Goal: Information Seeking & Learning: Learn about a topic

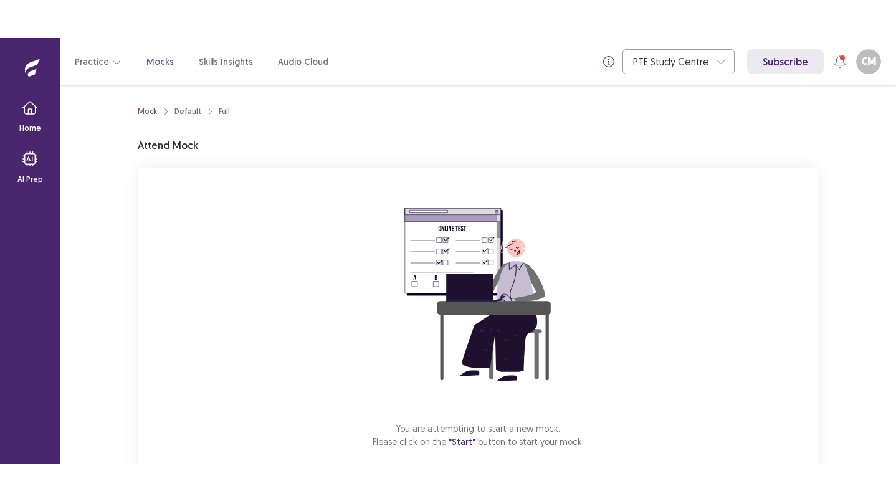
scroll to position [67, 0]
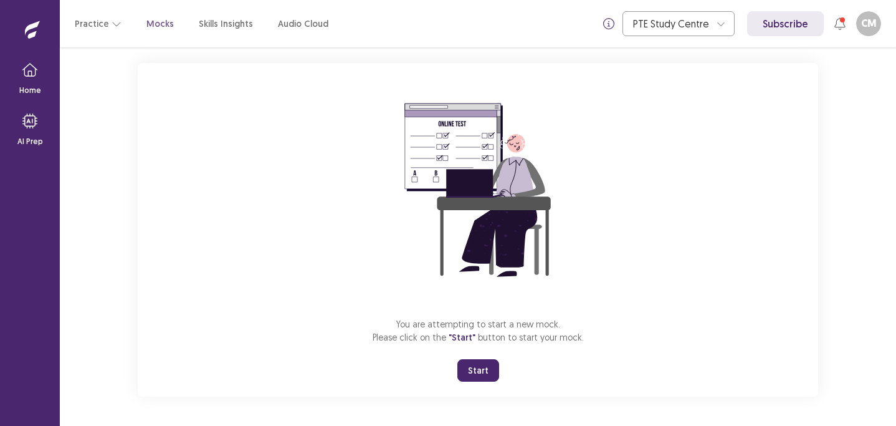
click at [481, 368] on button "Start" at bounding box center [478, 370] width 42 height 22
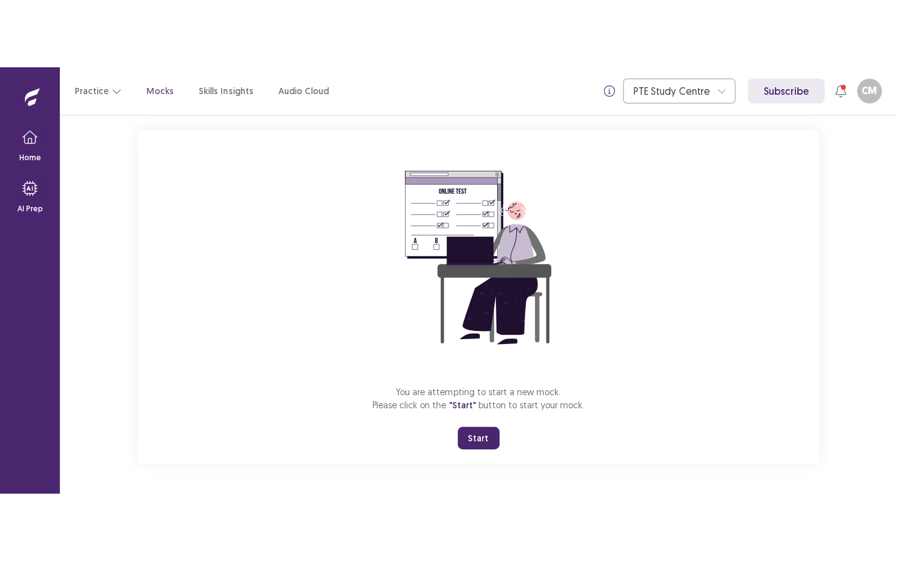
scroll to position [0, 0]
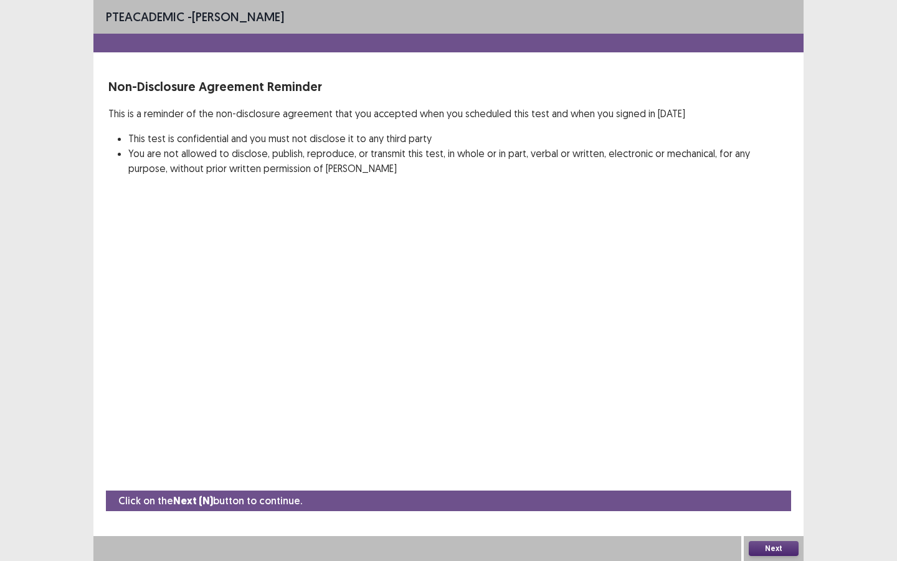
click at [782, 425] on button "Next" at bounding box center [774, 548] width 50 height 15
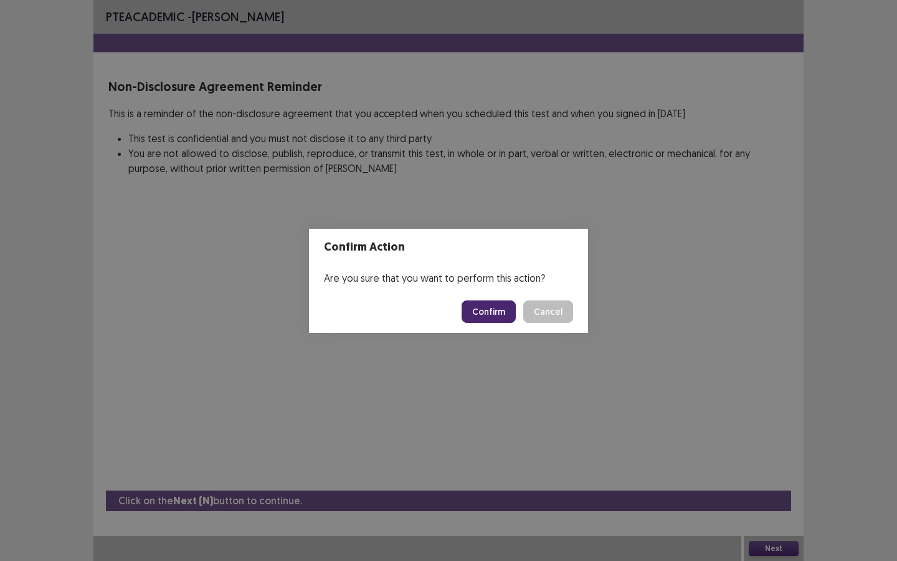
click at [495, 311] on button "Confirm" at bounding box center [489, 311] width 54 height 22
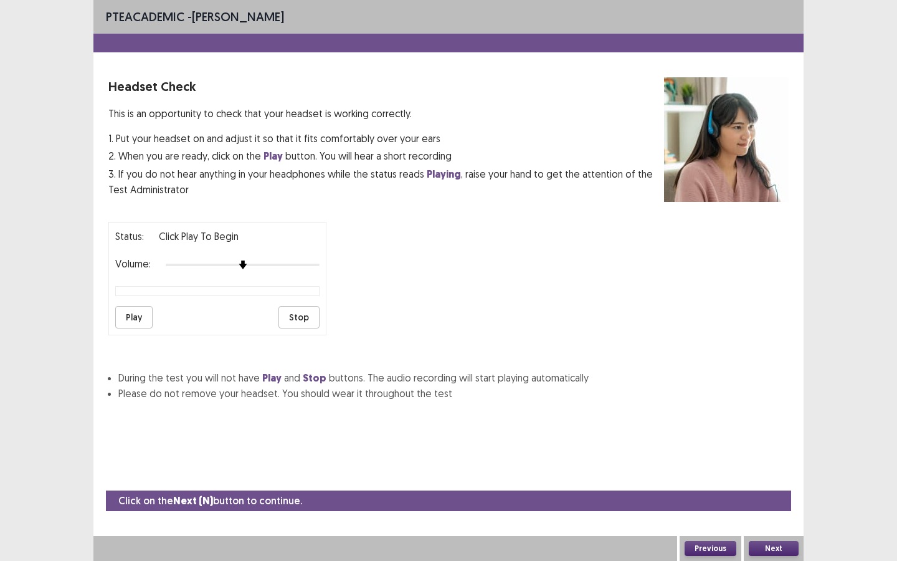
click at [135, 307] on button "Play" at bounding box center [133, 317] width 37 height 22
click at [784, 425] on button "Next" at bounding box center [774, 548] width 50 height 15
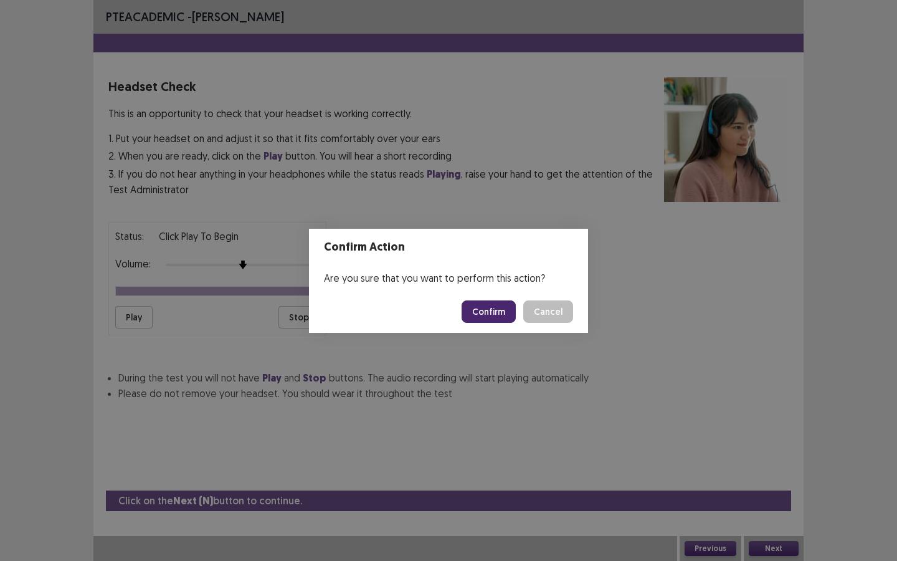
click at [488, 308] on button "Confirm" at bounding box center [489, 311] width 54 height 22
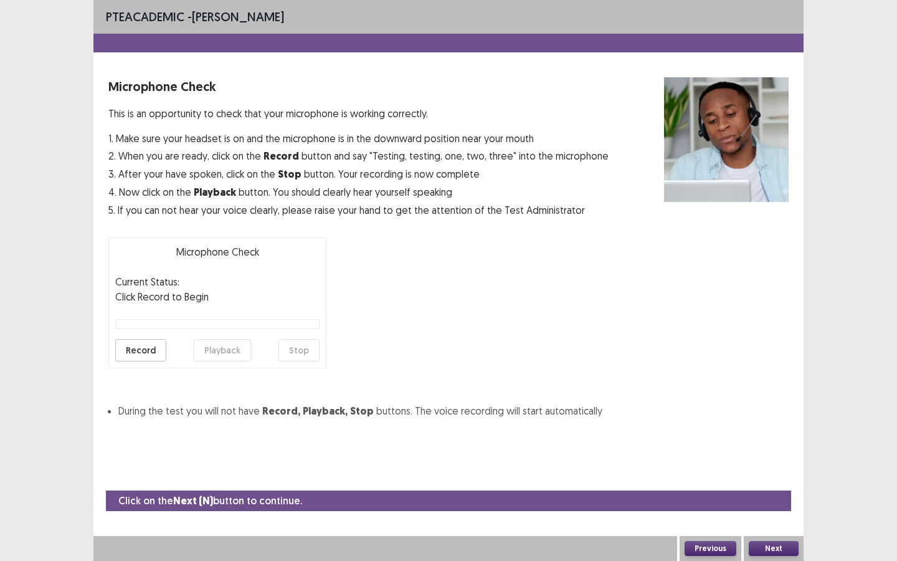
click at [151, 356] on button "Record" at bounding box center [140, 350] width 51 height 22
click at [297, 355] on button "Stop" at bounding box center [298, 350] width 41 height 22
click at [225, 346] on button "Playback" at bounding box center [222, 350] width 57 height 22
click at [143, 351] on button "Record" at bounding box center [140, 350] width 51 height 22
click at [310, 351] on button "Stop" at bounding box center [298, 350] width 41 height 22
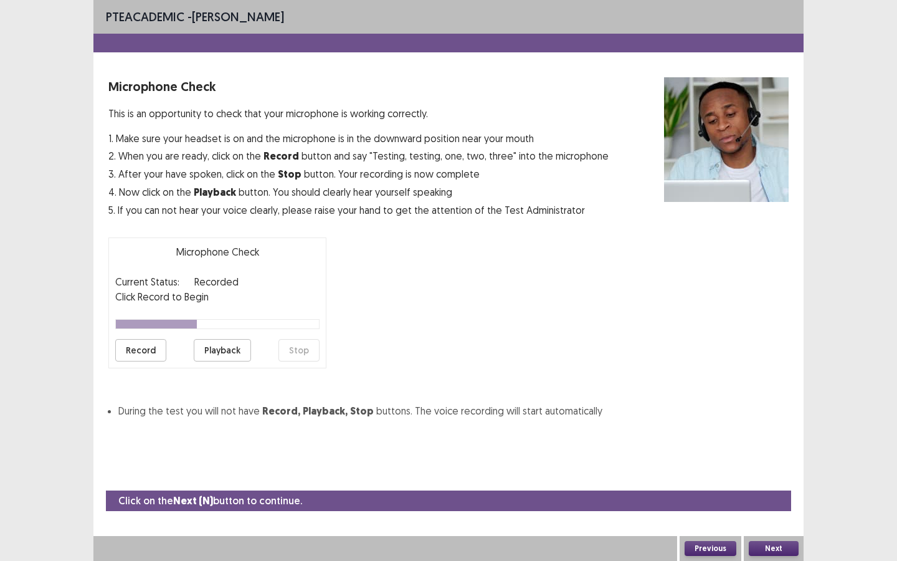
click at [146, 353] on button "Record" at bounding box center [140, 350] width 51 height 22
click at [291, 354] on button "Stop" at bounding box center [298, 350] width 41 height 22
click at [147, 346] on button "Record" at bounding box center [140, 350] width 51 height 22
click at [302, 353] on button "Stop" at bounding box center [298, 350] width 41 height 22
click at [222, 341] on button "Playback" at bounding box center [222, 350] width 57 height 22
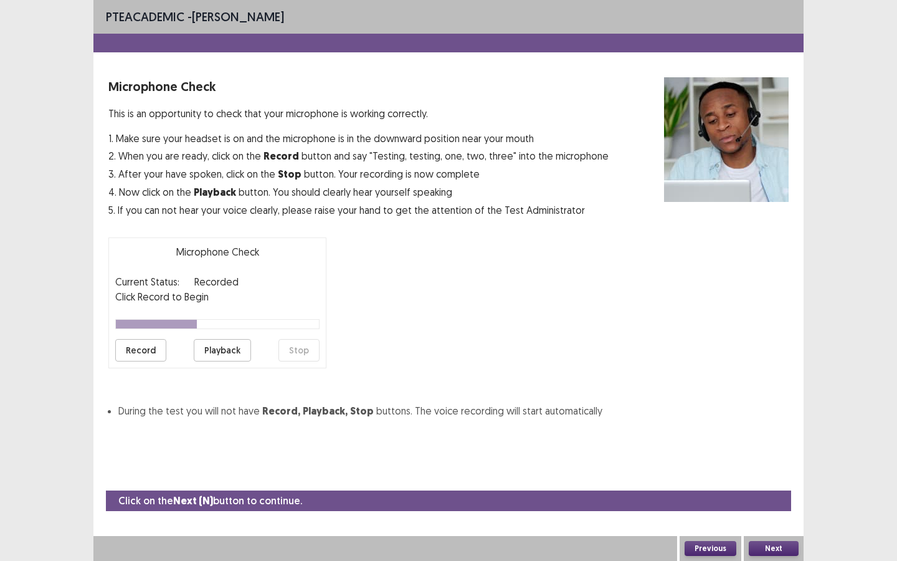
click at [782, 425] on button "Next" at bounding box center [774, 548] width 50 height 15
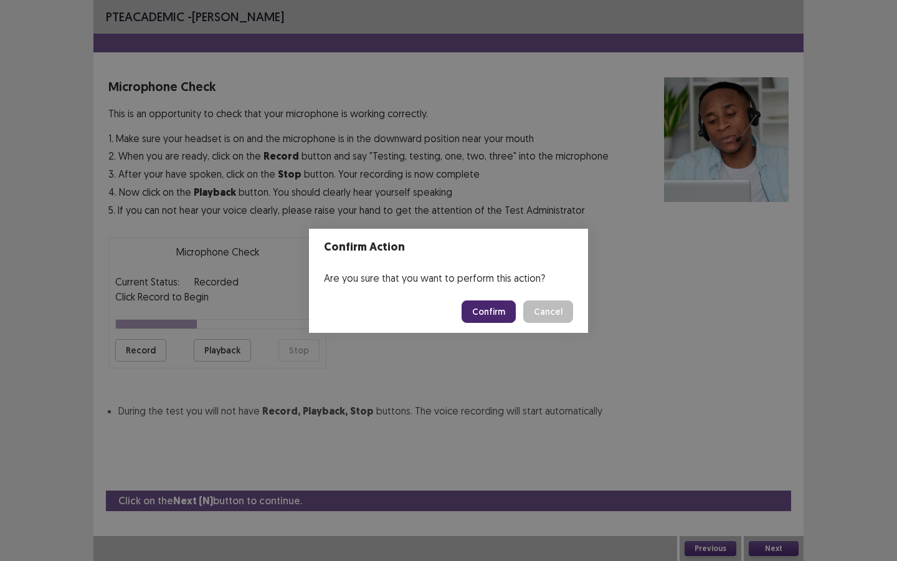
click at [500, 312] on button "Confirm" at bounding box center [489, 311] width 54 height 22
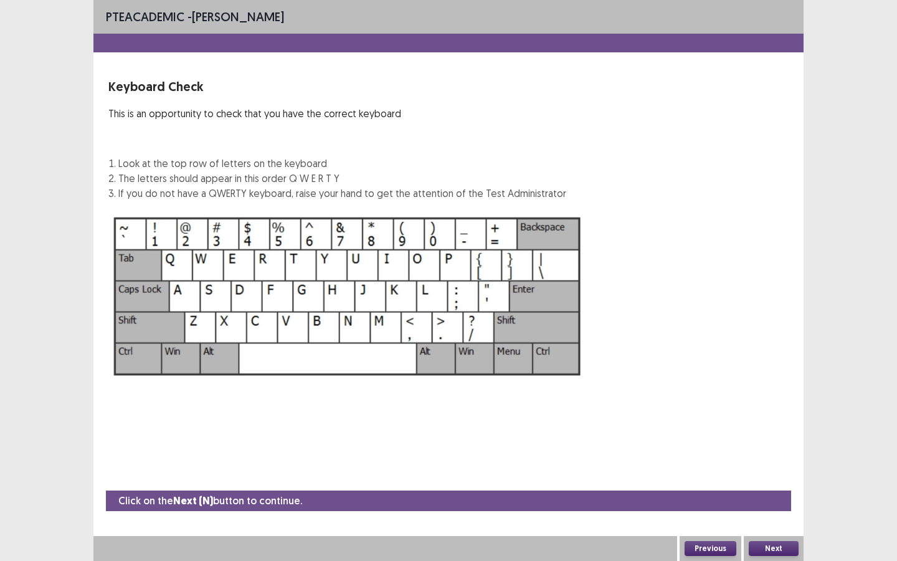
click at [771, 425] on button "Next" at bounding box center [774, 548] width 50 height 15
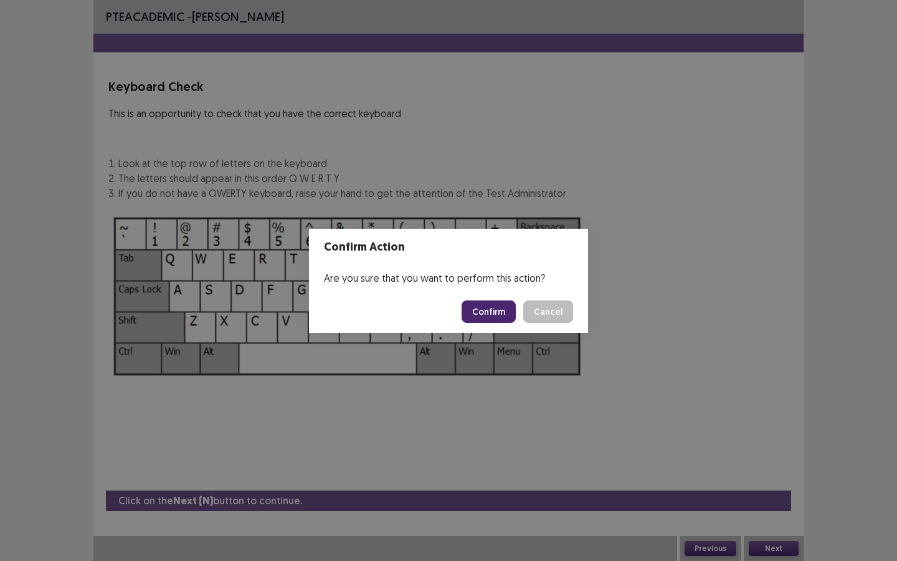
click at [485, 305] on button "Confirm" at bounding box center [489, 311] width 54 height 22
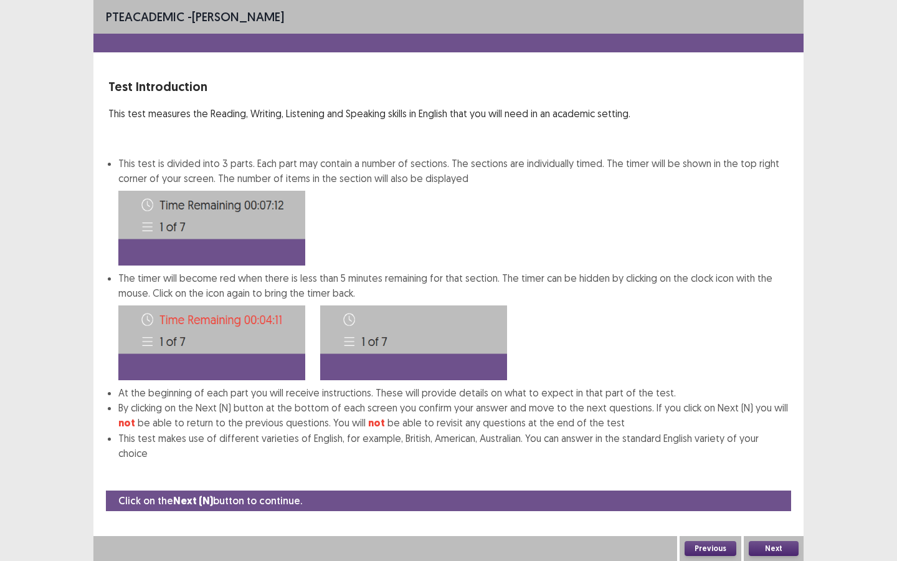
click at [775, 425] on button "Next" at bounding box center [774, 548] width 50 height 15
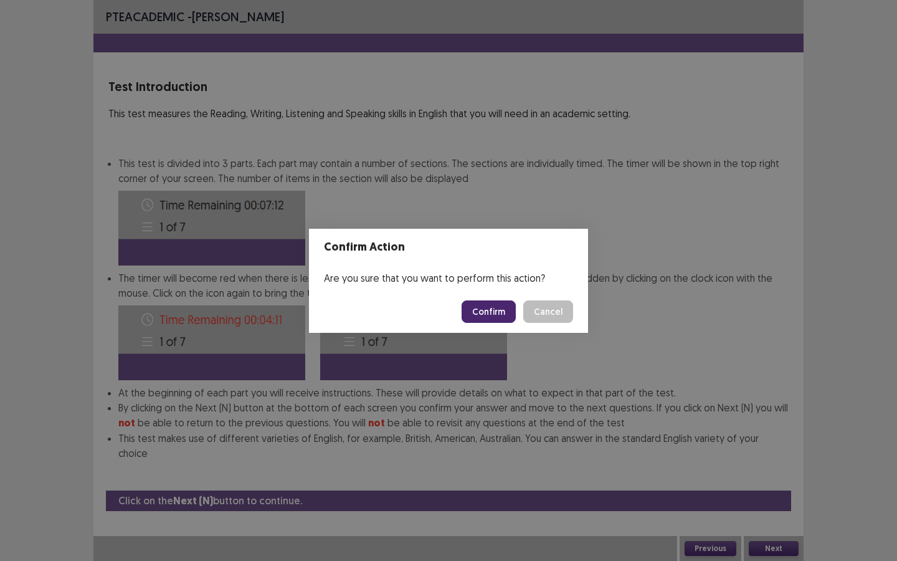
click at [505, 312] on button "Confirm" at bounding box center [489, 311] width 54 height 22
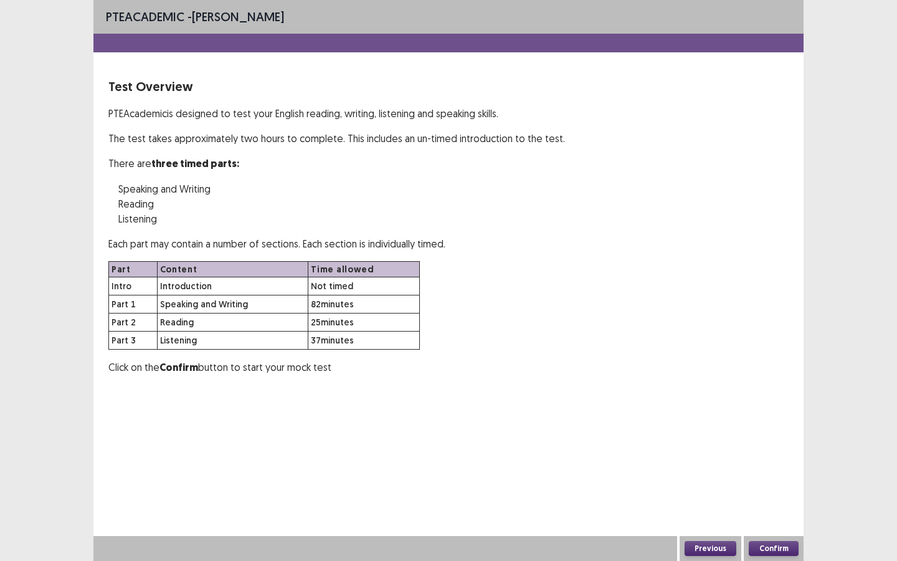
click at [773, 425] on button "Confirm" at bounding box center [774, 548] width 50 height 15
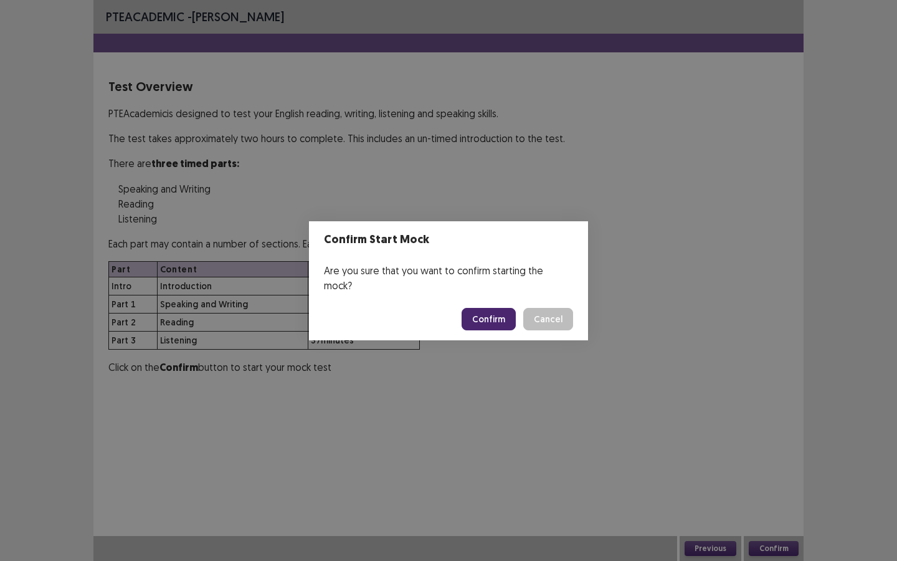
click at [492, 313] on button "Confirm" at bounding box center [489, 319] width 54 height 22
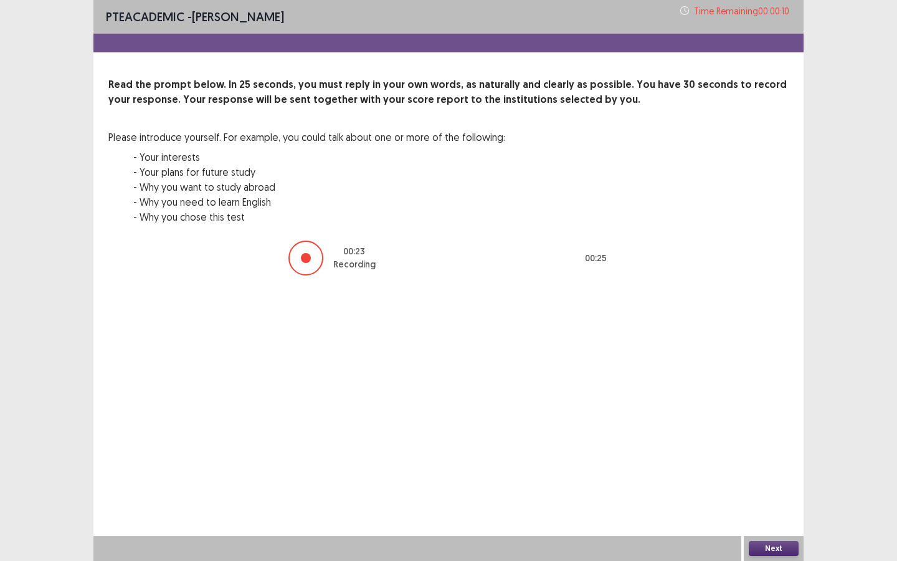
click at [771, 425] on button "Next" at bounding box center [774, 548] width 50 height 15
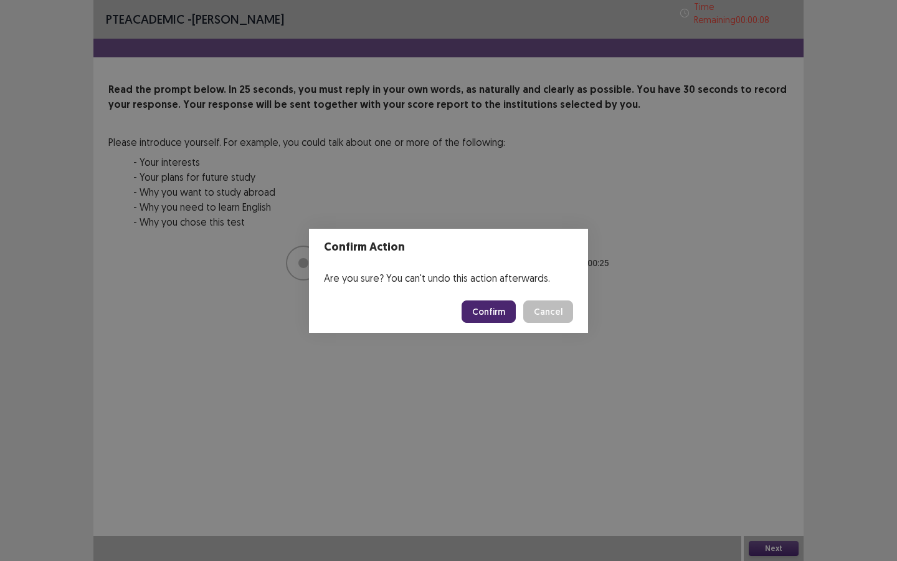
click at [478, 307] on button "Confirm" at bounding box center [489, 311] width 54 height 22
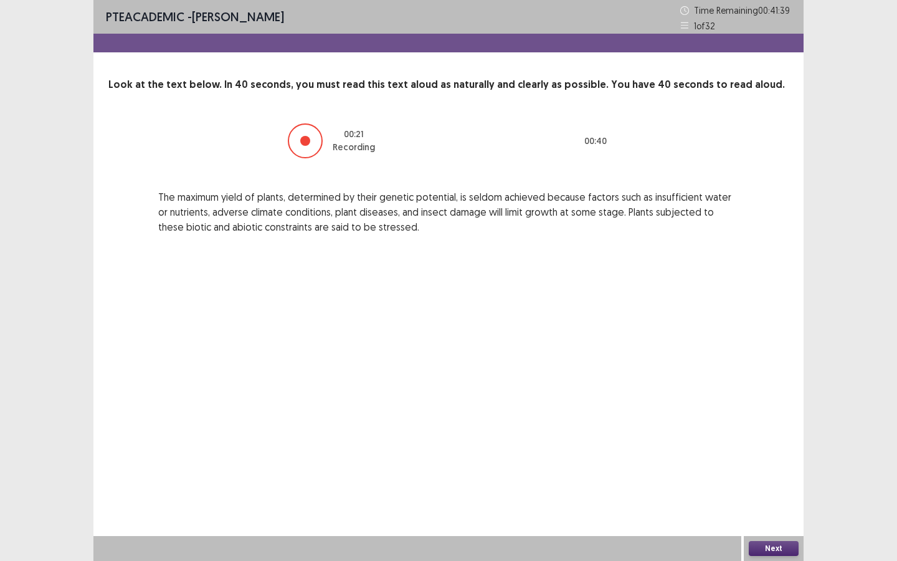
click at [781, 425] on button "Next" at bounding box center [774, 548] width 50 height 15
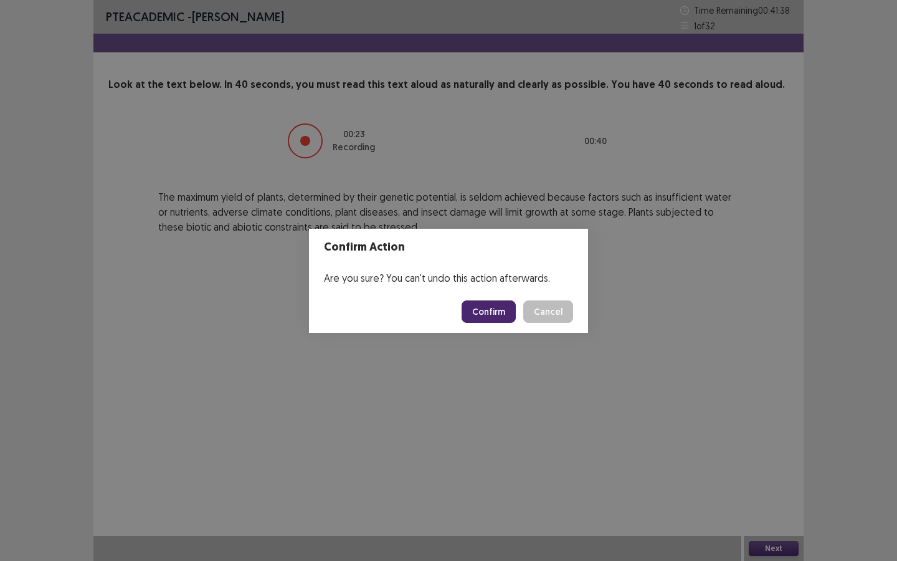
click at [501, 312] on button "Confirm" at bounding box center [489, 311] width 54 height 22
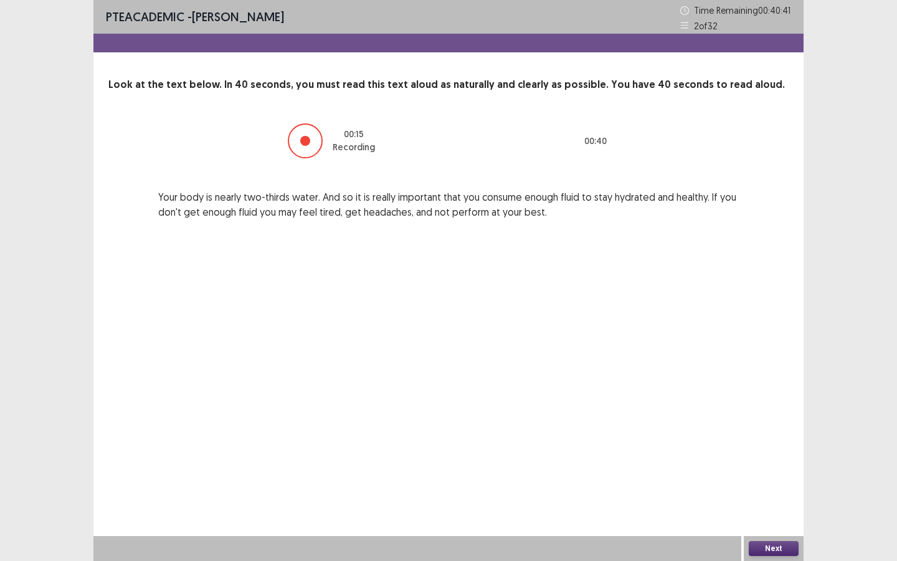
click at [773, 425] on button "Next" at bounding box center [774, 548] width 50 height 15
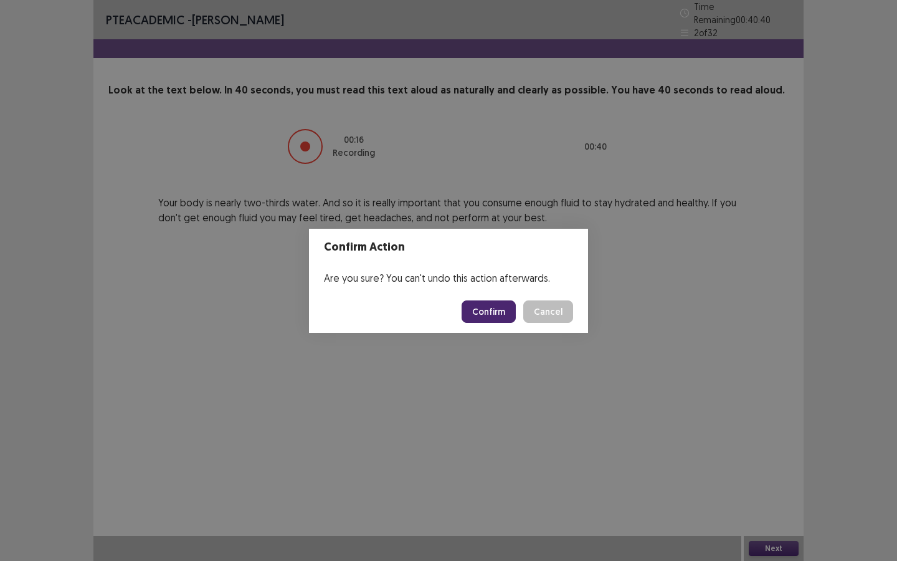
click at [500, 314] on button "Confirm" at bounding box center [489, 311] width 54 height 22
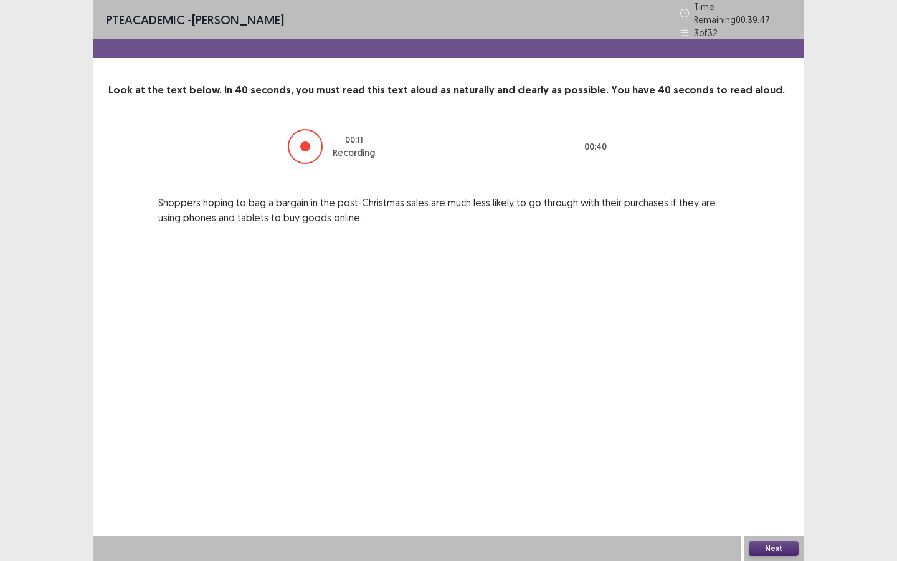
click at [787, 425] on button "Next" at bounding box center [774, 548] width 50 height 15
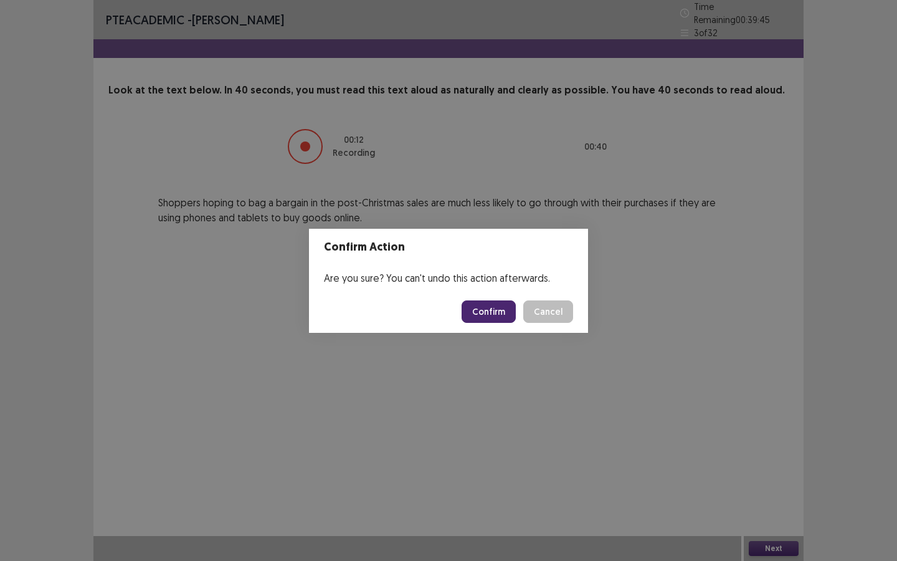
click at [479, 308] on button "Confirm" at bounding box center [489, 311] width 54 height 22
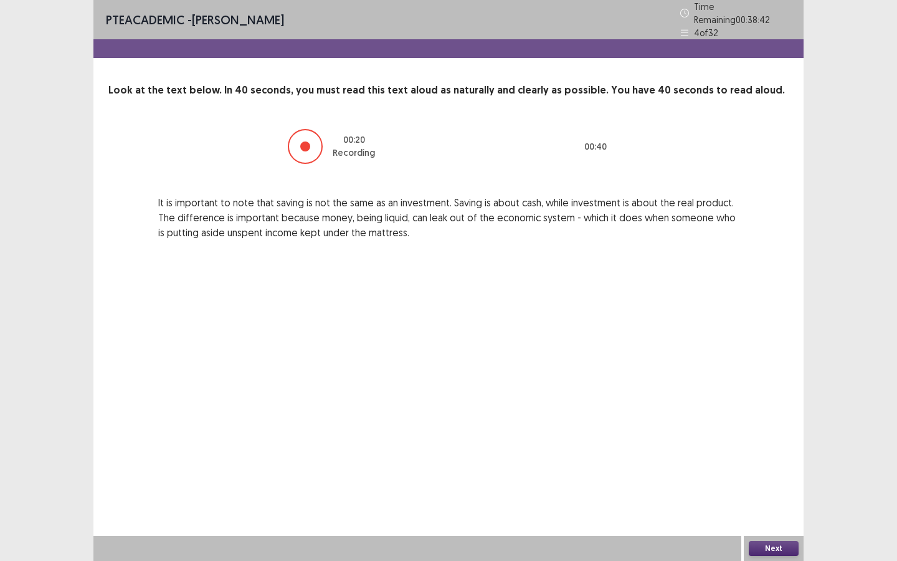
click at [785, 425] on button "Next" at bounding box center [774, 548] width 50 height 15
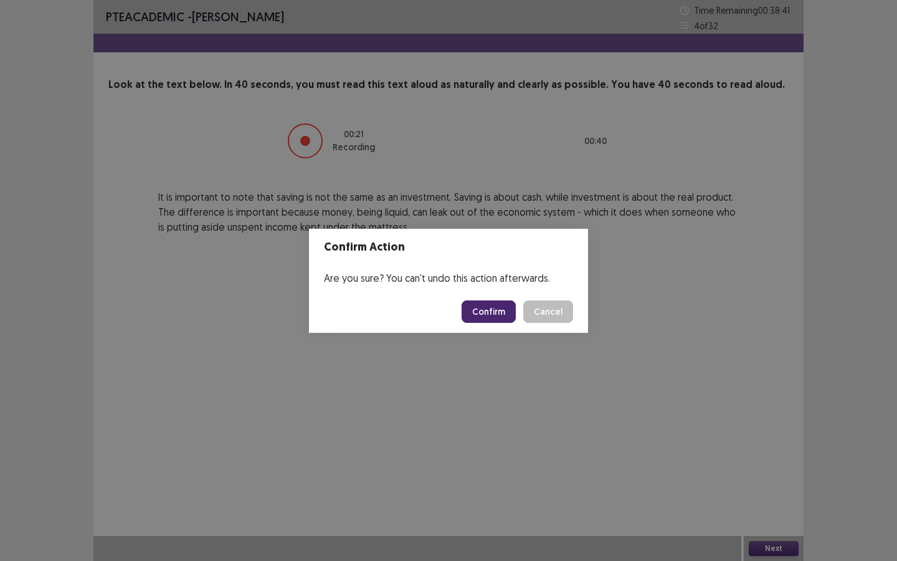
click at [500, 313] on button "Confirm" at bounding box center [489, 311] width 54 height 22
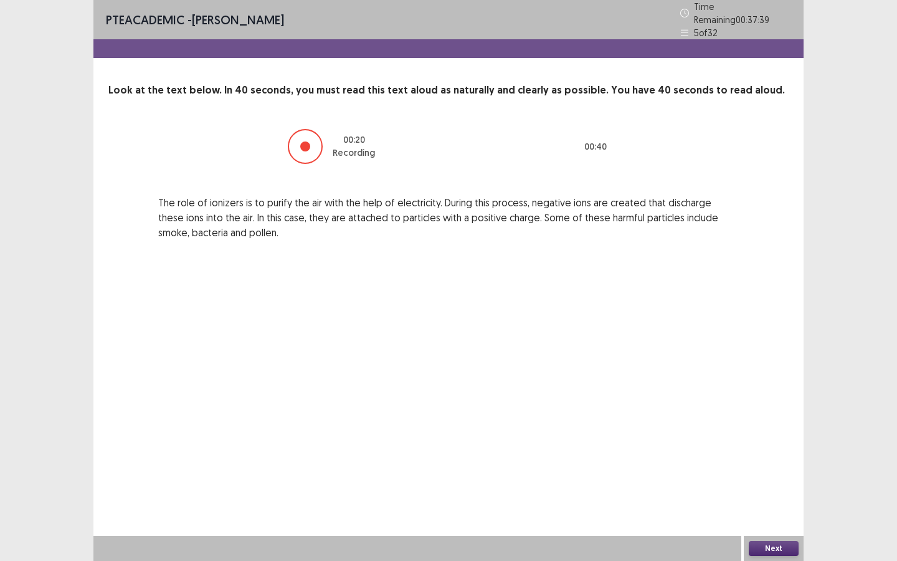
click at [791, 425] on button "Next" at bounding box center [774, 548] width 50 height 15
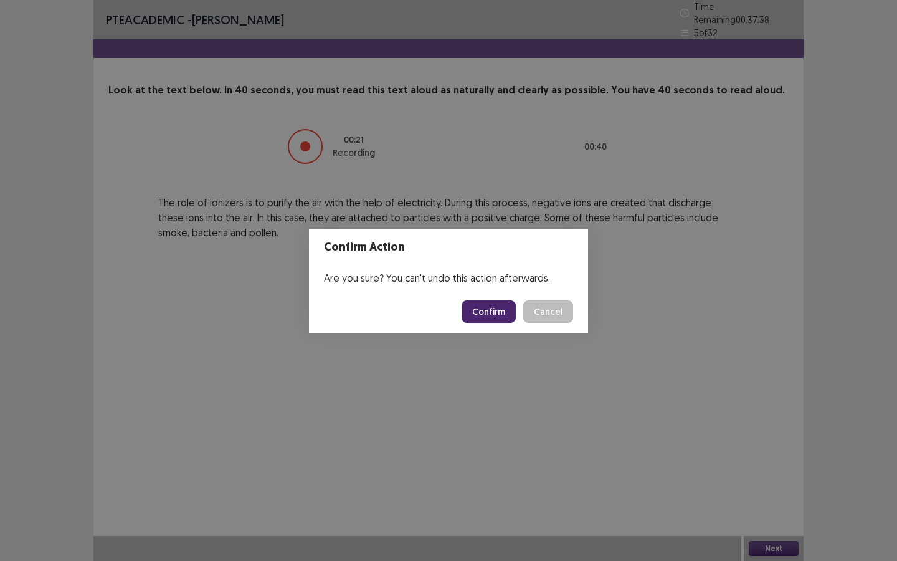
click at [501, 305] on button "Confirm" at bounding box center [489, 311] width 54 height 22
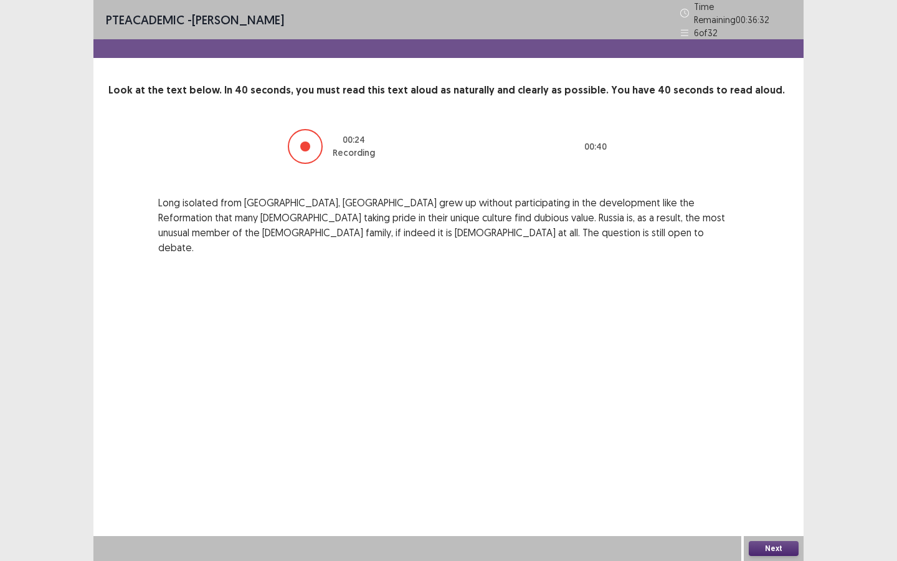
click at [787, 425] on button "Next" at bounding box center [774, 548] width 50 height 15
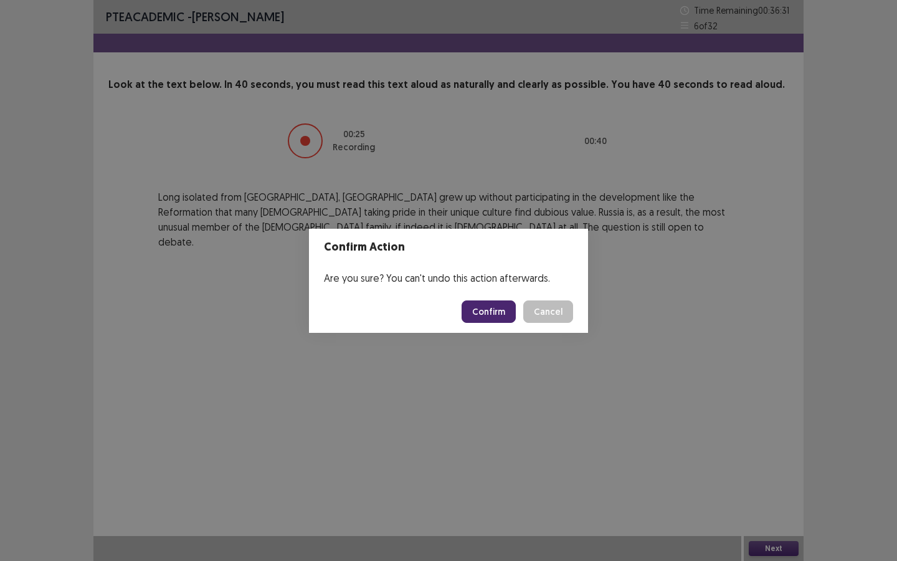
click at [495, 310] on button "Confirm" at bounding box center [489, 311] width 54 height 22
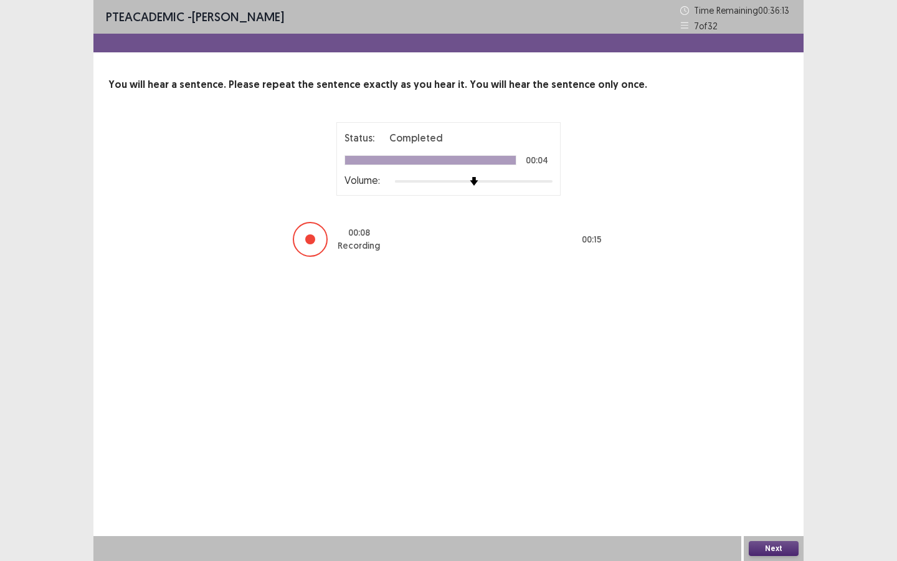
click at [784, 425] on button "Next" at bounding box center [774, 548] width 50 height 15
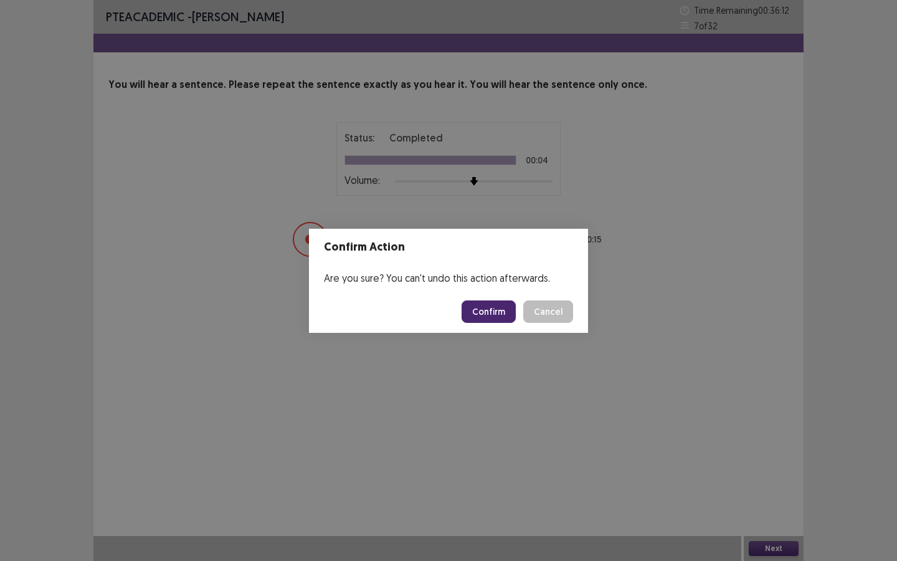
click at [501, 312] on button "Confirm" at bounding box center [489, 311] width 54 height 22
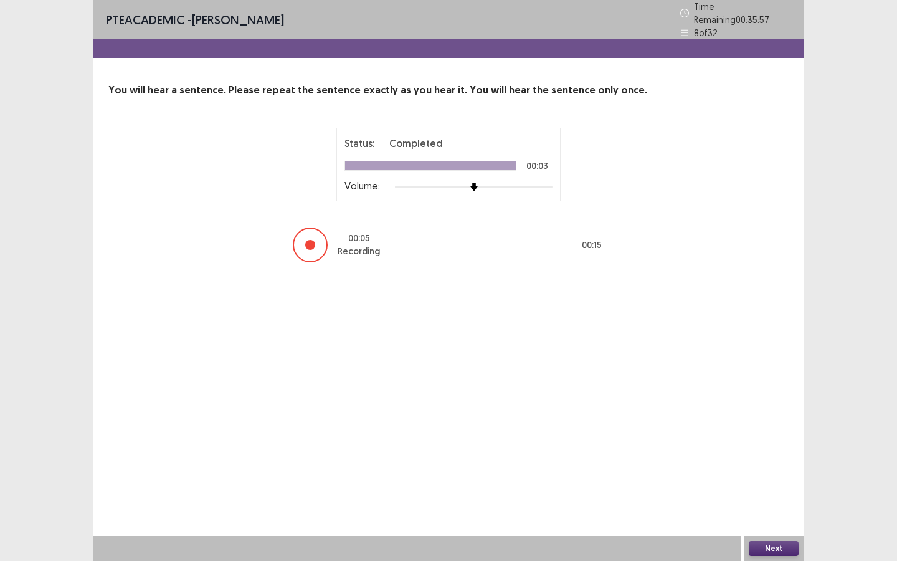
click at [770, 425] on button "Next" at bounding box center [774, 548] width 50 height 15
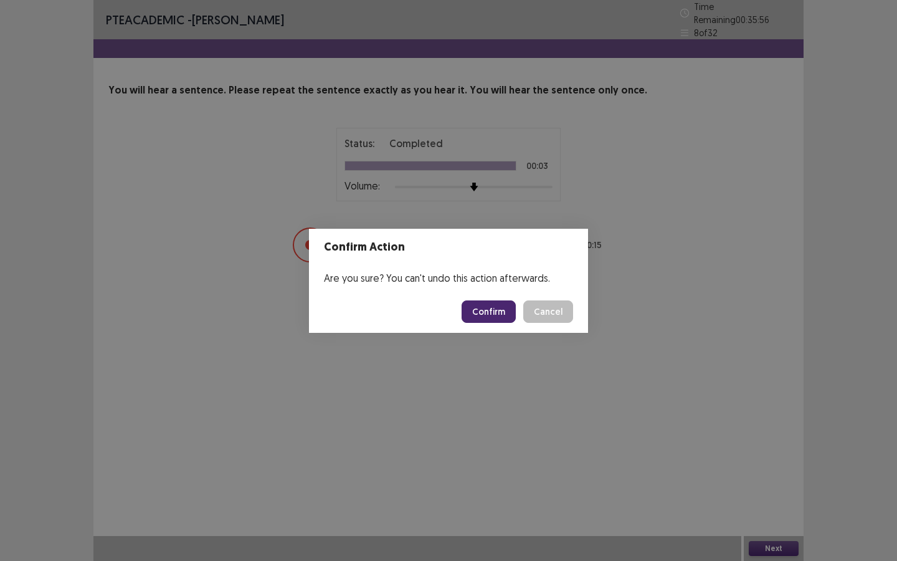
click at [502, 306] on button "Confirm" at bounding box center [489, 311] width 54 height 22
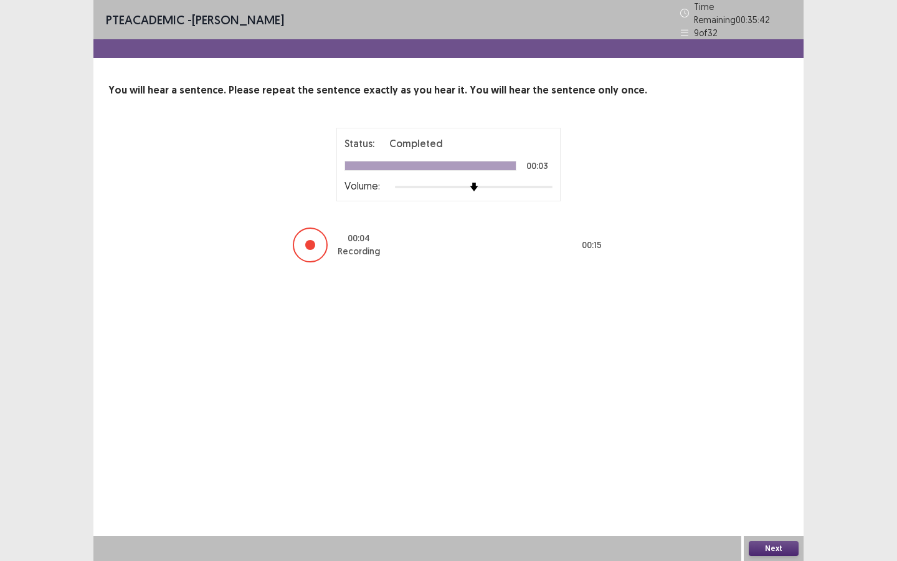
click at [773, 425] on button "Next" at bounding box center [774, 548] width 50 height 15
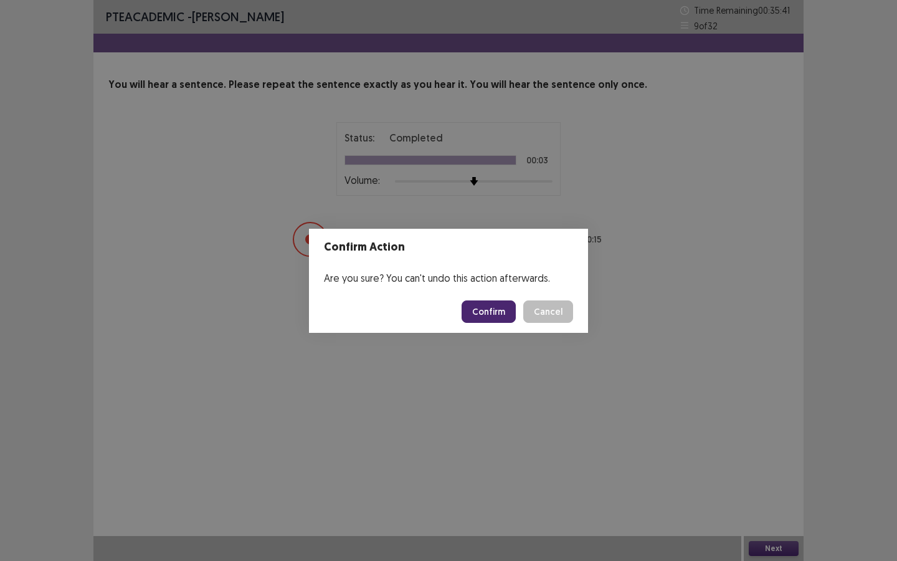
click at [495, 314] on button "Confirm" at bounding box center [489, 311] width 54 height 22
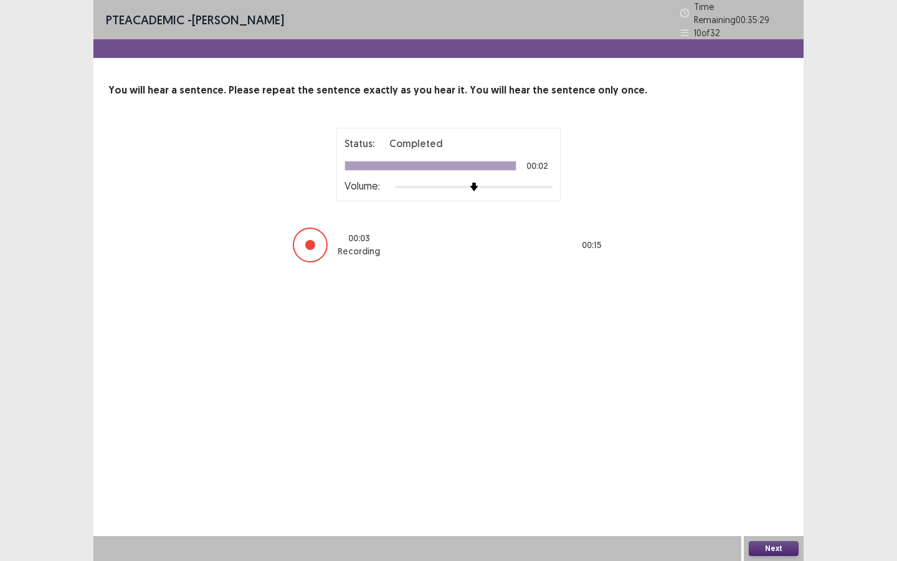
click at [768, 425] on button "Next" at bounding box center [774, 548] width 50 height 15
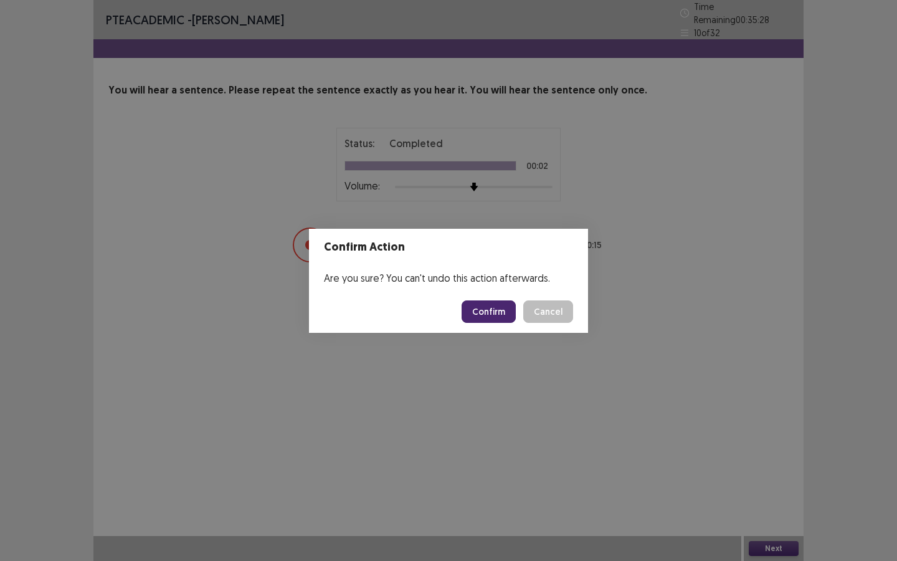
click at [498, 313] on button "Confirm" at bounding box center [489, 311] width 54 height 22
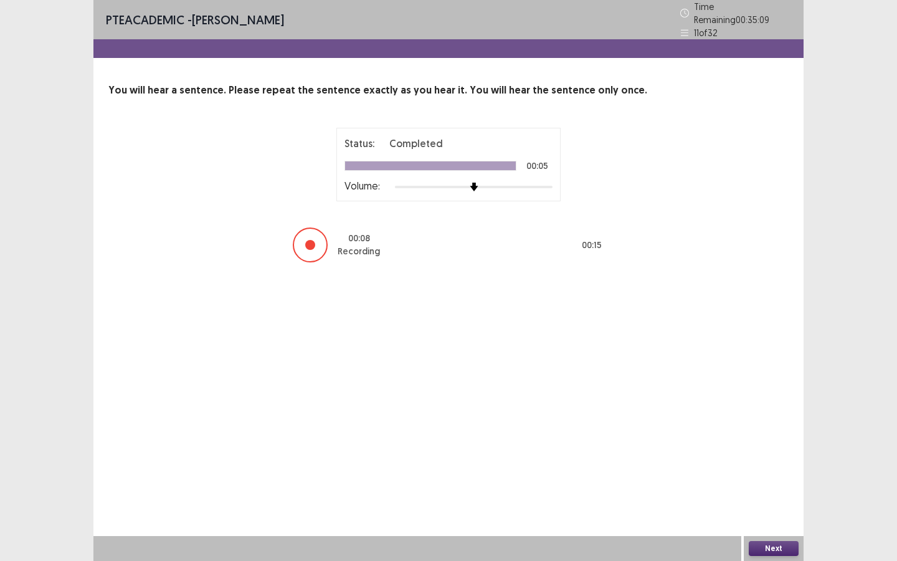
click at [773, 425] on button "Next" at bounding box center [774, 548] width 50 height 15
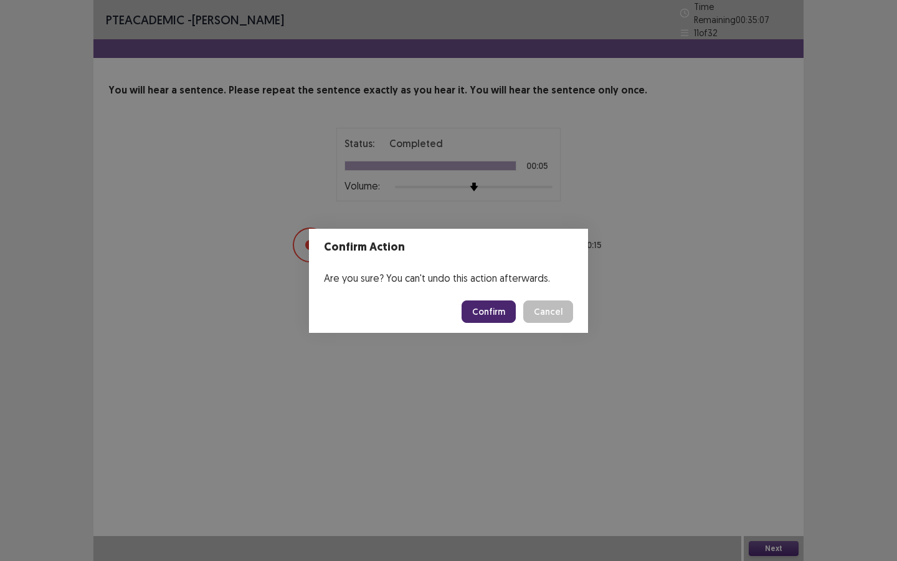
click at [490, 305] on button "Confirm" at bounding box center [489, 311] width 54 height 22
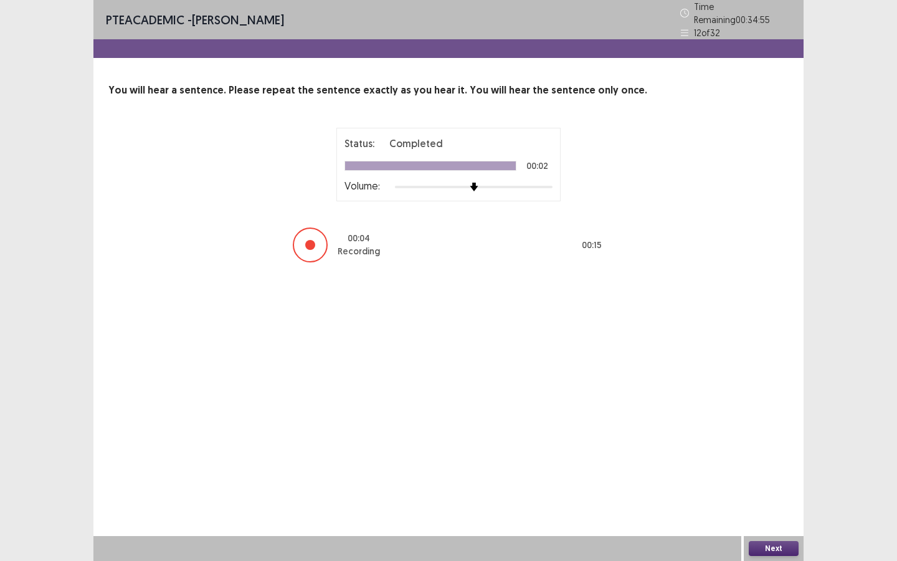
click at [773, 425] on button "Next" at bounding box center [774, 548] width 50 height 15
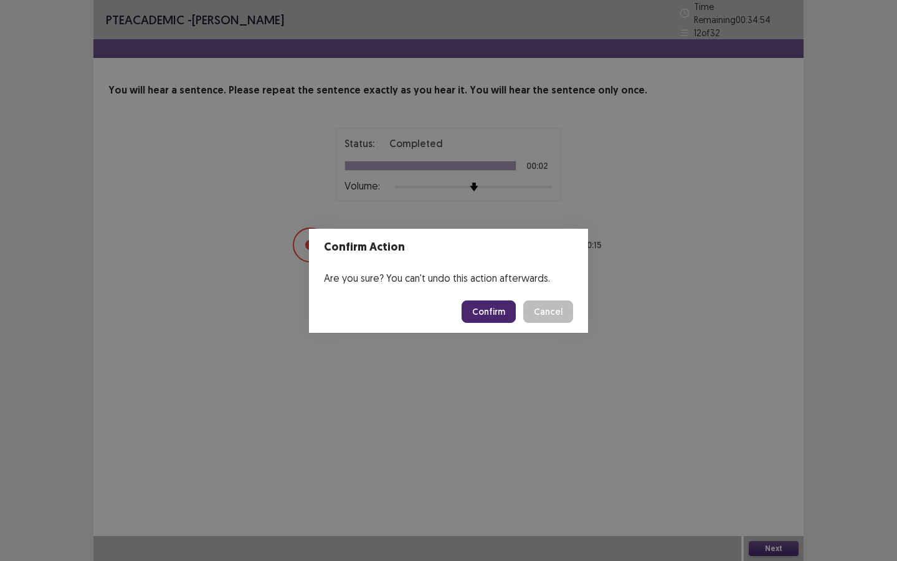
click at [483, 312] on button "Confirm" at bounding box center [489, 311] width 54 height 22
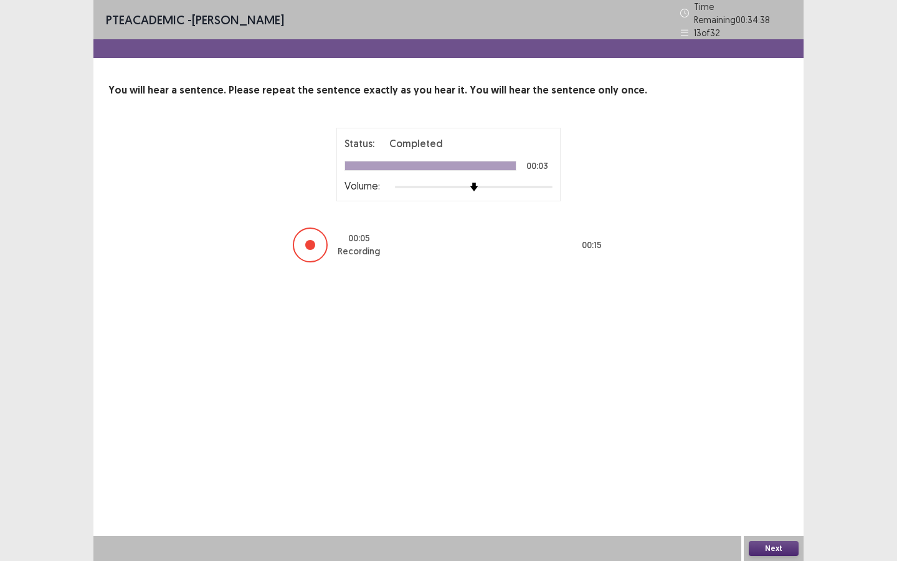
click at [769, 425] on button "Next" at bounding box center [774, 548] width 50 height 15
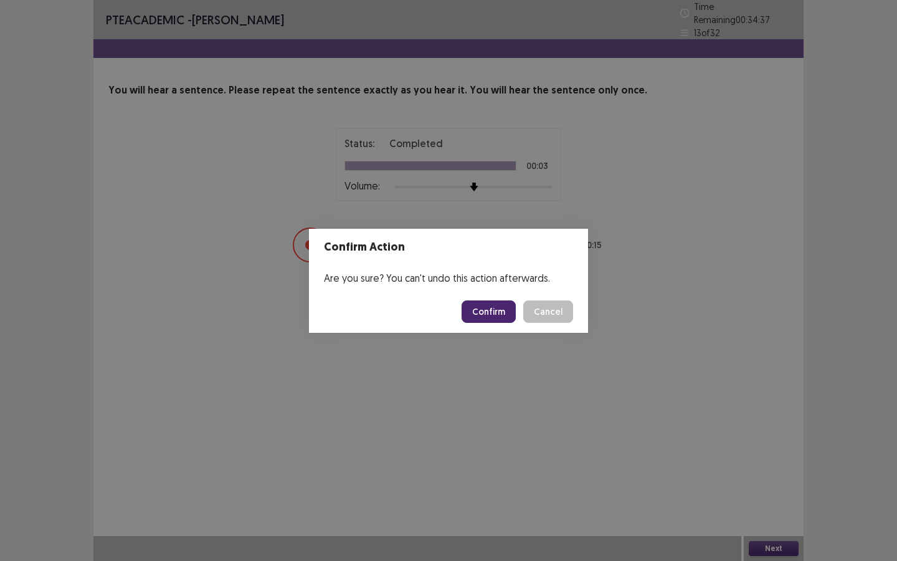
click at [503, 317] on button "Confirm" at bounding box center [489, 311] width 54 height 22
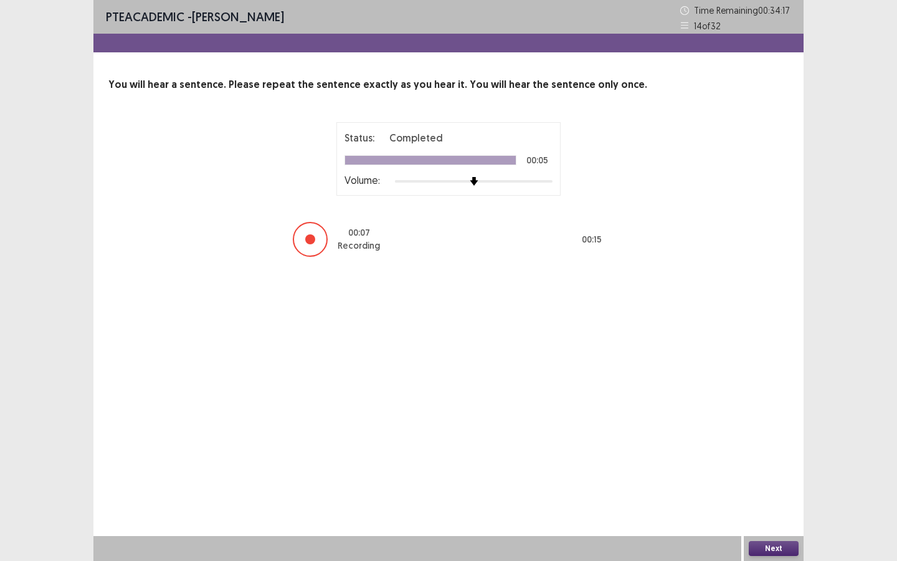
click at [770, 425] on button "Next" at bounding box center [774, 548] width 50 height 15
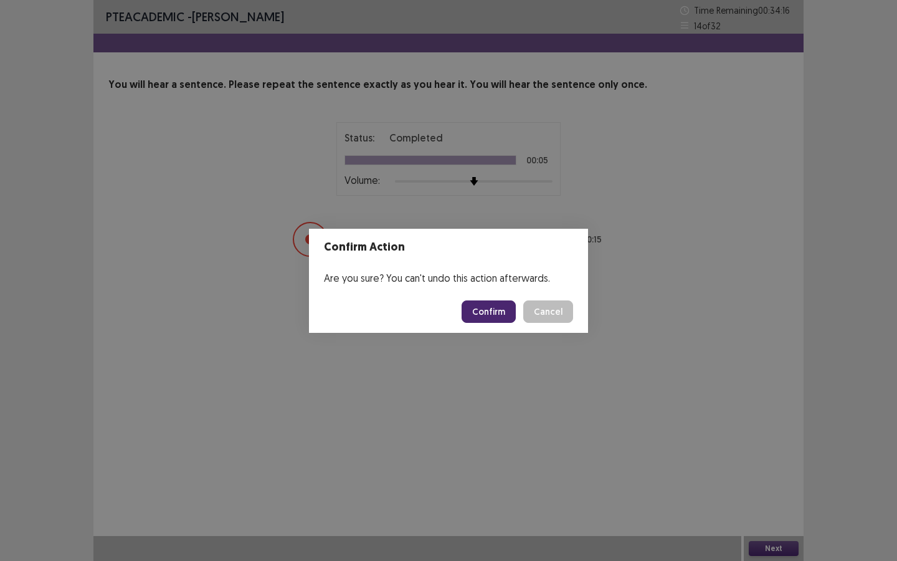
click at [492, 308] on button "Confirm" at bounding box center [489, 311] width 54 height 22
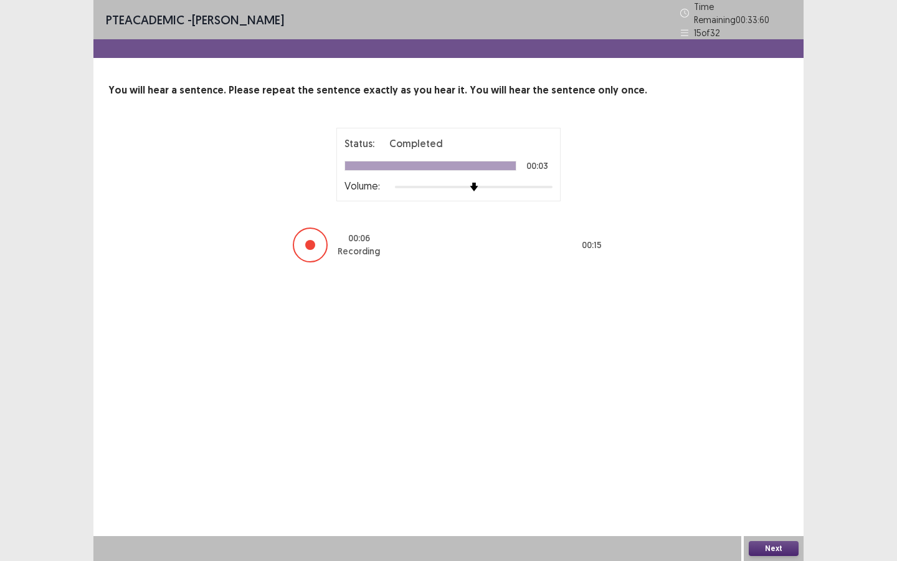
click at [781, 425] on button "Next" at bounding box center [774, 548] width 50 height 15
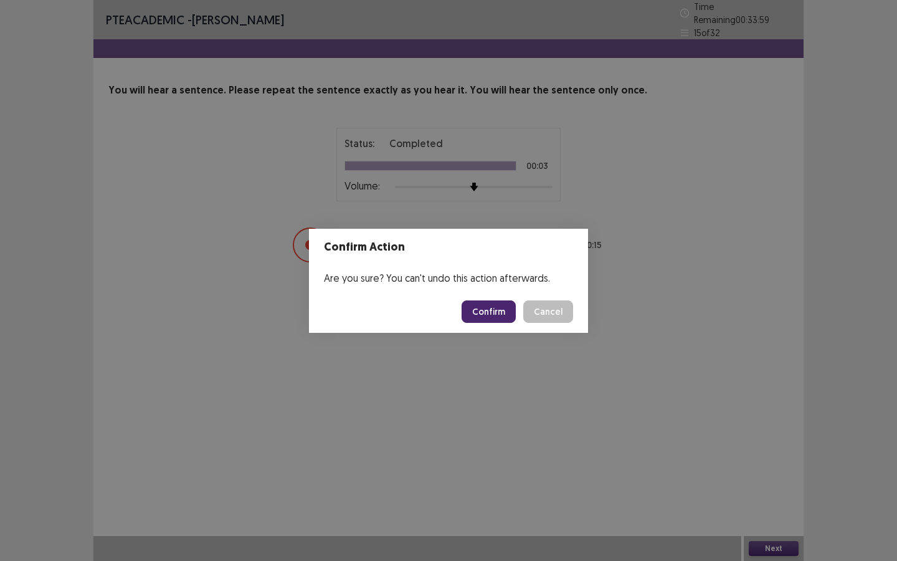
click at [492, 316] on button "Confirm" at bounding box center [489, 311] width 54 height 22
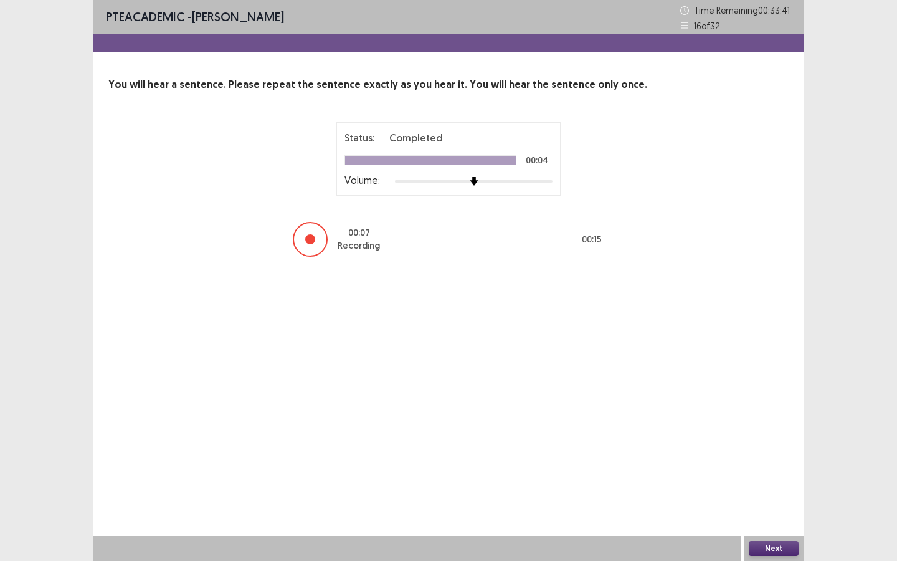
click at [781, 425] on button "Next" at bounding box center [774, 548] width 50 height 15
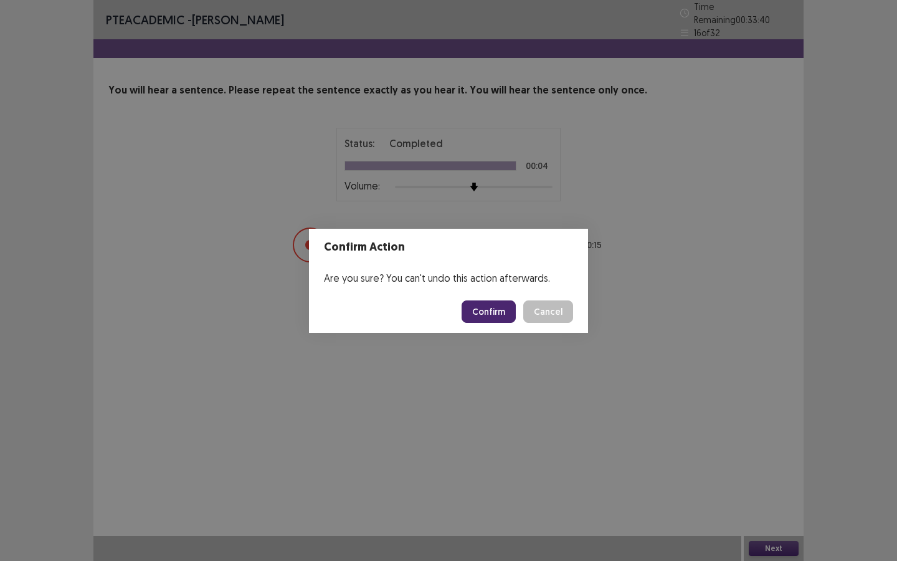
click at [484, 307] on button "Confirm" at bounding box center [489, 311] width 54 height 22
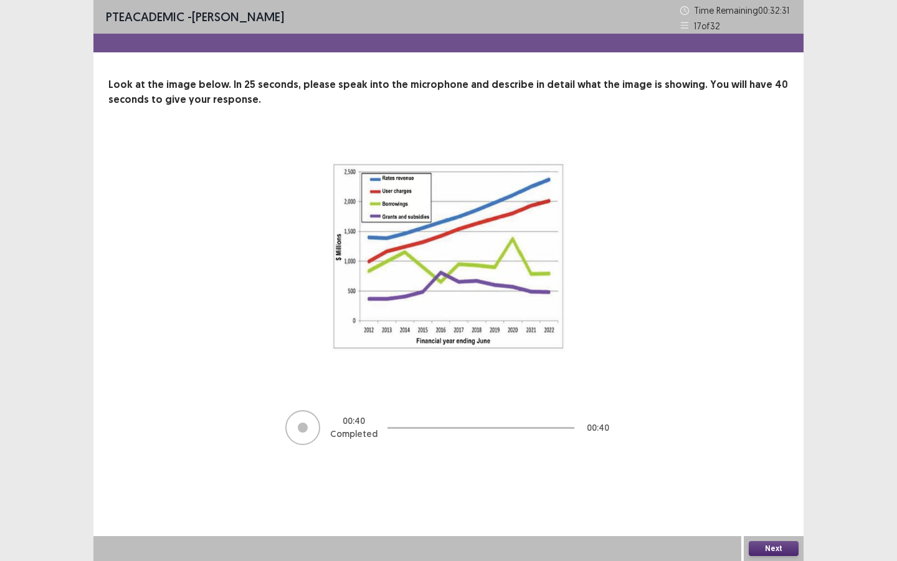
click at [784, 425] on button "Next" at bounding box center [774, 548] width 50 height 15
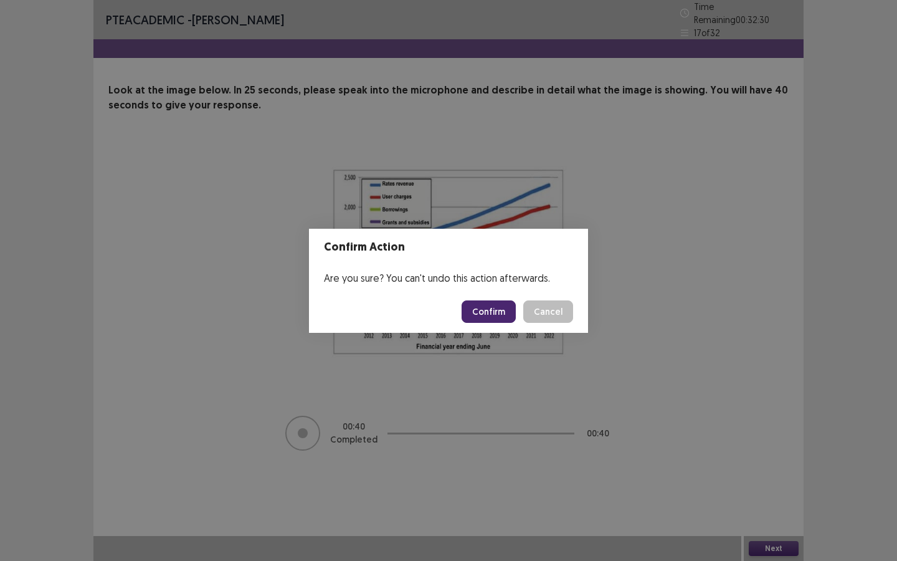
click at [483, 319] on button "Confirm" at bounding box center [489, 311] width 54 height 22
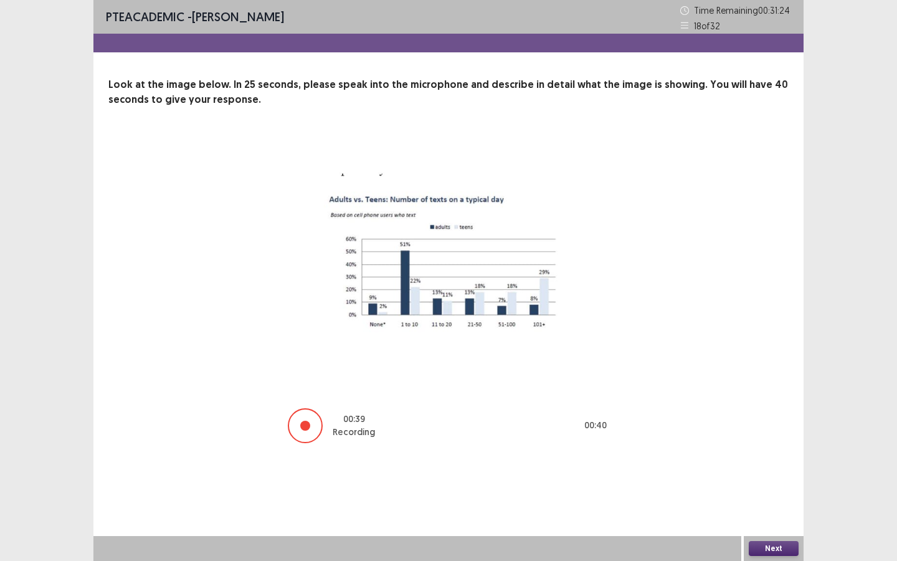
click at [768, 425] on button "Next" at bounding box center [774, 548] width 50 height 15
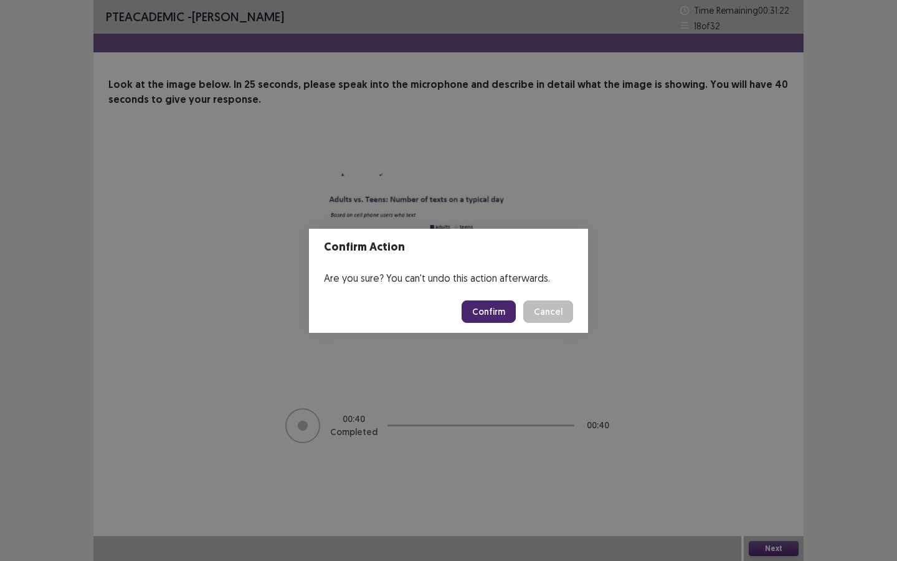
click at [496, 323] on footer "Confirm Cancel" at bounding box center [448, 311] width 279 height 42
click at [484, 304] on button "Confirm" at bounding box center [489, 311] width 54 height 22
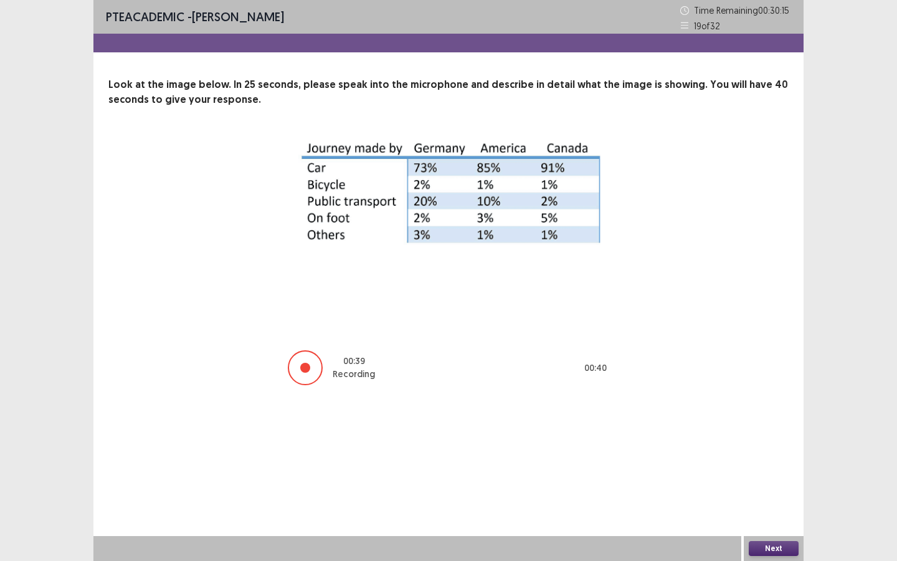
click at [766, 425] on button "Next" at bounding box center [774, 548] width 50 height 15
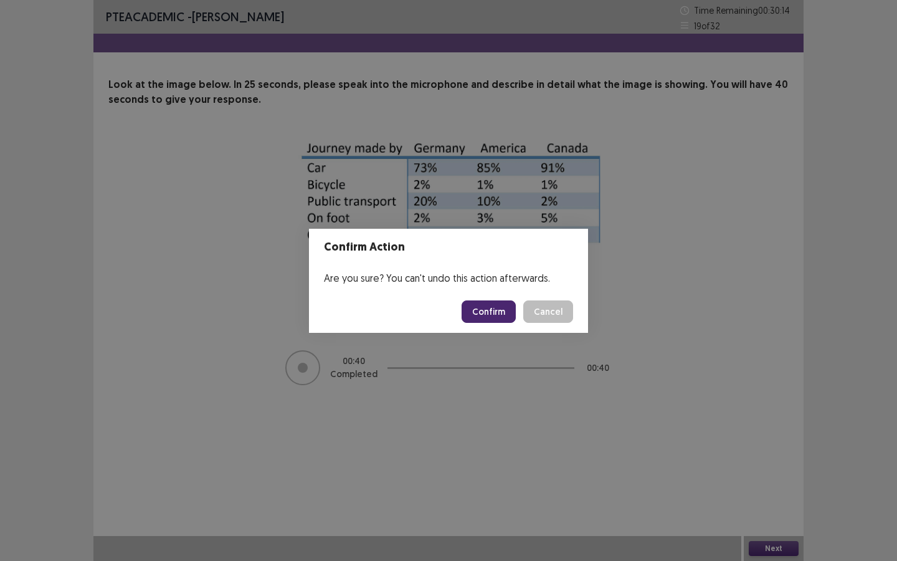
click at [496, 315] on button "Confirm" at bounding box center [489, 311] width 54 height 22
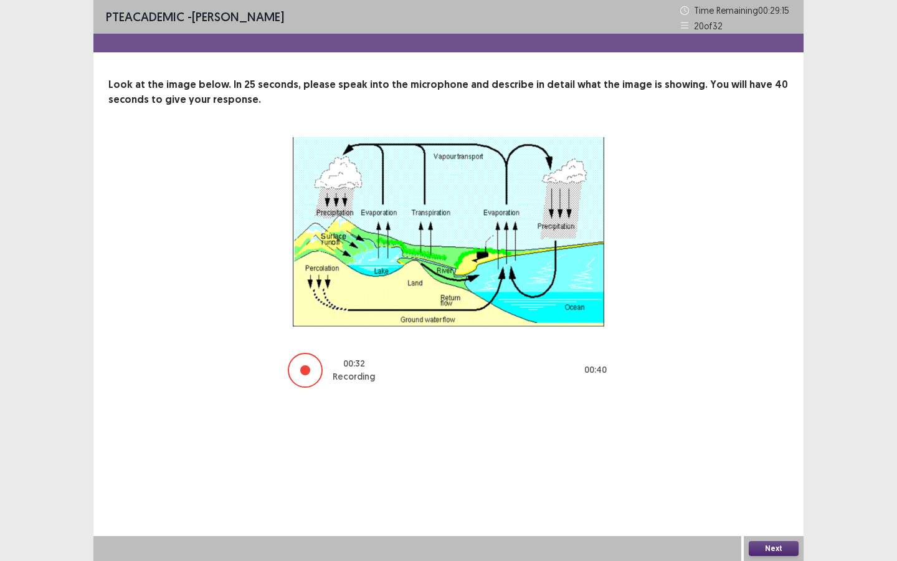
click at [774, 425] on button "Next" at bounding box center [774, 548] width 50 height 15
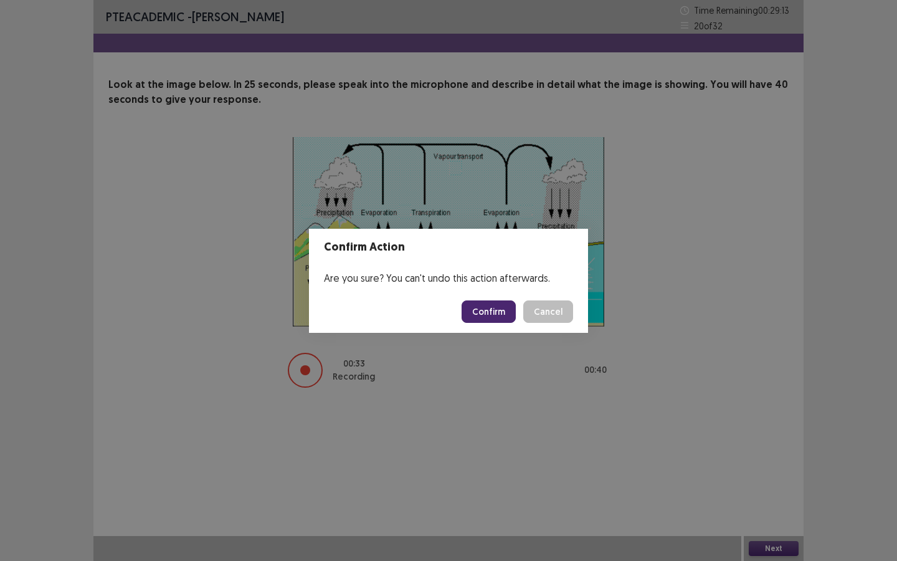
click at [504, 316] on button "Confirm" at bounding box center [489, 311] width 54 height 22
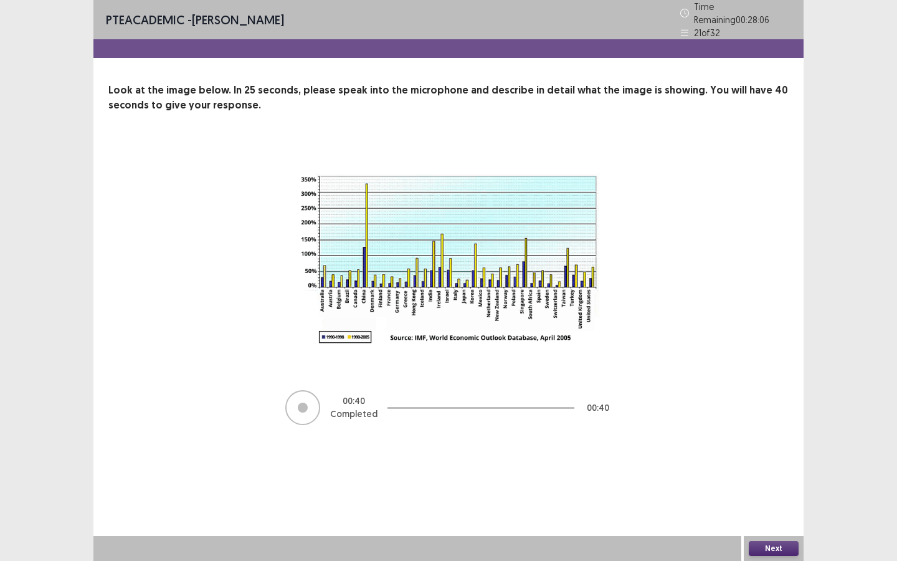
click at [787, 425] on button "Next" at bounding box center [774, 548] width 50 height 15
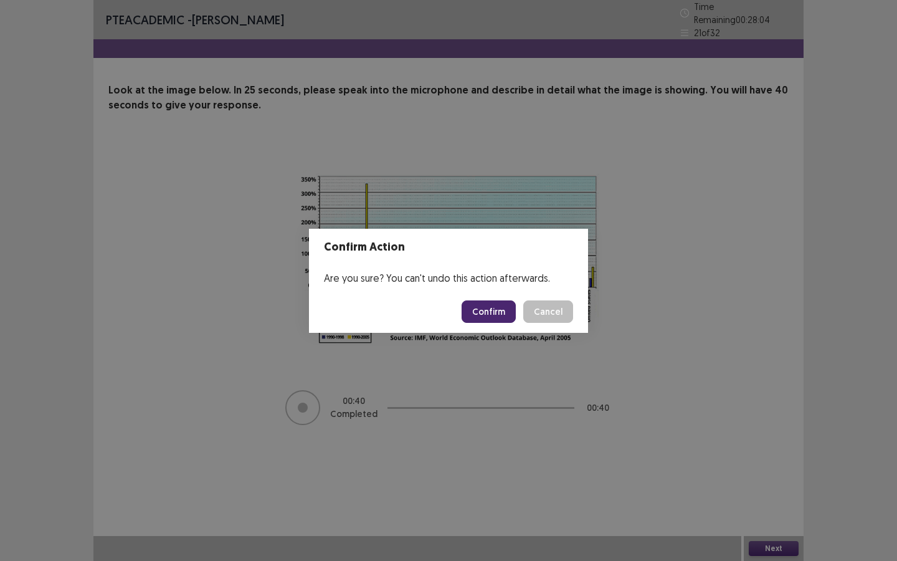
click at [489, 308] on button "Confirm" at bounding box center [489, 311] width 54 height 22
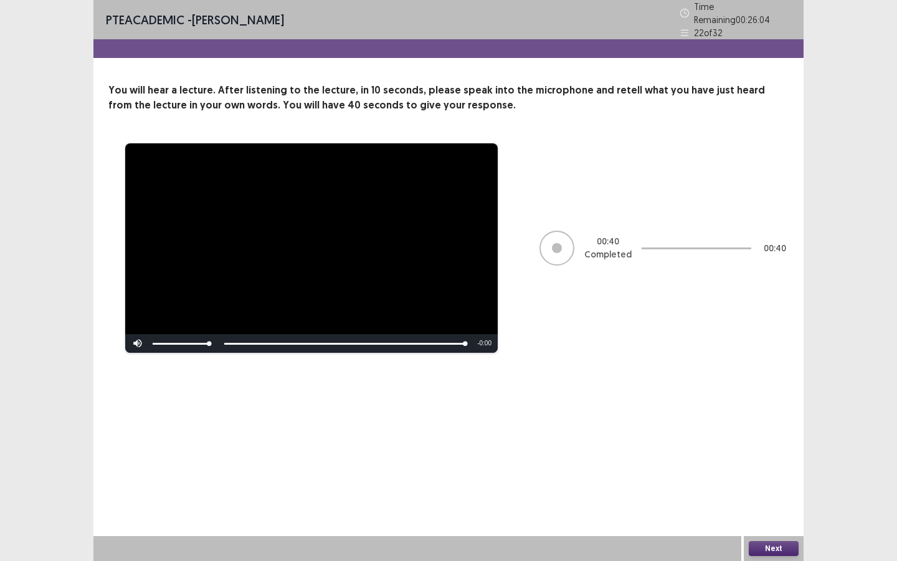
click at [778, 425] on button "Next" at bounding box center [774, 548] width 50 height 15
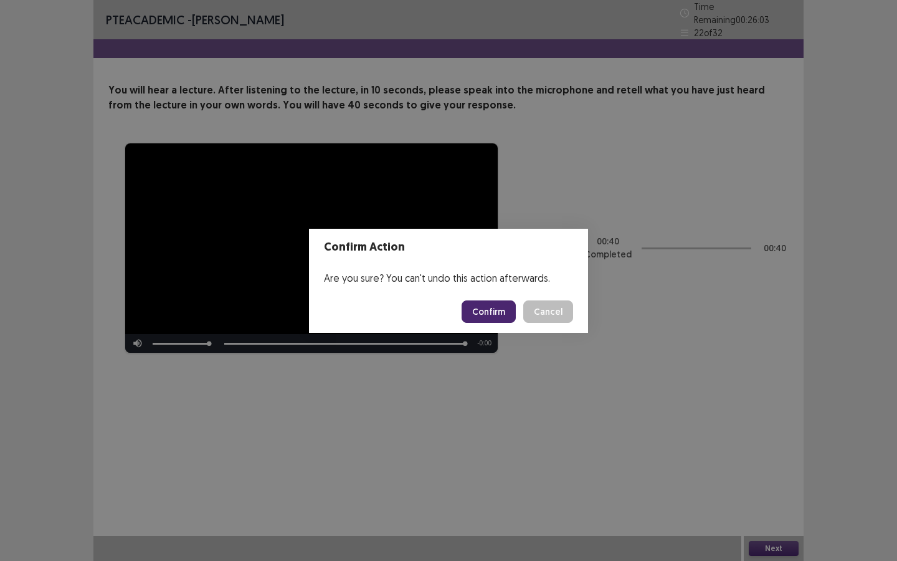
click at [507, 302] on button "Confirm" at bounding box center [489, 311] width 54 height 22
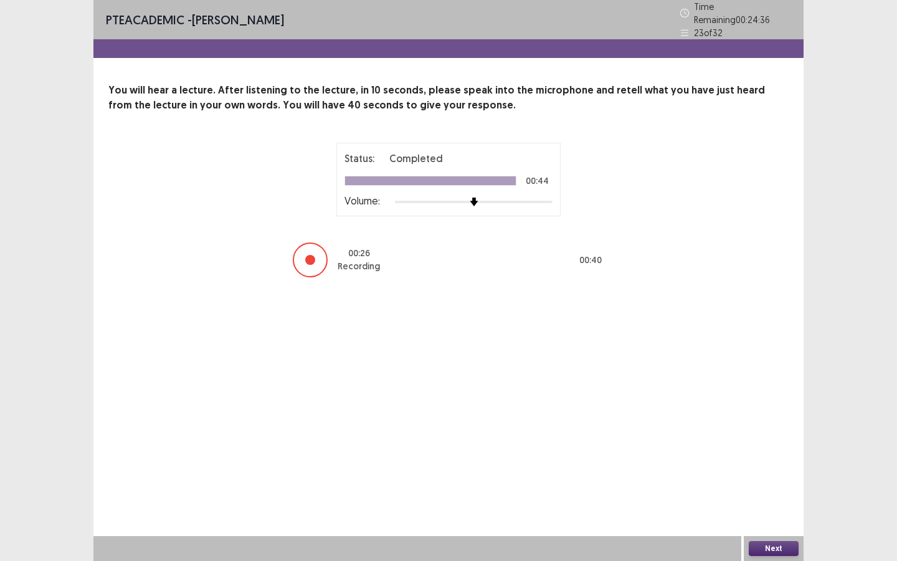
click at [773, 425] on button "Next" at bounding box center [774, 548] width 50 height 15
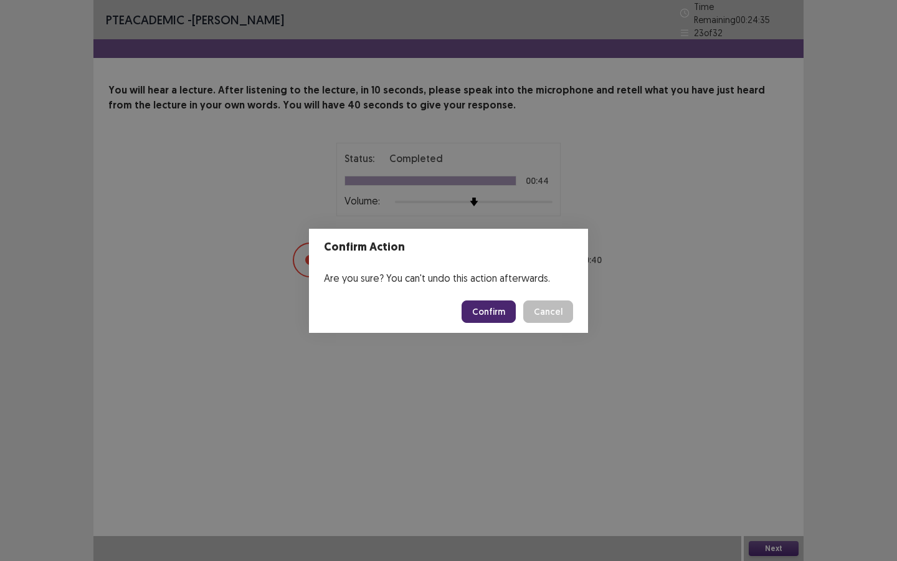
click at [506, 319] on button "Confirm" at bounding box center [489, 311] width 54 height 22
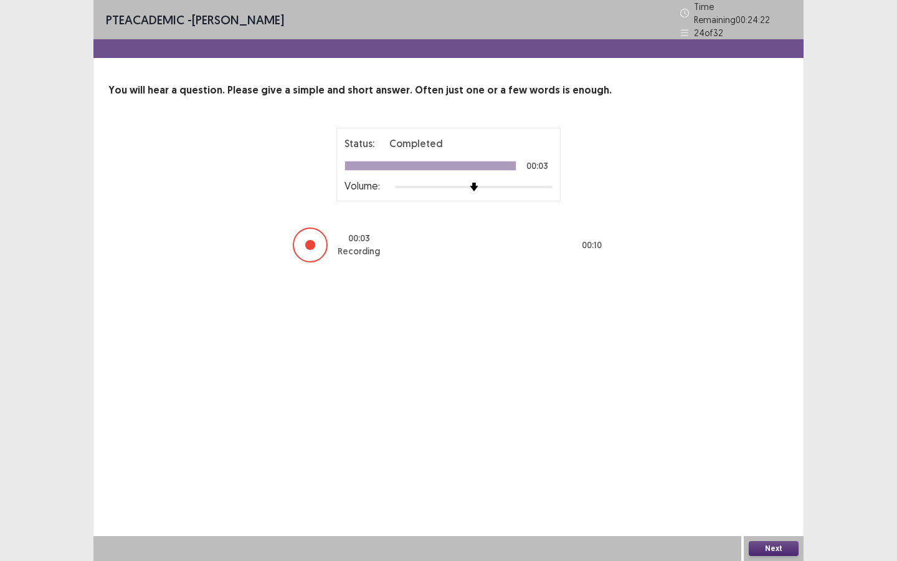
click at [776, 425] on button "Next" at bounding box center [774, 548] width 50 height 15
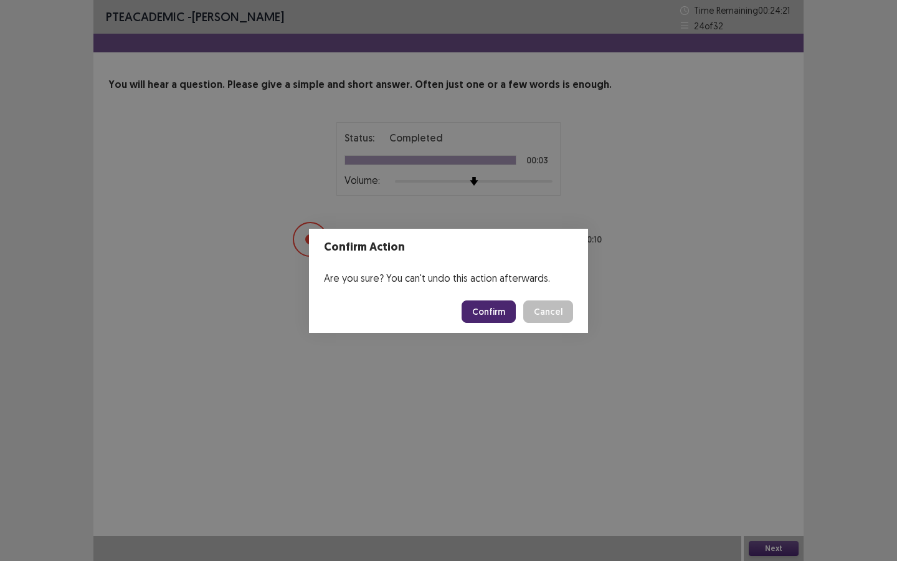
click at [482, 311] on button "Confirm" at bounding box center [489, 311] width 54 height 22
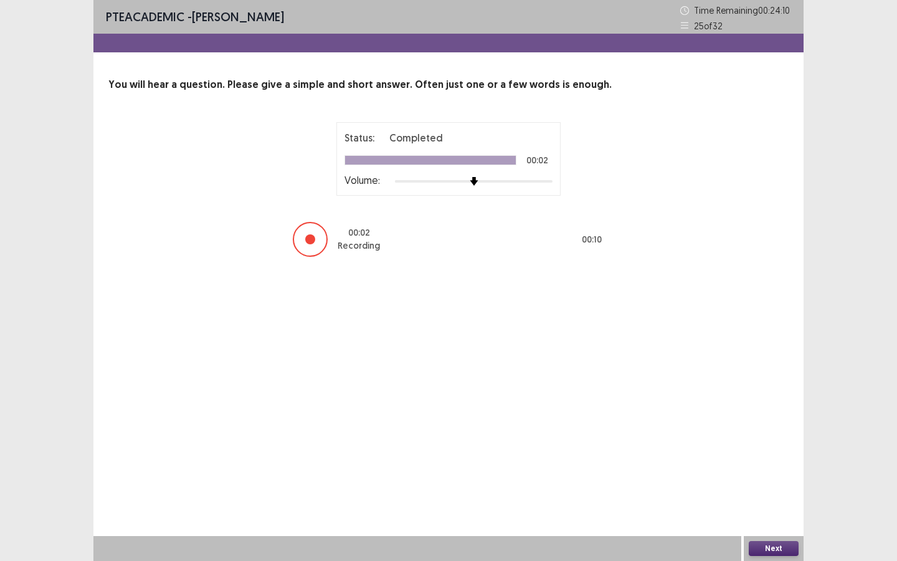
click at [780, 425] on button "Next" at bounding box center [774, 548] width 50 height 15
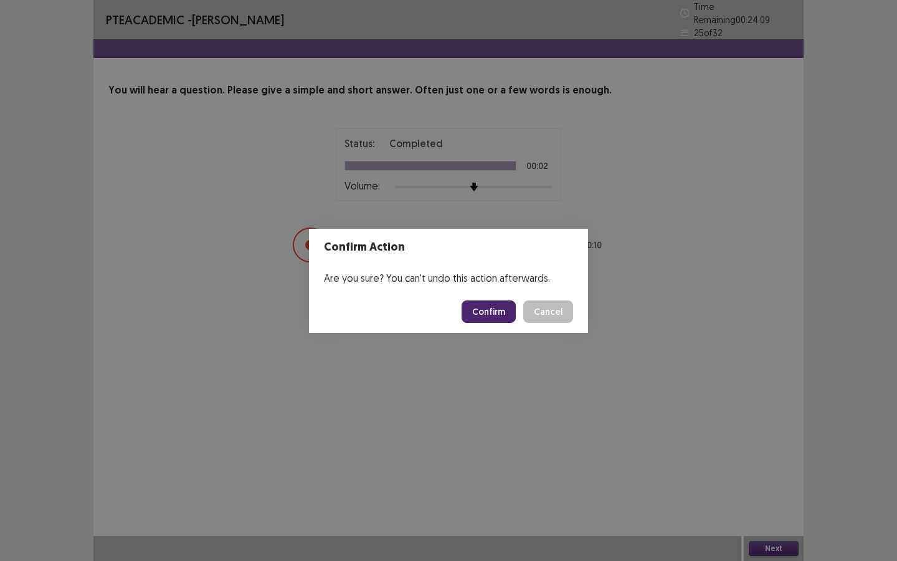
click at [505, 312] on button "Confirm" at bounding box center [489, 311] width 54 height 22
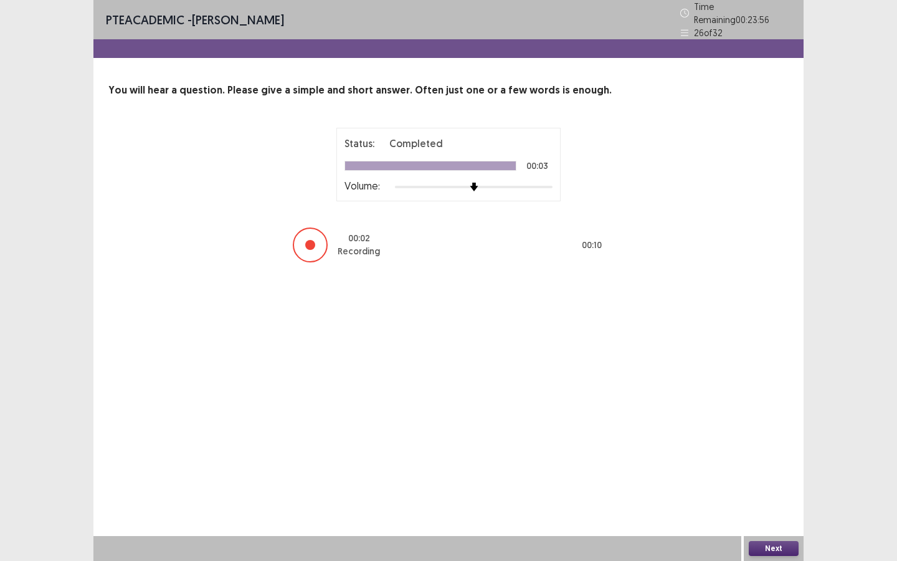
click at [778, 425] on button "Next" at bounding box center [774, 548] width 50 height 15
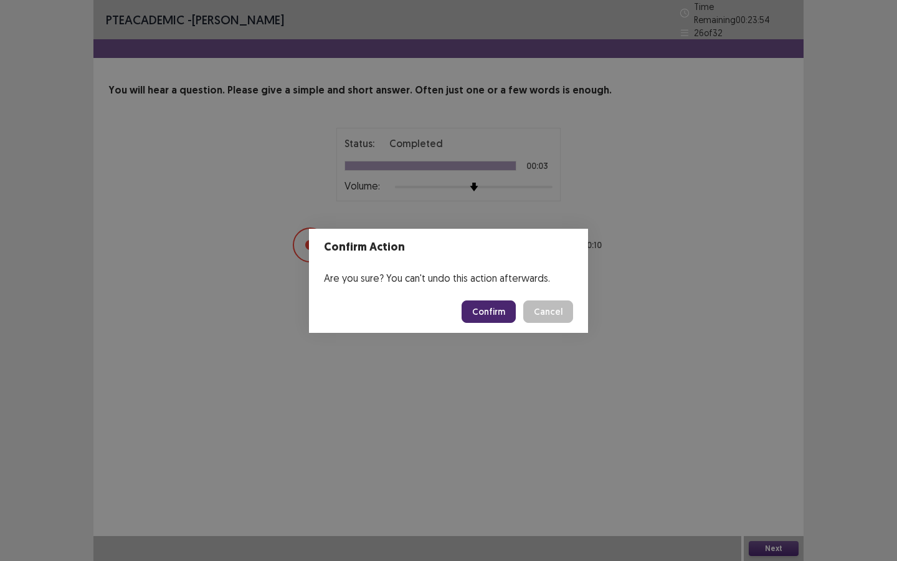
click at [499, 317] on button "Confirm" at bounding box center [489, 311] width 54 height 22
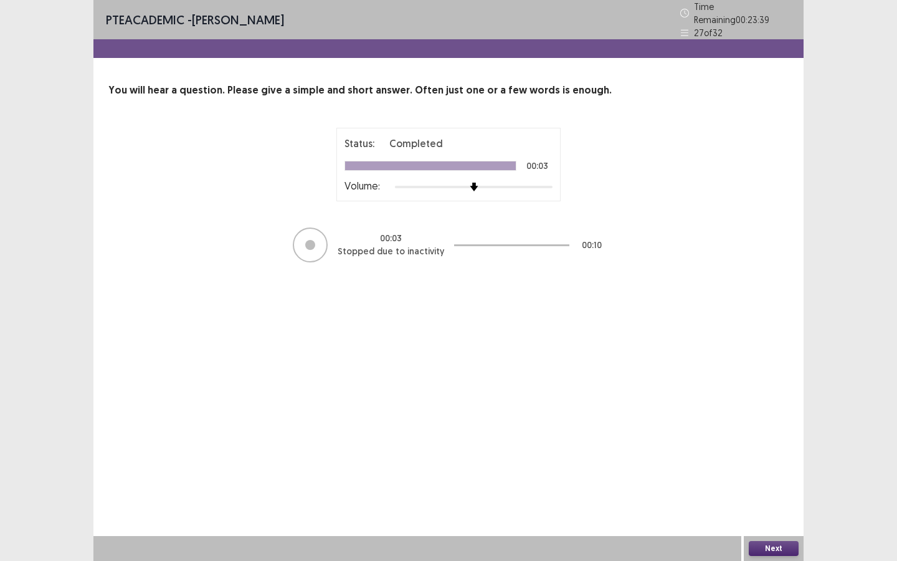
click at [778, 425] on button "Next" at bounding box center [774, 548] width 50 height 15
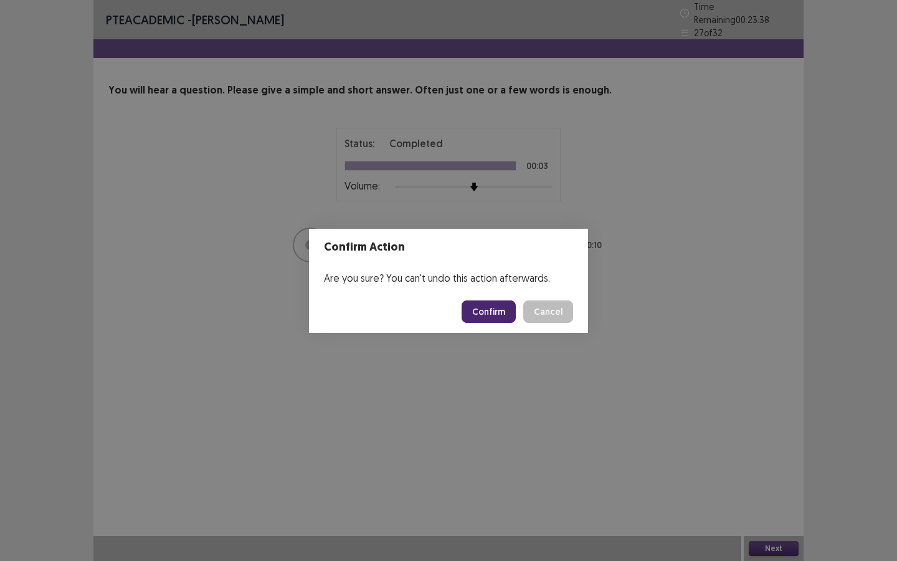
click at [473, 303] on button "Confirm" at bounding box center [489, 311] width 54 height 22
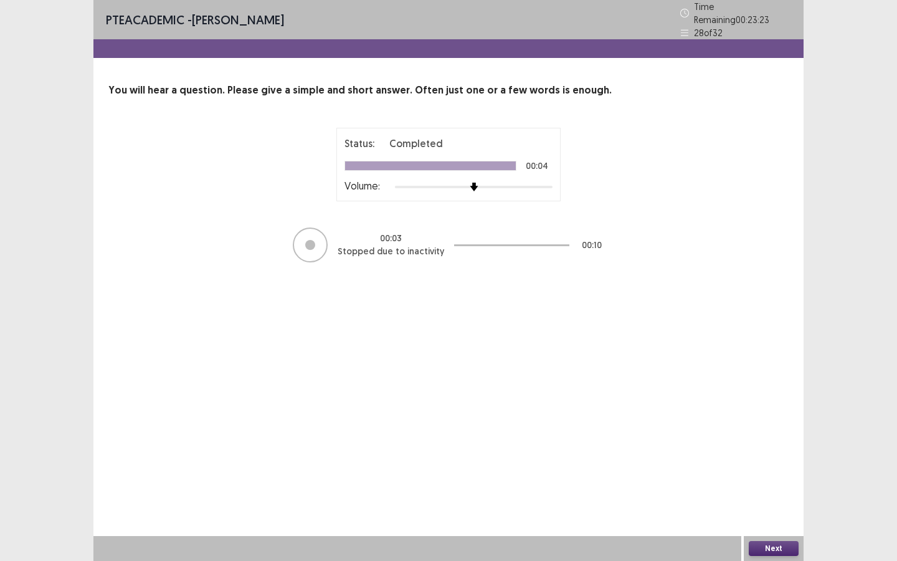
click at [773, 425] on button "Next" at bounding box center [774, 548] width 50 height 15
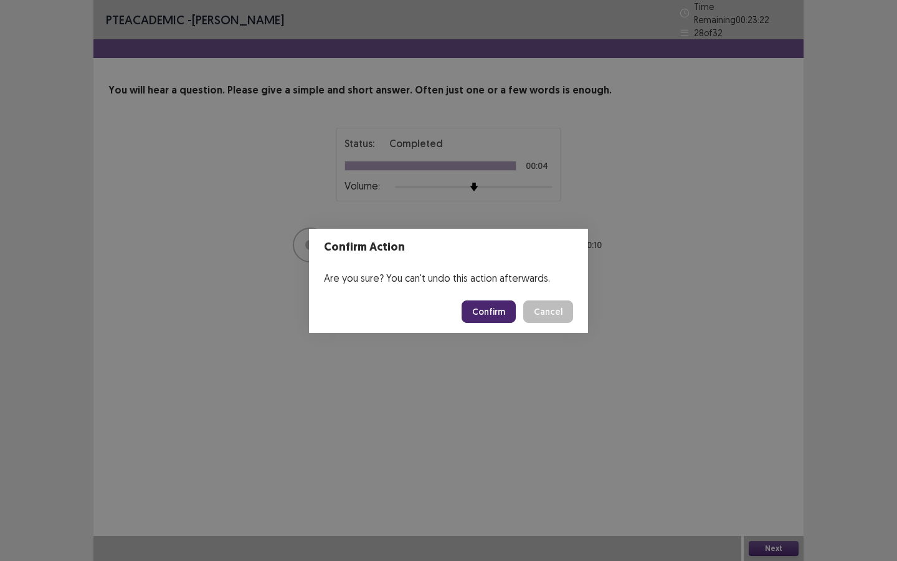
click at [497, 300] on button "Confirm" at bounding box center [489, 311] width 54 height 22
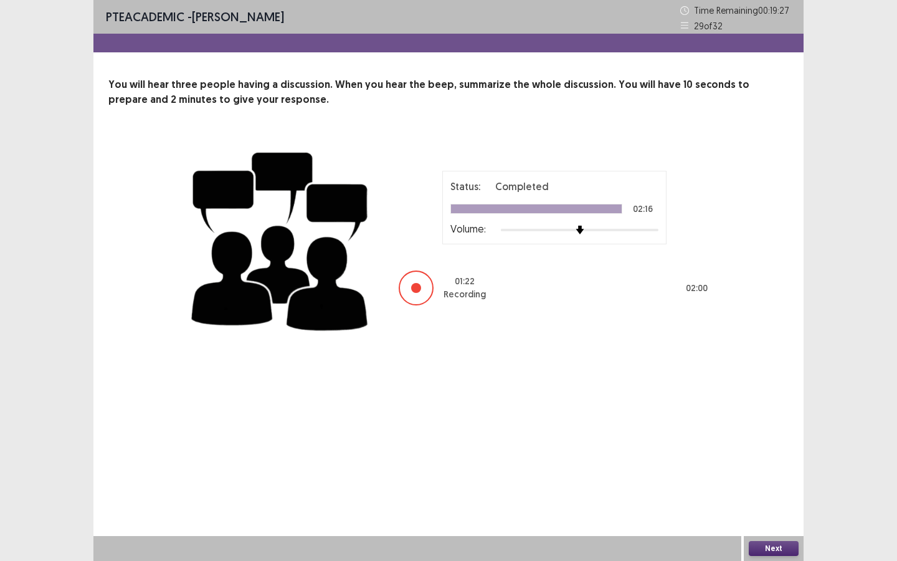
click at [771, 425] on button "Next" at bounding box center [774, 548] width 50 height 15
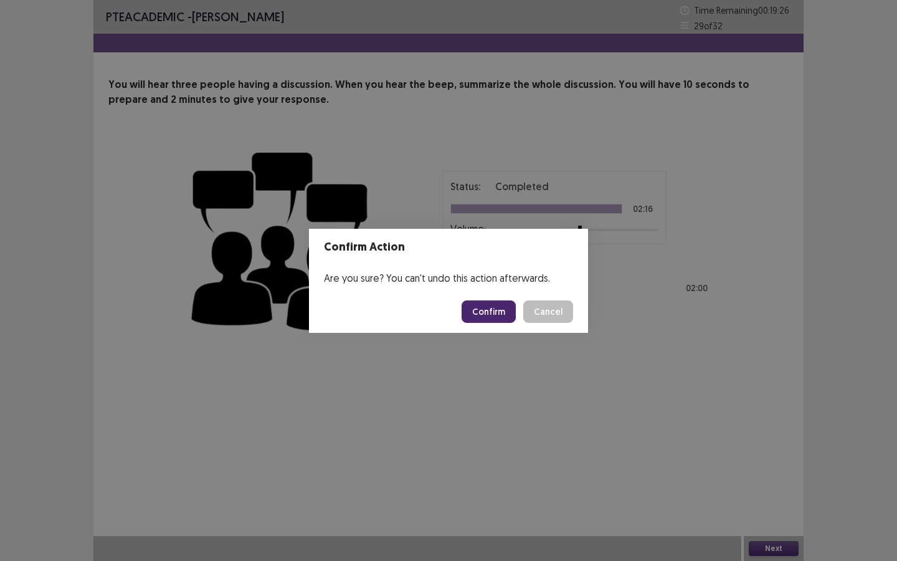
click at [501, 314] on button "Confirm" at bounding box center [489, 311] width 54 height 22
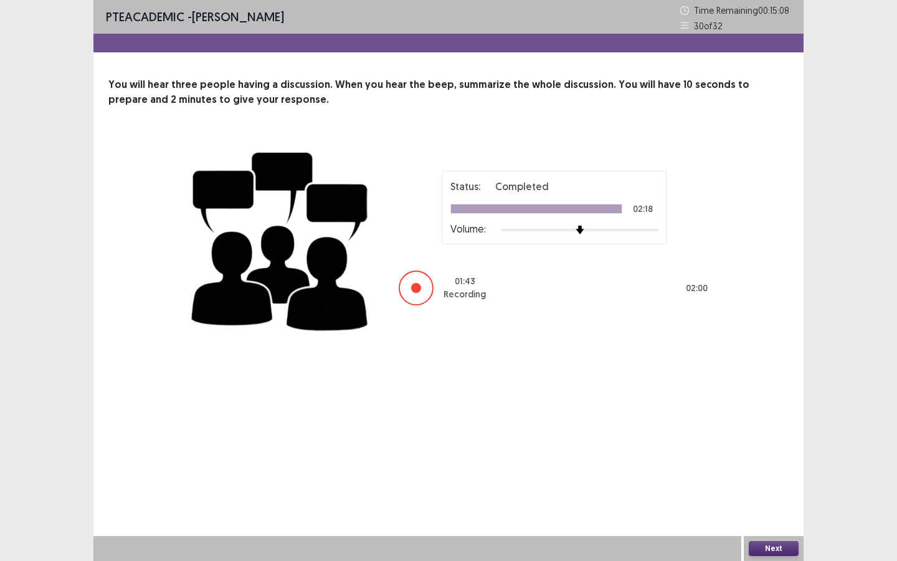
click at [784, 425] on button "Next" at bounding box center [774, 548] width 50 height 15
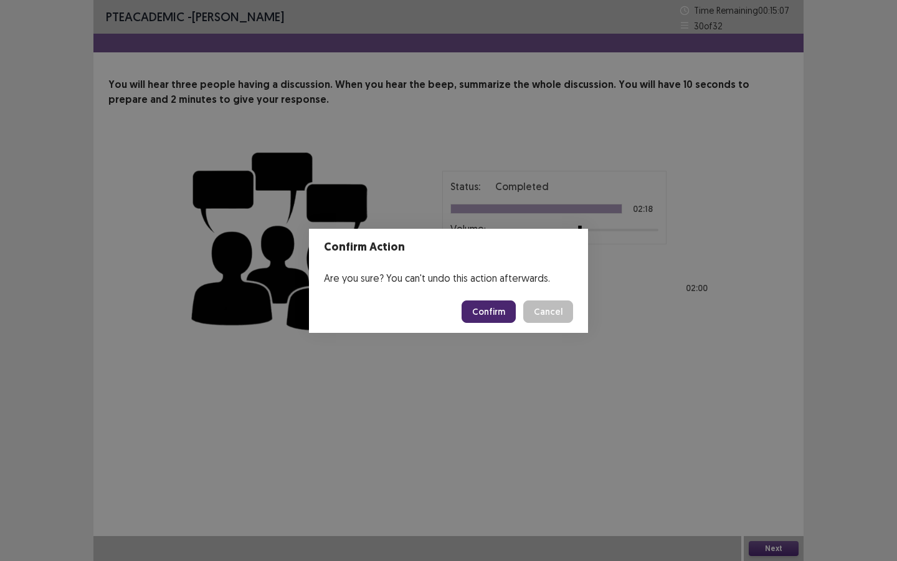
click at [488, 323] on footer "Confirm Cancel" at bounding box center [448, 311] width 279 height 42
click at [497, 314] on button "Confirm" at bounding box center [489, 311] width 54 height 22
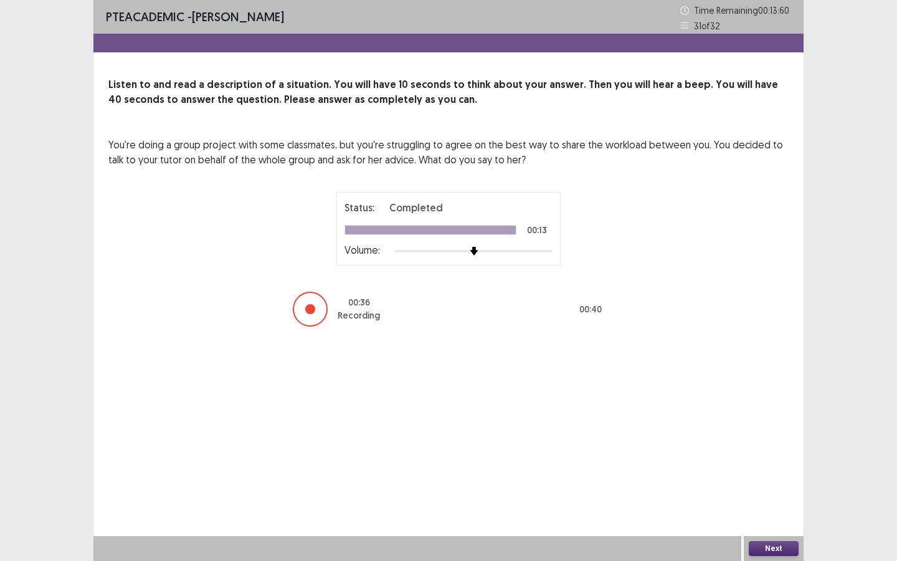
click at [772, 425] on button "Next" at bounding box center [774, 548] width 50 height 15
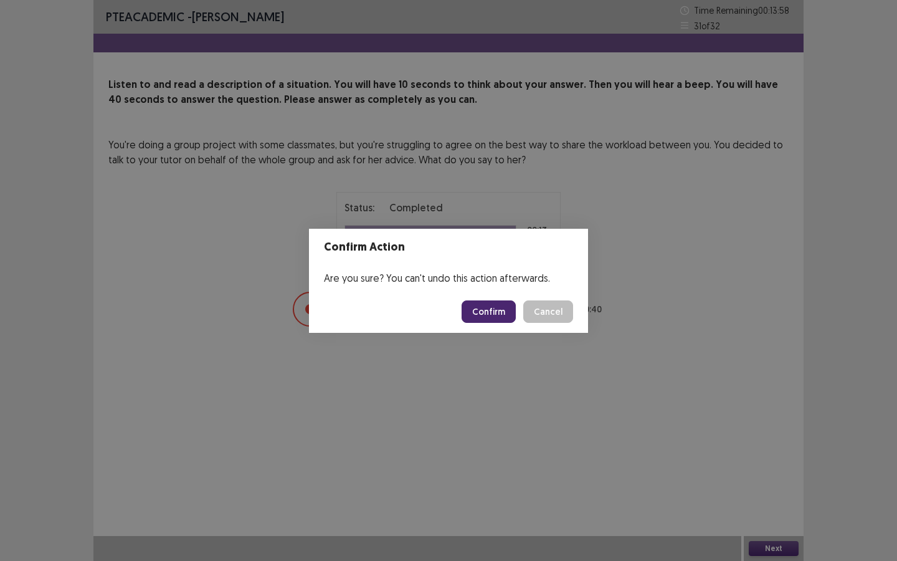
click at [507, 317] on button "Confirm" at bounding box center [489, 311] width 54 height 22
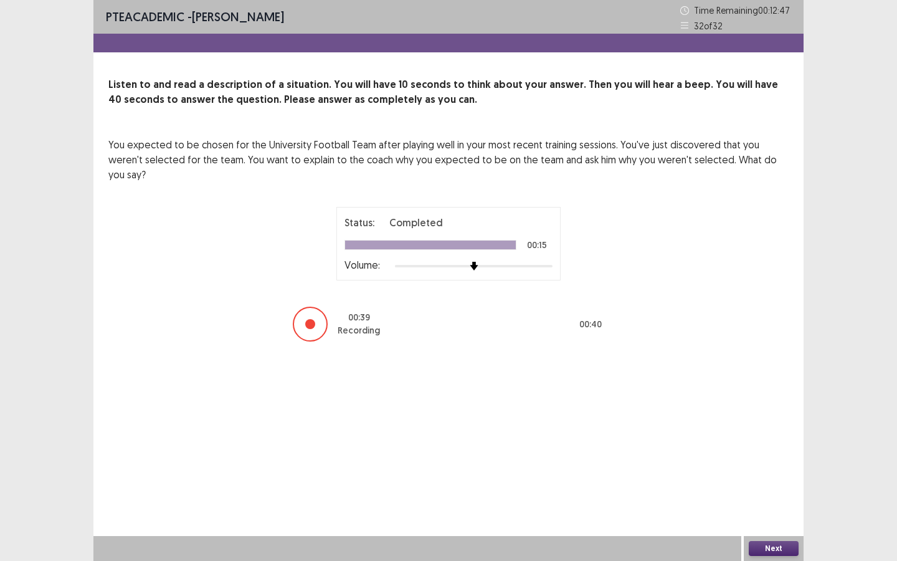
click at [773, 425] on button "Next" at bounding box center [774, 548] width 50 height 15
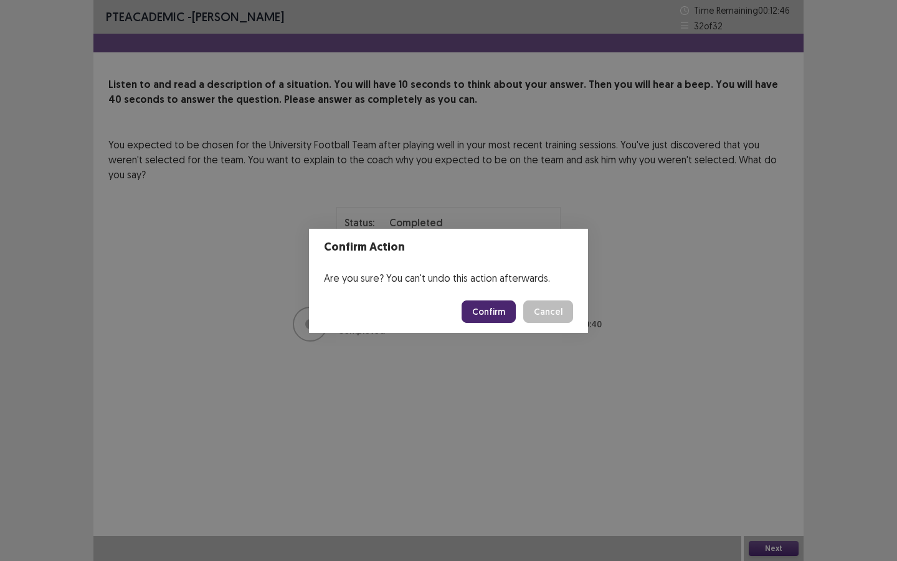
click at [504, 312] on button "Confirm" at bounding box center [489, 311] width 54 height 22
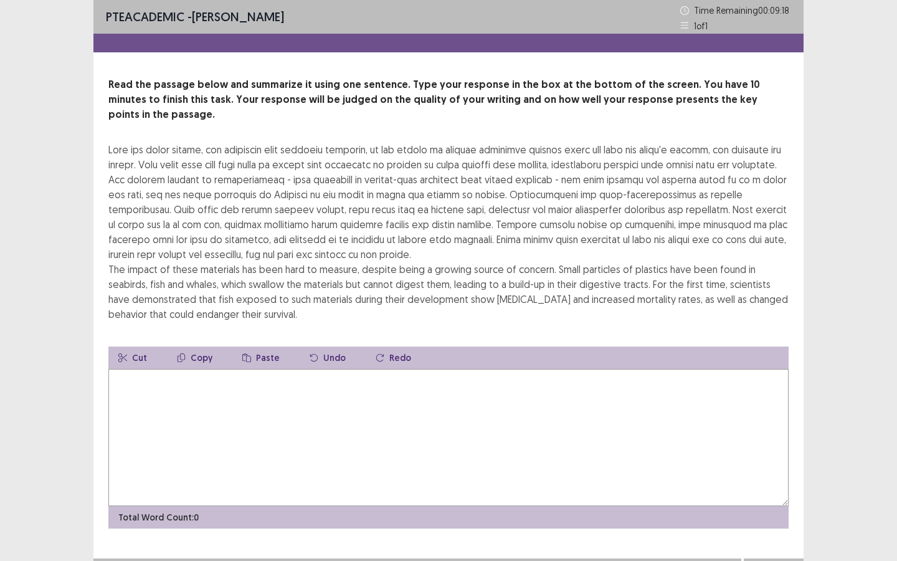
click at [436, 388] on textarea at bounding box center [448, 437] width 680 height 137
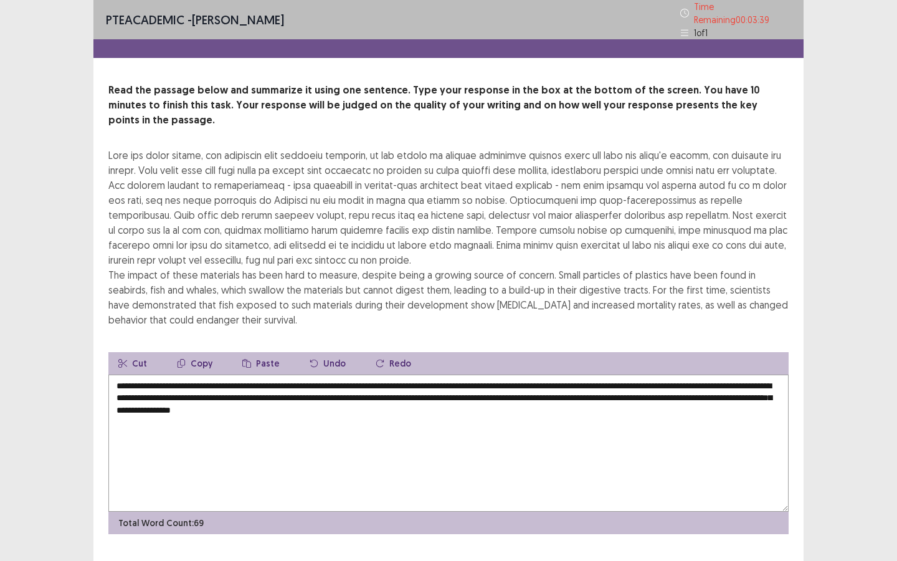
click at [201, 391] on textarea "**********" at bounding box center [448, 442] width 680 height 137
click at [439, 389] on textarea "**********" at bounding box center [448, 442] width 680 height 137
type textarea "**********"
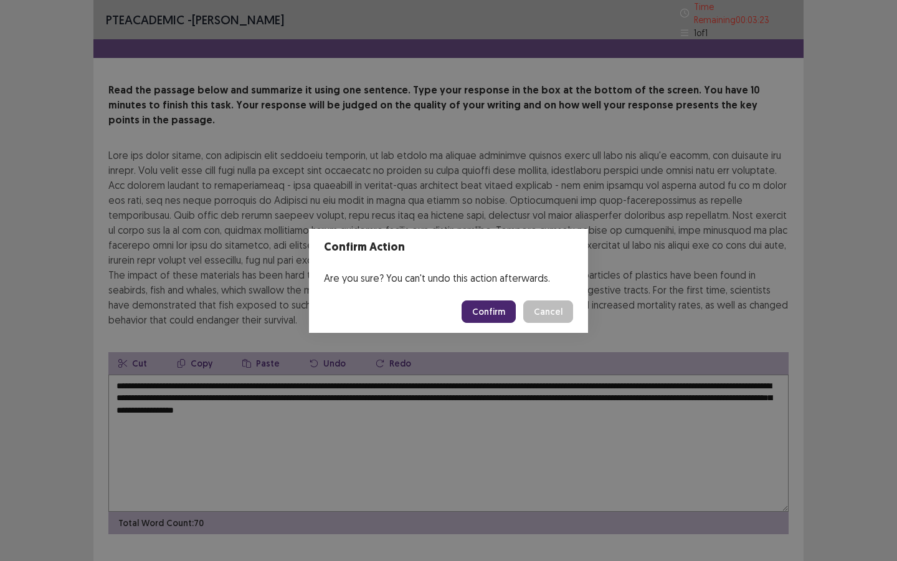
click at [485, 313] on button "Confirm" at bounding box center [489, 311] width 54 height 22
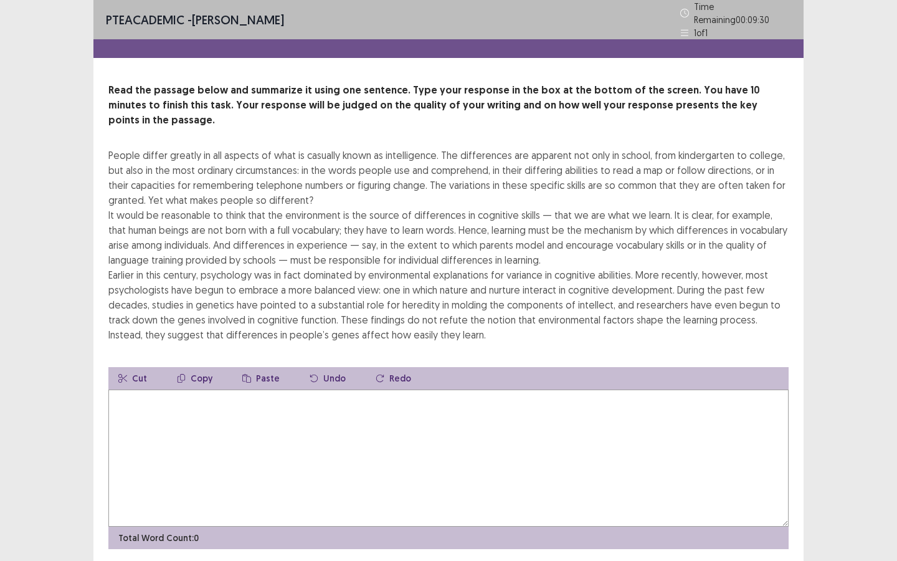
scroll to position [22, 0]
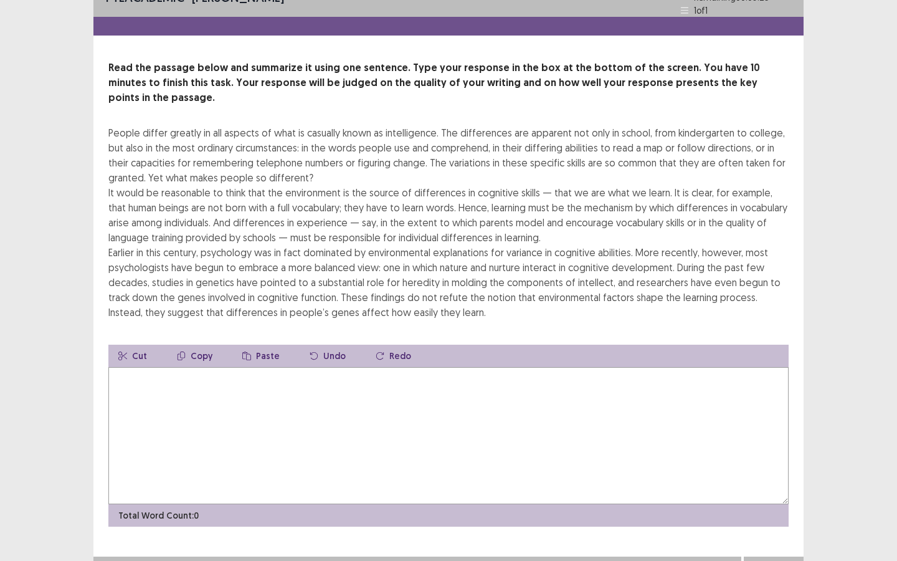
click at [406, 414] on textarea at bounding box center [448, 435] width 680 height 137
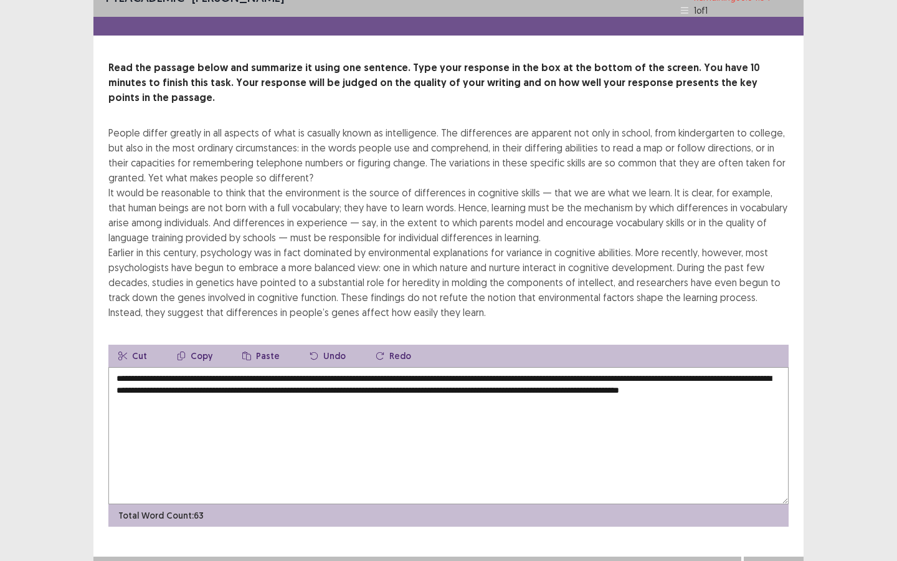
type textarea "**********"
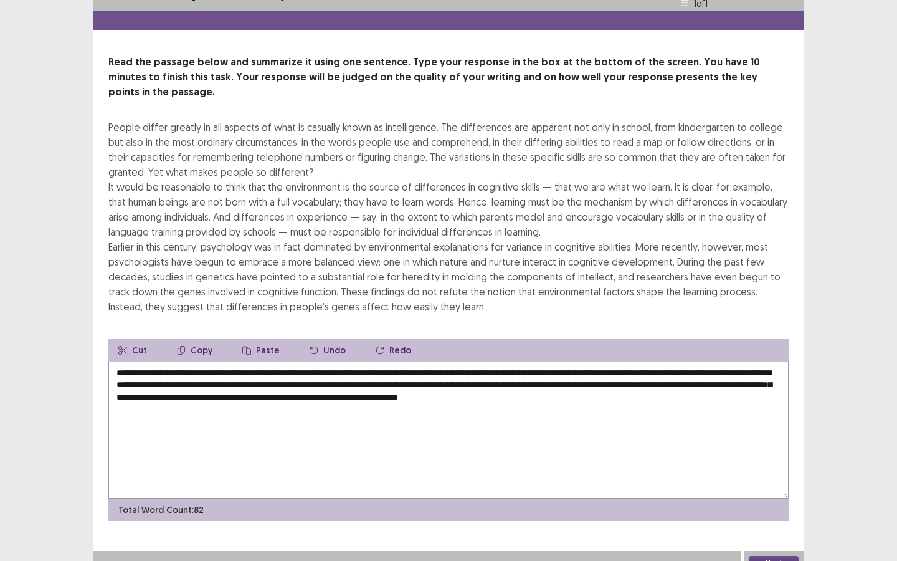
click at [763, 371] on textarea "**********" at bounding box center [448, 429] width 680 height 137
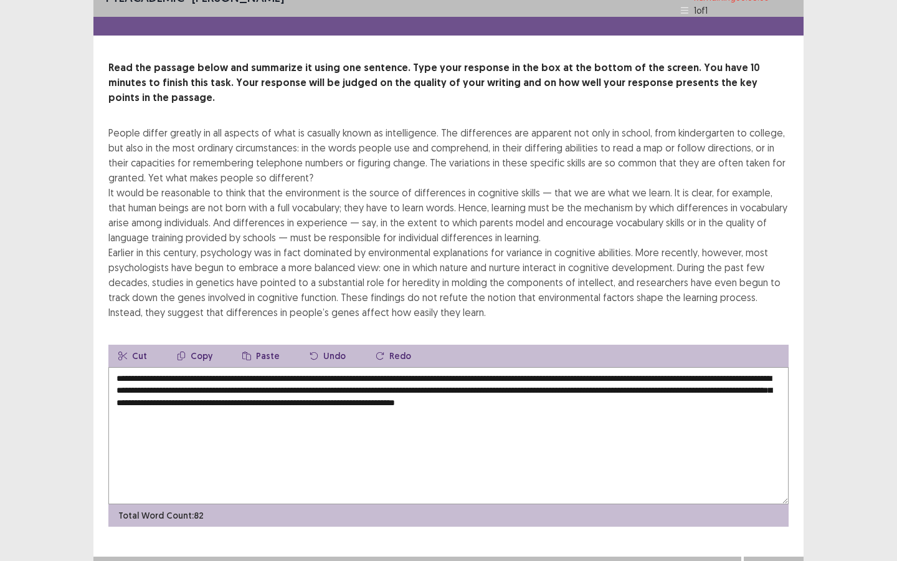
drag, startPoint x: 685, startPoint y: 369, endPoint x: 612, endPoint y: 368, distance: 72.9
click at [612, 368] on textarea "**********" at bounding box center [448, 435] width 680 height 137
click at [139, 372] on textarea "**********" at bounding box center [448, 435] width 680 height 137
drag, startPoint x: 586, startPoint y: 373, endPoint x: 489, endPoint y: 372, distance: 96.6
click at [489, 372] on textarea "**********" at bounding box center [448, 435] width 680 height 137
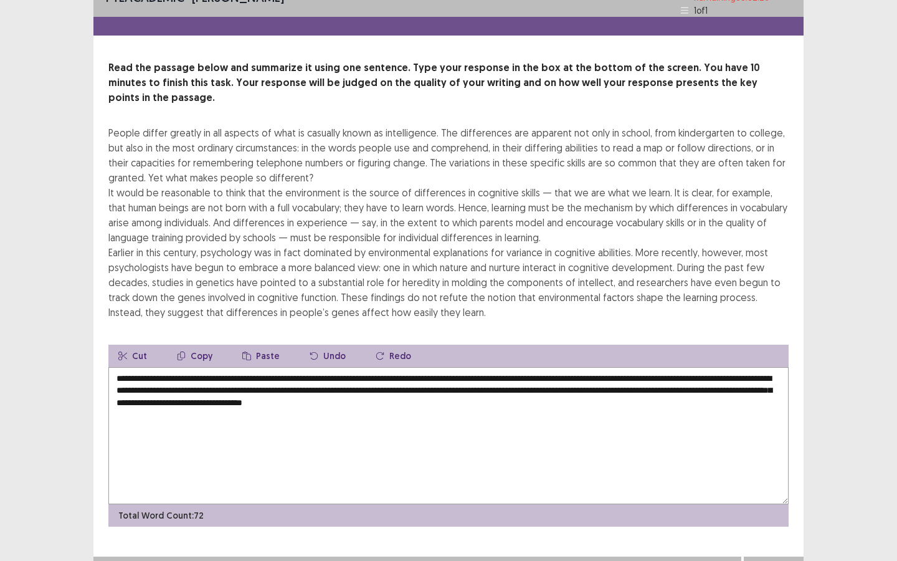
click at [523, 386] on textarea "**********" at bounding box center [448, 435] width 680 height 137
type textarea "**********"
click at [781, 560] on button "Next" at bounding box center [774, 568] width 50 height 15
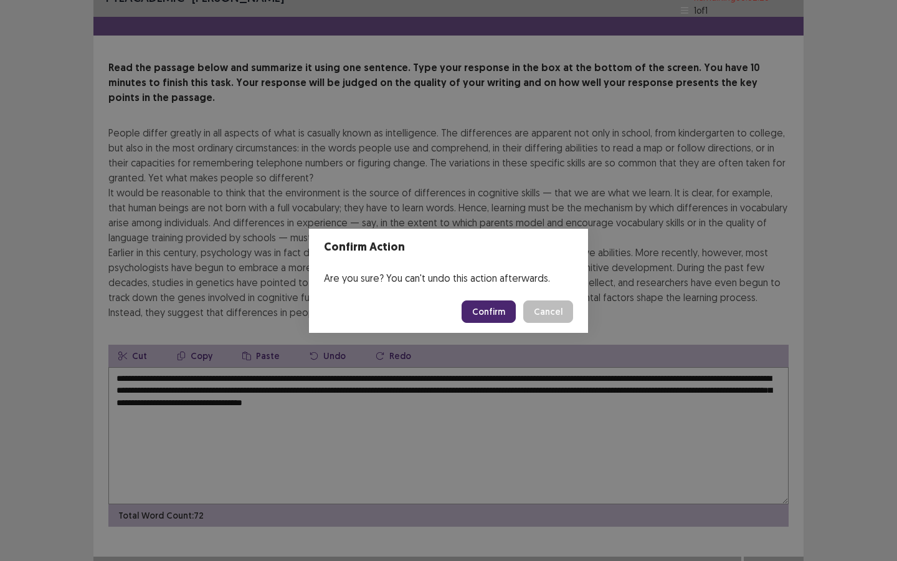
click at [485, 313] on button "Confirm" at bounding box center [489, 311] width 54 height 22
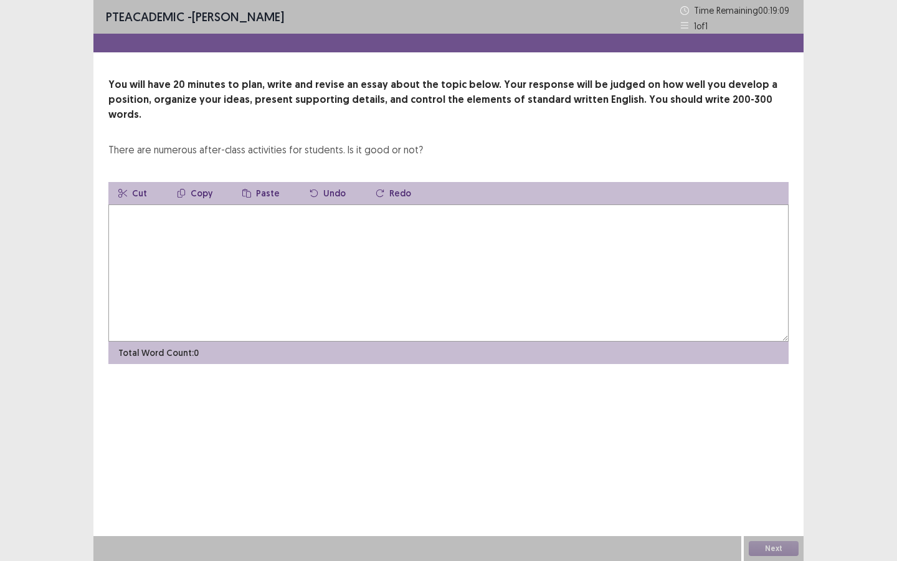
click at [356, 226] on textarea at bounding box center [448, 272] width 680 height 137
click at [424, 204] on textarea "**********" at bounding box center [448, 272] width 680 height 137
click at [312, 204] on textarea "**********" at bounding box center [448, 272] width 680 height 137
click at [514, 204] on textarea "**********" at bounding box center [448, 272] width 680 height 137
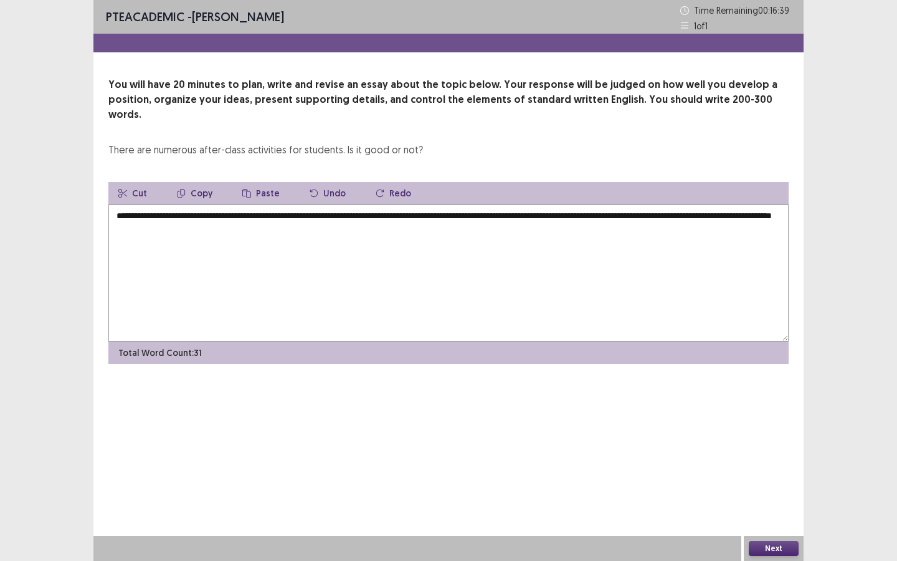
click at [680, 206] on textarea "**********" at bounding box center [448, 272] width 680 height 137
click at [298, 222] on textarea "**********" at bounding box center [448, 272] width 680 height 137
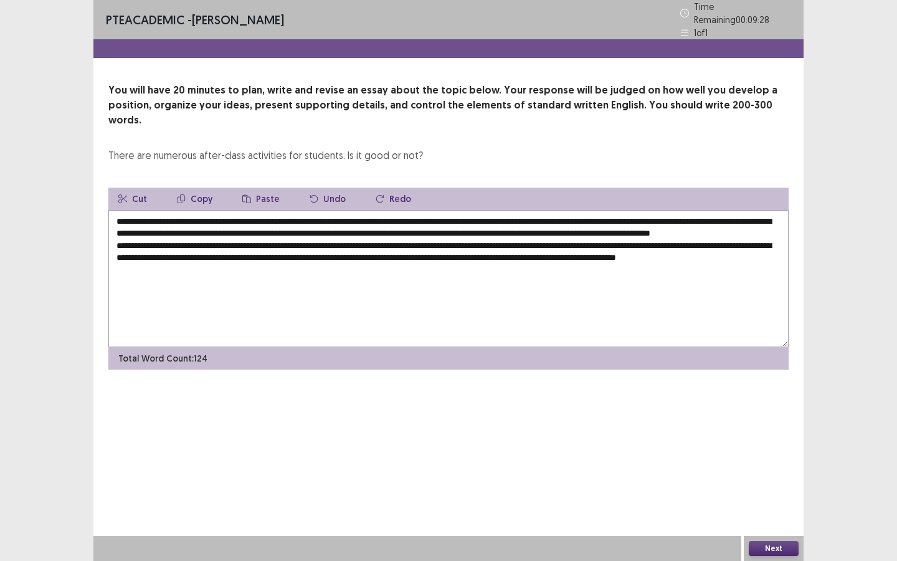
click at [739, 247] on textarea "**********" at bounding box center [448, 278] width 680 height 137
click at [226, 260] on textarea "**********" at bounding box center [448, 278] width 680 height 137
click at [457, 266] on textarea "**********" at bounding box center [448, 278] width 680 height 137
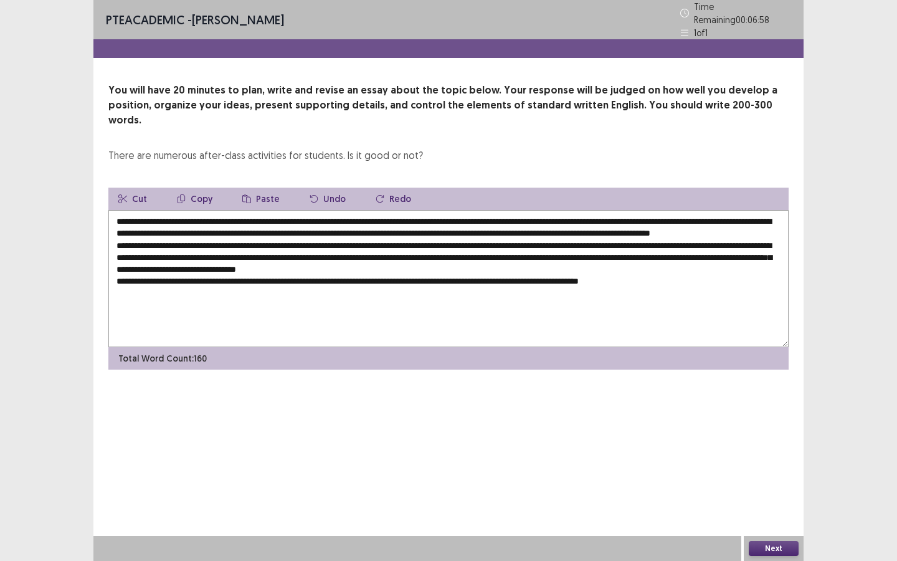
click at [707, 215] on textarea "**********" at bounding box center [448, 278] width 680 height 137
click at [735, 215] on textarea "**********" at bounding box center [448, 278] width 680 height 137
click at [693, 265] on textarea "**********" at bounding box center [448, 278] width 680 height 137
click at [693, 272] on textarea "**********" at bounding box center [448, 278] width 680 height 137
click at [634, 252] on textarea at bounding box center [448, 278] width 680 height 137
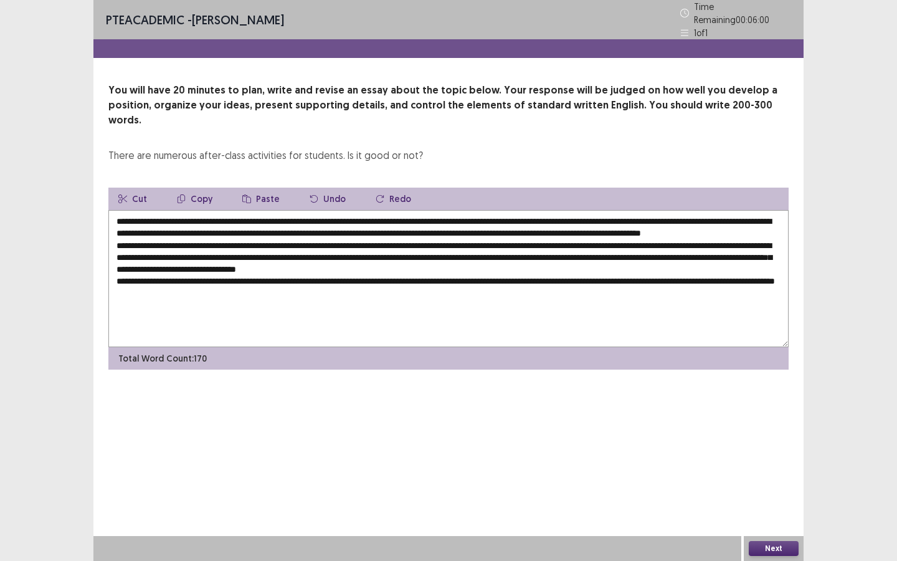
click at [253, 280] on textarea at bounding box center [448, 278] width 680 height 137
drag, startPoint x: 477, startPoint y: 284, endPoint x: 420, endPoint y: 280, distance: 57.5
click at [420, 280] on textarea at bounding box center [448, 278] width 680 height 137
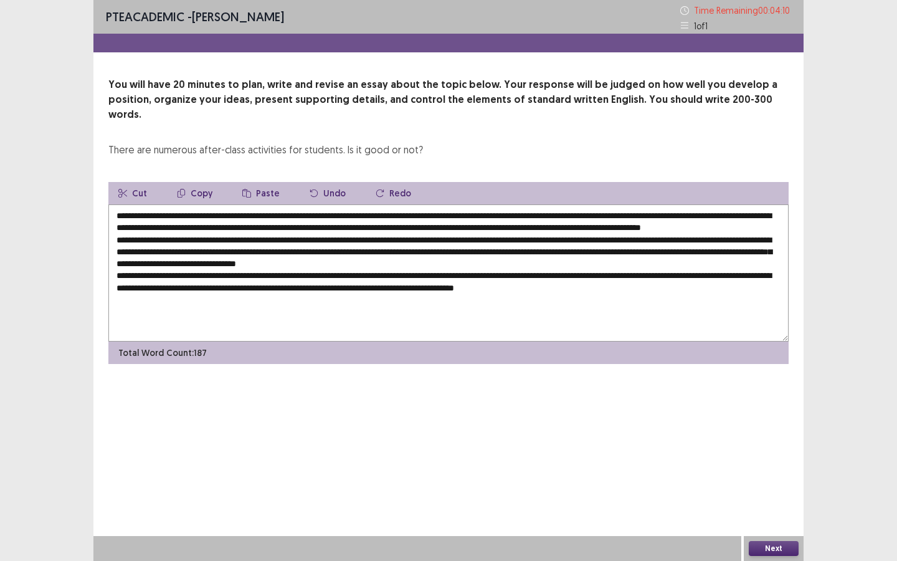
drag, startPoint x: 567, startPoint y: 284, endPoint x: 521, endPoint y: 287, distance: 45.5
click at [521, 287] on textarea at bounding box center [448, 272] width 680 height 137
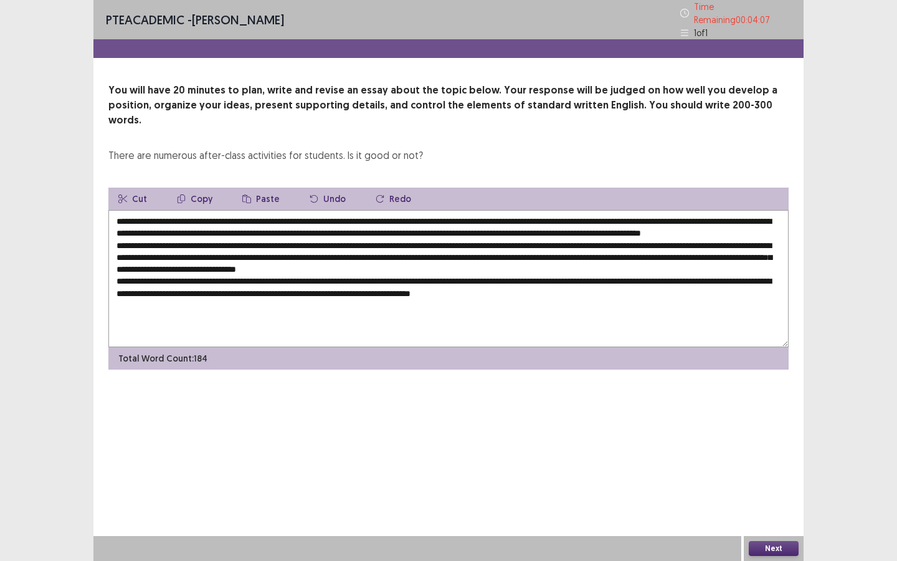
click at [614, 293] on textarea at bounding box center [448, 278] width 680 height 137
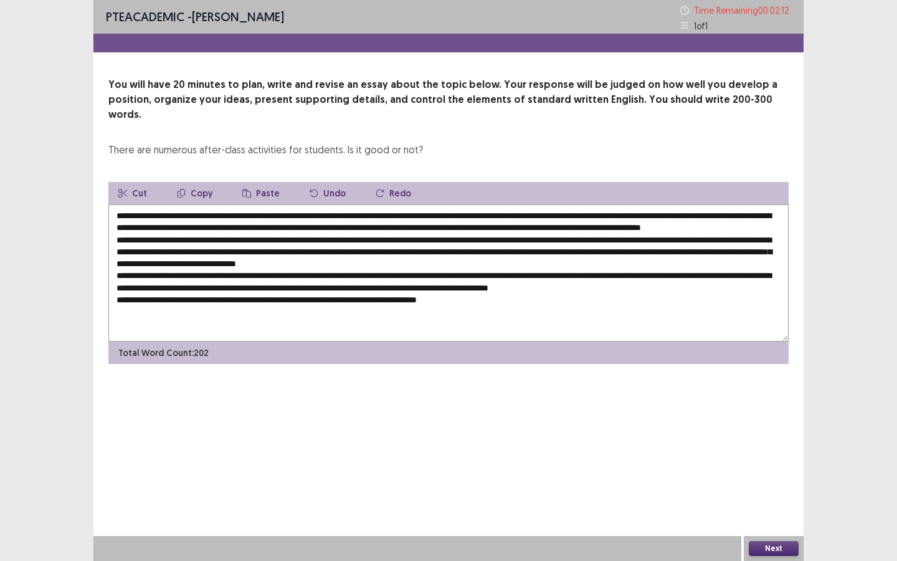
click at [311, 299] on textarea at bounding box center [448, 272] width 680 height 137
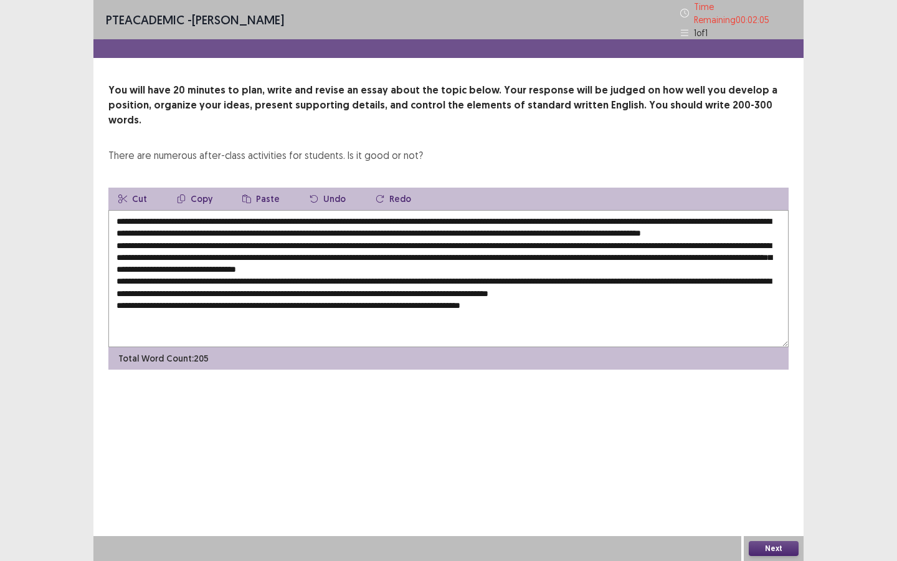
click at [528, 300] on textarea at bounding box center [448, 278] width 680 height 137
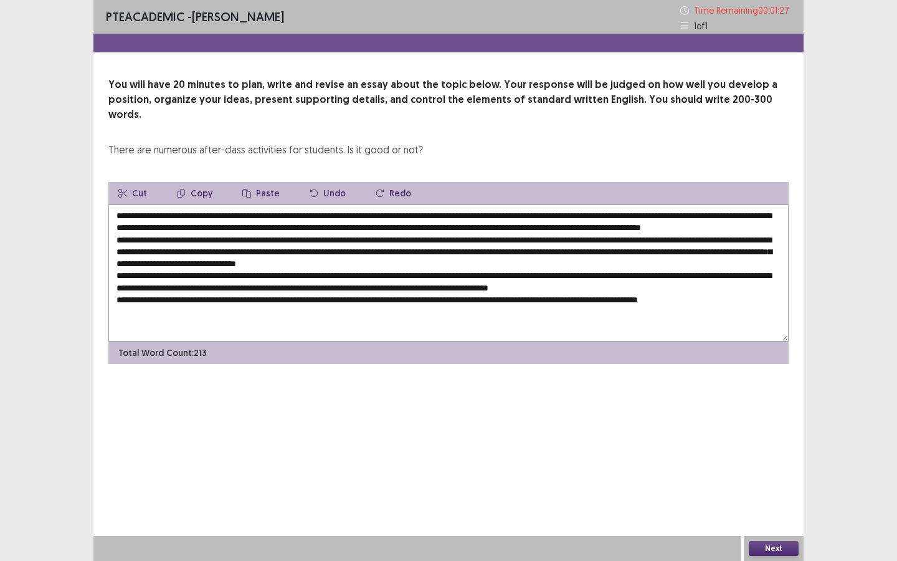
type textarea "**********"
click at [771, 547] on button "Next" at bounding box center [774, 548] width 50 height 15
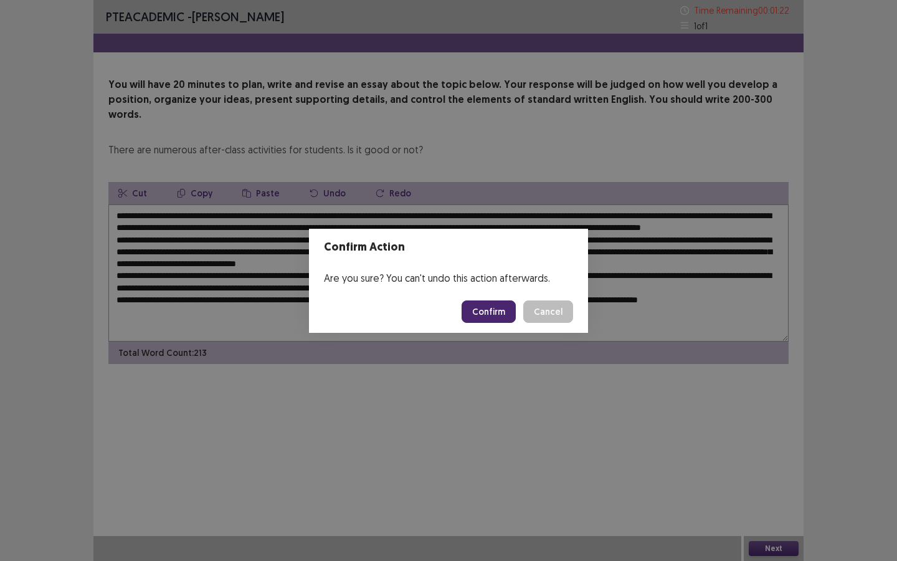
click at [483, 312] on button "Confirm" at bounding box center [489, 311] width 54 height 22
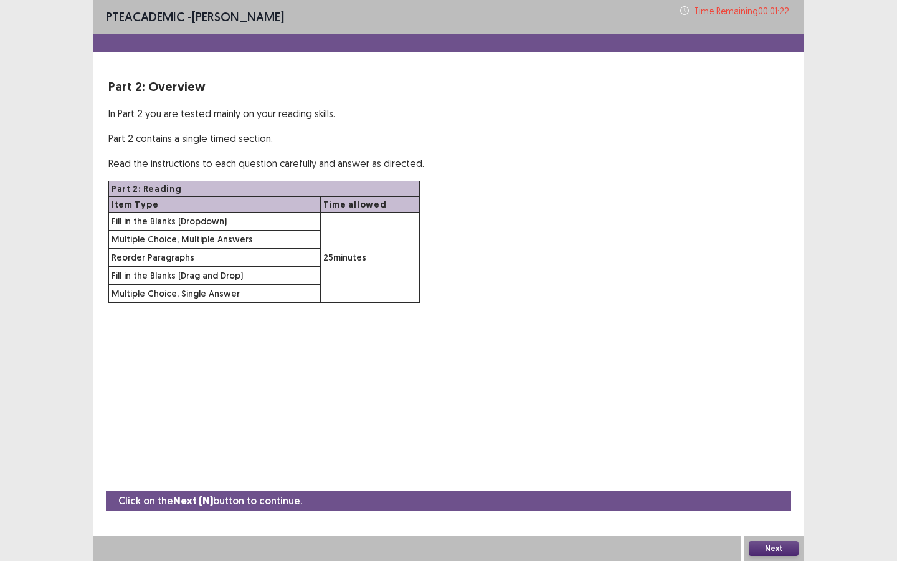
click at [778, 550] on button "Next" at bounding box center [774, 548] width 50 height 15
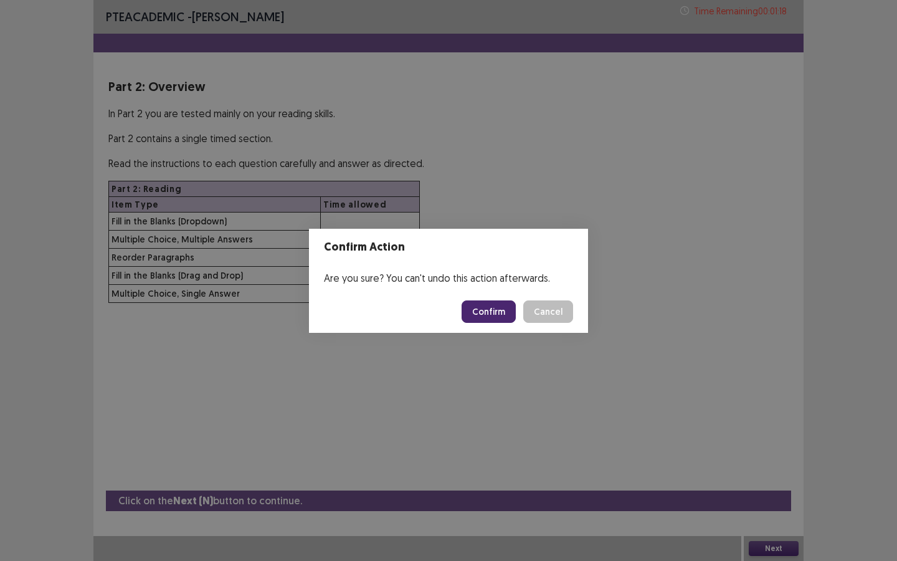
click at [470, 313] on button "Confirm" at bounding box center [489, 311] width 54 height 22
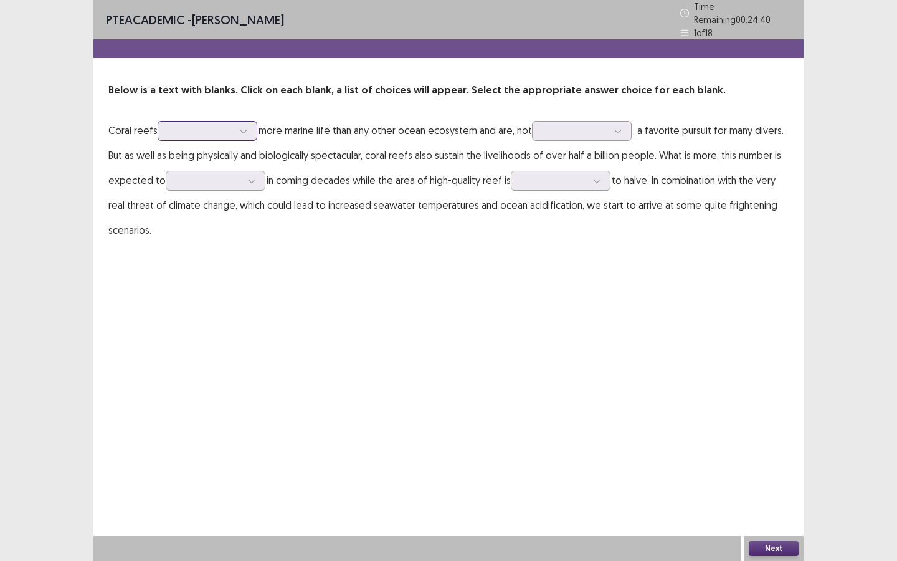
click at [243, 126] on icon at bounding box center [243, 130] width 9 height 9
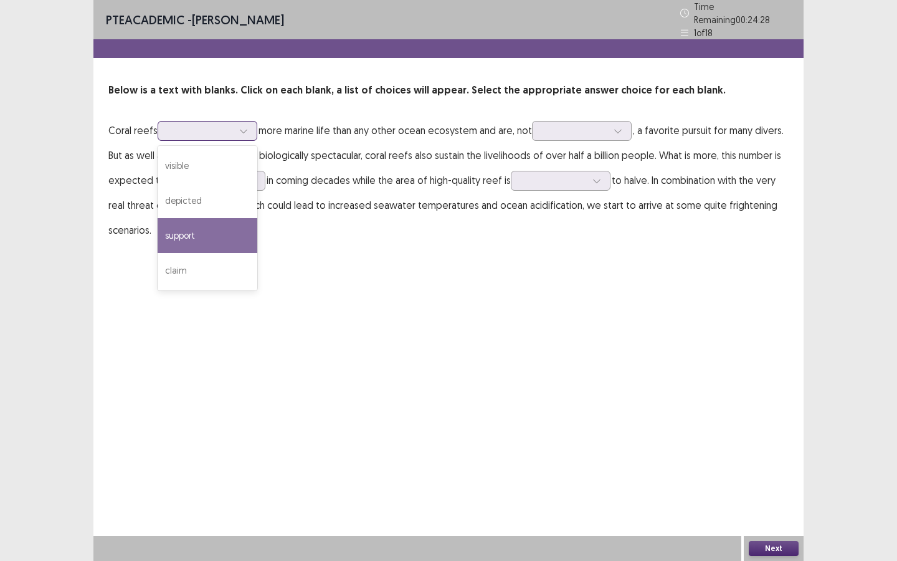
click at [206, 218] on div "support" at bounding box center [208, 235] width 100 height 35
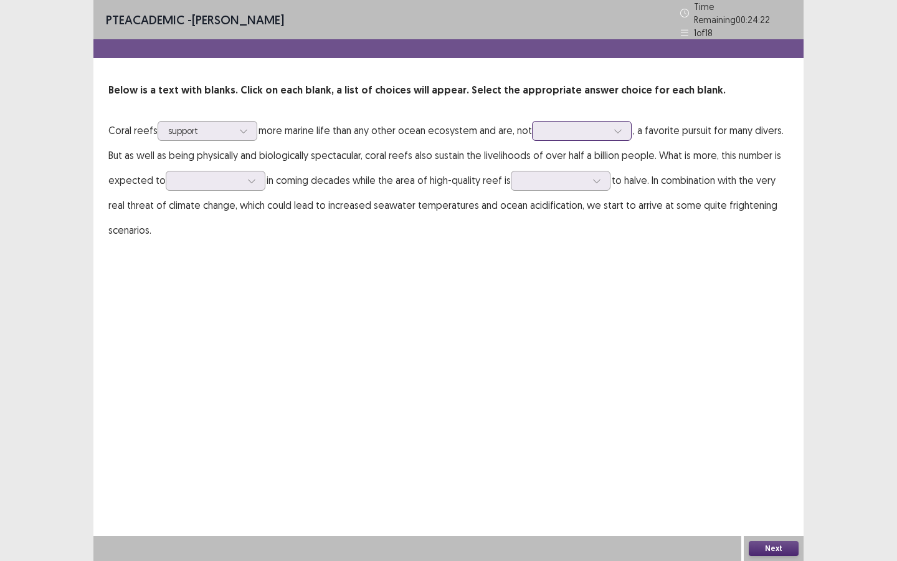
click at [622, 126] on icon at bounding box center [618, 130] width 9 height 9
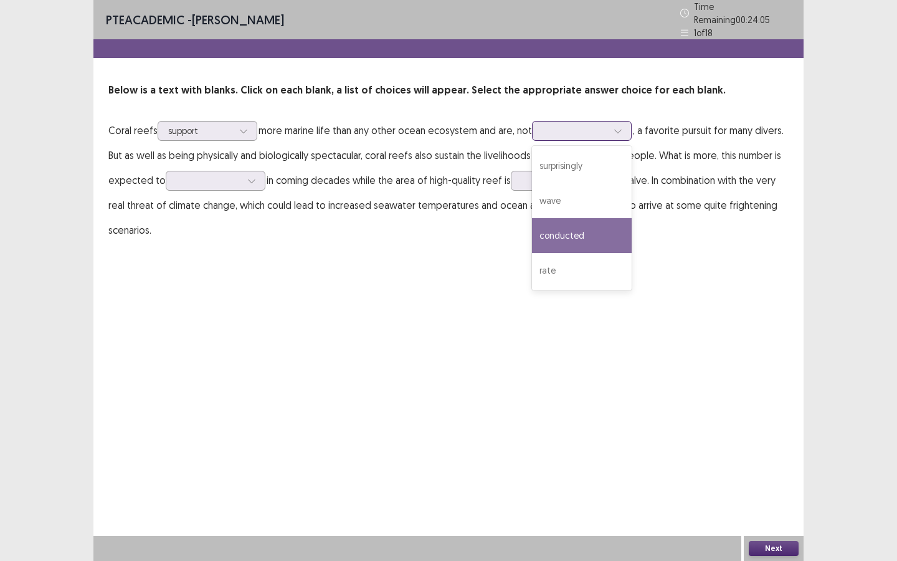
click at [604, 236] on div "conducted" at bounding box center [582, 235] width 100 height 35
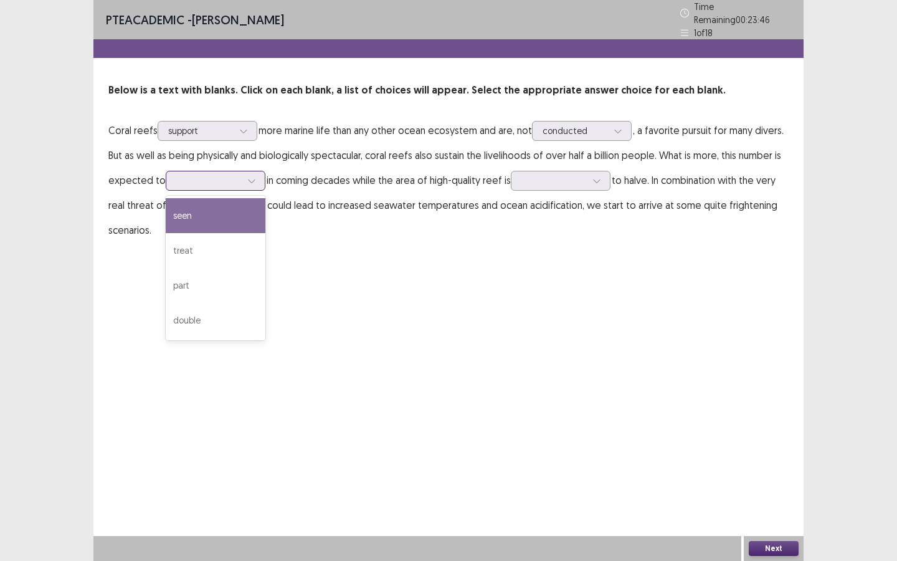
click at [250, 178] on icon at bounding box center [251, 180] width 9 height 9
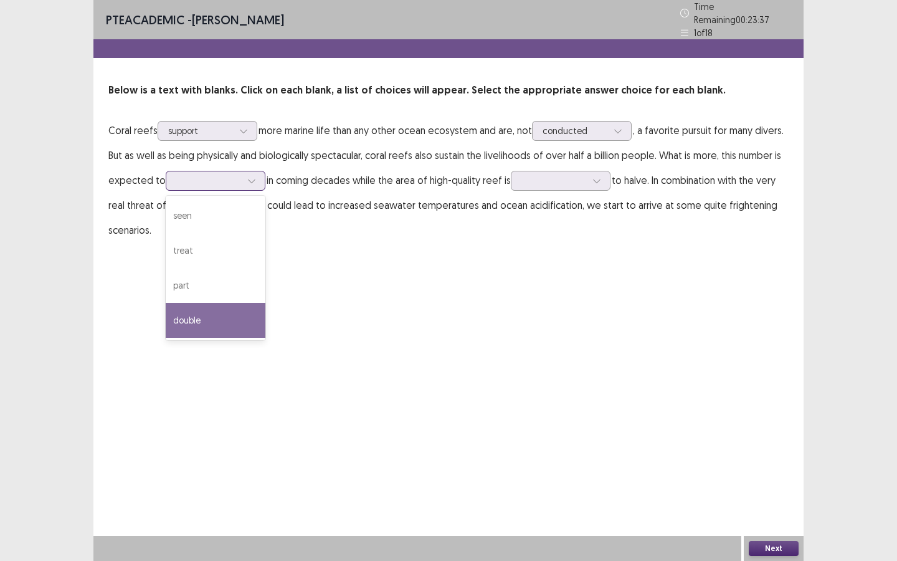
click at [207, 306] on div "double" at bounding box center [216, 320] width 100 height 35
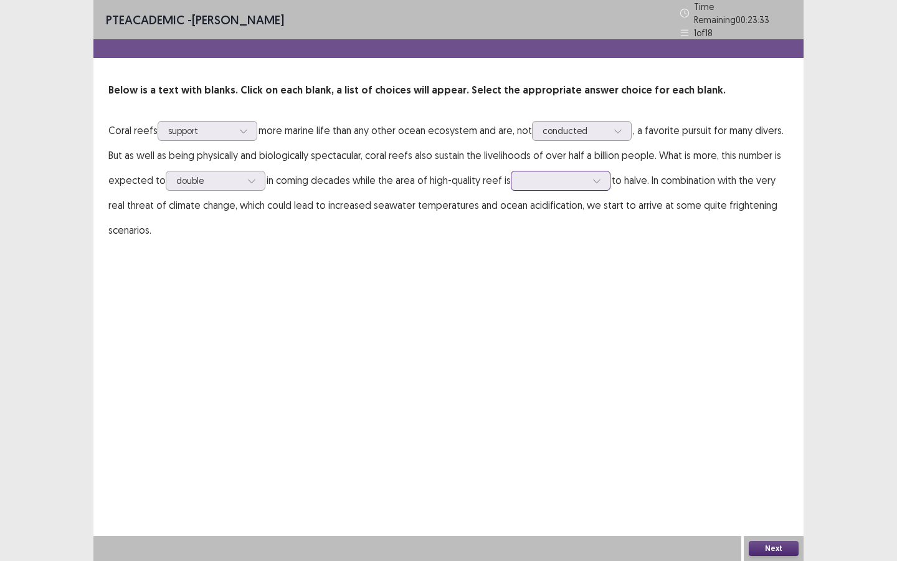
click at [601, 176] on icon at bounding box center [596, 180] width 9 height 9
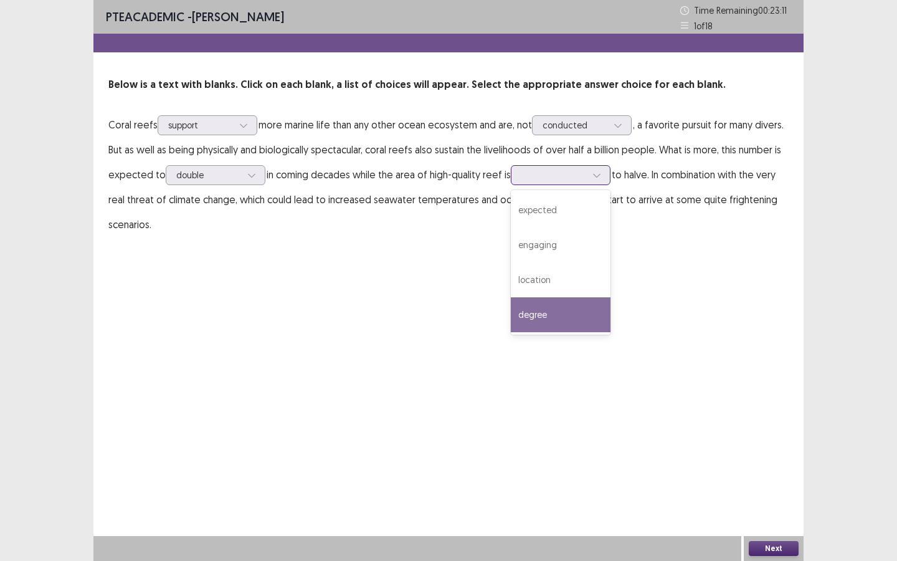
click at [559, 310] on div "degree" at bounding box center [561, 314] width 100 height 35
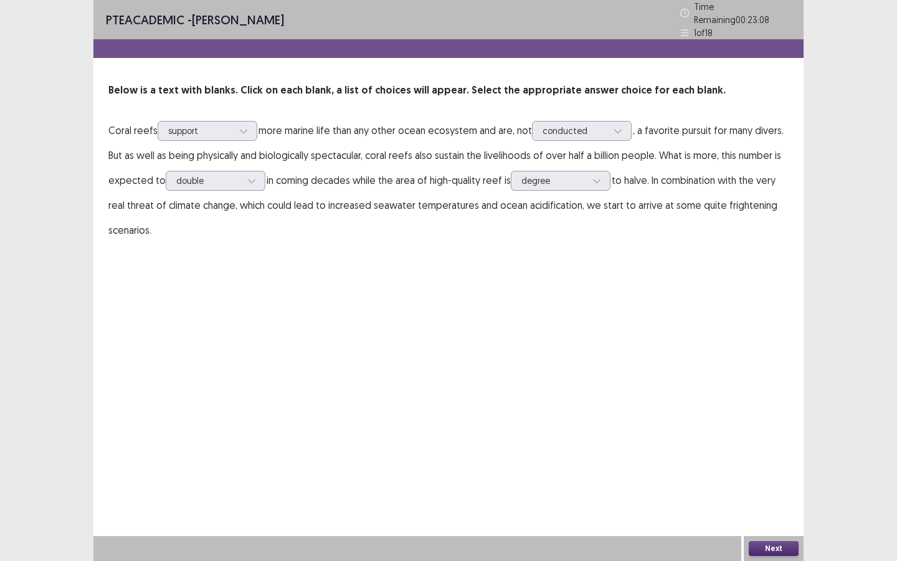
click at [780, 545] on button "Next" at bounding box center [774, 548] width 50 height 15
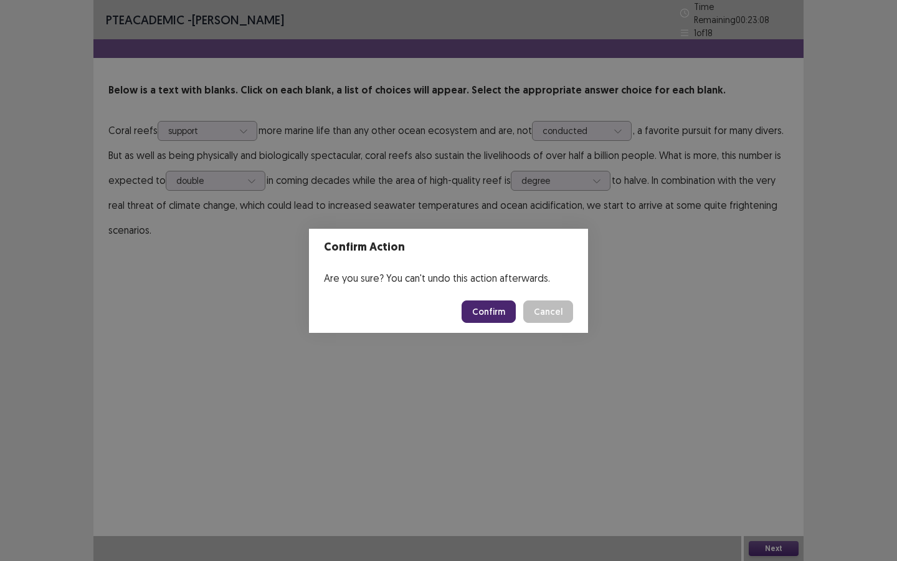
click at [498, 309] on button "Confirm" at bounding box center [489, 311] width 54 height 22
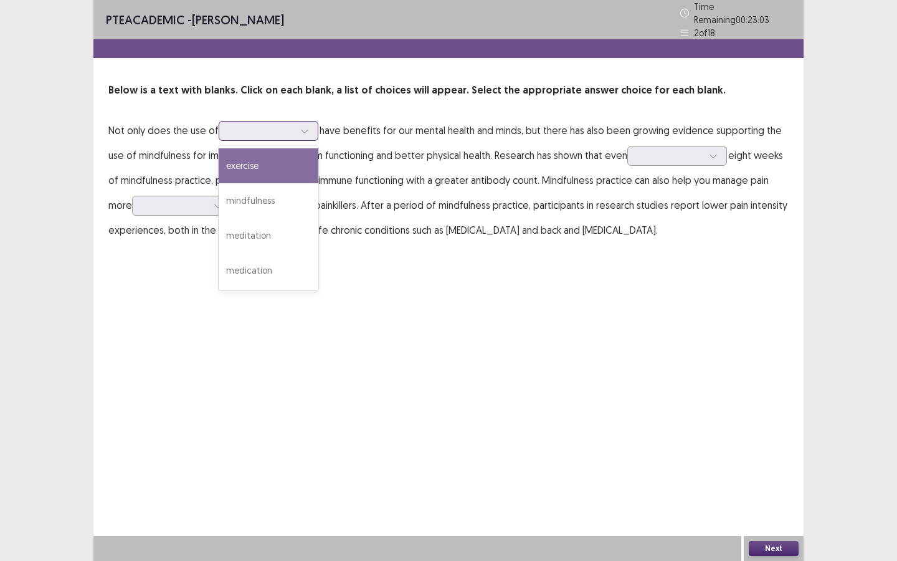
click at [300, 126] on icon at bounding box center [304, 130] width 9 height 9
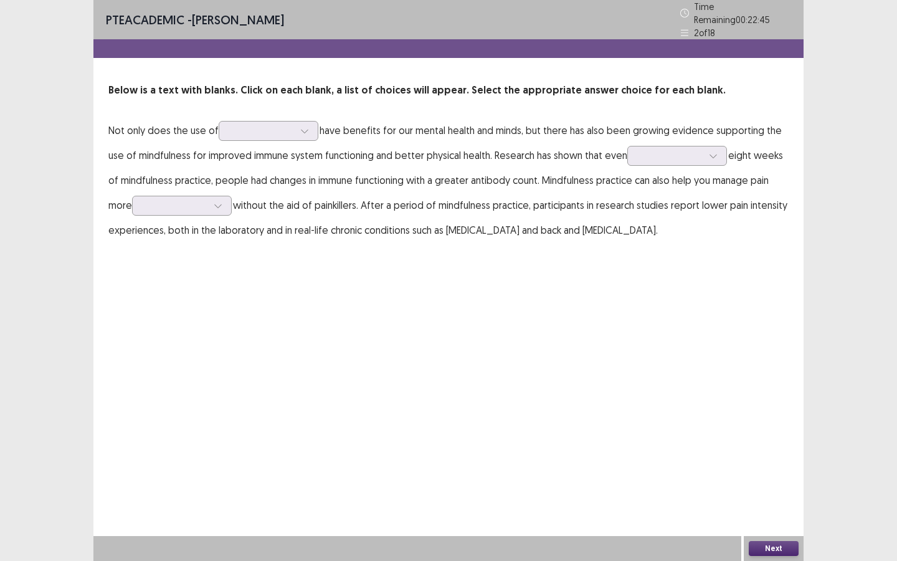
click at [345, 214] on p "Not only does the use of have benefits for our mental health and minds, but the…" at bounding box center [448, 180] width 680 height 125
click at [716, 151] on icon at bounding box center [713, 155] width 9 height 9
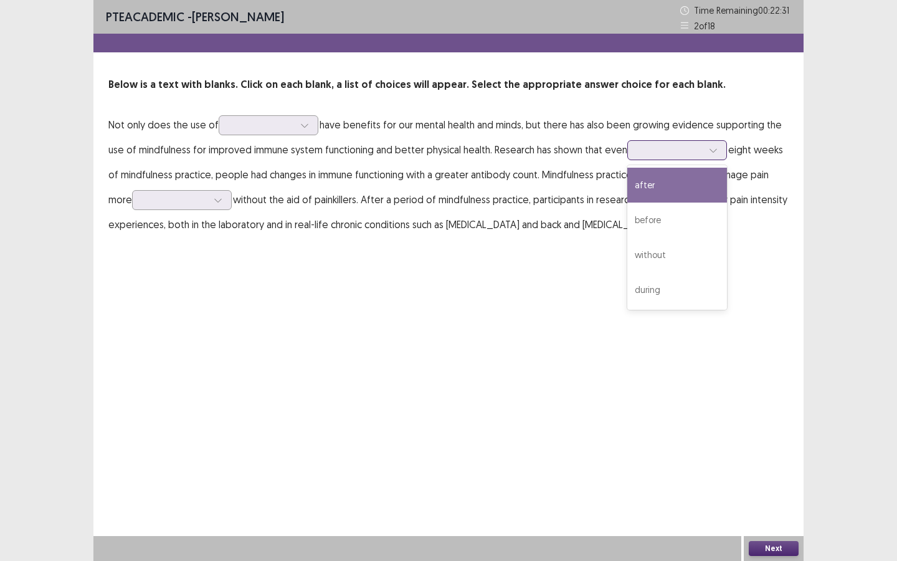
click at [677, 182] on div "after" at bounding box center [677, 185] width 100 height 35
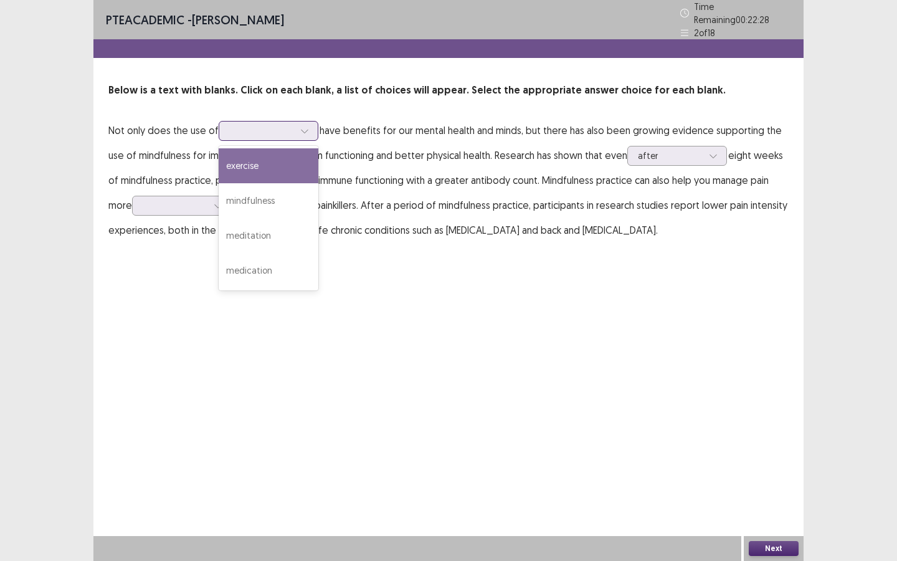
click at [301, 130] on icon at bounding box center [304, 132] width 7 height 4
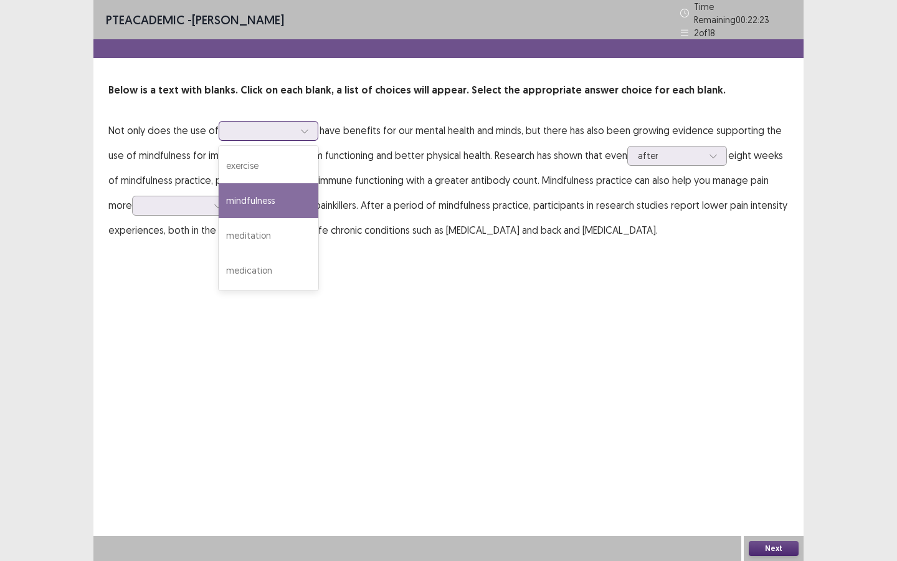
click at [254, 191] on div "mindfulness" at bounding box center [269, 200] width 100 height 35
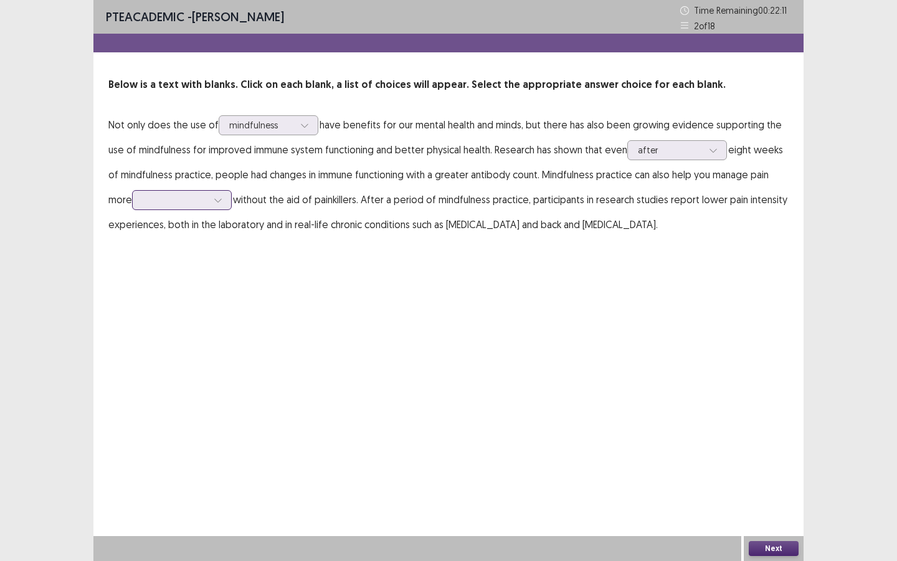
click at [219, 201] on icon at bounding box center [217, 201] width 7 height 4
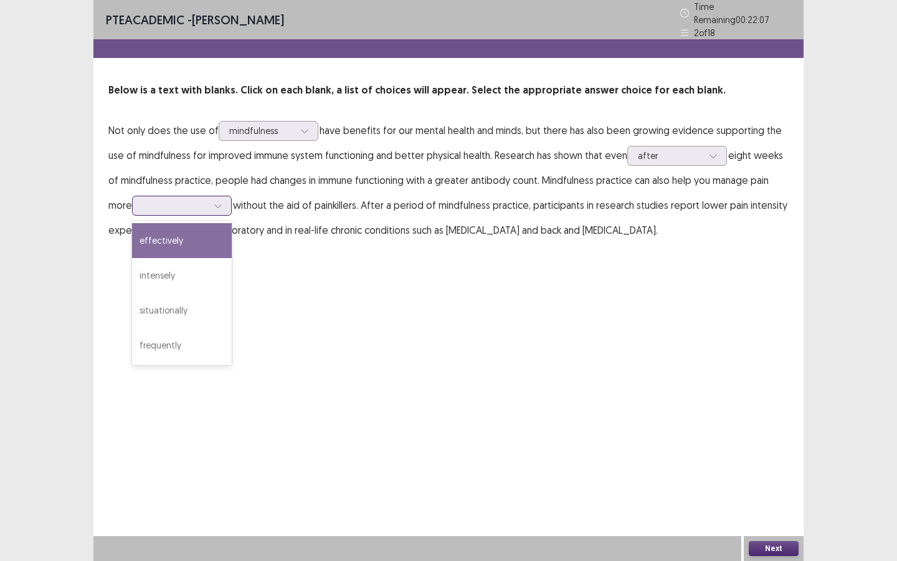
click at [184, 234] on div "effectively" at bounding box center [182, 240] width 100 height 35
click at [776, 543] on button "Next" at bounding box center [774, 548] width 50 height 15
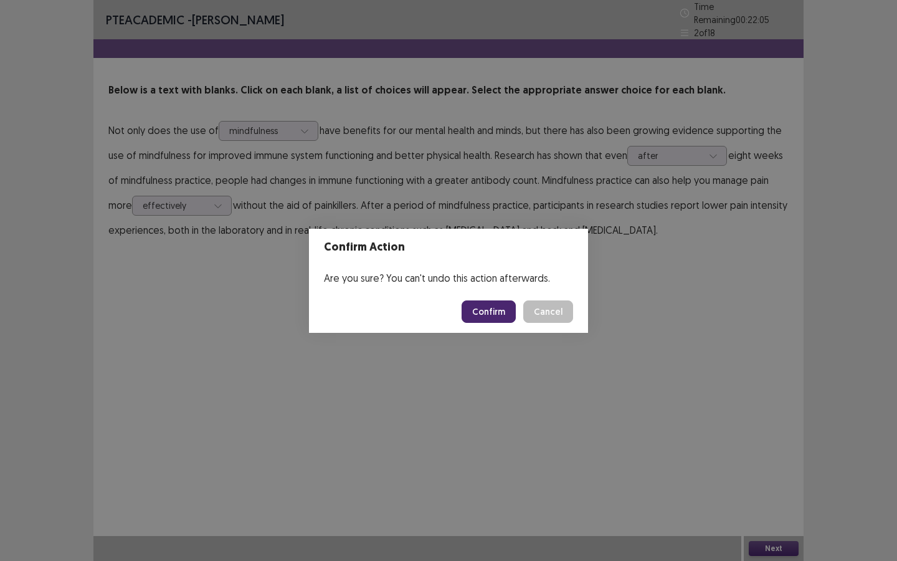
click at [486, 314] on button "Confirm" at bounding box center [489, 311] width 54 height 22
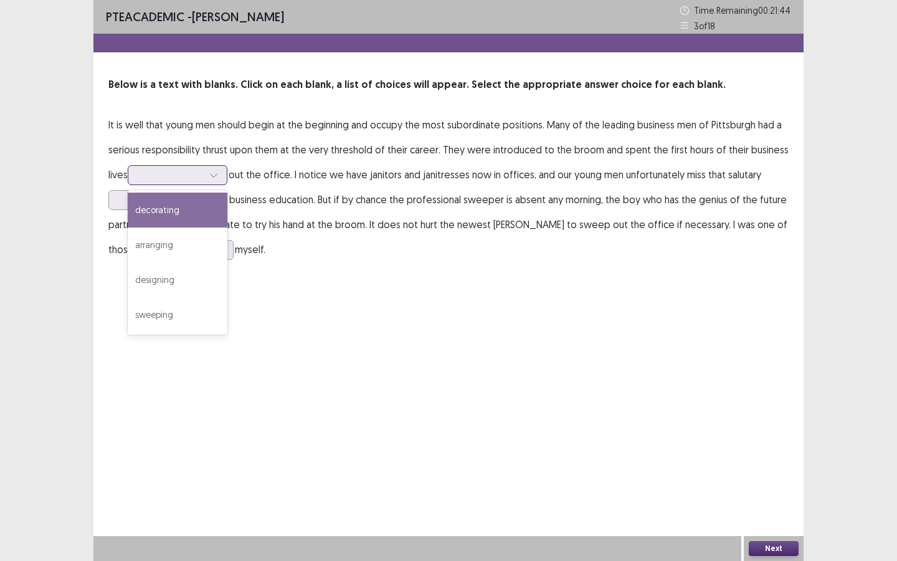
click at [215, 171] on icon at bounding box center [213, 175] width 9 height 9
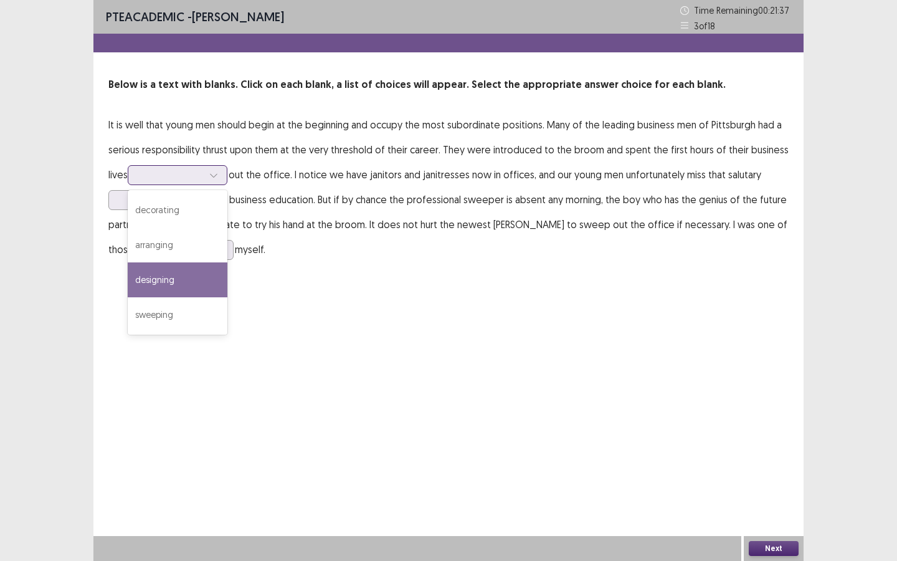
click at [191, 274] on div "designing" at bounding box center [178, 279] width 100 height 35
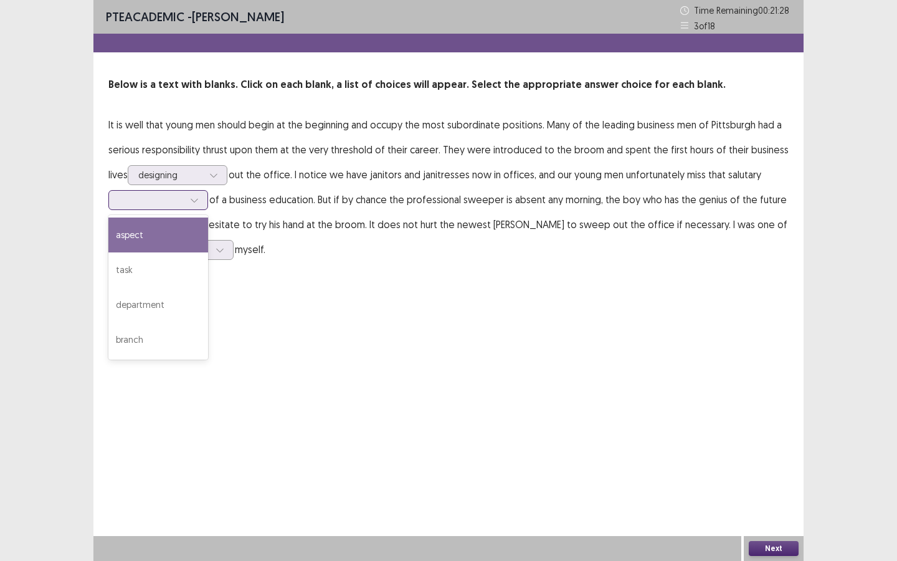
click at [196, 197] on icon at bounding box center [194, 200] width 9 height 9
click at [218, 171] on icon at bounding box center [213, 175] width 9 height 9
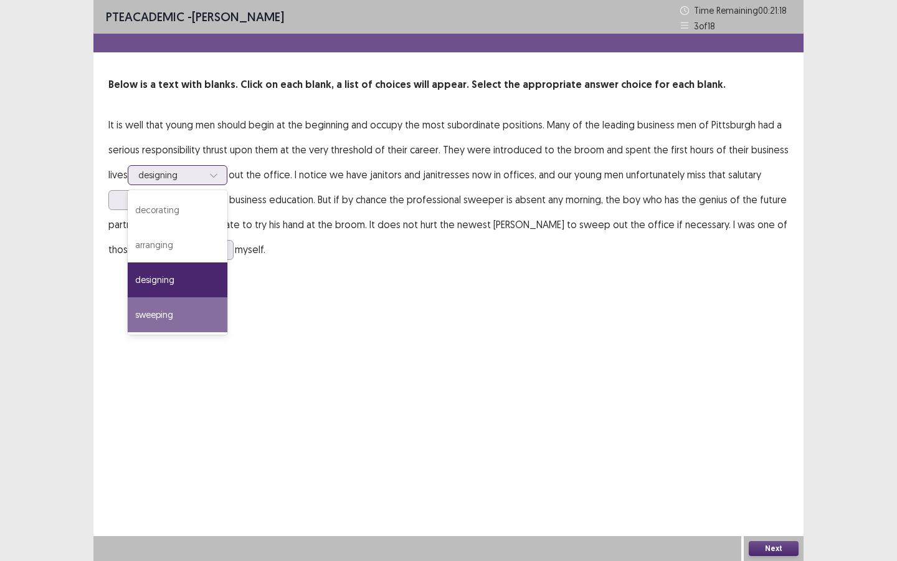
click at [188, 300] on div "sweeping" at bounding box center [178, 314] width 100 height 35
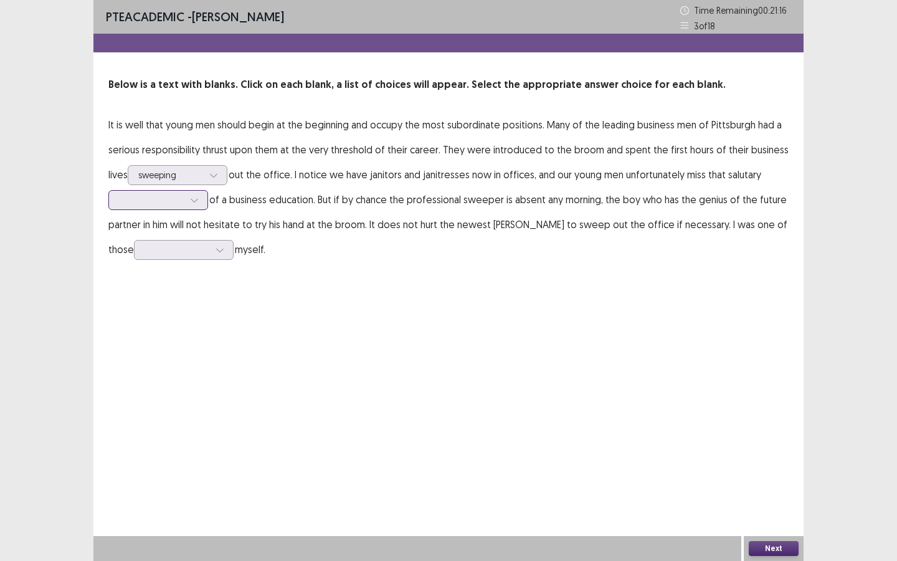
click at [202, 194] on div at bounding box center [194, 200] width 19 height 19
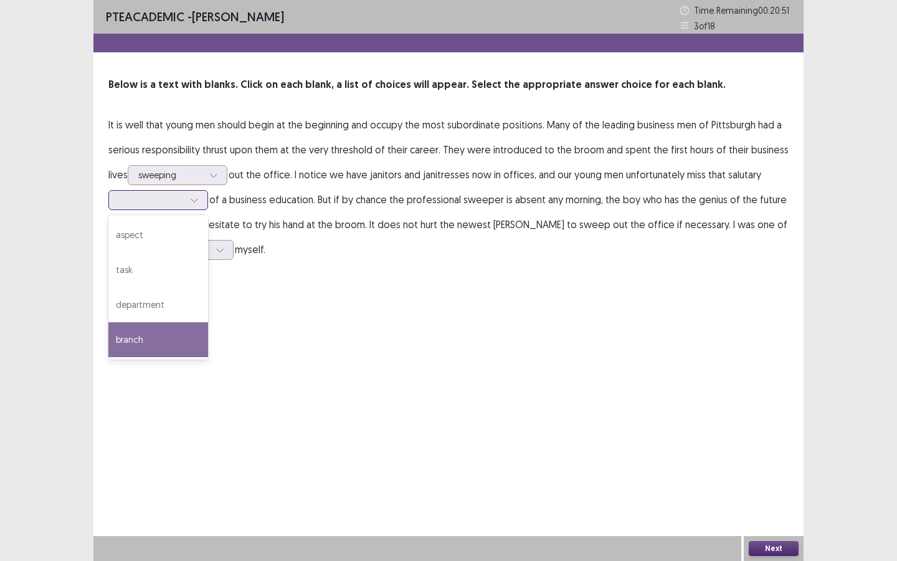
click at [158, 345] on div "branch" at bounding box center [158, 339] width 100 height 35
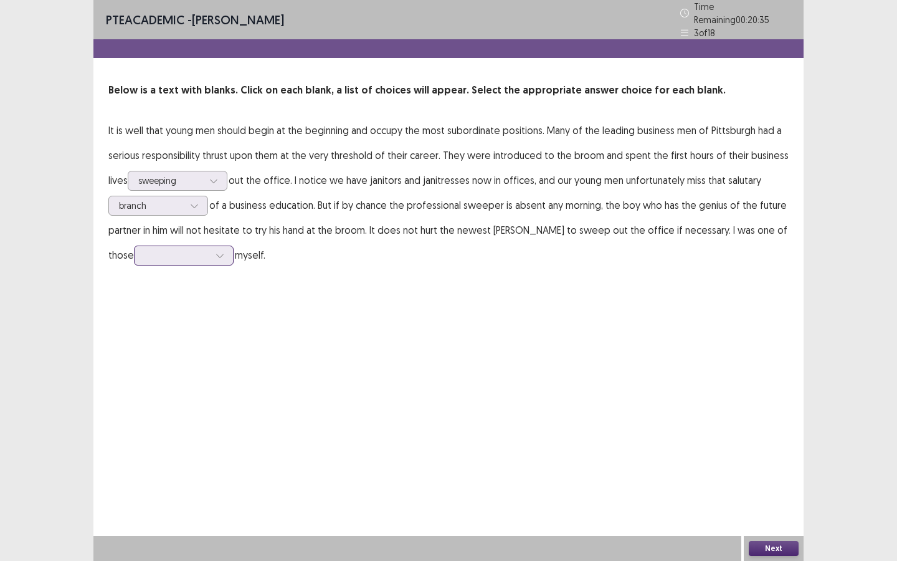
click at [216, 251] on icon at bounding box center [220, 255] width 9 height 9
click at [172, 386] on div "sweepers" at bounding box center [184, 395] width 100 height 35
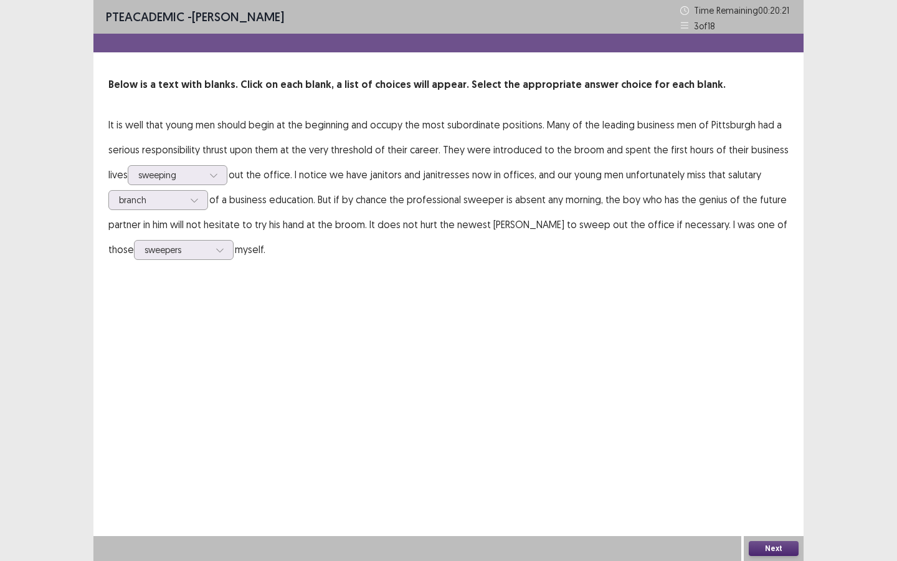
click at [773, 541] on button "Next" at bounding box center [774, 548] width 50 height 15
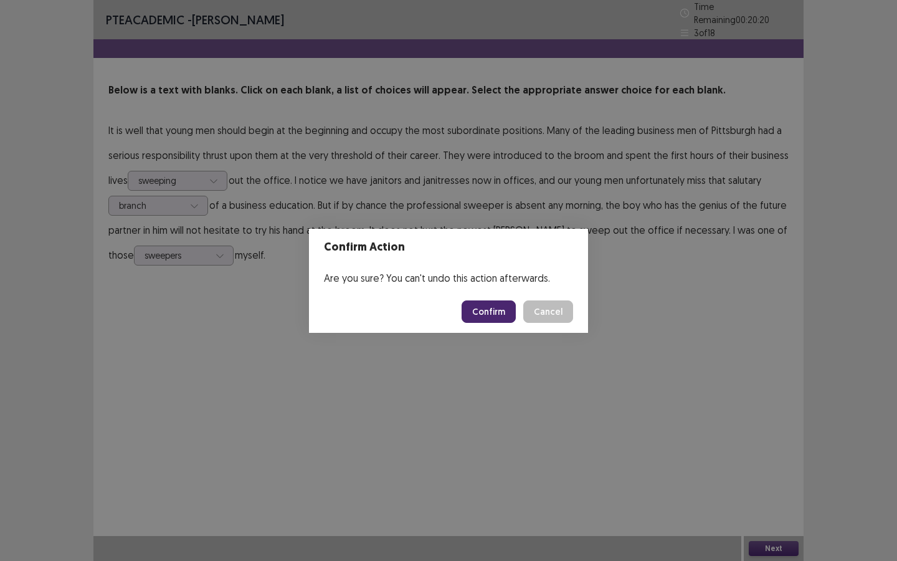
click at [485, 304] on button "Confirm" at bounding box center [489, 311] width 54 height 22
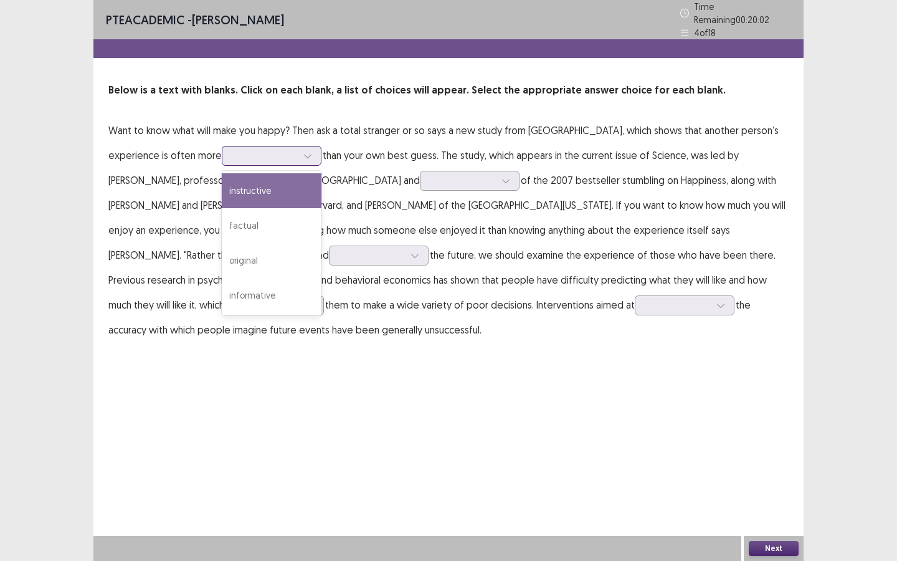
click at [313, 146] on div at bounding box center [307, 155] width 19 height 19
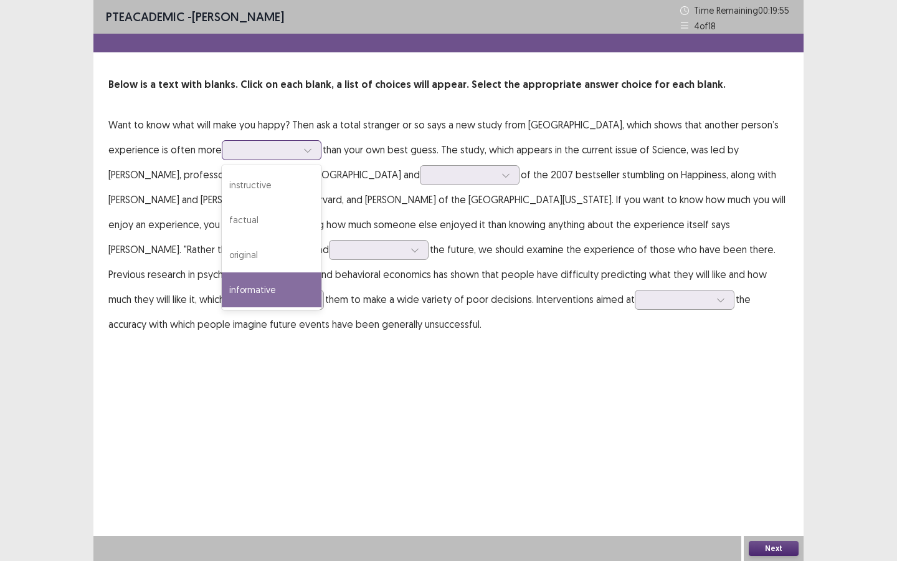
click at [288, 288] on div "informative" at bounding box center [272, 289] width 100 height 35
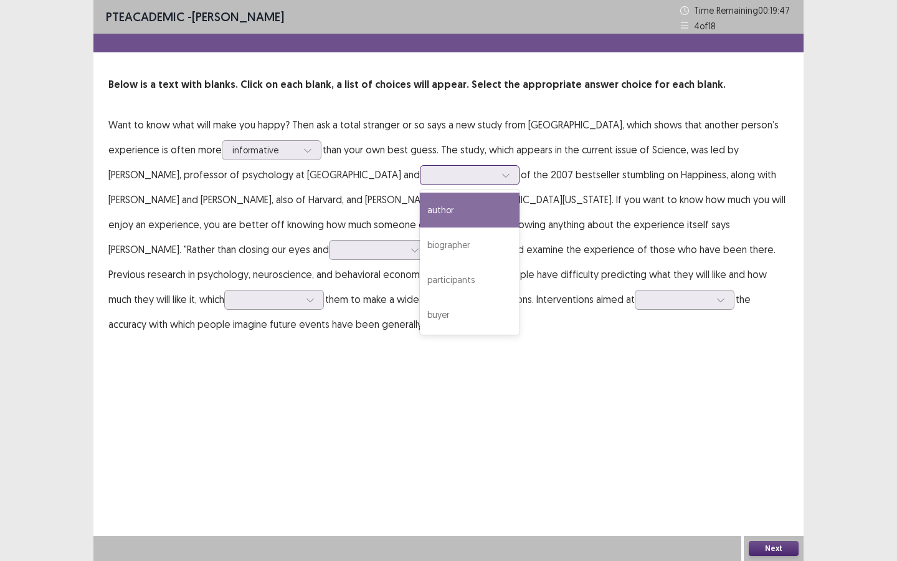
click at [497, 180] on div at bounding box center [506, 175] width 19 height 19
click at [420, 213] on div "author" at bounding box center [470, 210] width 100 height 35
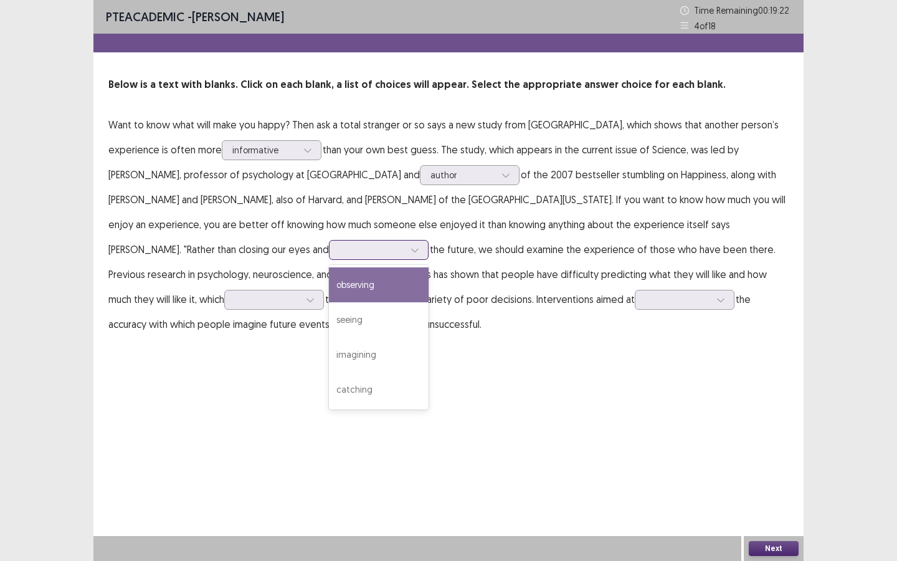
click at [411, 251] on icon at bounding box center [415, 249] width 9 height 9
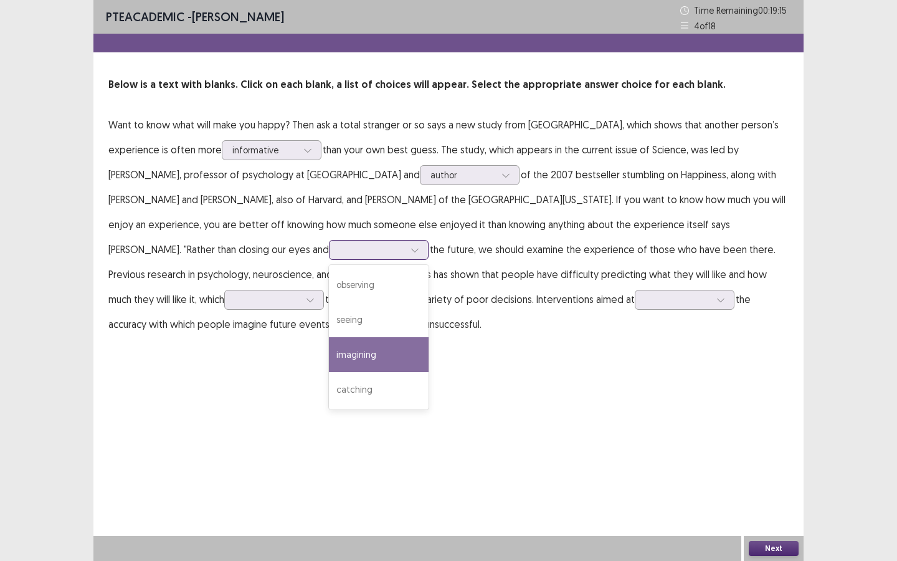
click at [329, 353] on div "imagining" at bounding box center [379, 354] width 100 height 35
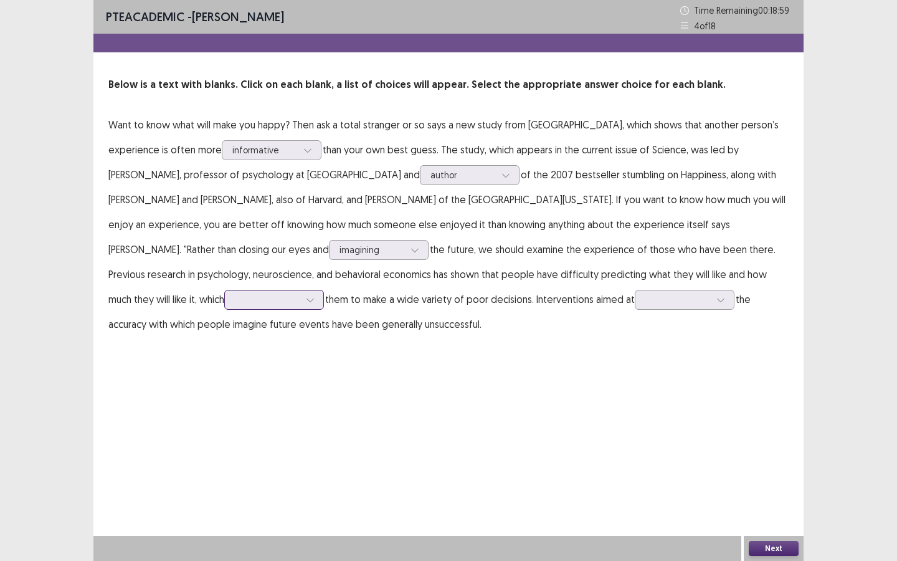
click at [315, 295] on icon at bounding box center [310, 299] width 9 height 9
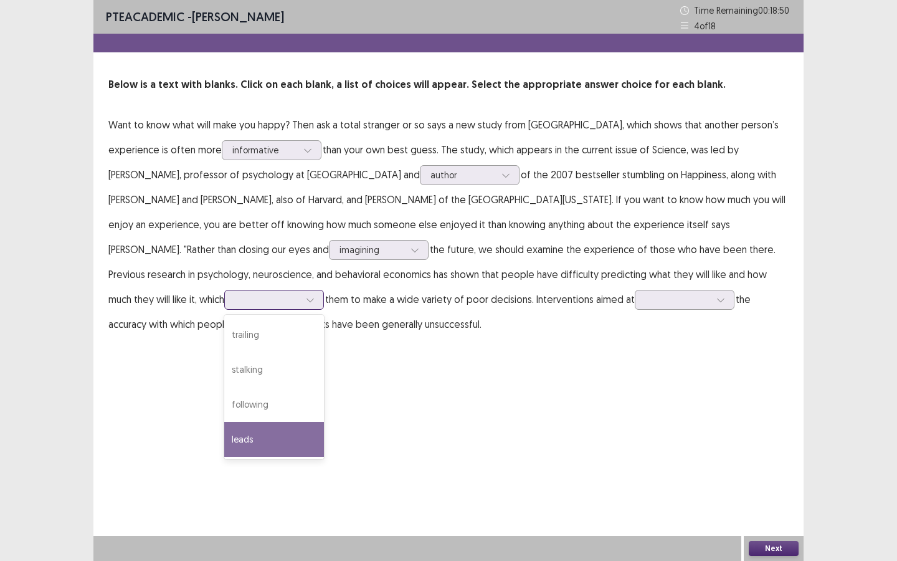
click at [324, 422] on div "leads" at bounding box center [274, 439] width 100 height 35
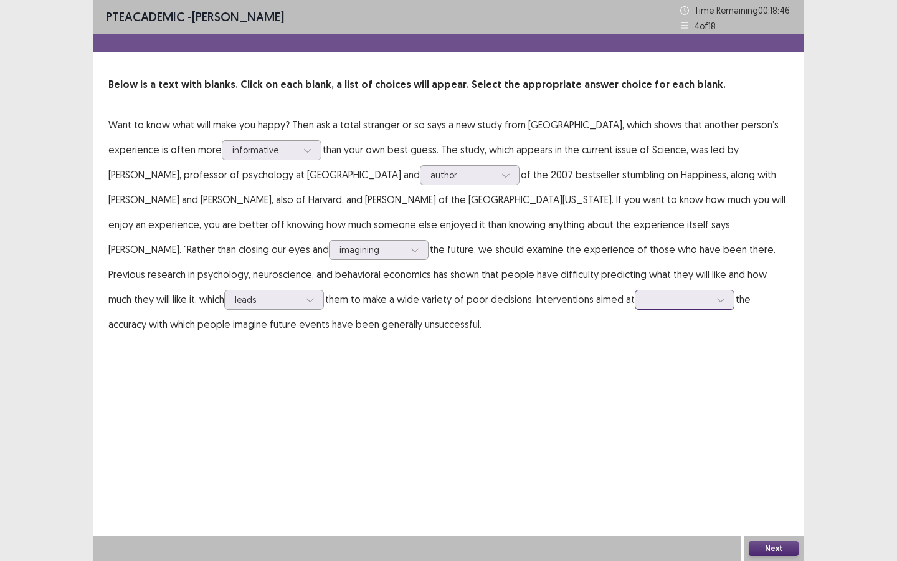
click at [711, 298] on div at bounding box center [720, 299] width 19 height 19
click at [635, 340] on div "improving" at bounding box center [685, 334] width 100 height 35
click at [791, 552] on button "Next" at bounding box center [774, 548] width 50 height 15
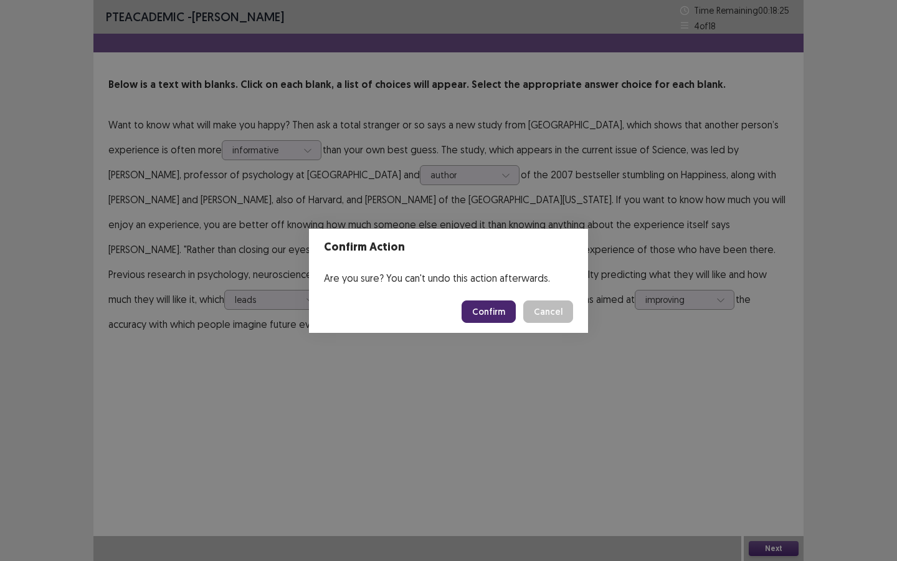
click at [489, 311] on button "Confirm" at bounding box center [489, 311] width 54 height 22
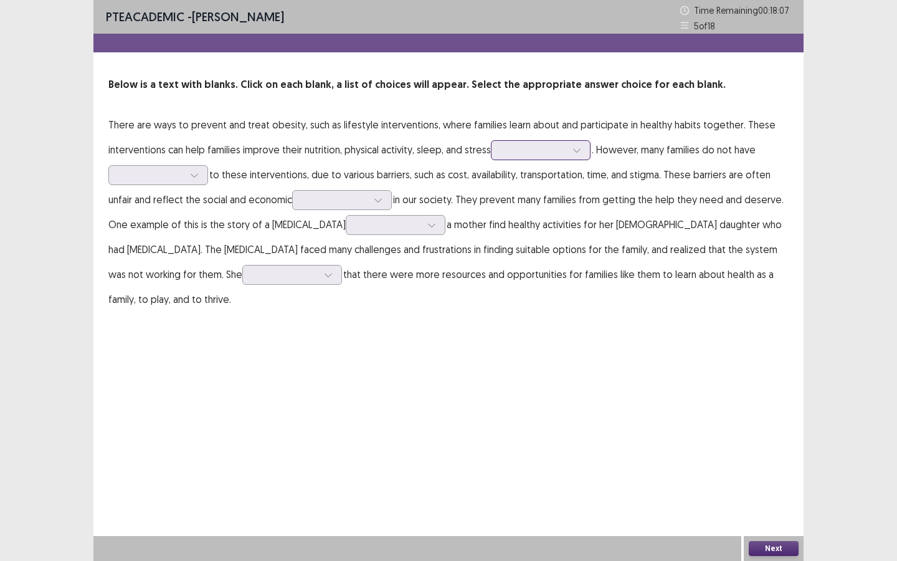
click at [581, 153] on icon at bounding box center [577, 150] width 9 height 9
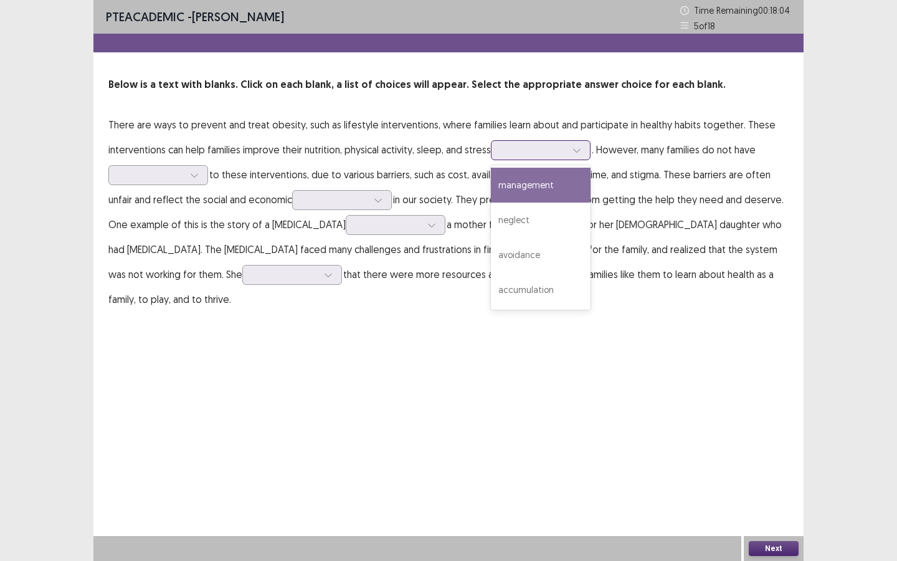
click at [544, 183] on div "management" at bounding box center [541, 185] width 100 height 35
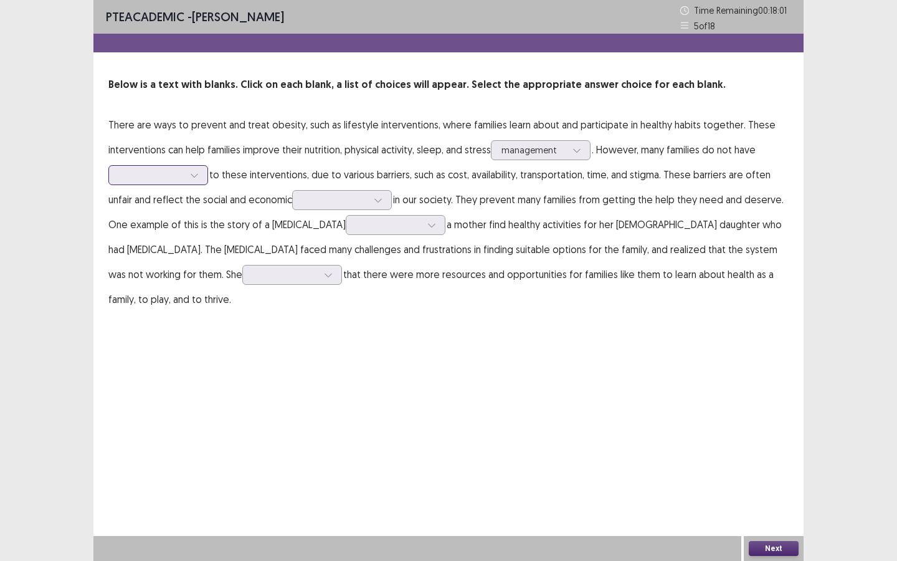
click at [197, 172] on icon at bounding box center [194, 175] width 9 height 9
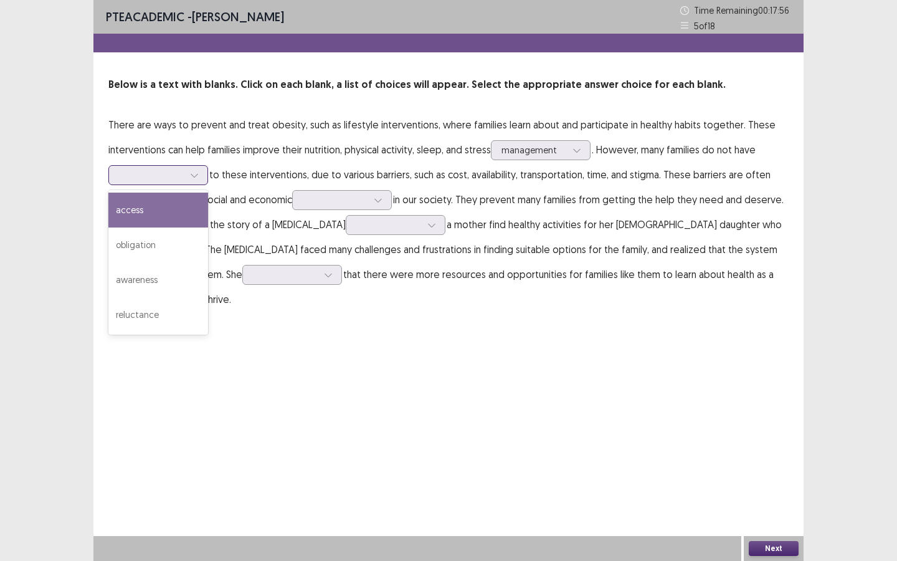
click at [148, 209] on div "access" at bounding box center [158, 210] width 100 height 35
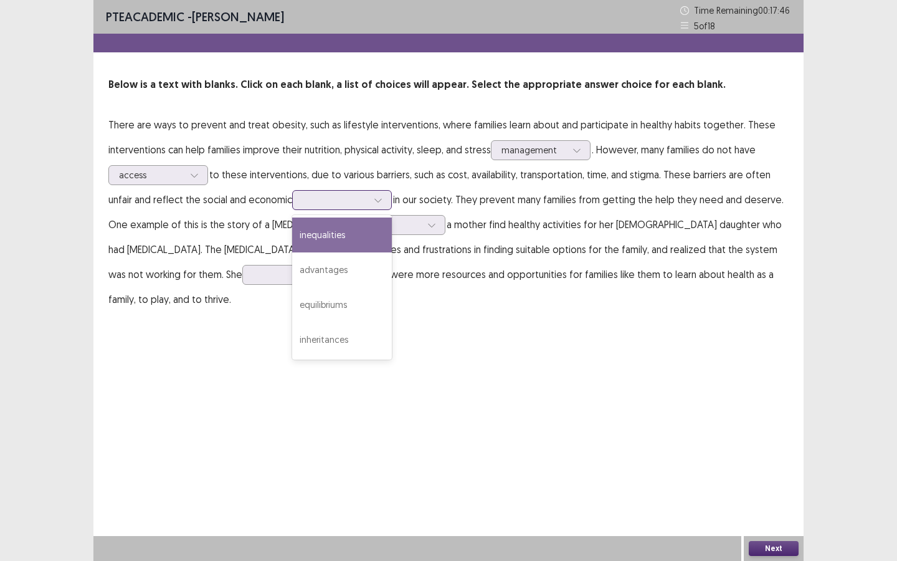
click at [365, 199] on div at bounding box center [335, 200] width 65 height 12
click at [355, 234] on div "inequalities" at bounding box center [342, 234] width 100 height 35
click at [346, 197] on div at bounding box center [335, 200] width 65 height 12
click at [422, 229] on div at bounding box center [431, 225] width 19 height 19
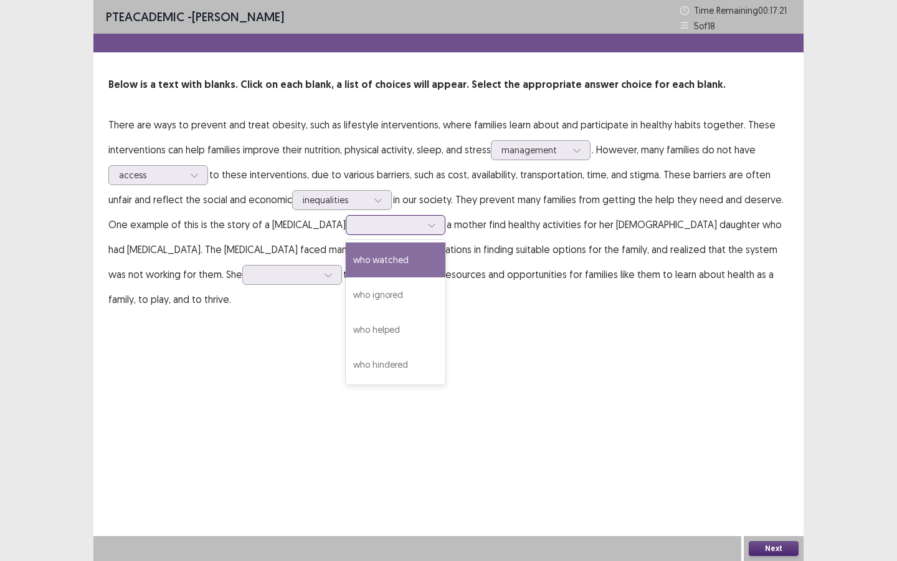
click at [394, 254] on div "who watched" at bounding box center [396, 259] width 100 height 35
click at [427, 221] on icon at bounding box center [431, 225] width 9 height 9
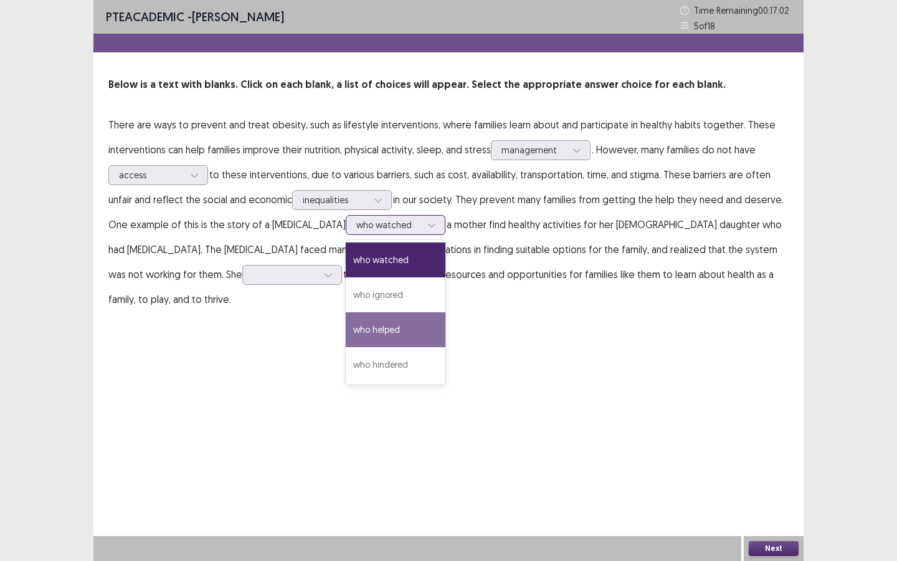
click at [386, 332] on div "who helped" at bounding box center [396, 329] width 100 height 35
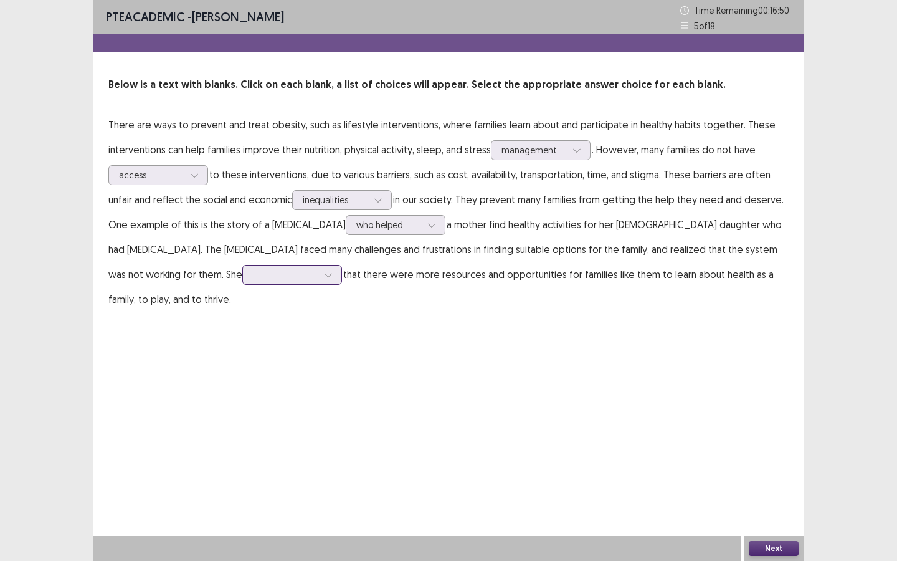
click at [319, 277] on div at bounding box center [328, 274] width 19 height 19
click at [242, 349] on div "expected" at bounding box center [292, 344] width 100 height 35
click at [781, 550] on button "Next" at bounding box center [774, 548] width 50 height 15
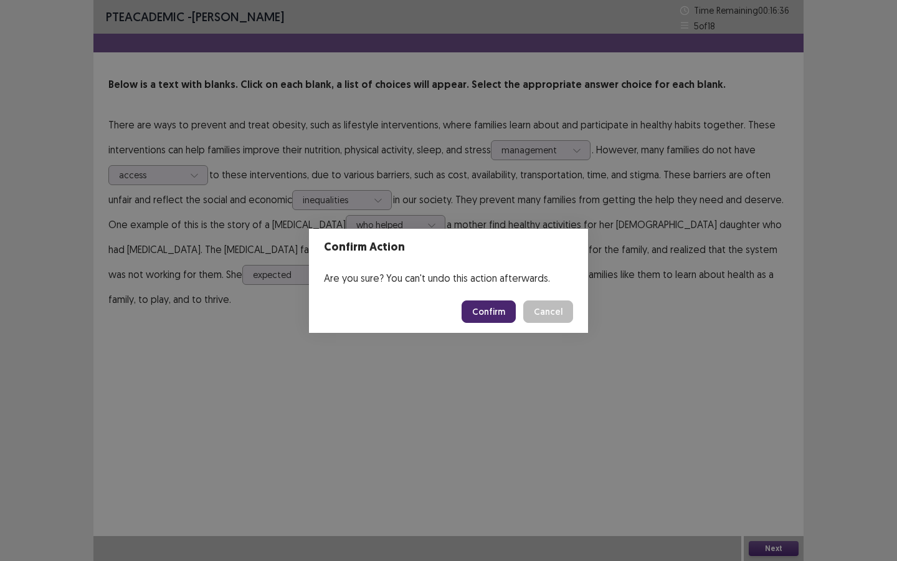
click at [499, 313] on button "Confirm" at bounding box center [489, 311] width 54 height 22
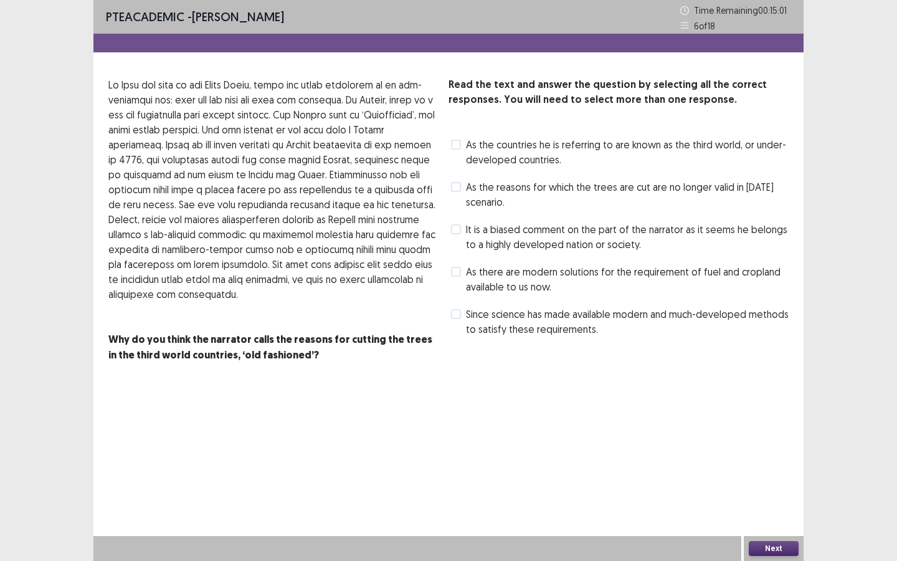
click at [459, 184] on span at bounding box center [456, 187] width 10 height 10
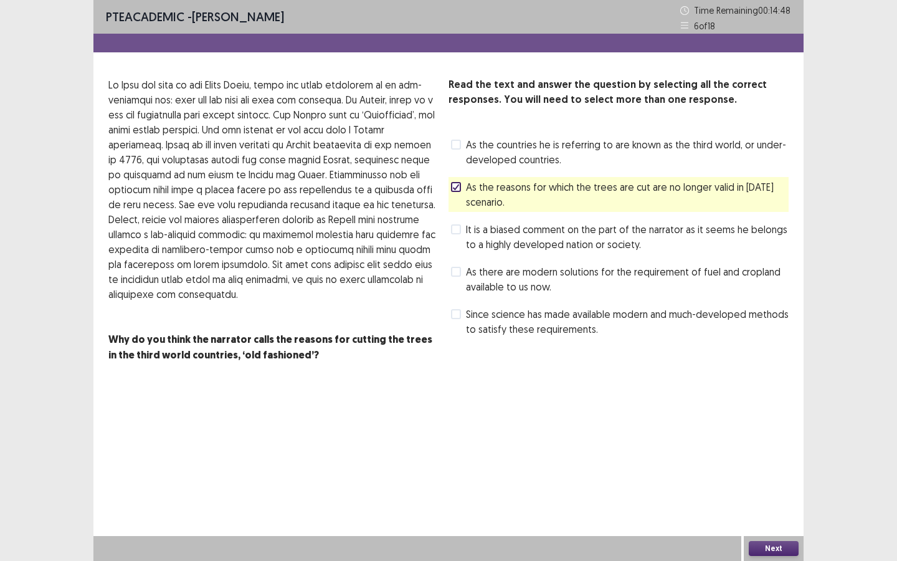
click at [457, 311] on span at bounding box center [456, 314] width 10 height 10
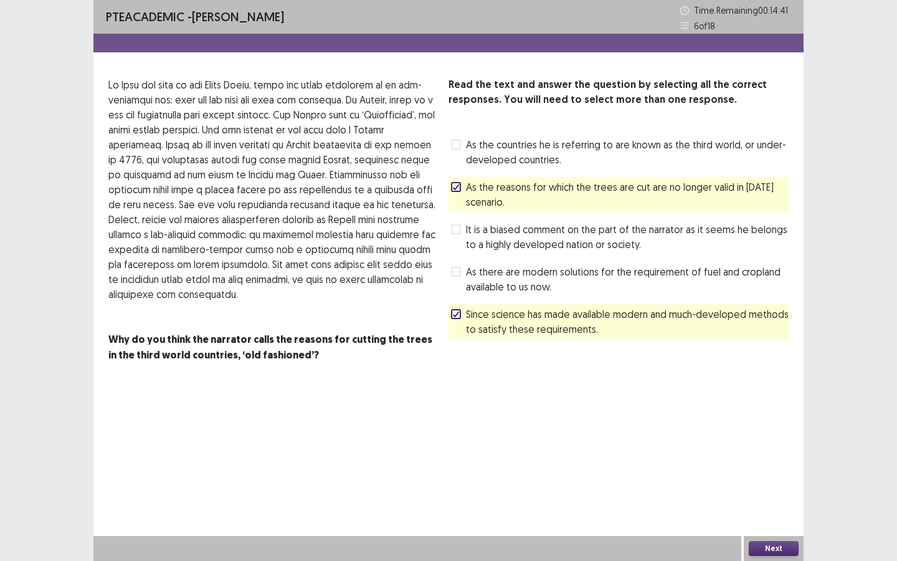
click at [458, 144] on span at bounding box center [456, 145] width 10 height 10
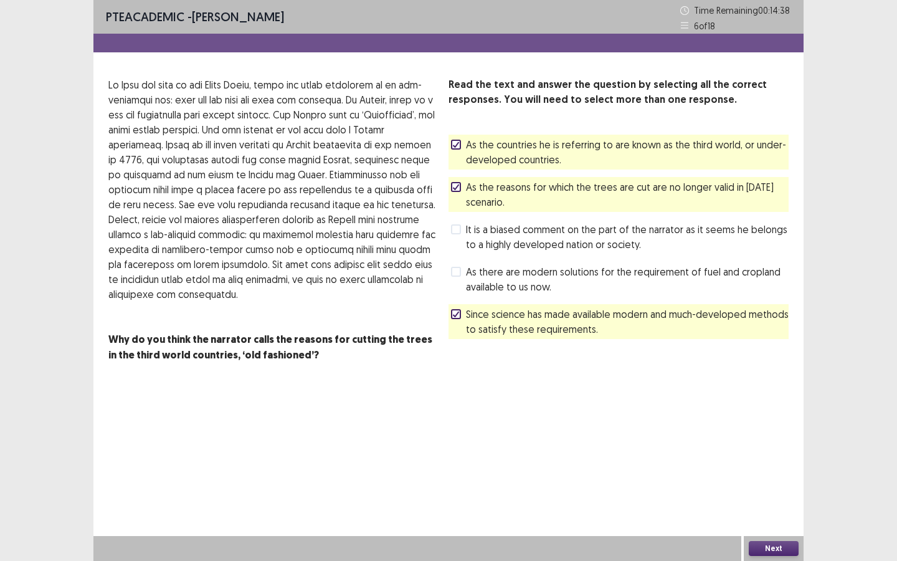
click at [788, 545] on button "Next" at bounding box center [774, 548] width 50 height 15
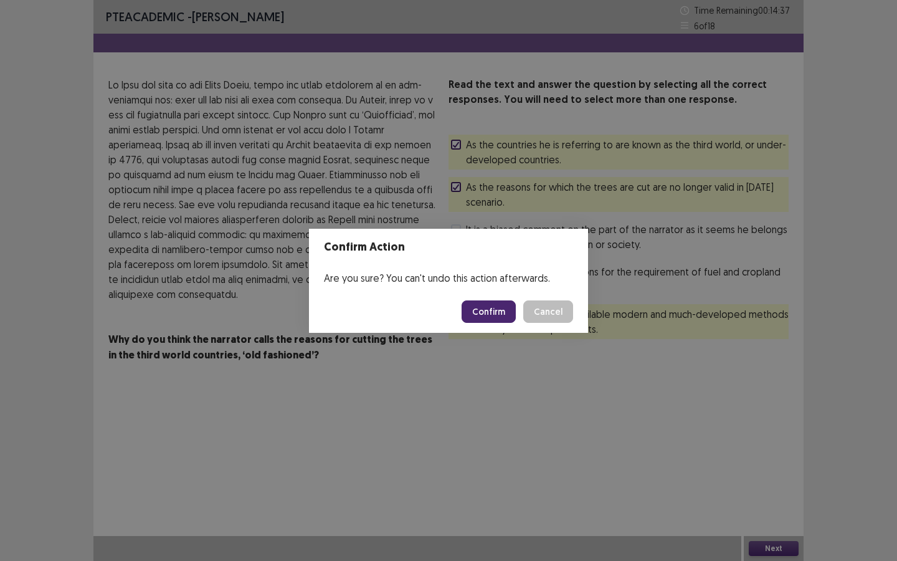
click at [491, 308] on button "Confirm" at bounding box center [489, 311] width 54 height 22
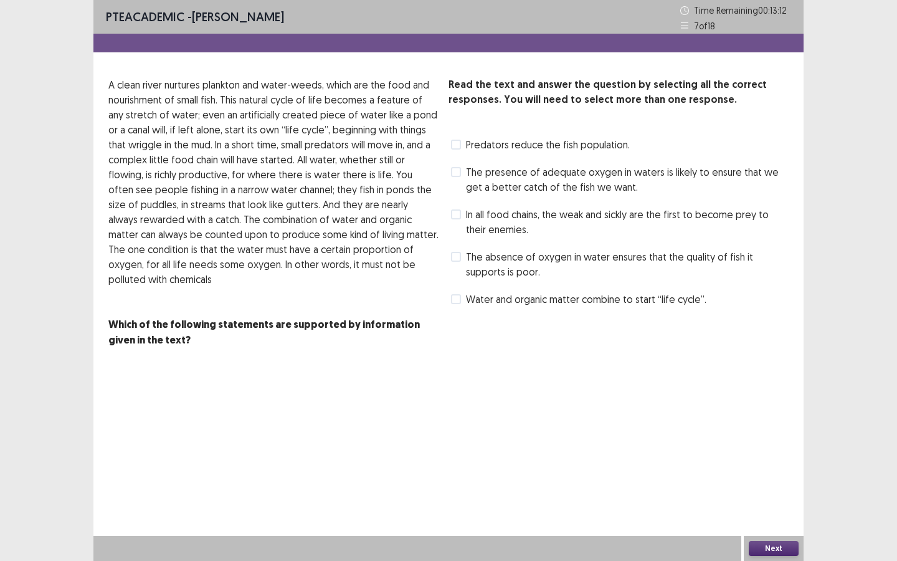
click at [452, 298] on span at bounding box center [456, 299] width 10 height 10
click at [456, 172] on span at bounding box center [456, 172] width 10 height 10
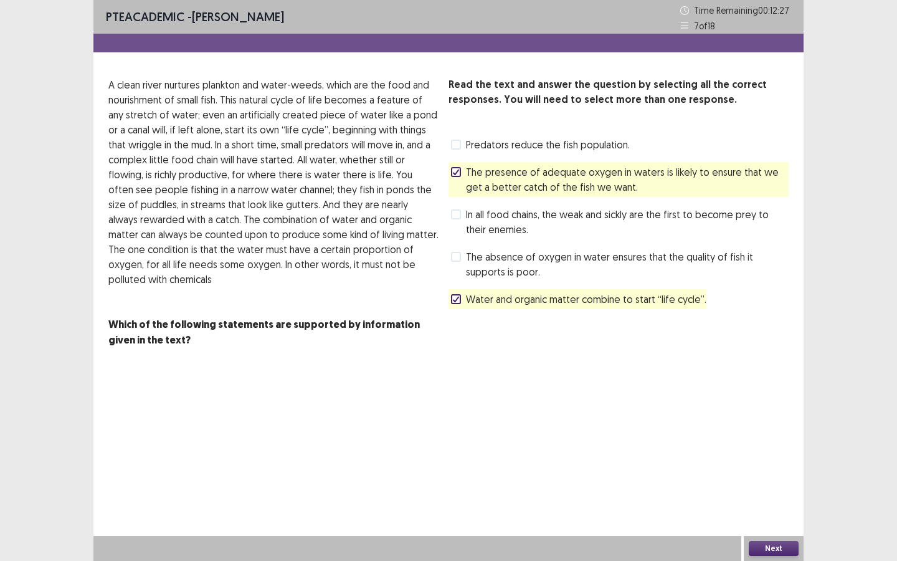
click at [458, 142] on span at bounding box center [456, 145] width 10 height 10
click at [773, 543] on button "Next" at bounding box center [774, 548] width 50 height 15
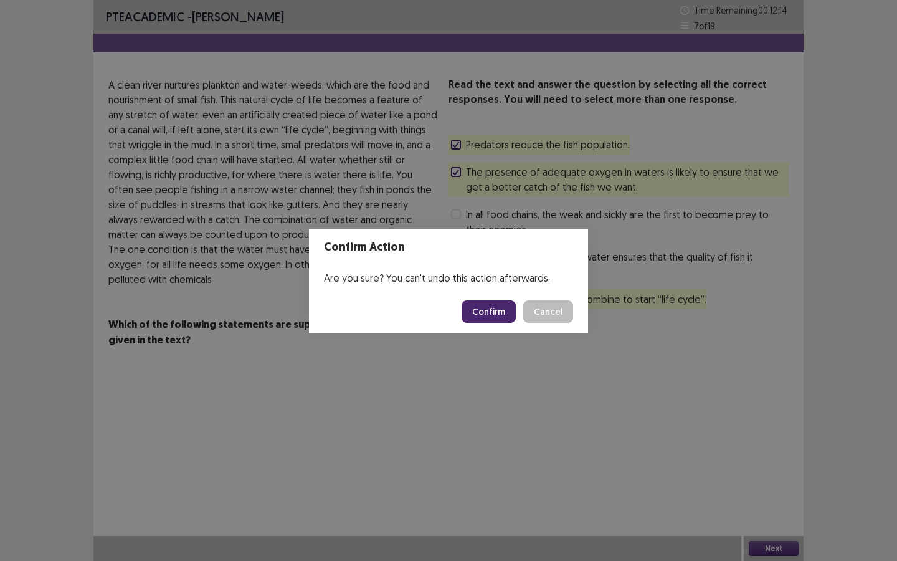
click at [491, 310] on button "Confirm" at bounding box center [489, 311] width 54 height 22
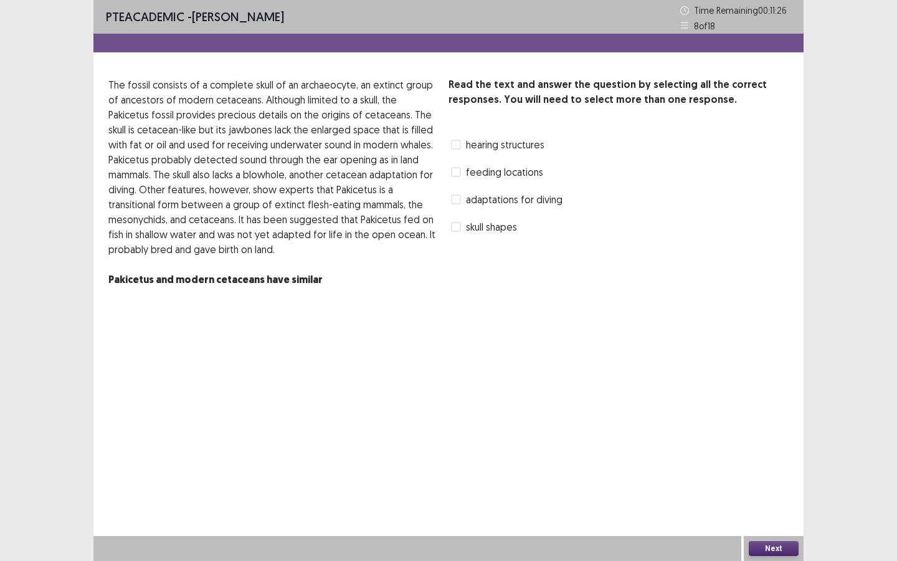
click at [455, 198] on span at bounding box center [456, 199] width 10 height 10
click at [454, 171] on span at bounding box center [456, 172] width 10 height 10
click at [783, 548] on button "Next" at bounding box center [774, 548] width 50 height 15
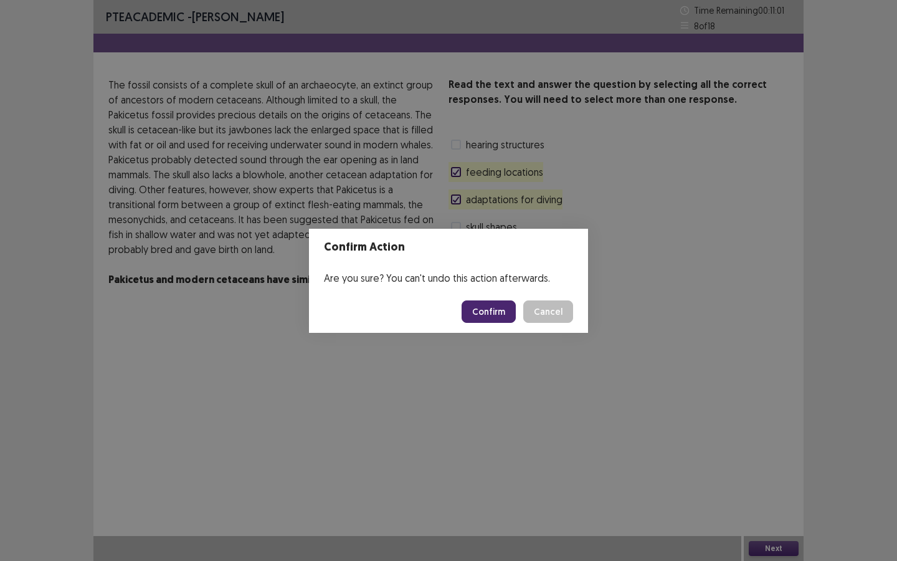
click at [487, 310] on button "Confirm" at bounding box center [489, 311] width 54 height 22
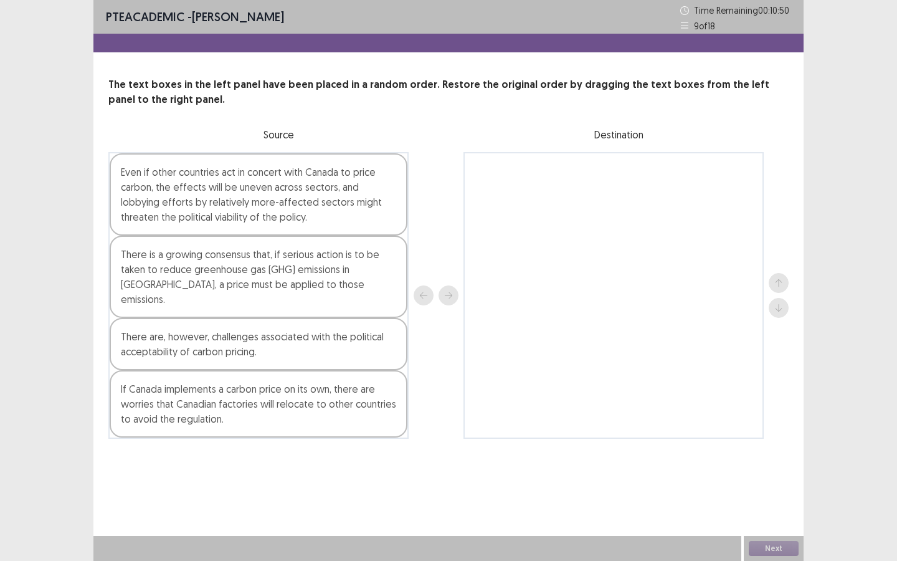
click at [194, 269] on div "There is a growing consensus that, if serious action is to be taken to reduce g…" at bounding box center [259, 277] width 298 height 82
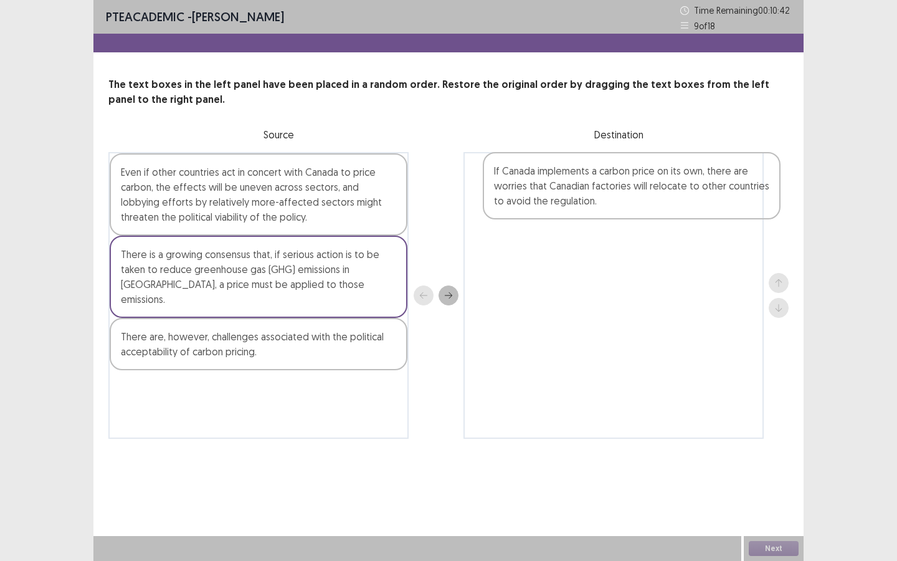
drag, startPoint x: 218, startPoint y: 401, endPoint x: 599, endPoint y: 194, distance: 432.9
click at [599, 194] on div "Even if other countries act in concert with Canada to price carbon, the effects…" at bounding box center [448, 295] width 680 height 287
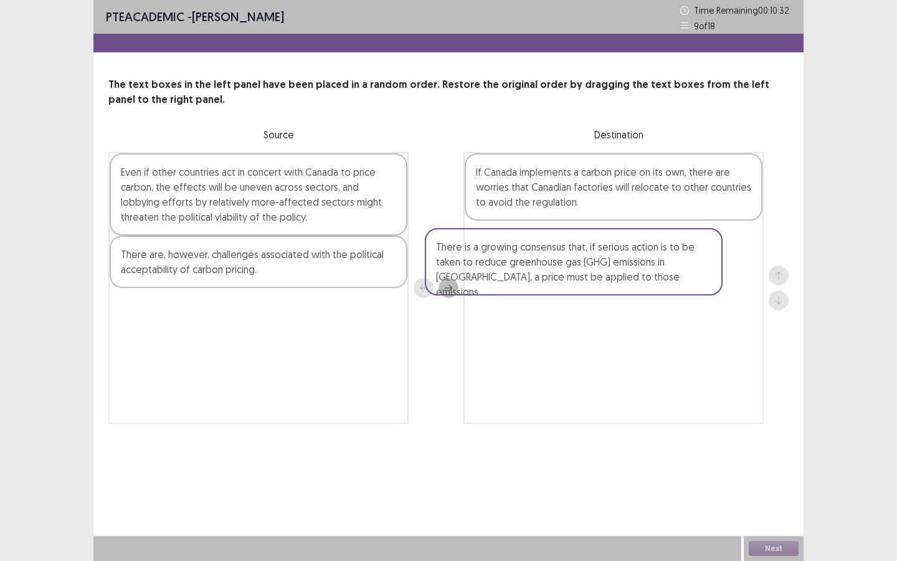
drag, startPoint x: 262, startPoint y: 275, endPoint x: 603, endPoint y: 260, distance: 341.1
click at [603, 260] on div "Even if other countries act in concert with Canada to price carbon, the effects…" at bounding box center [448, 288] width 680 height 272
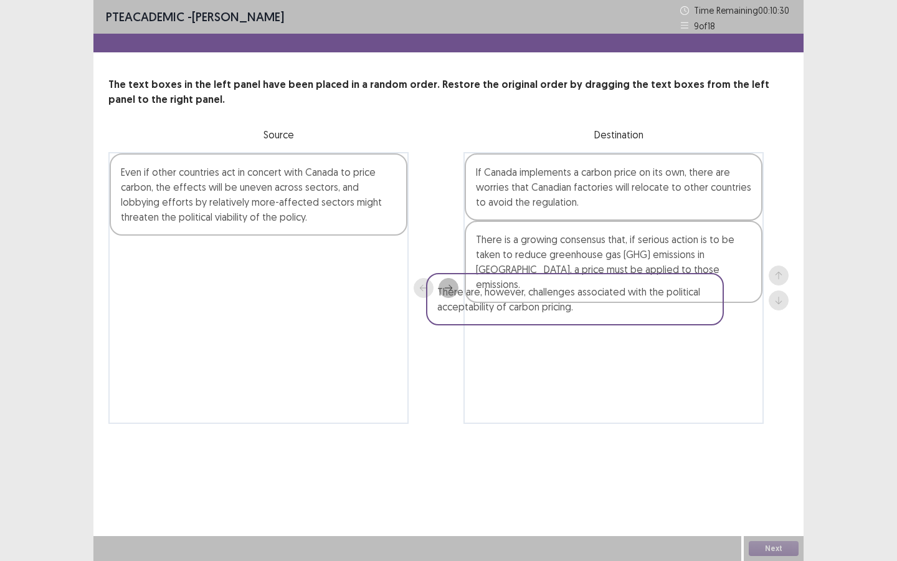
drag, startPoint x: 295, startPoint y: 270, endPoint x: 639, endPoint y: 313, distance: 346.6
click at [639, 313] on div "Even if other countries act in concert with Canada to price carbon, the effects…" at bounding box center [448, 288] width 680 height 272
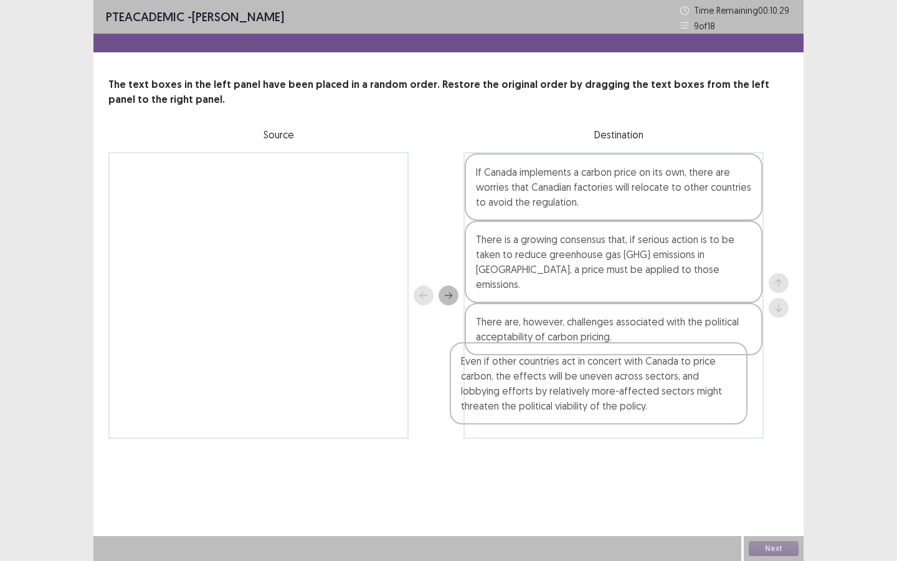
drag, startPoint x: 296, startPoint y: 199, endPoint x: 642, endPoint y: 384, distance: 393.0
click at [642, 385] on div "Even if other countries act in concert with Canada to price carbon, the effects…" at bounding box center [448, 295] width 680 height 287
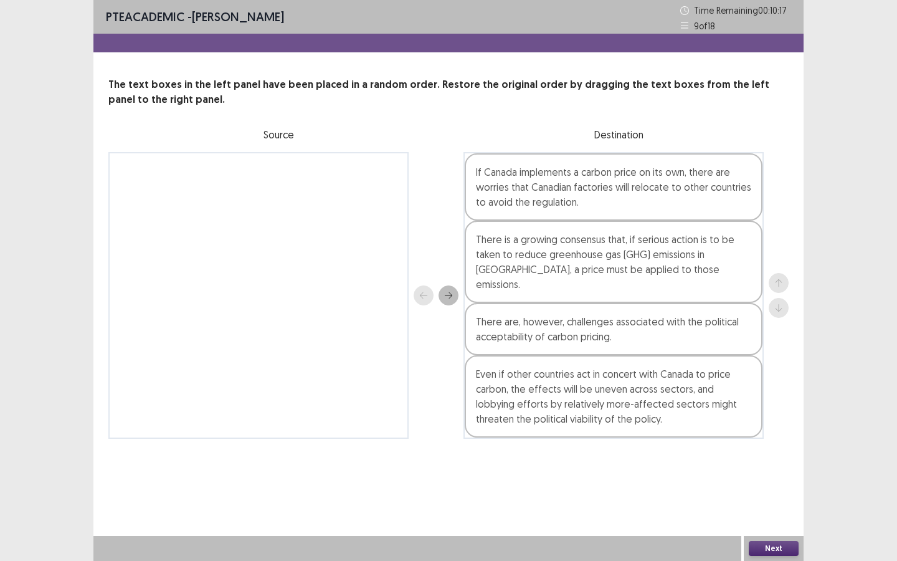
click at [642, 384] on div "Even if other countries act in concert with Canada to price carbon, the effects…" at bounding box center [614, 396] width 298 height 82
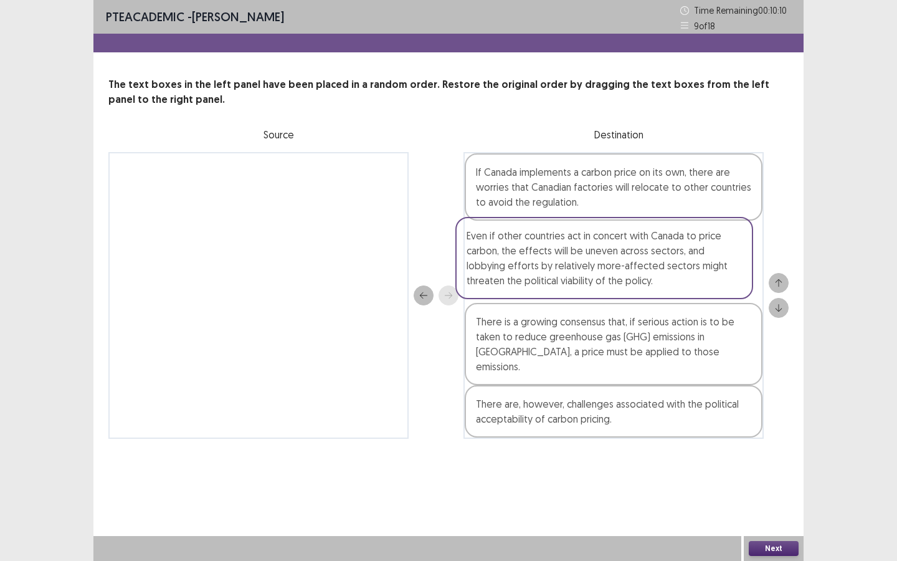
drag, startPoint x: 637, startPoint y: 383, endPoint x: 627, endPoint y: 250, distance: 133.1
click at [627, 250] on div "If Canada implements a carbon price on its own, there are worries that Canadian…" at bounding box center [614, 295] width 300 height 287
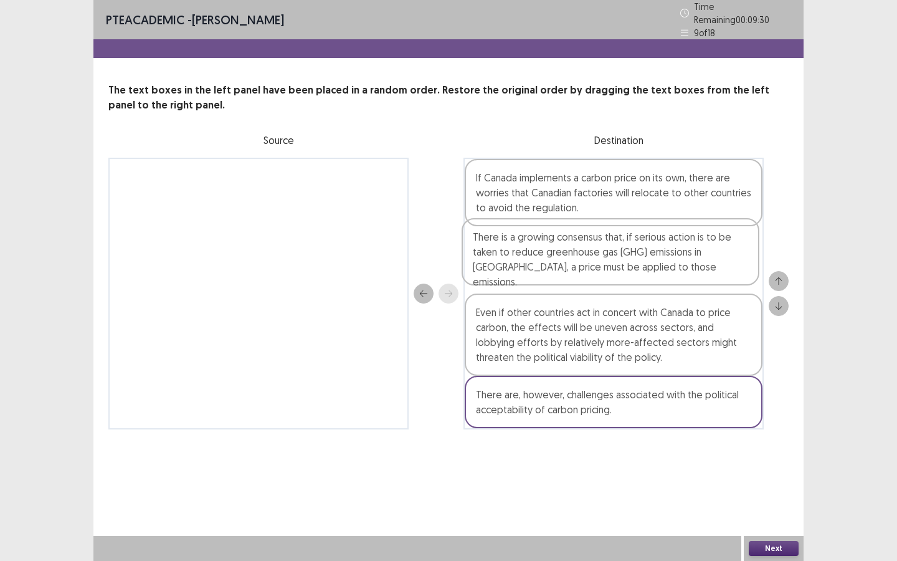
drag, startPoint x: 661, startPoint y: 344, endPoint x: 658, endPoint y: 255, distance: 89.1
click at [658, 255] on div "If Canada implements a carbon price on its own, there are worries that Canadian…" at bounding box center [614, 294] width 300 height 272
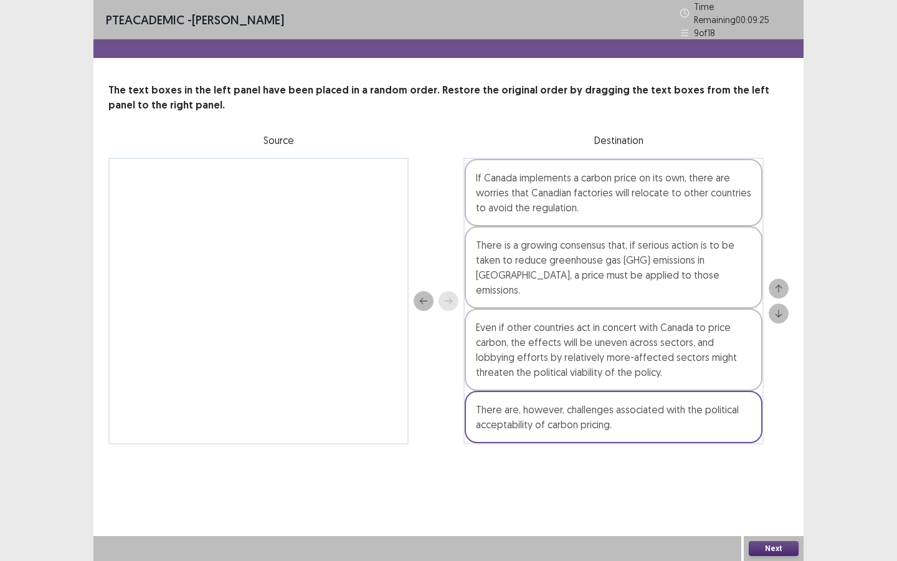
click at [775, 542] on button "Next" at bounding box center [774, 548] width 50 height 15
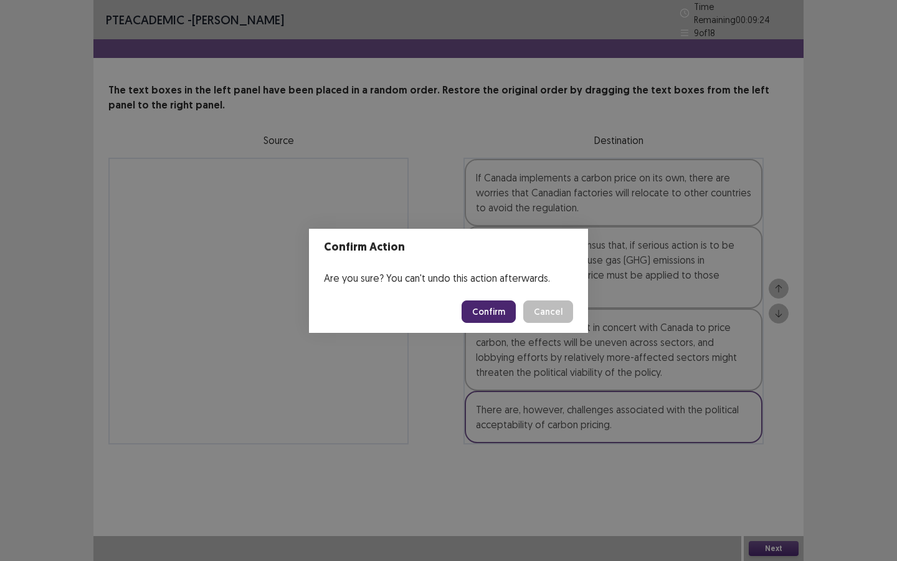
click at [495, 310] on button "Confirm" at bounding box center [489, 311] width 54 height 22
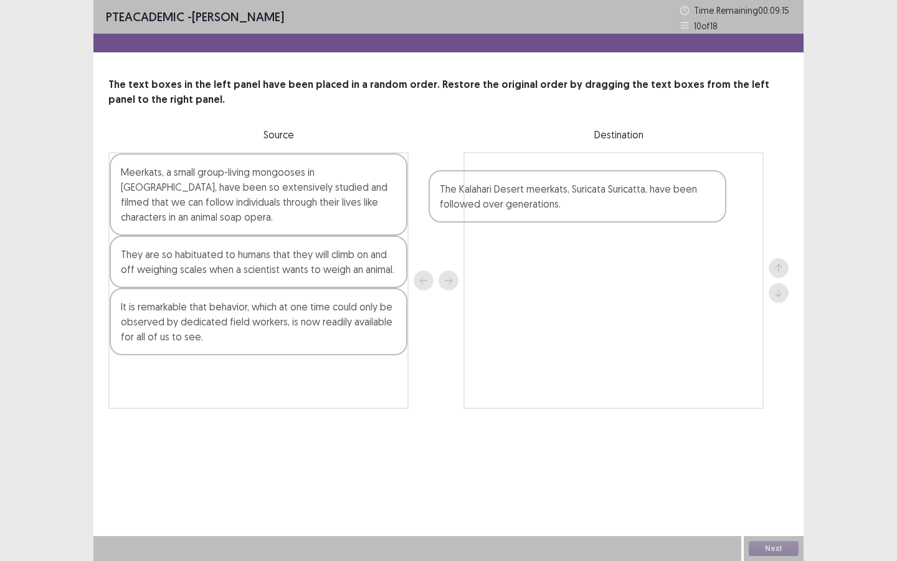
drag, startPoint x: 285, startPoint y: 263, endPoint x: 611, endPoint y: 197, distance: 332.5
click at [611, 197] on div "Meerkats, a small group-living mongooses in southern Africa, have been so exten…" at bounding box center [448, 280] width 680 height 257
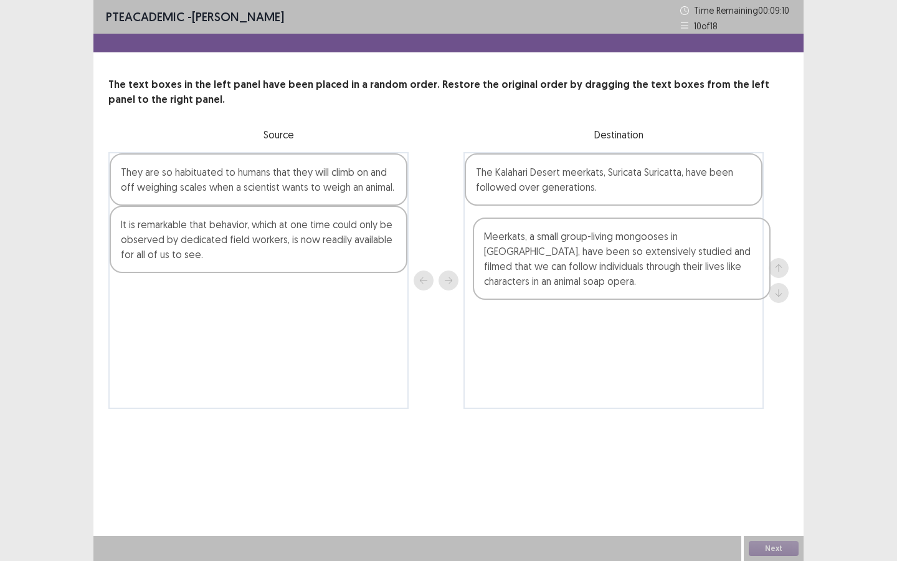
drag, startPoint x: 283, startPoint y: 197, endPoint x: 650, endPoint y: 262, distance: 373.3
click at [650, 262] on div "Meerkats, a small group-living mongooses in southern Africa, have been so exten…" at bounding box center [448, 280] width 680 height 257
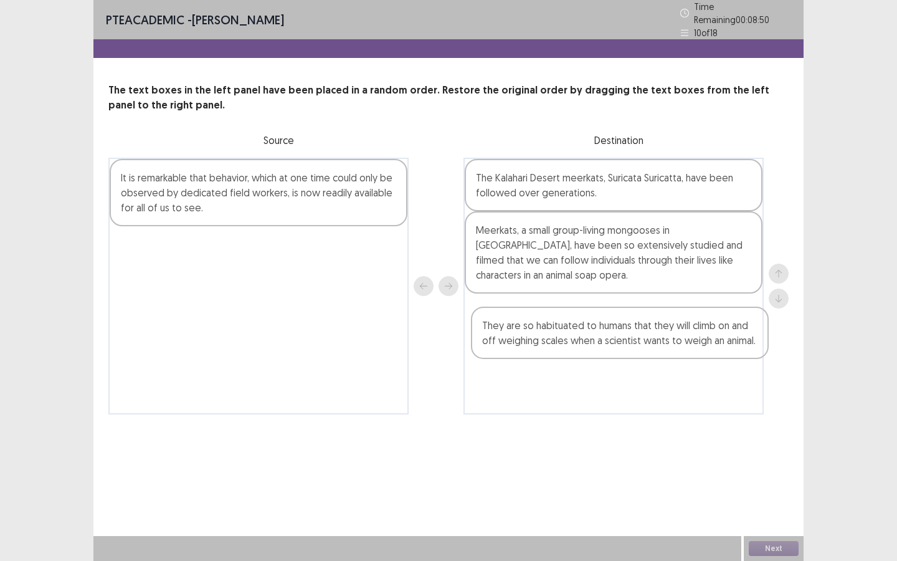
drag, startPoint x: 258, startPoint y: 191, endPoint x: 627, endPoint y: 344, distance: 399.2
click at [627, 344] on div "They are so habituated to humans that they will climb on and off weighing scale…" at bounding box center [448, 286] width 680 height 257
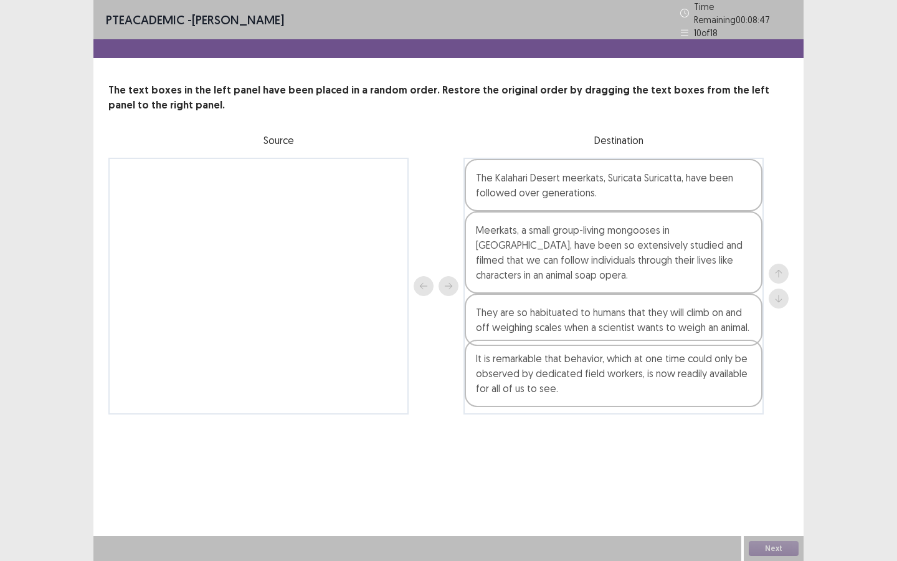
drag, startPoint x: 230, startPoint y: 210, endPoint x: 596, endPoint y: 397, distance: 411.3
click at [596, 397] on div "It is remarkable that behavior, which at one time could only be observed by ded…" at bounding box center [448, 286] width 680 height 257
click at [769, 551] on button "Next" at bounding box center [774, 548] width 50 height 15
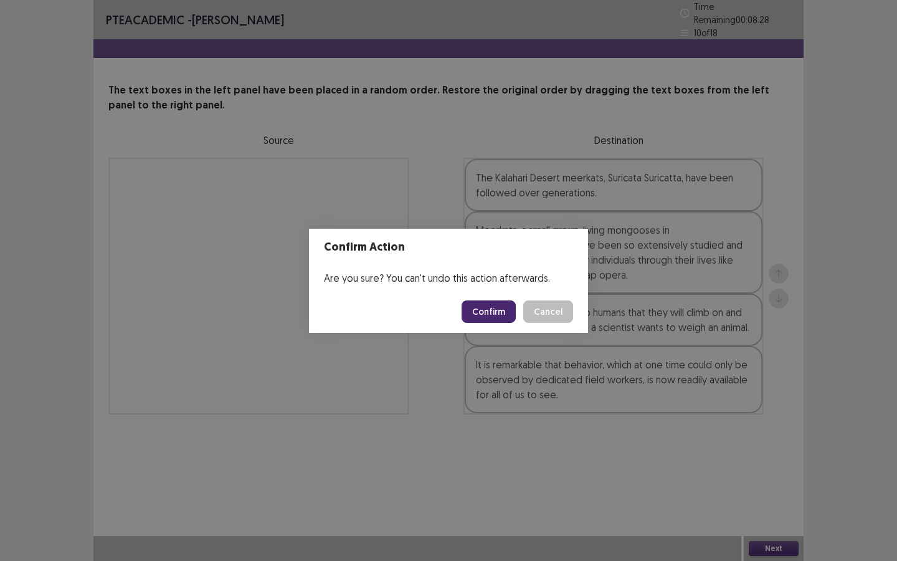
click at [488, 307] on button "Confirm" at bounding box center [489, 311] width 54 height 22
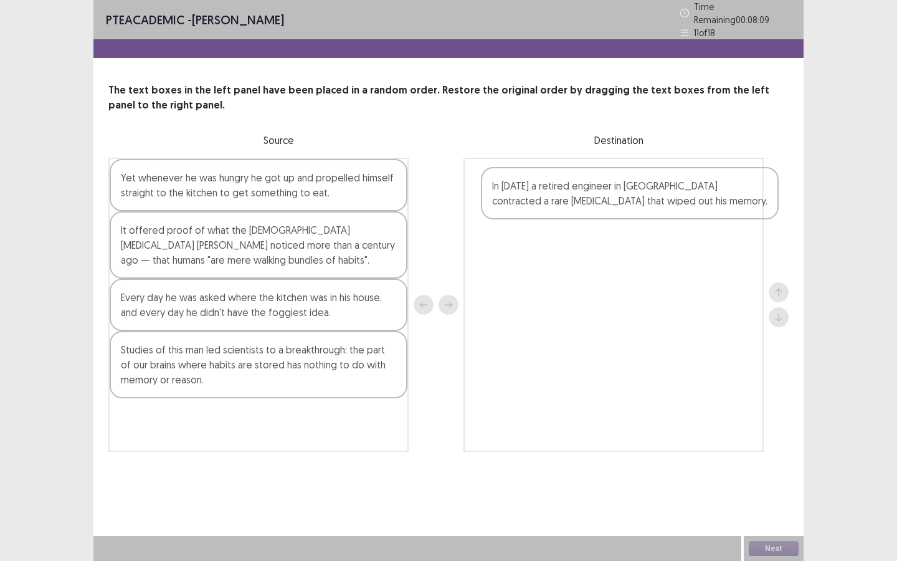
drag, startPoint x: 244, startPoint y: 186, endPoint x: 607, endPoint y: 194, distance: 363.3
click at [607, 194] on div "In 1992 a retired engineer in San Diego contracted a rare brain disease that wi…" at bounding box center [448, 305] width 680 height 294
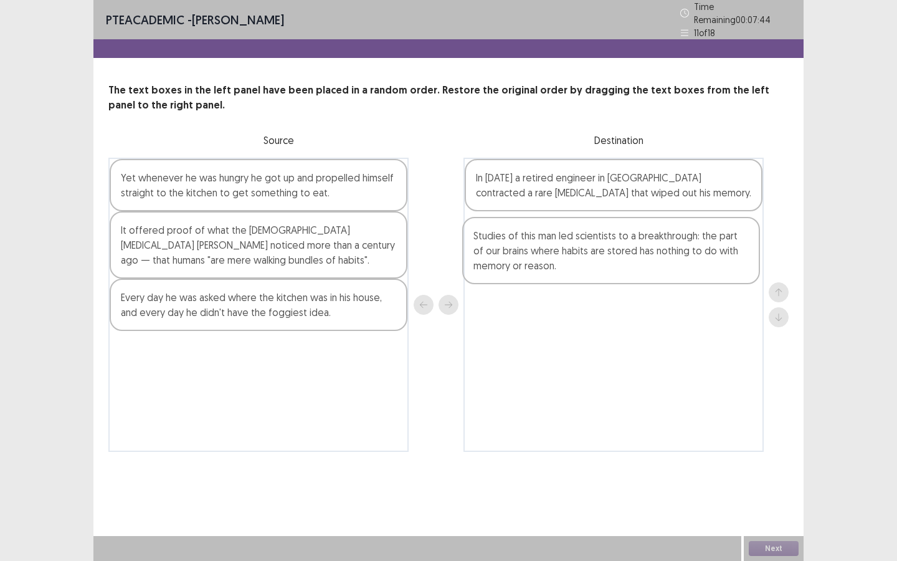
drag, startPoint x: 253, startPoint y: 371, endPoint x: 611, endPoint y: 256, distance: 375.5
click at [611, 256] on div "Yet whenever he was hungry he got up and propelled himself straight to the kitc…" at bounding box center [448, 305] width 680 height 294
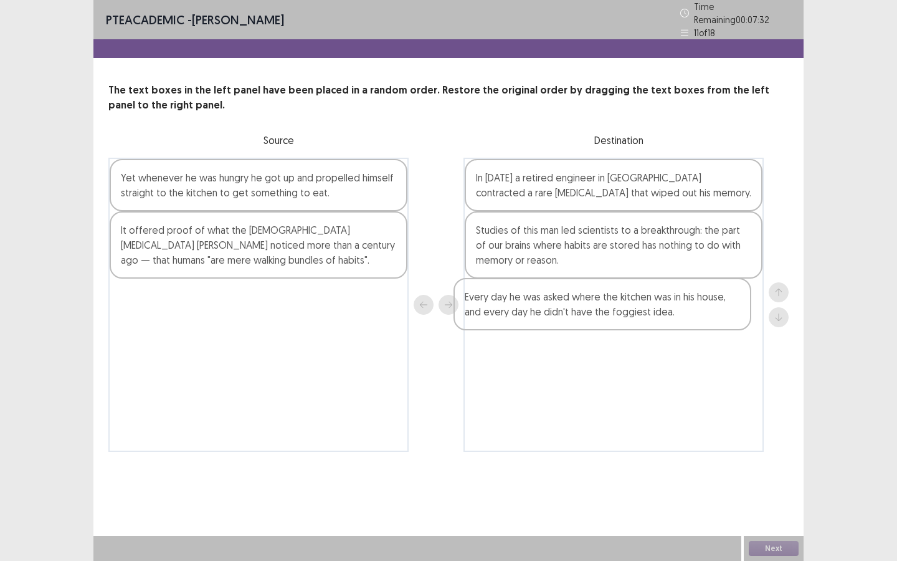
drag, startPoint x: 276, startPoint y: 308, endPoint x: 624, endPoint y: 312, distance: 348.3
click at [624, 313] on div "Yet whenever he was hungry he got up and propelled himself straight to the kitc…" at bounding box center [448, 305] width 680 height 294
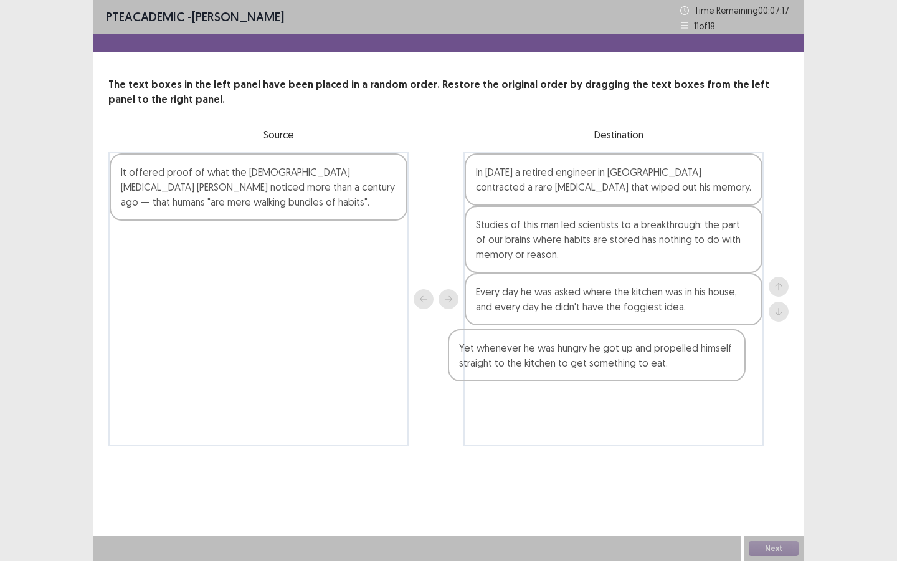
drag, startPoint x: 227, startPoint y: 188, endPoint x: 592, endPoint y: 362, distance: 404.6
click at [592, 362] on div "Yet whenever he was hungry he got up and propelled himself straight to the kitc…" at bounding box center [448, 299] width 680 height 294
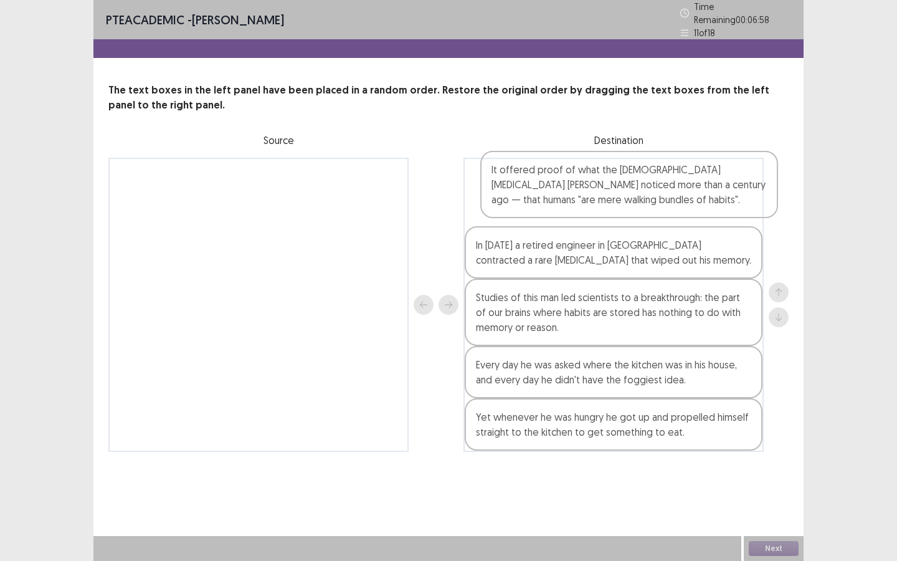
drag, startPoint x: 246, startPoint y: 199, endPoint x: 624, endPoint y: 197, distance: 378.2
click at [624, 197] on div "It offered proof of what the US psychologist William James noticed more than a …" at bounding box center [448, 305] width 680 height 294
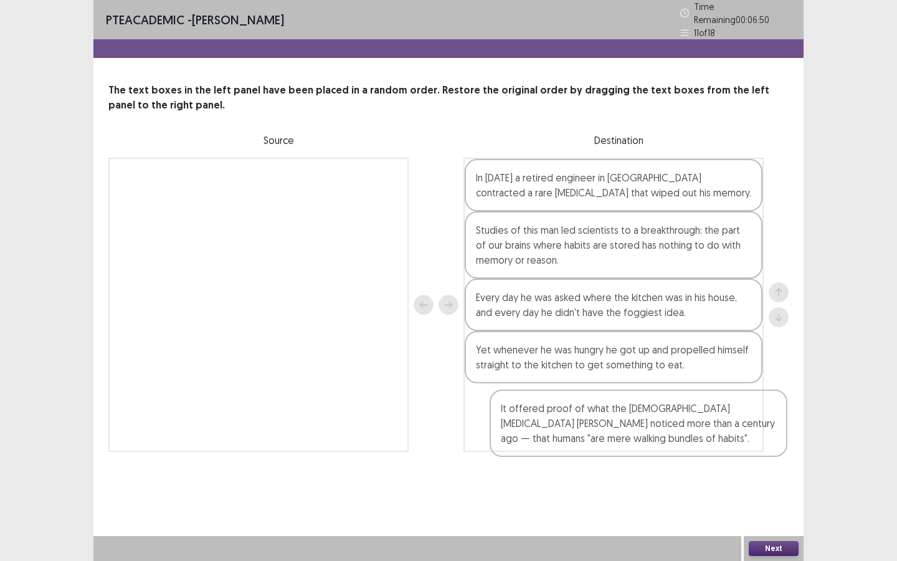
drag, startPoint x: 622, startPoint y: 194, endPoint x: 650, endPoint y: 432, distance: 239.6
click at [650, 432] on div "It offered proof of what the US psychologist William James noticed more than a …" at bounding box center [614, 305] width 300 height 294
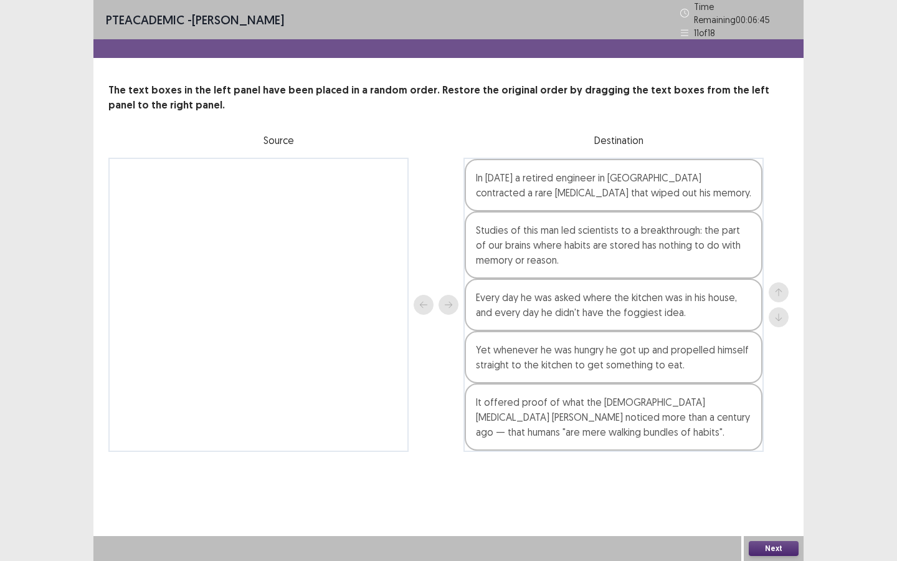
click at [774, 549] on button "Next" at bounding box center [774, 548] width 50 height 15
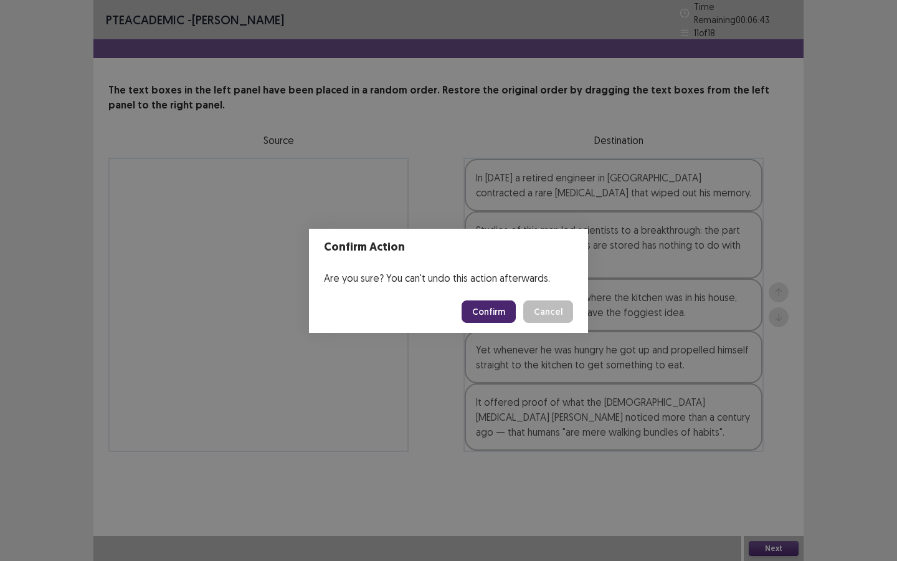
click at [501, 316] on button "Confirm" at bounding box center [489, 311] width 54 height 22
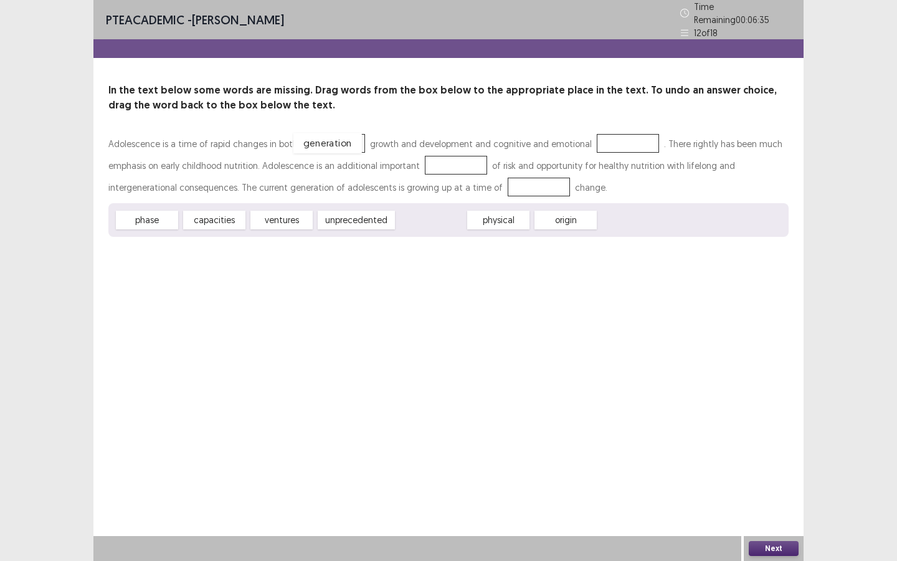
drag, startPoint x: 431, startPoint y: 213, endPoint x: 327, endPoint y: 136, distance: 129.2
drag, startPoint x: 215, startPoint y: 214, endPoint x: 632, endPoint y: 131, distance: 425.6
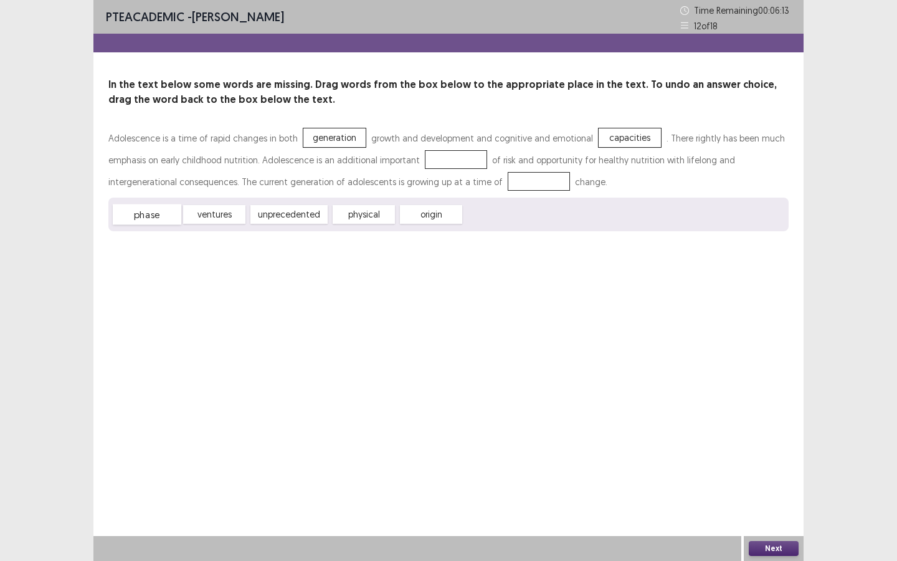
click at [149, 216] on div "phase" at bounding box center [147, 214] width 69 height 21
drag, startPoint x: 149, startPoint y: 216, endPoint x: 456, endPoint y: 161, distance: 312.1
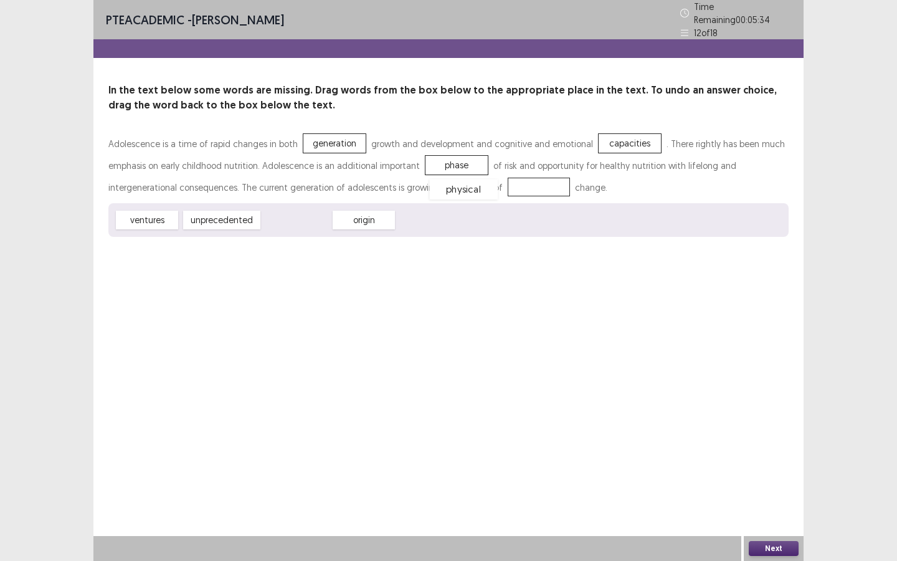
drag, startPoint x: 297, startPoint y: 219, endPoint x: 464, endPoint y: 186, distance: 169.5
click at [784, 545] on button "Next" at bounding box center [774, 548] width 50 height 15
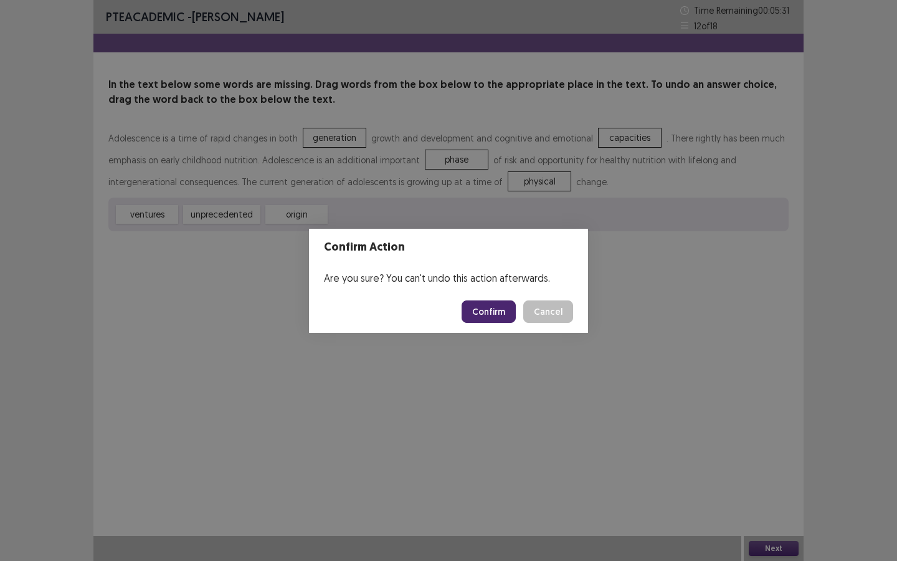
click at [496, 313] on button "Confirm" at bounding box center [489, 311] width 54 height 22
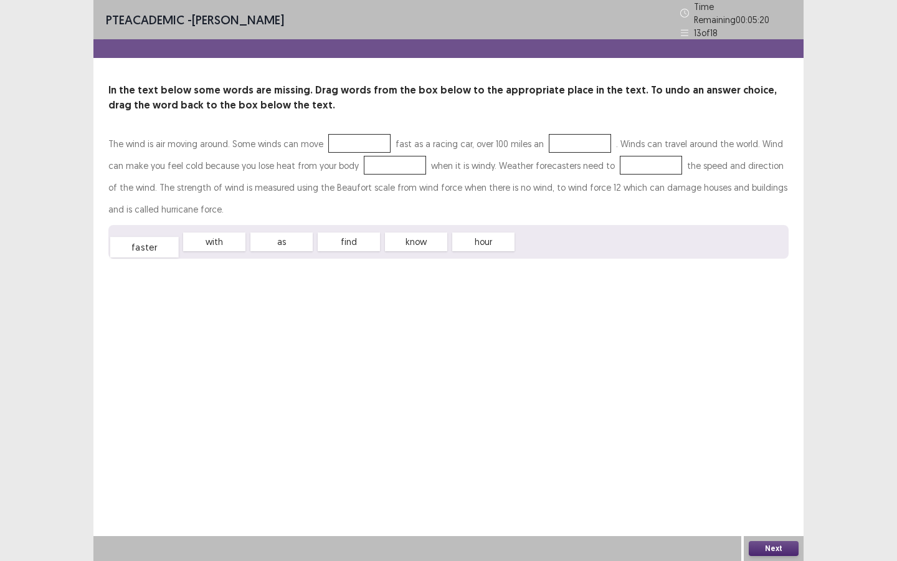
click at [153, 240] on div "faster" at bounding box center [144, 247] width 69 height 21
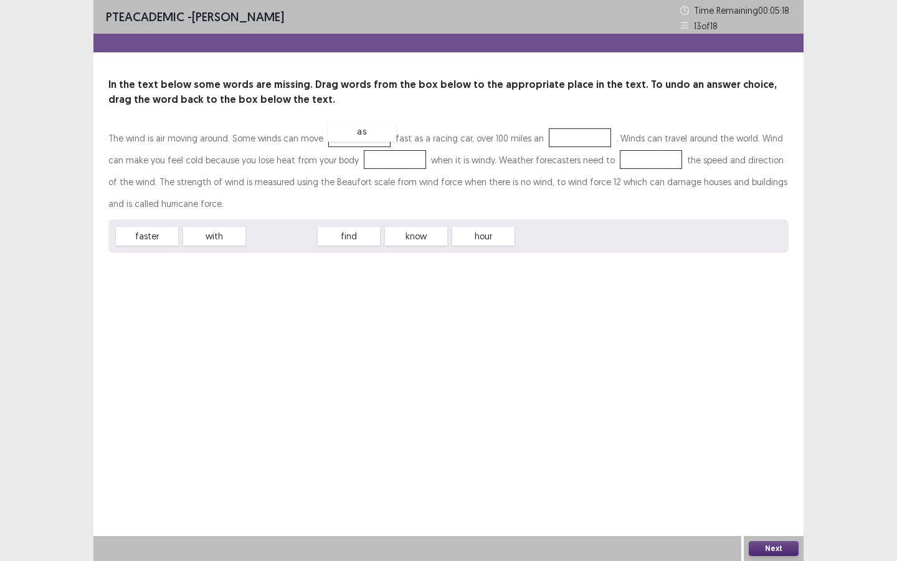
drag, startPoint x: 290, startPoint y: 236, endPoint x: 373, endPoint y: 128, distance: 136.0
drag, startPoint x: 409, startPoint y: 237, endPoint x: 581, endPoint y: 134, distance: 201.2
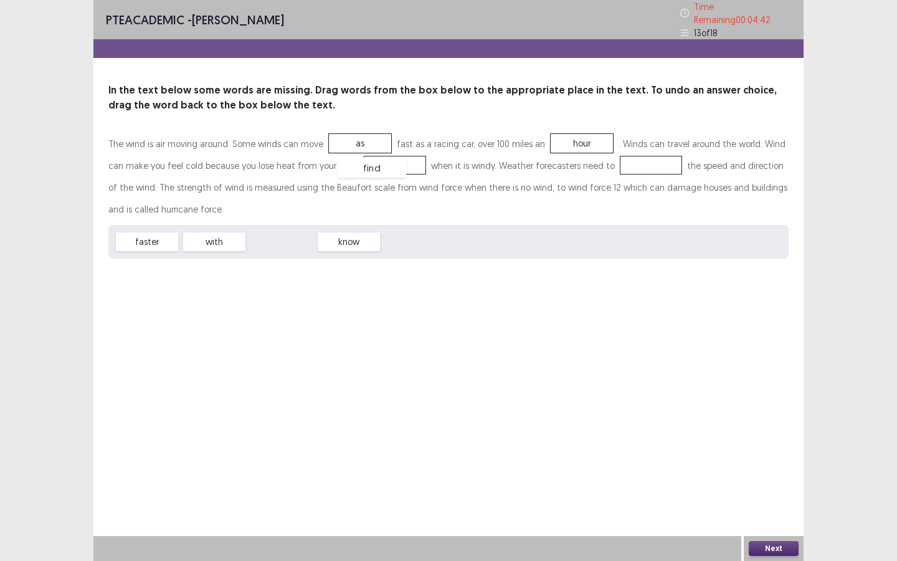
drag, startPoint x: 284, startPoint y: 237, endPoint x: 374, endPoint y: 164, distance: 116.5
drag, startPoint x: 275, startPoint y: 239, endPoint x: 640, endPoint y: 160, distance: 373.4
click at [784, 551] on button "Next" at bounding box center [774, 548] width 50 height 15
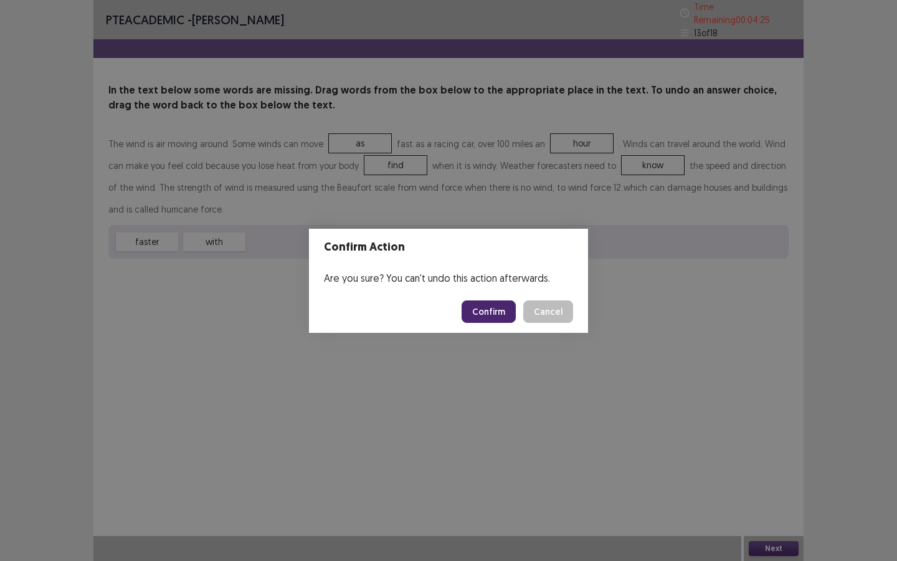
click at [492, 308] on button "Confirm" at bounding box center [489, 311] width 54 height 22
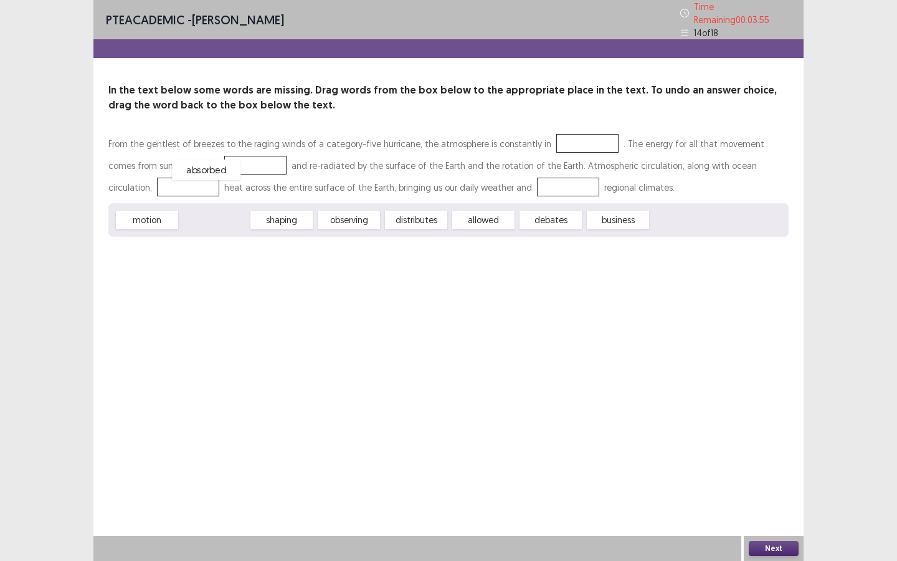
drag, startPoint x: 219, startPoint y: 217, endPoint x: 210, endPoint y: 160, distance: 57.4
drag, startPoint x: 363, startPoint y: 219, endPoint x: 165, endPoint y: 186, distance: 200.8
drag, startPoint x: 351, startPoint y: 219, endPoint x: 358, endPoint y: 219, distance: 6.9
click at [358, 219] on div "allowed" at bounding box center [363, 220] width 69 height 21
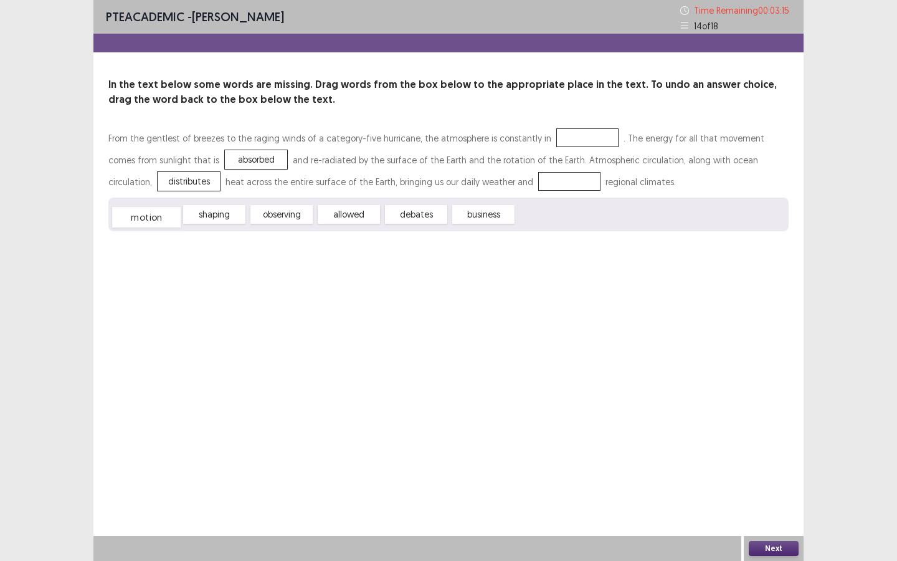
click at [151, 215] on div "motion" at bounding box center [146, 217] width 69 height 21
drag, startPoint x: 204, startPoint y: 218, endPoint x: 518, endPoint y: 182, distance: 316.7
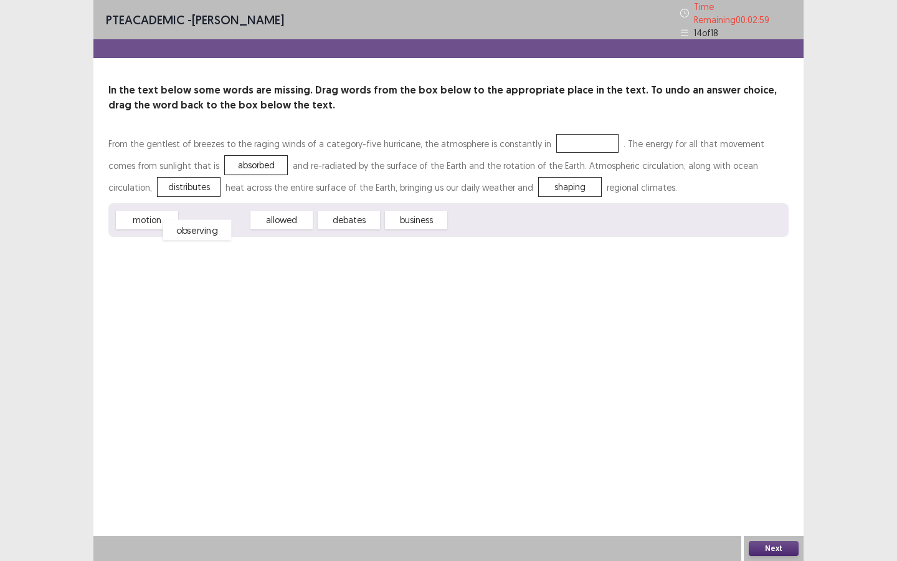
drag, startPoint x: 210, startPoint y: 214, endPoint x: 204, endPoint y: 219, distance: 7.6
click at [204, 220] on div "observing" at bounding box center [197, 230] width 69 height 21
drag, startPoint x: 156, startPoint y: 217, endPoint x: 581, endPoint y: 138, distance: 432.2
click at [773, 545] on button "Next" at bounding box center [774, 548] width 50 height 15
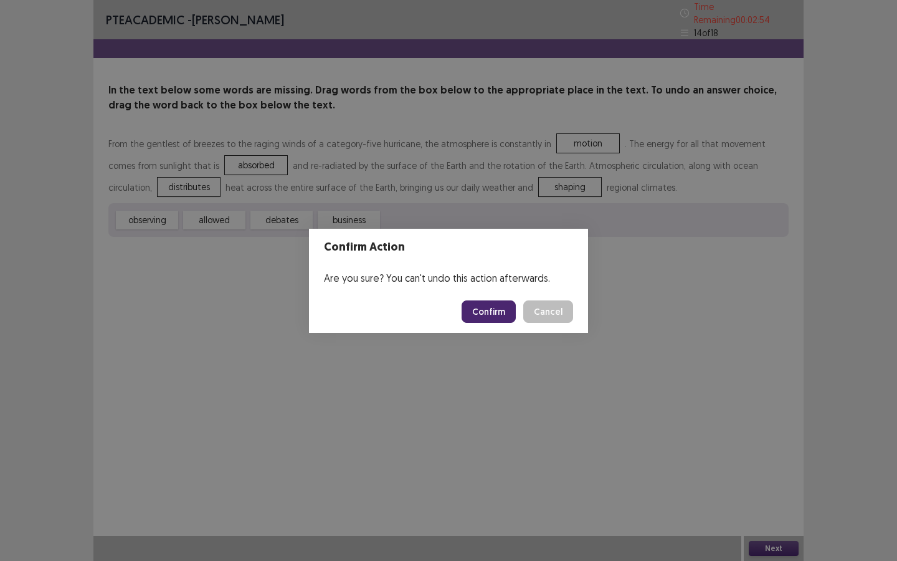
click at [492, 321] on button "Confirm" at bounding box center [489, 311] width 54 height 22
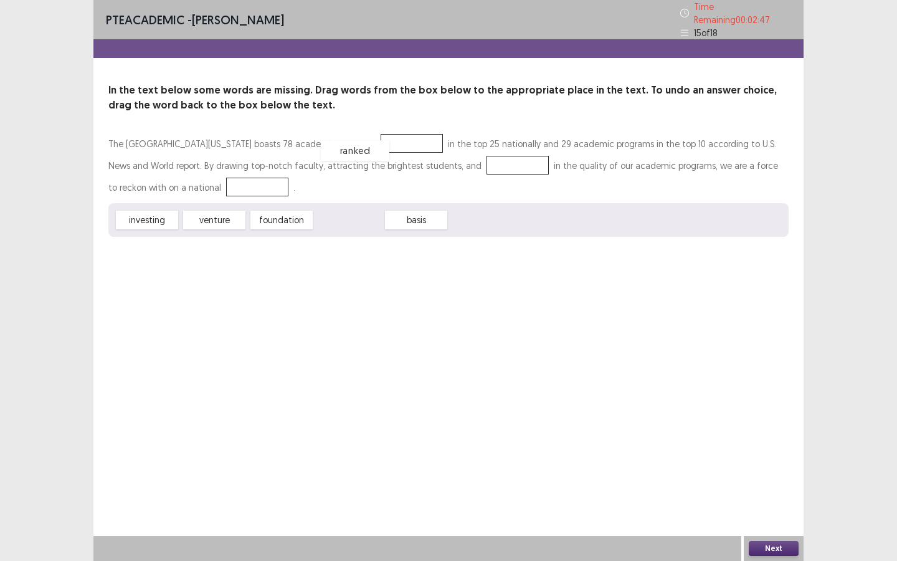
drag, startPoint x: 343, startPoint y: 213, endPoint x: 348, endPoint y: 143, distance: 70.0
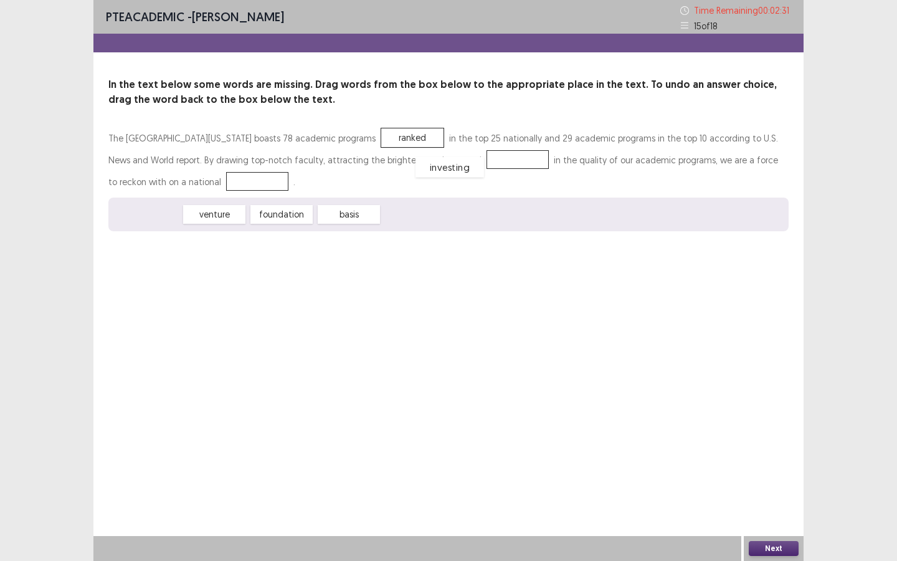
drag, startPoint x: 157, startPoint y: 216, endPoint x: 460, endPoint y: 169, distance: 306.5
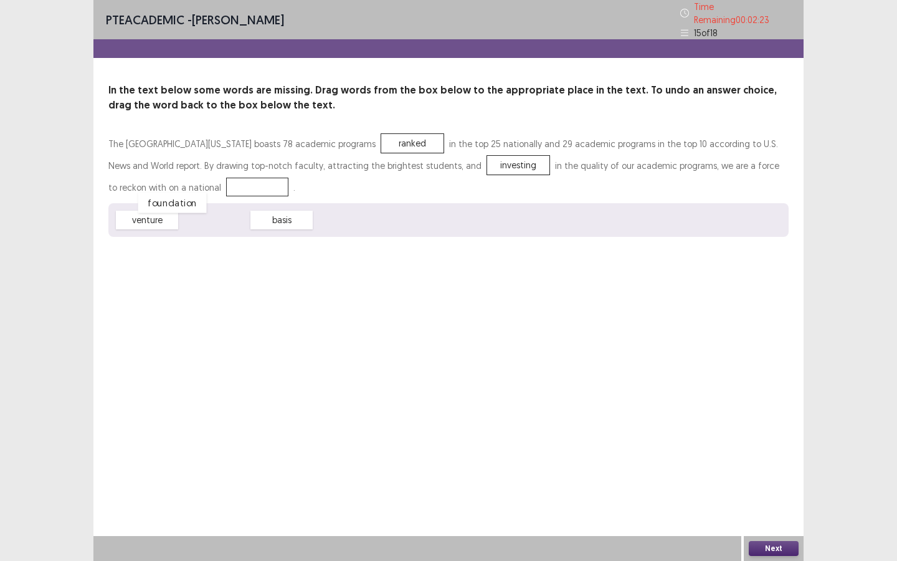
drag, startPoint x: 216, startPoint y: 215, endPoint x: 153, endPoint y: 187, distance: 68.9
click at [784, 544] on button "Next" at bounding box center [774, 548] width 50 height 15
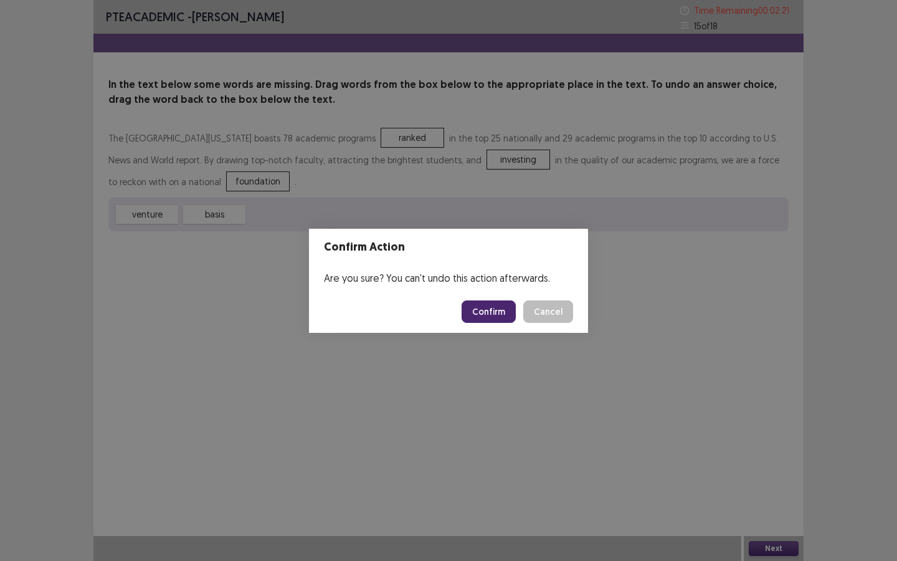
click at [494, 303] on button "Confirm" at bounding box center [489, 311] width 54 height 22
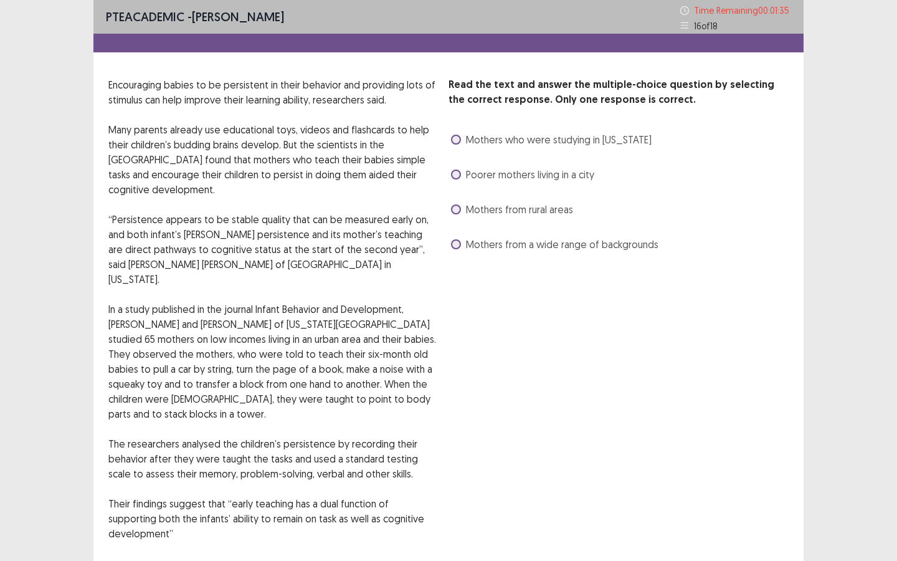
click at [454, 174] on span at bounding box center [456, 174] width 10 height 10
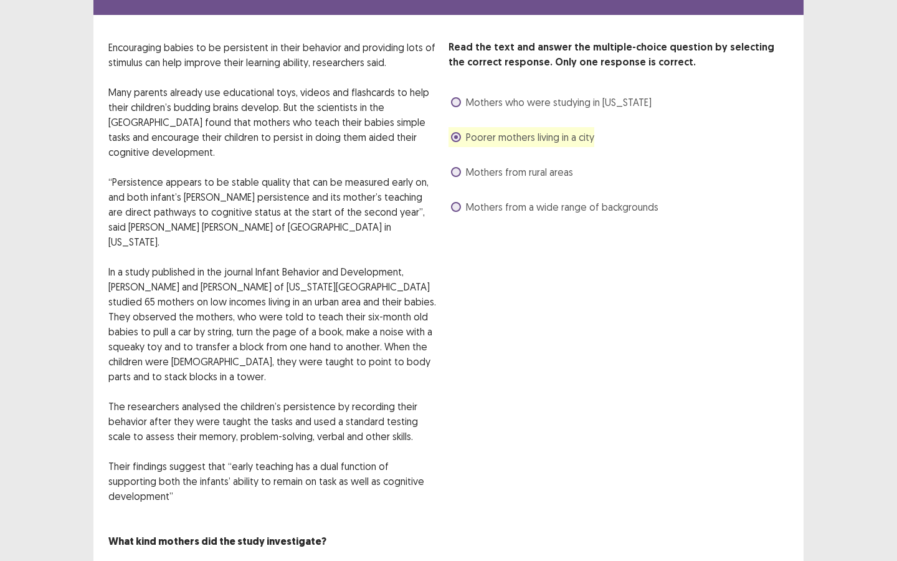
scroll to position [50, 0]
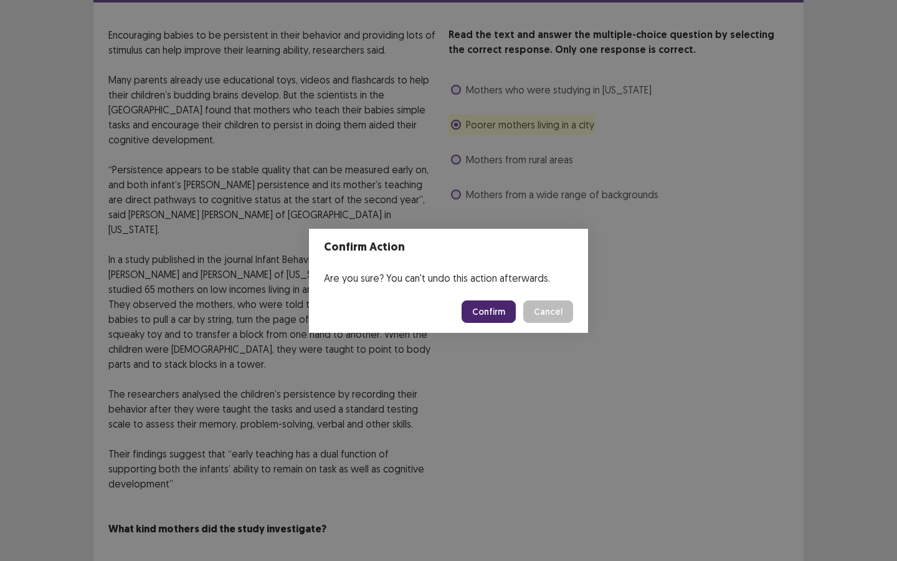
click at [494, 303] on button "Confirm" at bounding box center [489, 311] width 54 height 22
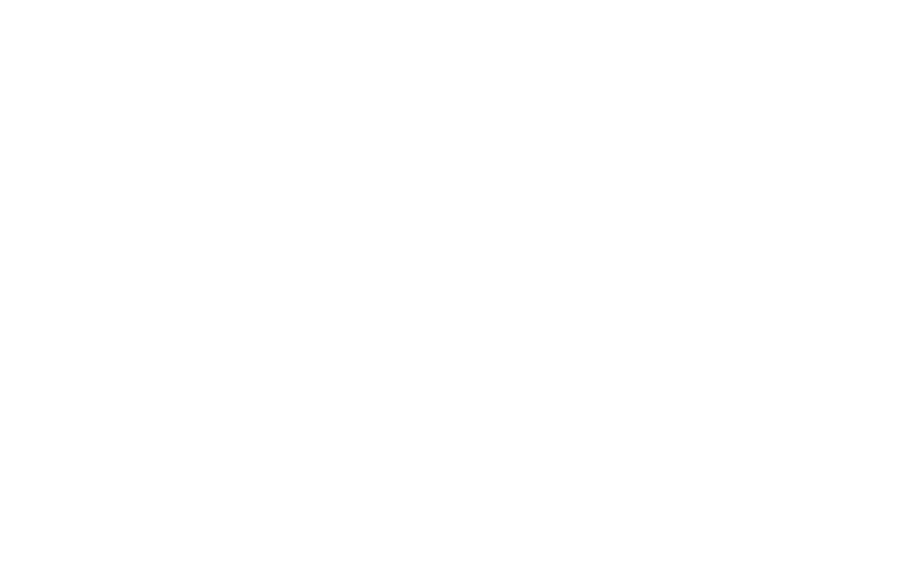
scroll to position [0, 0]
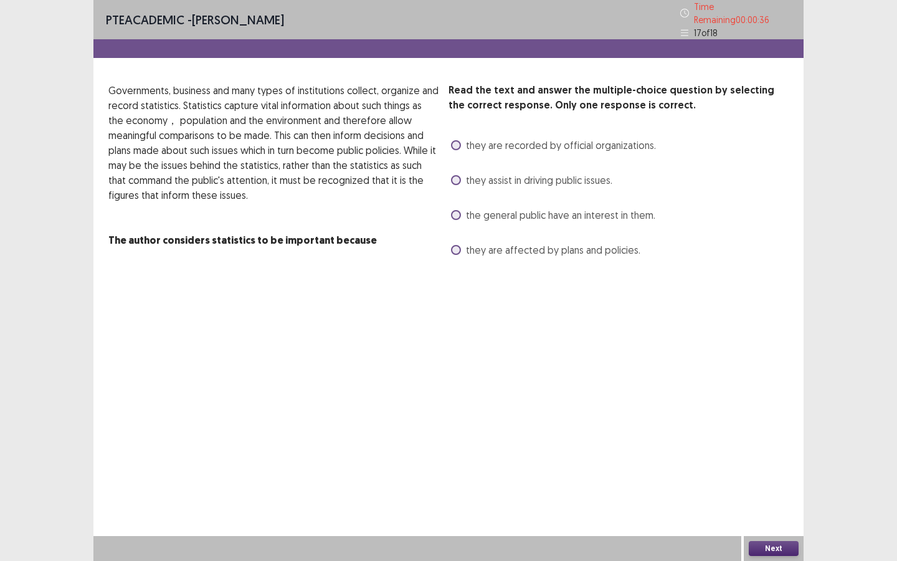
click at [459, 140] on span at bounding box center [456, 145] width 10 height 10
click at [766, 545] on button "Next" at bounding box center [774, 548] width 50 height 15
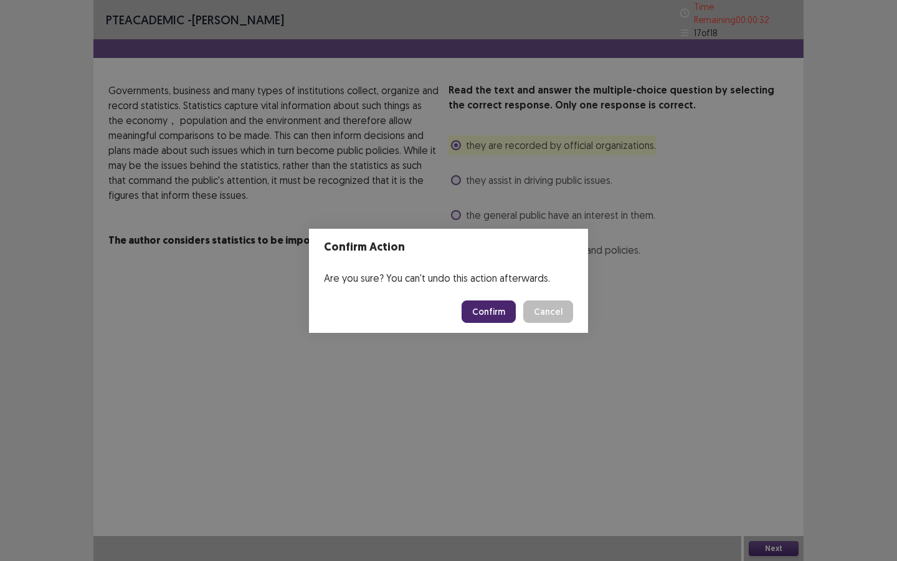
click at [505, 302] on button "Confirm" at bounding box center [489, 311] width 54 height 22
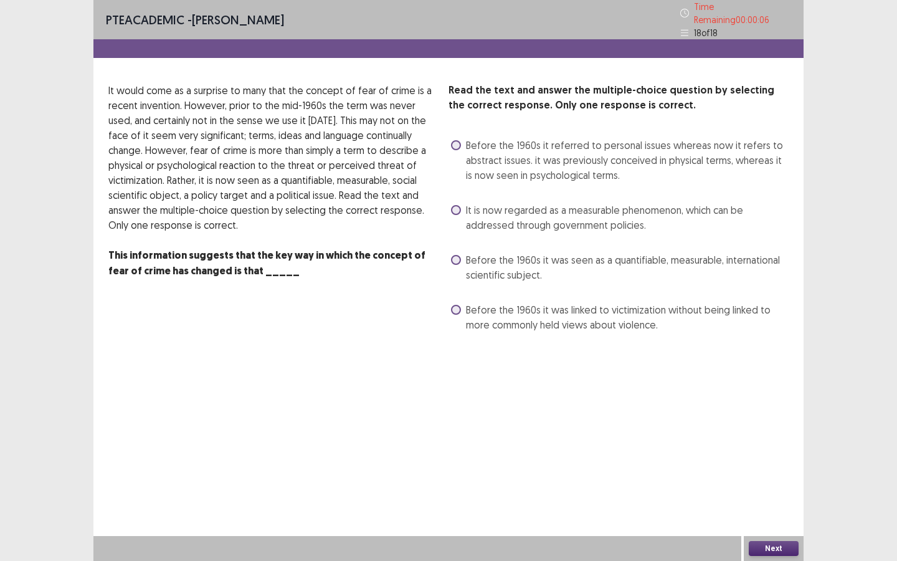
click at [455, 141] on span at bounding box center [456, 145] width 10 height 10
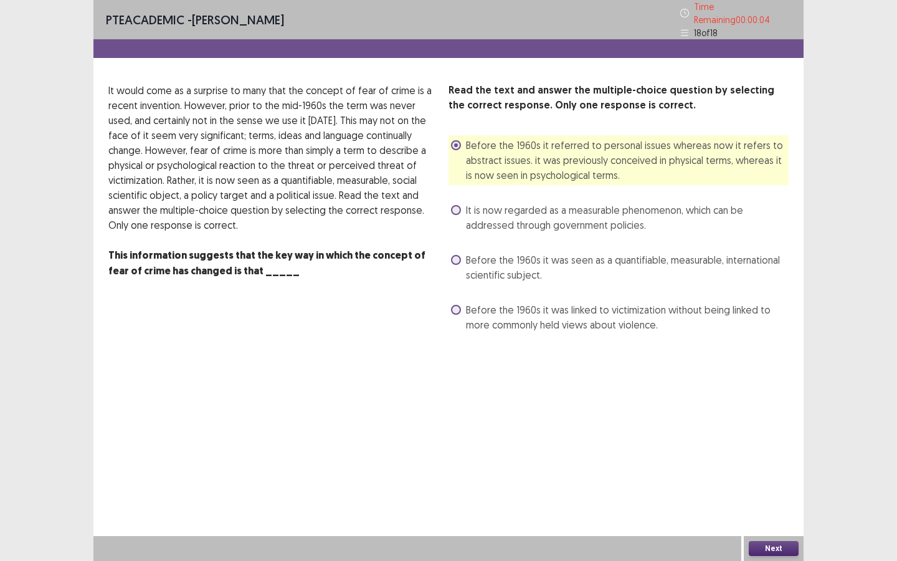
click at [773, 543] on button "Next" at bounding box center [774, 548] width 50 height 15
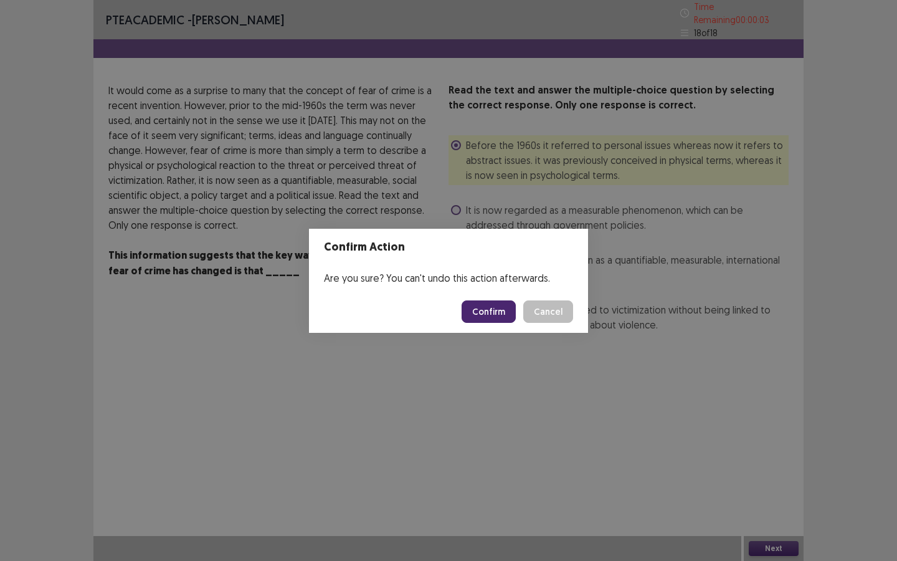
click at [498, 315] on button "Confirm" at bounding box center [489, 311] width 54 height 22
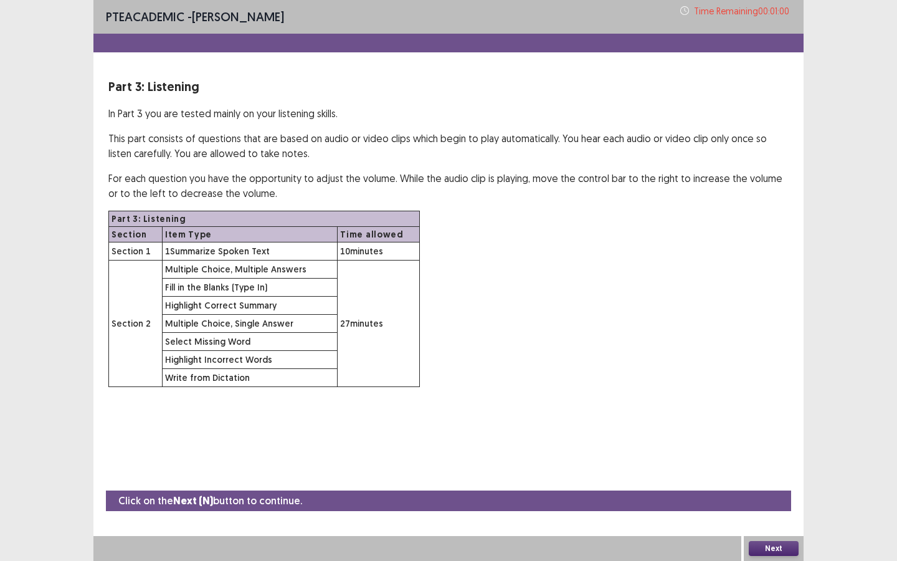
click at [773, 550] on button "Next" at bounding box center [774, 548] width 50 height 15
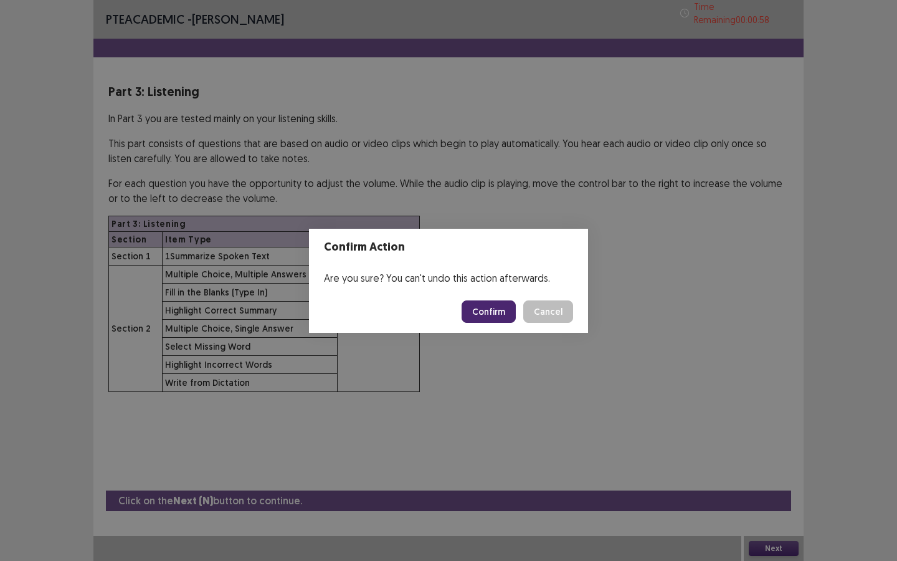
click at [489, 313] on button "Confirm" at bounding box center [489, 311] width 54 height 22
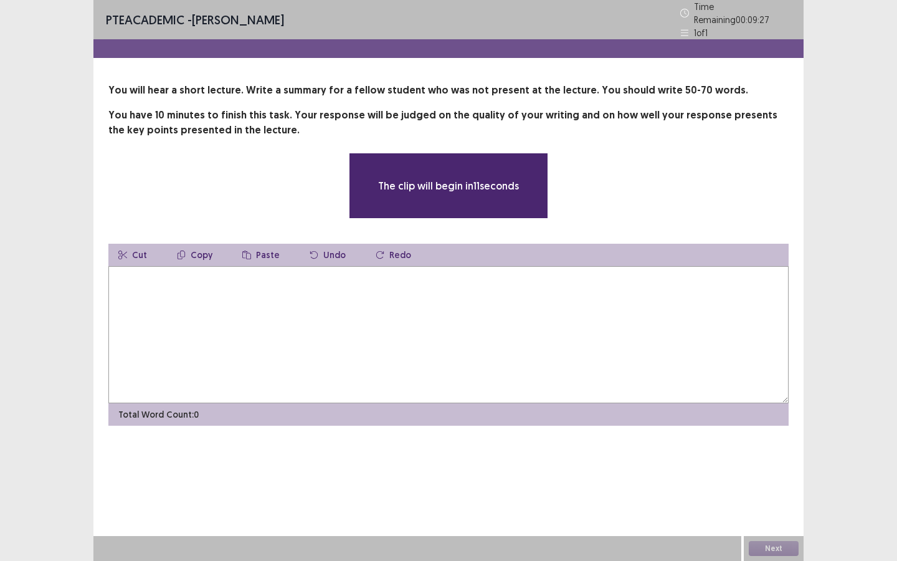
click at [452, 330] on textarea at bounding box center [448, 334] width 680 height 137
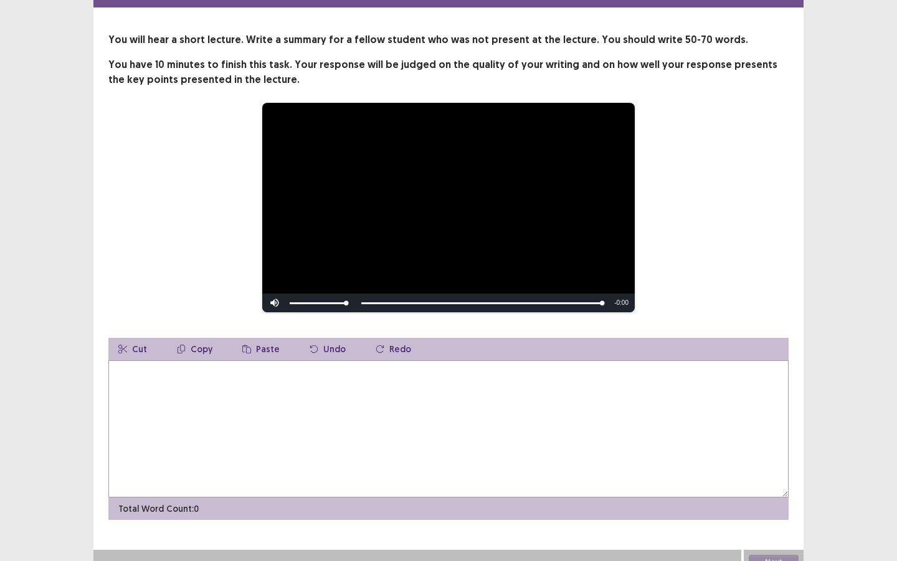
scroll to position [59, 0]
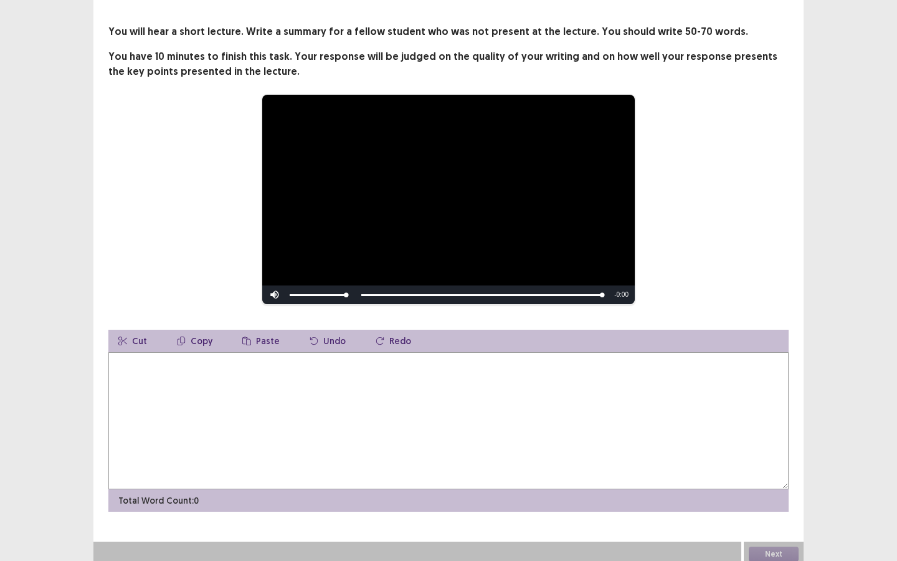
click at [437, 373] on textarea at bounding box center [448, 420] width 680 height 137
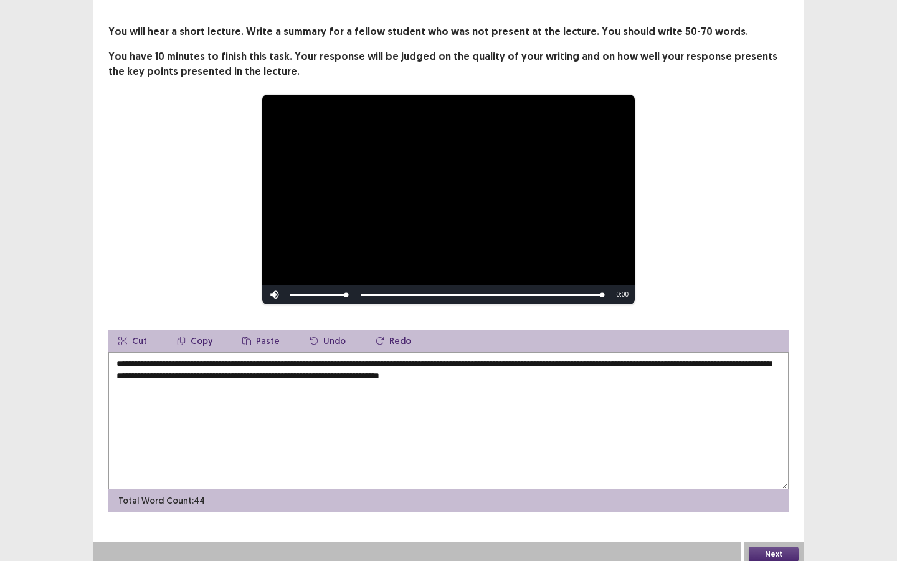
click at [466, 372] on textarea "**********" at bounding box center [448, 420] width 680 height 137
click at [276, 359] on textarea "**********" at bounding box center [448, 420] width 680 height 137
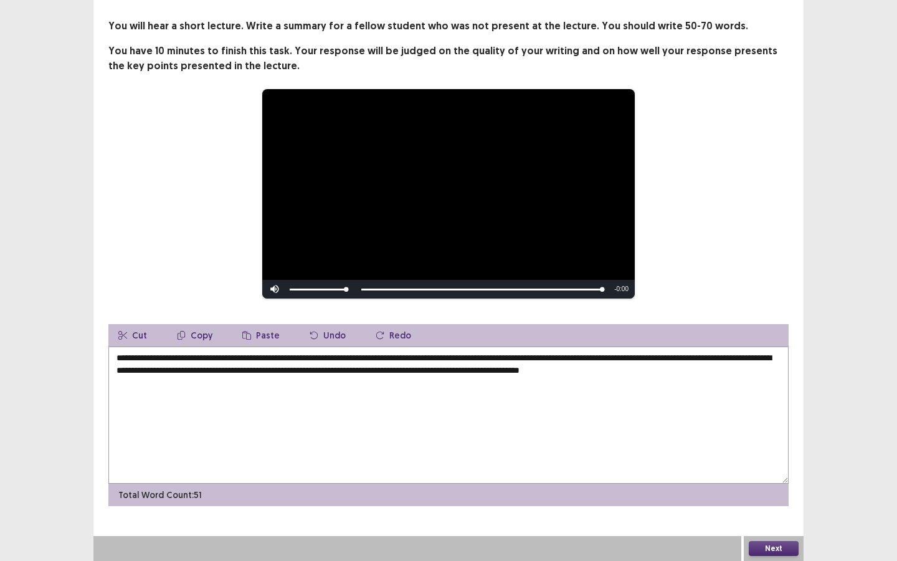
type textarea "**********"
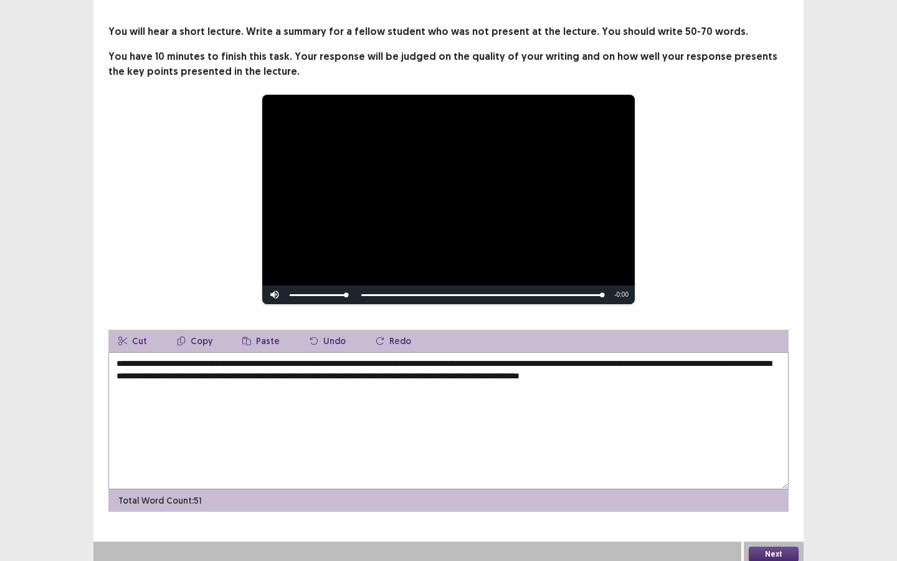
click at [783, 546] on button "Next" at bounding box center [774, 553] width 50 height 15
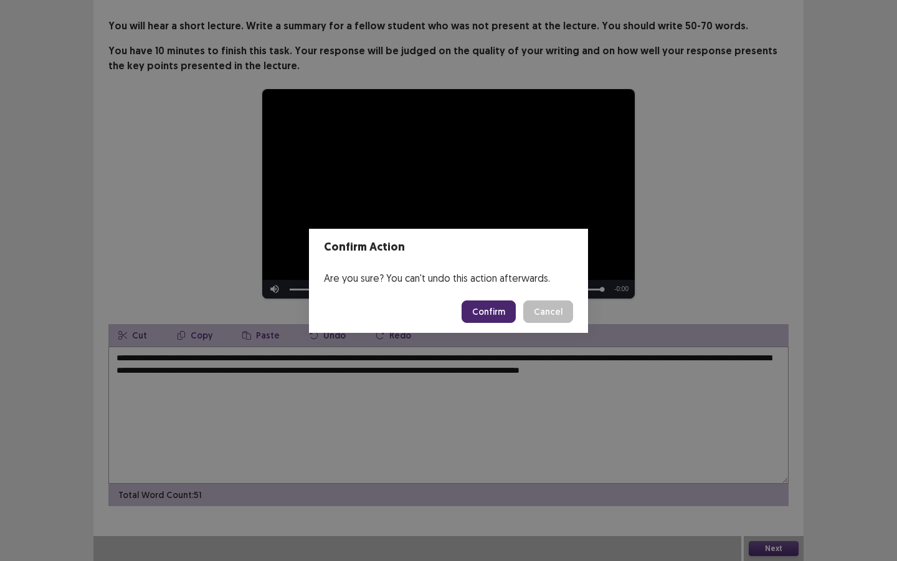
click at [498, 315] on button "Confirm" at bounding box center [489, 311] width 54 height 22
click at [540, 315] on div "Loading... Confirm Cancel" at bounding box center [518, 311] width 112 height 22
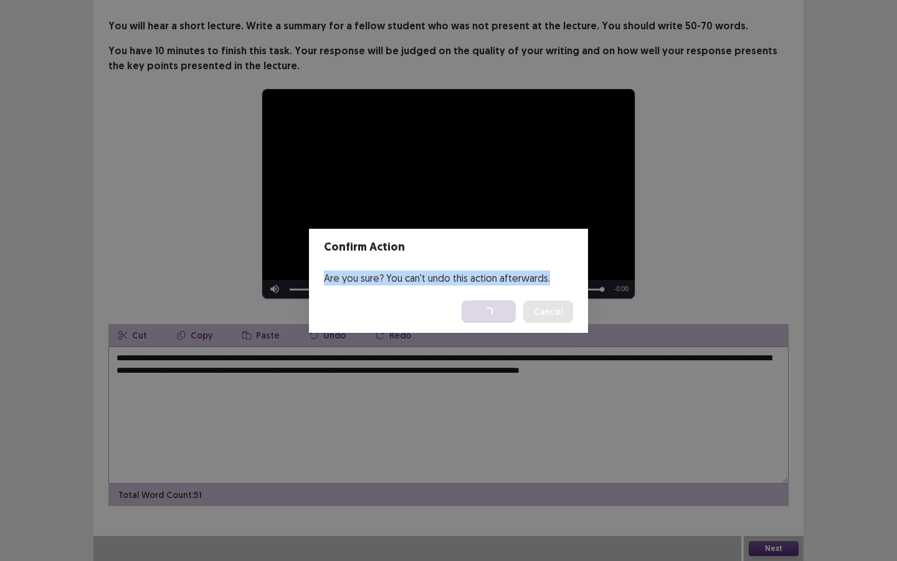
click at [540, 315] on div "Loading... Confirm Cancel" at bounding box center [518, 311] width 112 height 22
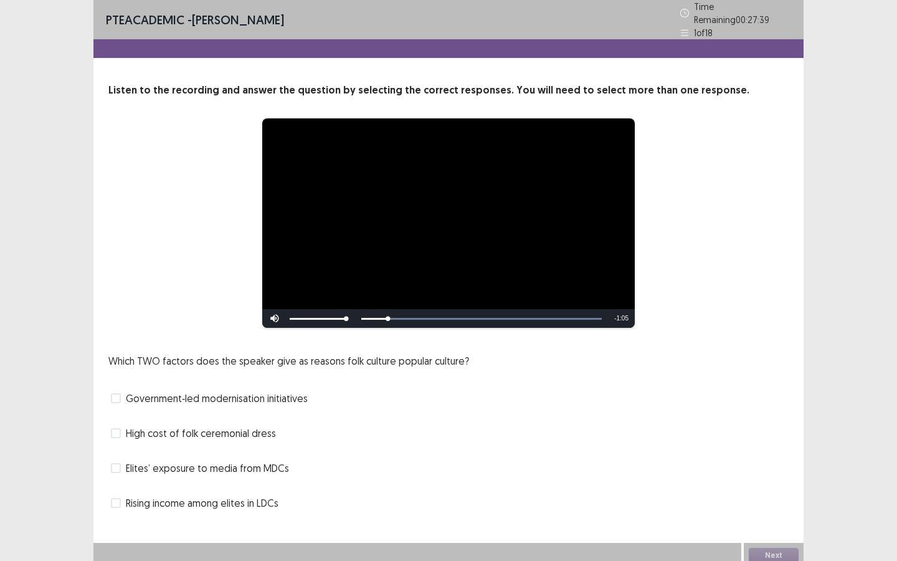
scroll to position [1, 0]
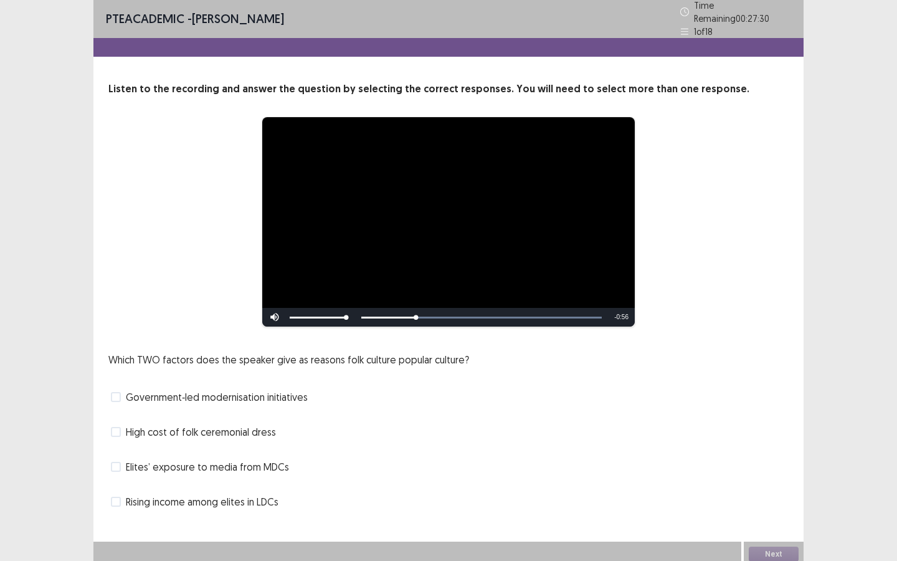
click at [116, 393] on span at bounding box center [116, 397] width 10 height 10
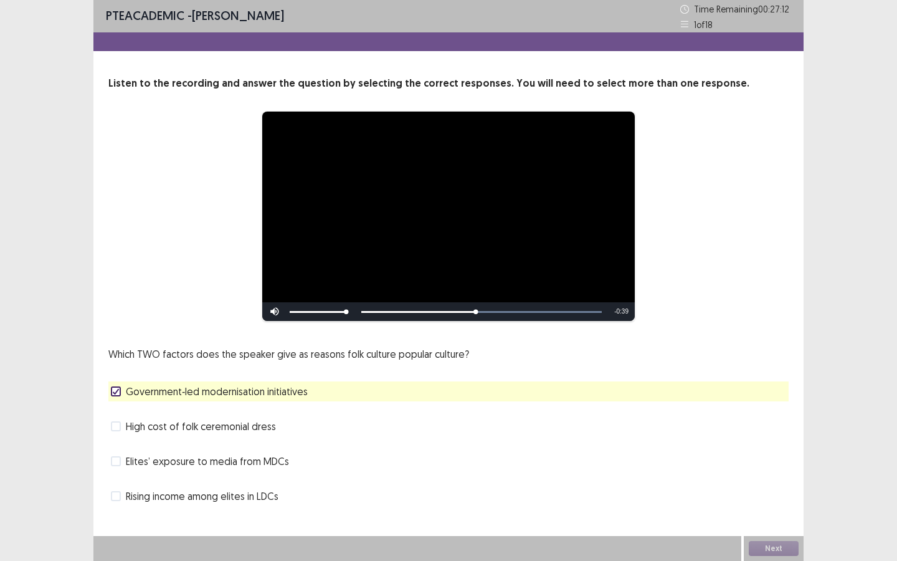
click at [123, 426] on label "High cost of folk ceremonial dress" at bounding box center [193, 426] width 165 height 15
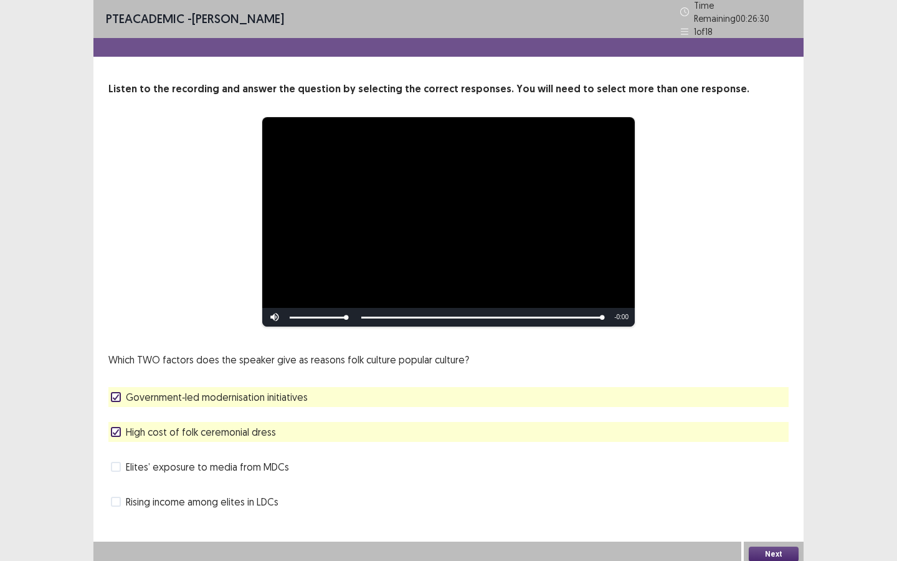
click at [764, 546] on button "Next" at bounding box center [774, 553] width 50 height 15
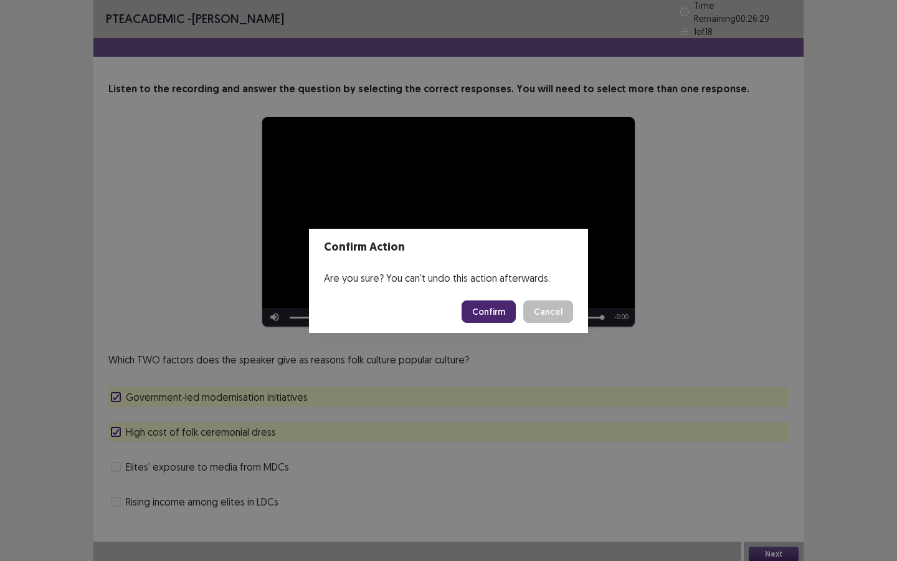
click at [500, 316] on button "Confirm" at bounding box center [489, 311] width 54 height 22
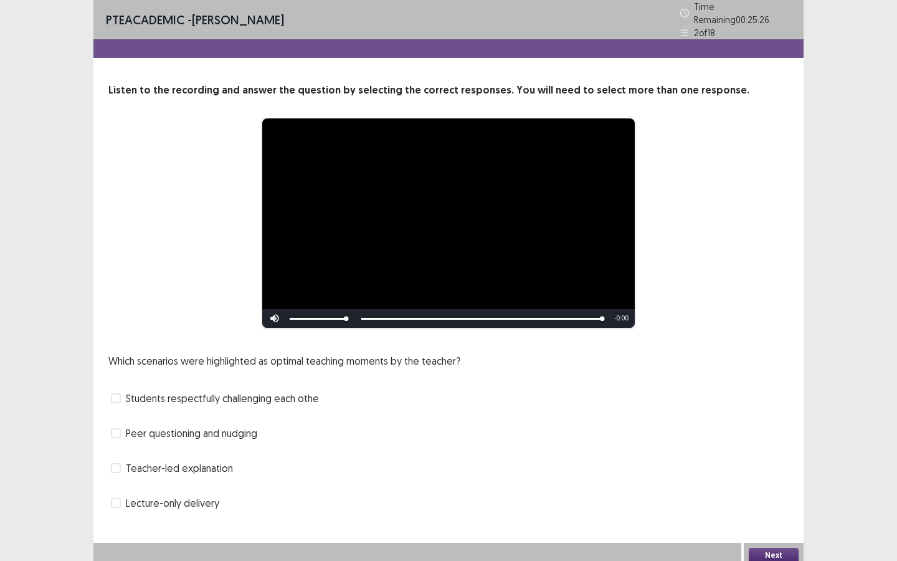
click at [119, 428] on span at bounding box center [116, 433] width 10 height 10
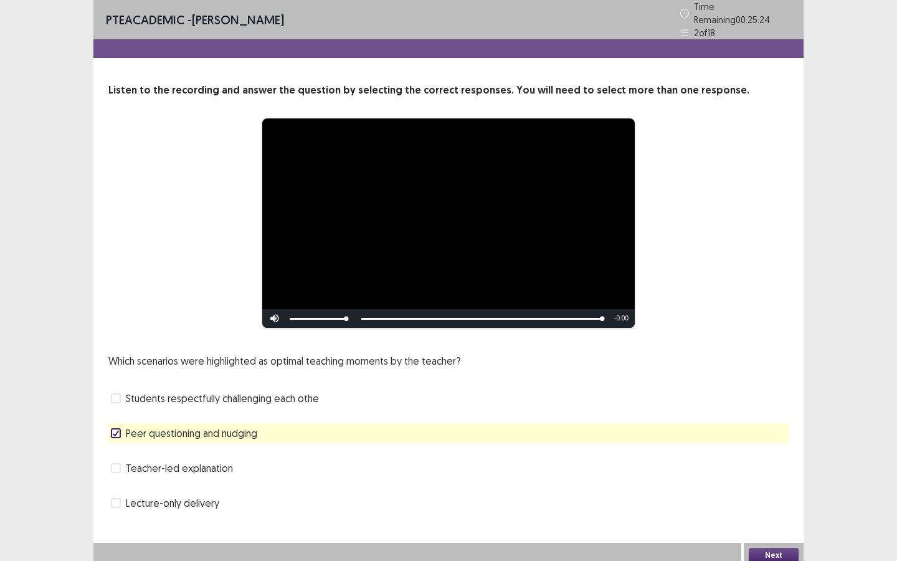
click at [116, 393] on span at bounding box center [116, 398] width 10 height 10
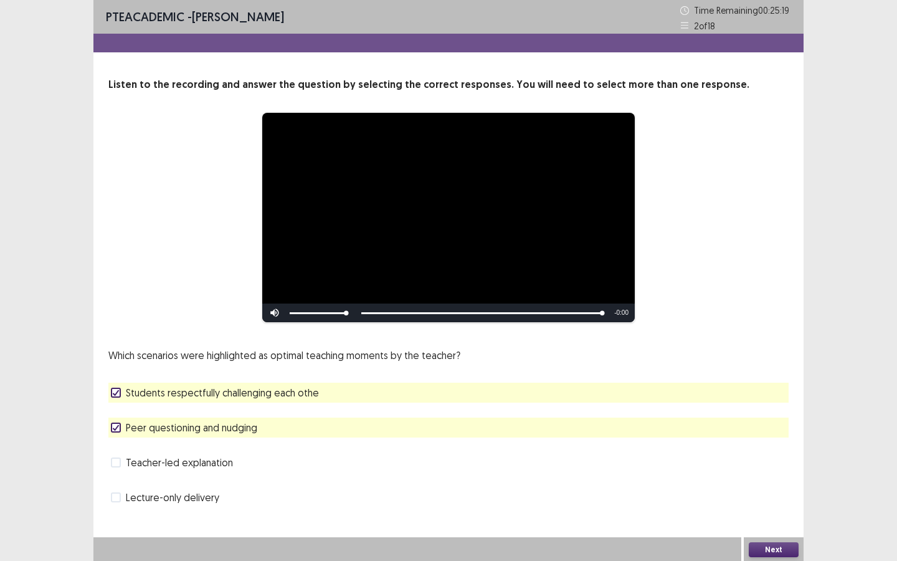
click at [121, 462] on label "Teacher-led explanation" at bounding box center [172, 462] width 122 height 15
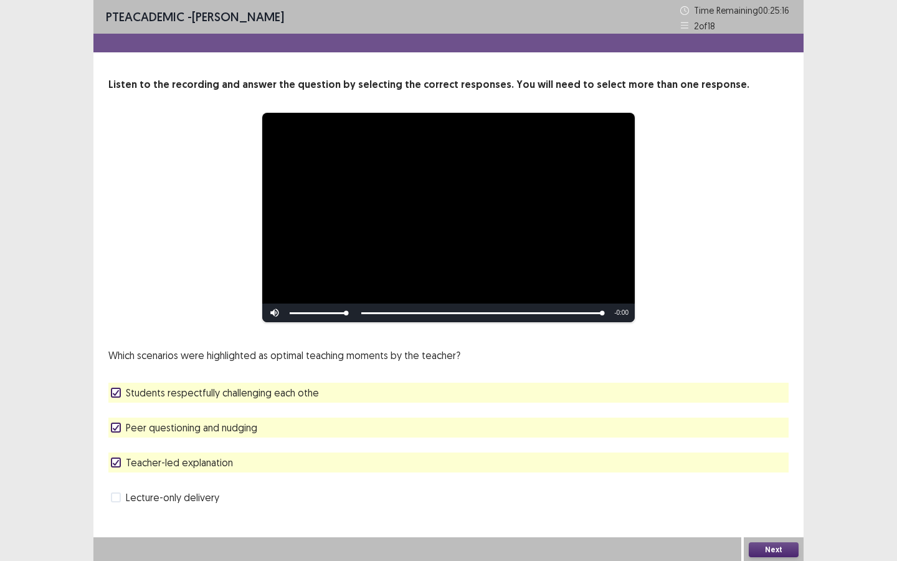
click at [788, 546] on button "Next" at bounding box center [774, 549] width 50 height 15
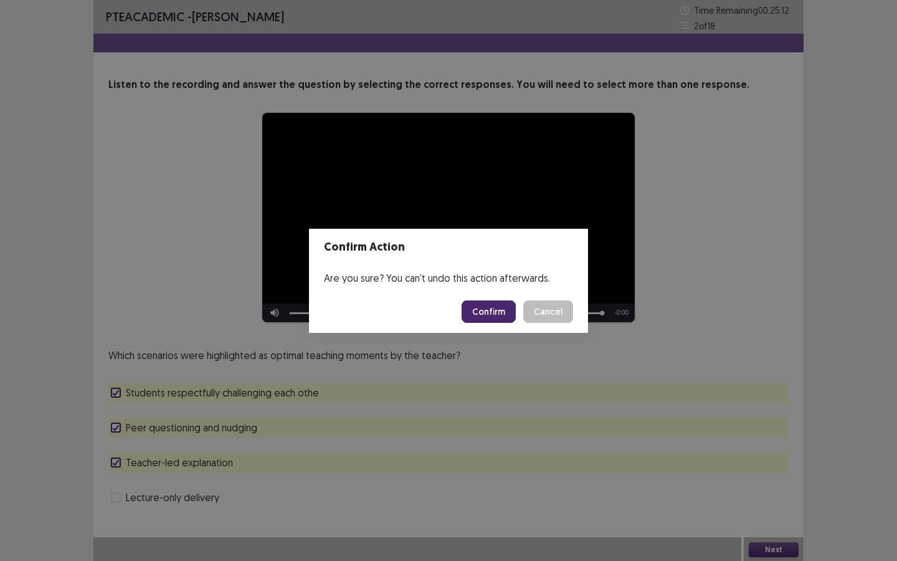
click at [499, 317] on button "Confirm" at bounding box center [489, 311] width 54 height 22
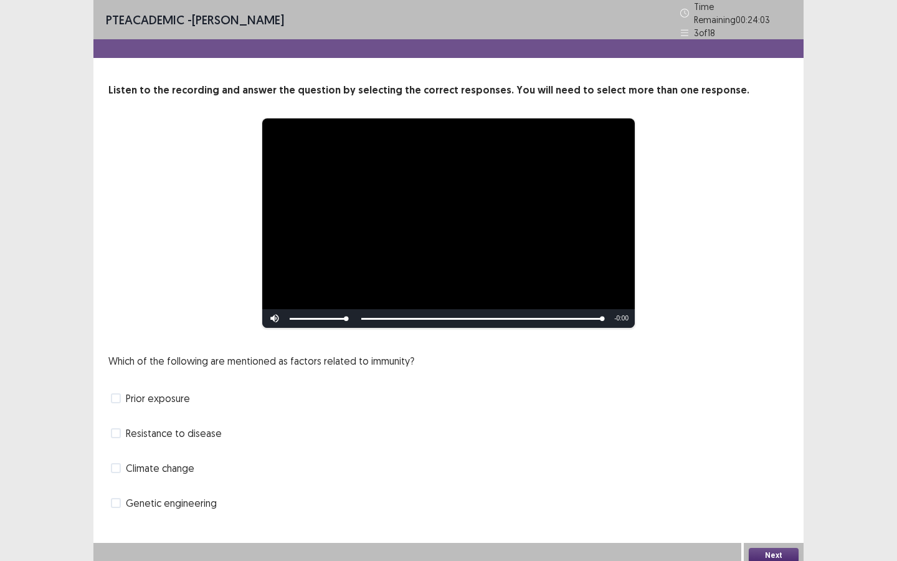
click at [117, 428] on span at bounding box center [116, 433] width 10 height 10
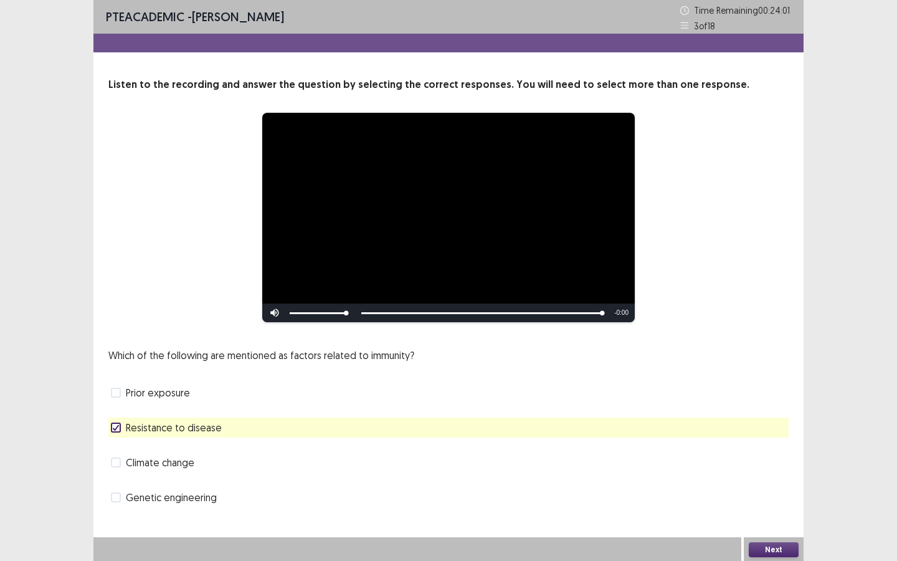
click at [120, 498] on span at bounding box center [116, 497] width 10 height 10
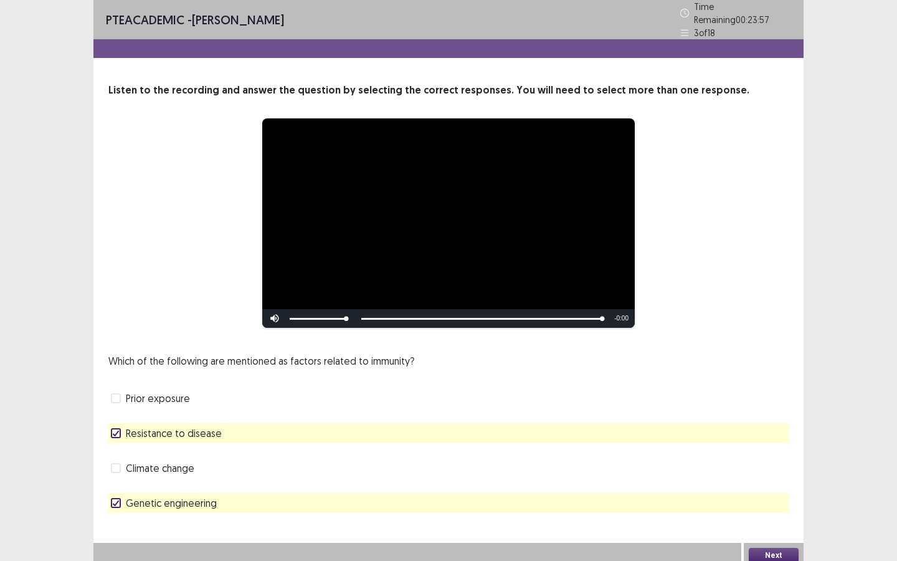
click at [115, 394] on span at bounding box center [116, 398] width 10 height 10
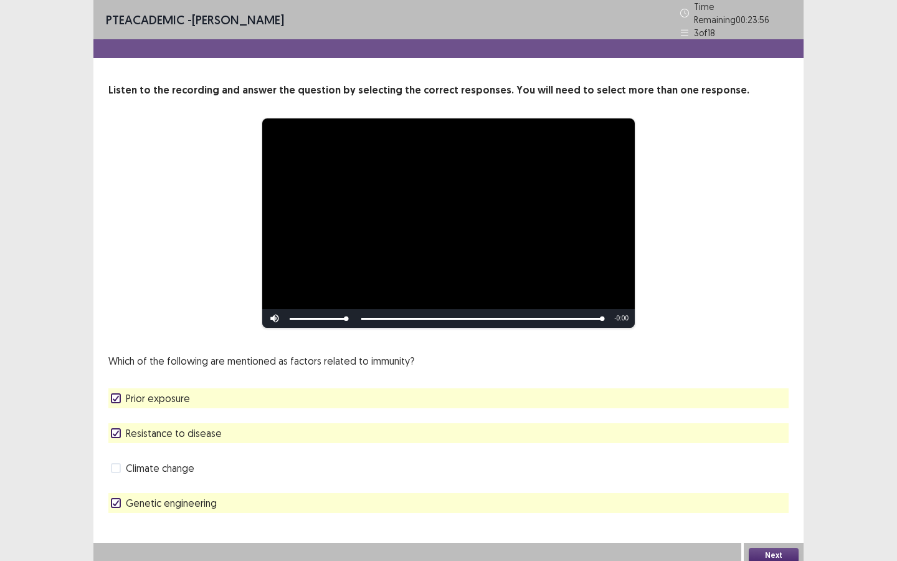
click at [118, 500] on polyline at bounding box center [116, 502] width 6 height 5
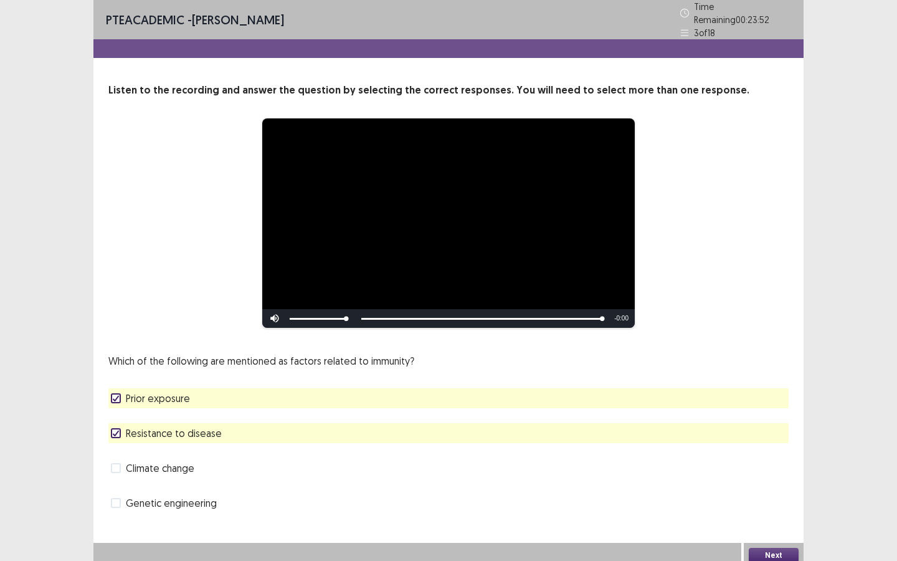
click at [115, 395] on icon at bounding box center [115, 398] width 7 height 6
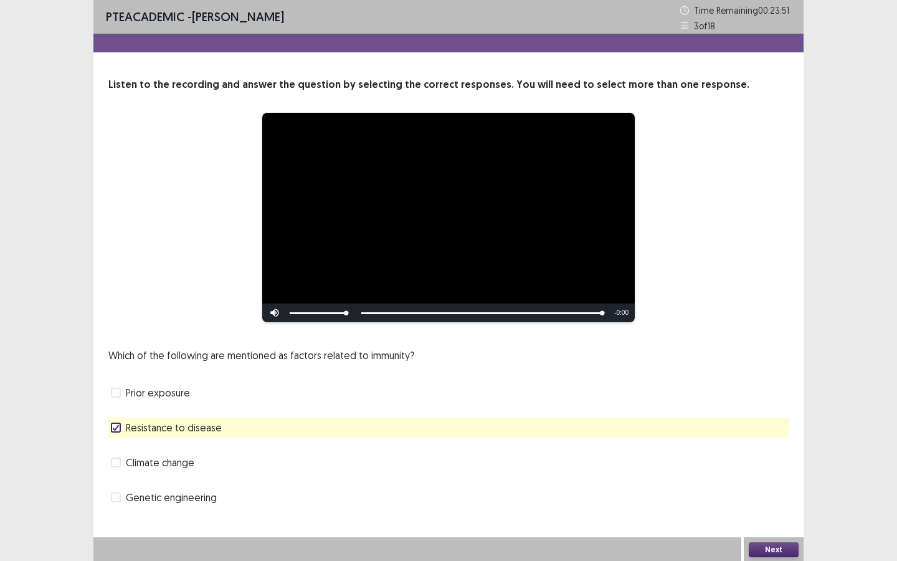
click at [116, 465] on span at bounding box center [116, 462] width 10 height 10
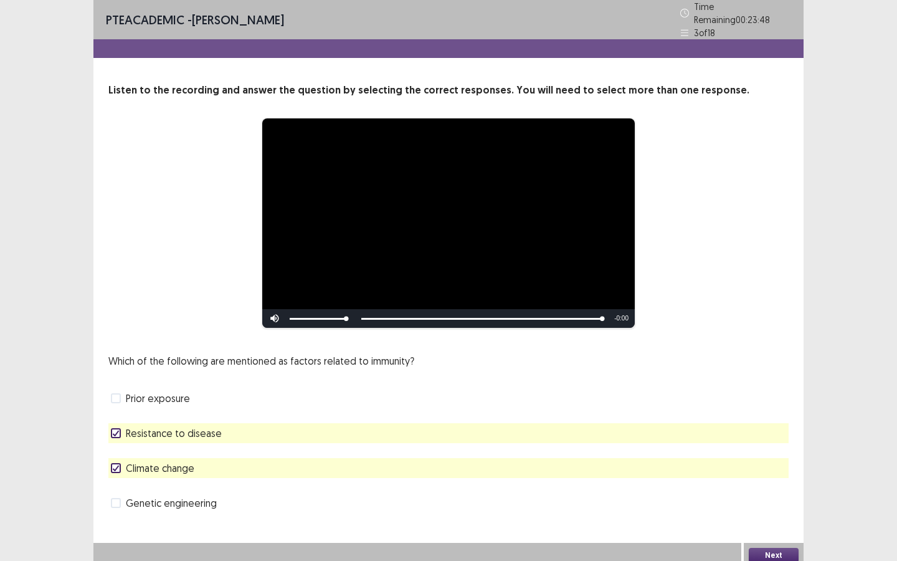
click at [113, 498] on span at bounding box center [116, 503] width 10 height 10
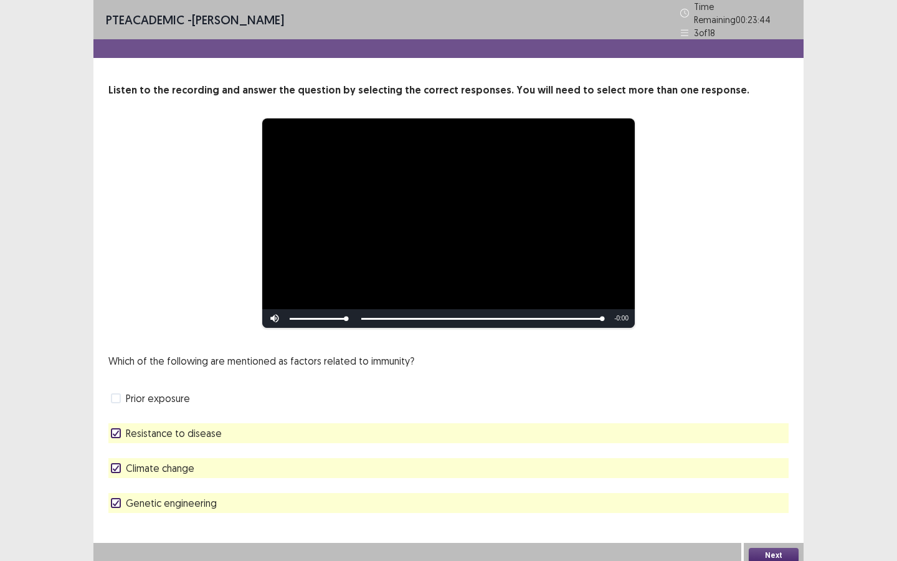
click at [769, 548] on button "Next" at bounding box center [774, 555] width 50 height 15
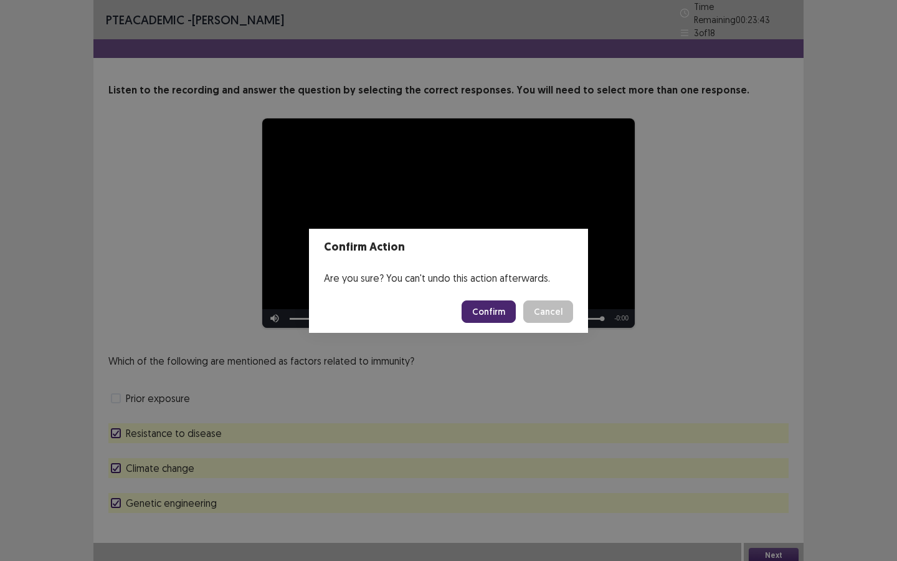
click at [502, 310] on button "Confirm" at bounding box center [489, 311] width 54 height 22
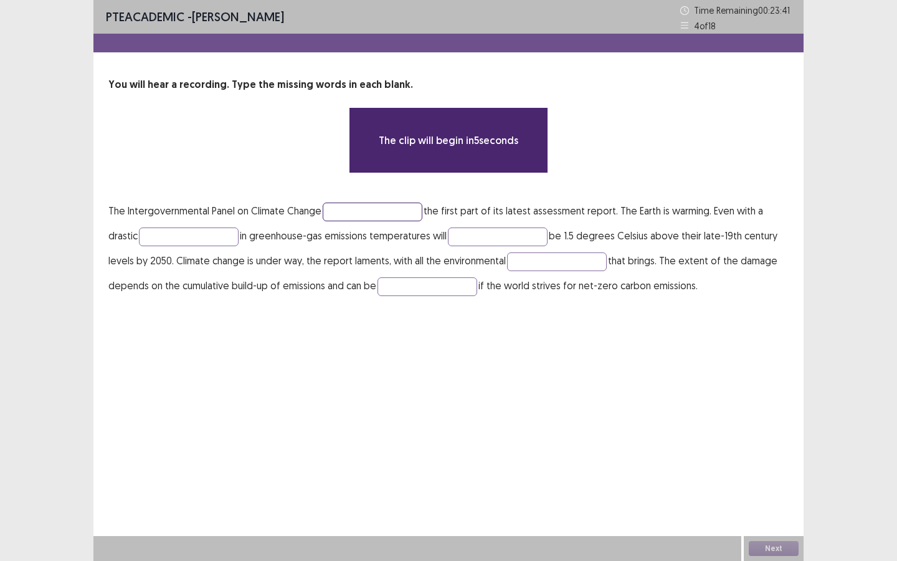
click at [386, 212] on input "text" at bounding box center [373, 211] width 100 height 19
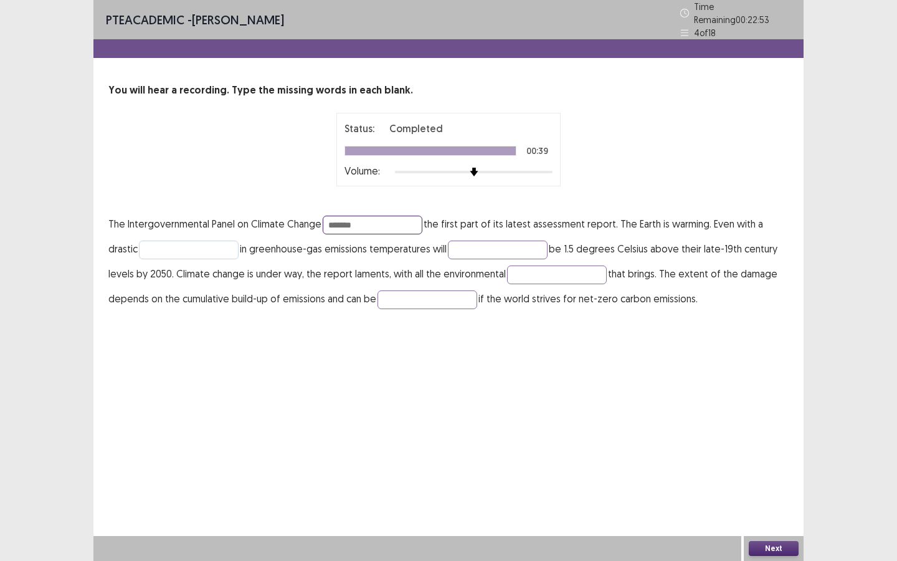
type input "*******"
click at [216, 240] on input "text" at bounding box center [189, 249] width 100 height 19
type input "*********"
click at [475, 240] on input "text" at bounding box center [498, 249] width 100 height 19
type input "********"
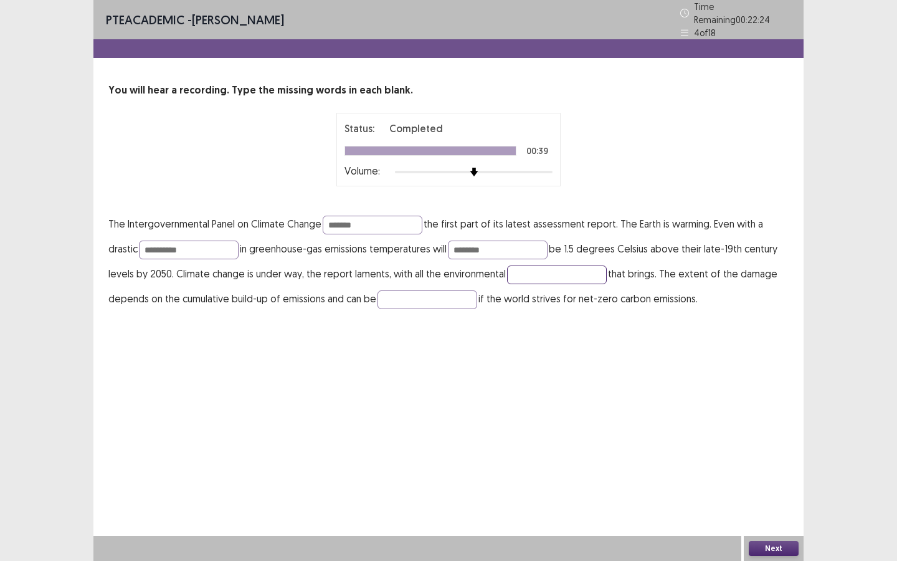
click at [561, 275] on input "text" at bounding box center [557, 274] width 100 height 19
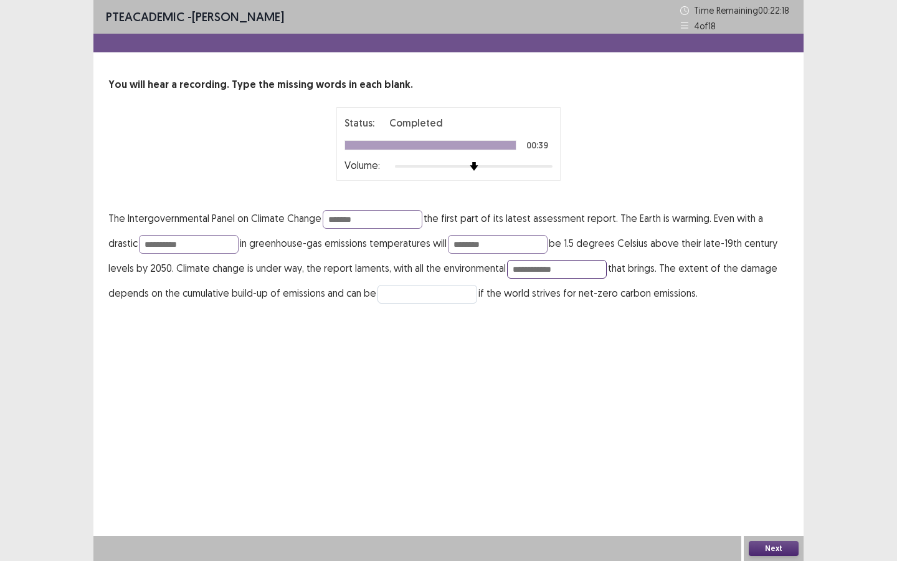
type input "**********"
click at [437, 285] on input "text" at bounding box center [428, 294] width 100 height 19
type input "*******"
click at [774, 551] on button "Next" at bounding box center [774, 548] width 50 height 15
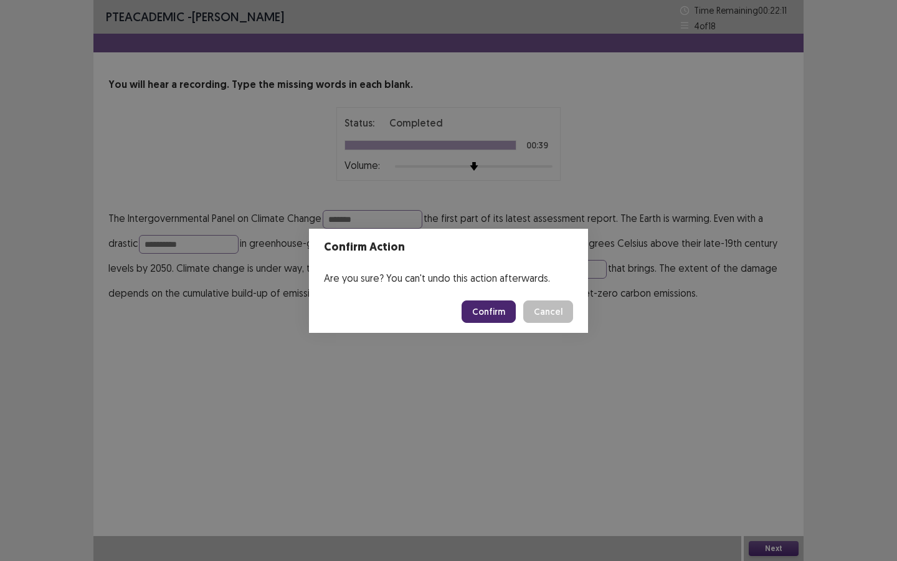
click at [482, 304] on button "Confirm" at bounding box center [489, 311] width 54 height 22
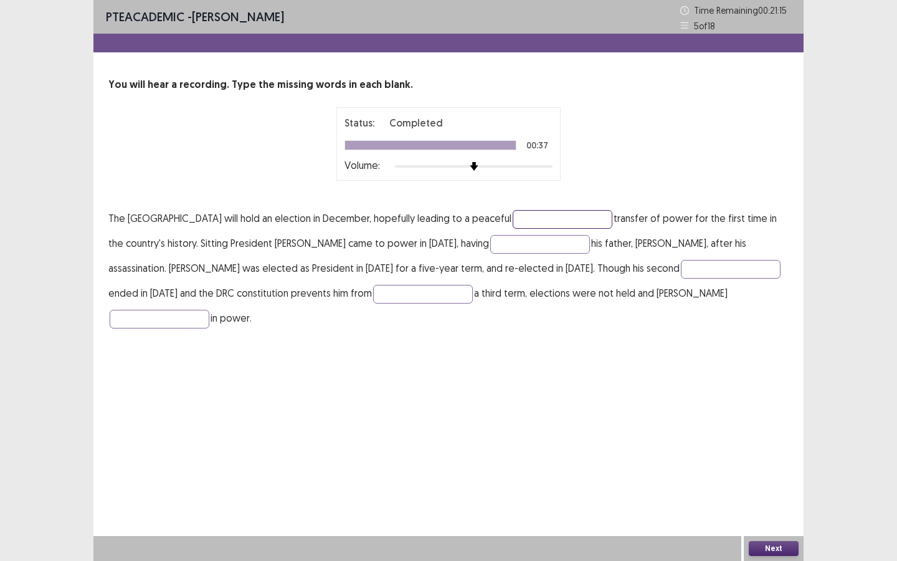
click at [612, 213] on input "text" at bounding box center [563, 219] width 100 height 19
type input "**********"
click at [683, 264] on input "text" at bounding box center [731, 269] width 100 height 19
type input "****"
click at [209, 310] on input "text" at bounding box center [160, 319] width 100 height 19
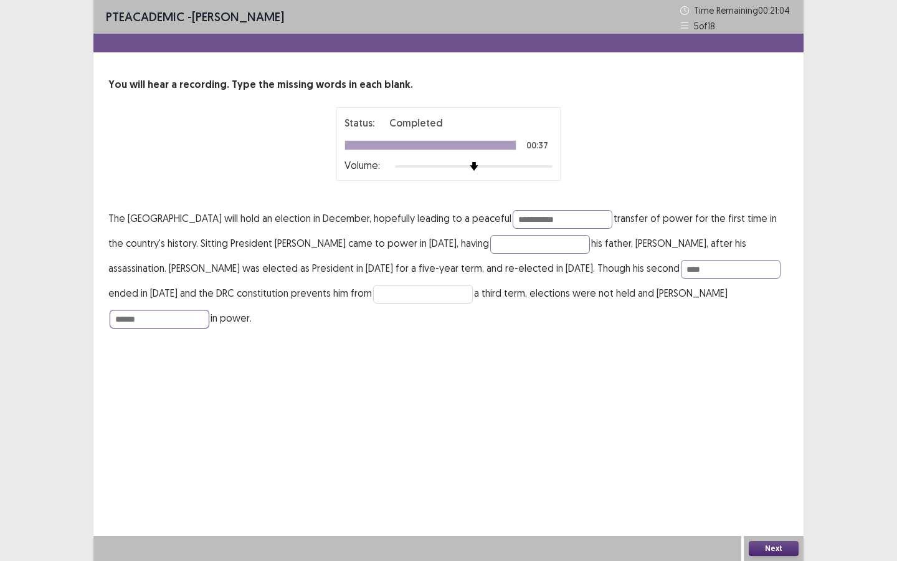
type input "******"
click at [450, 293] on input "text" at bounding box center [423, 294] width 100 height 19
type input "*******"
click at [551, 245] on input "text" at bounding box center [540, 244] width 100 height 19
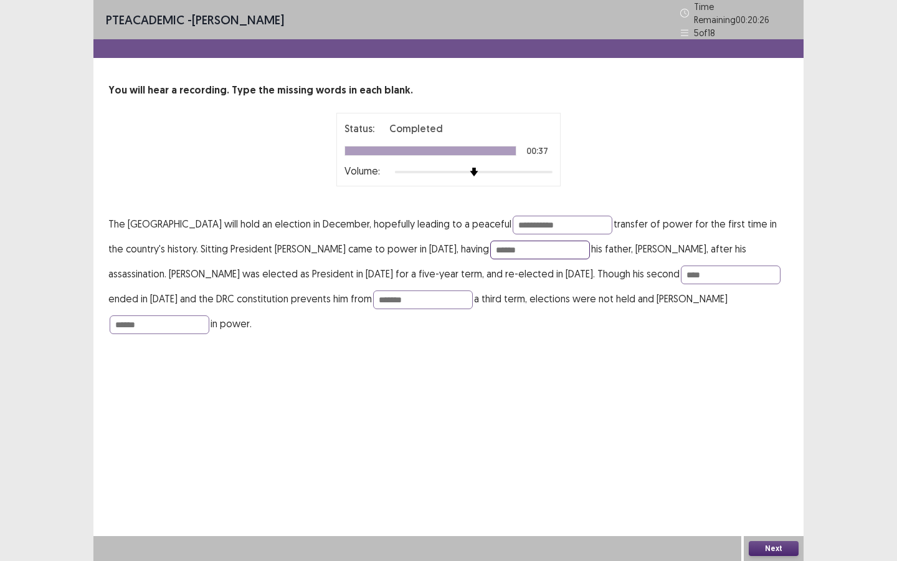
type input "******"
click at [774, 545] on button "Next" at bounding box center [774, 548] width 50 height 15
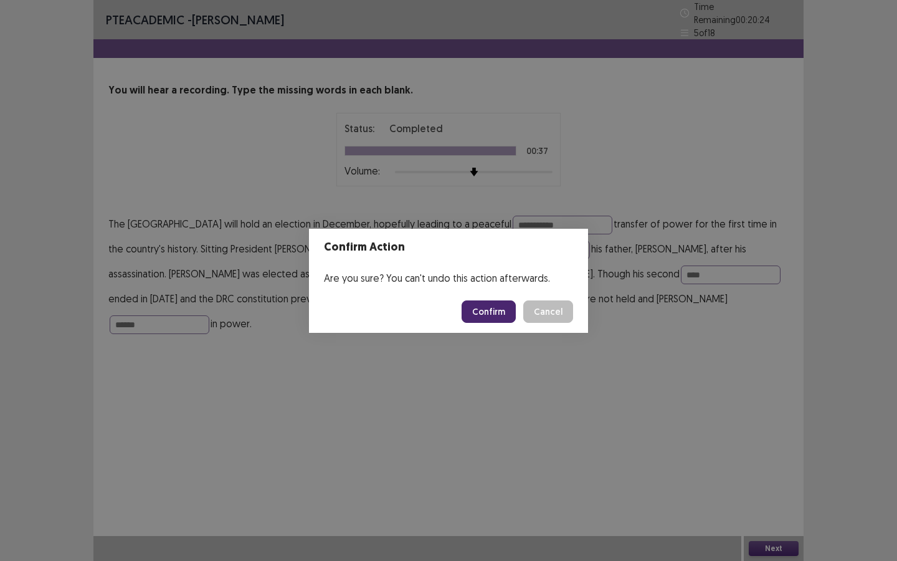
click at [497, 308] on button "Confirm" at bounding box center [489, 311] width 54 height 22
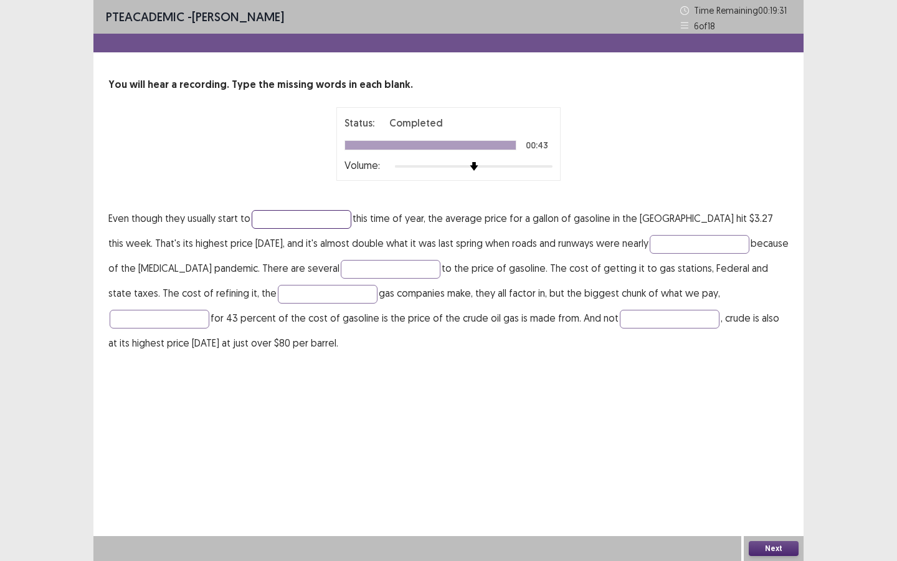
click at [335, 212] on input "text" at bounding box center [302, 219] width 100 height 19
type input "********"
click at [670, 246] on input "text" at bounding box center [700, 244] width 100 height 19
type input "*****"
click at [341, 271] on input "text" at bounding box center [391, 269] width 100 height 19
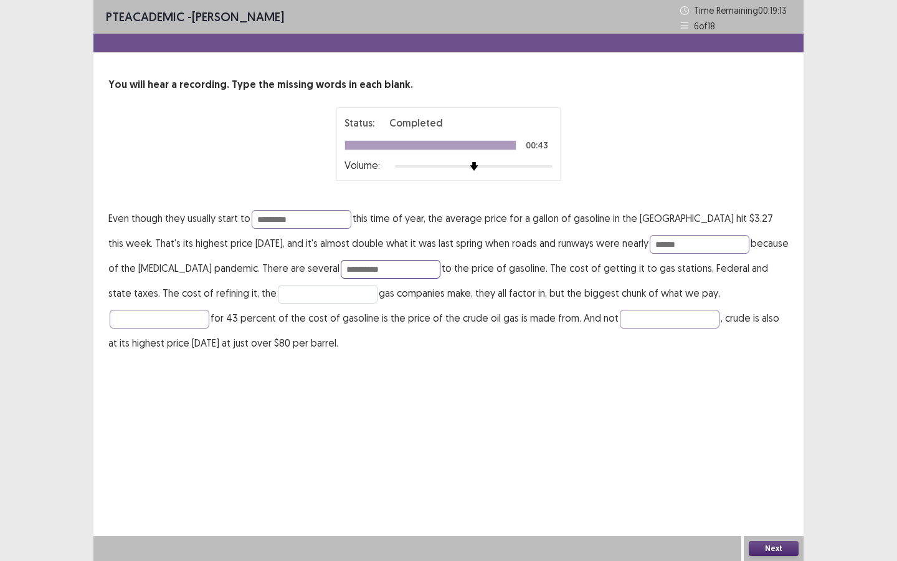
type input "*********"
click at [278, 295] on input "text" at bounding box center [328, 294] width 100 height 19
click at [784, 547] on button "Next" at bounding box center [774, 548] width 50 height 15
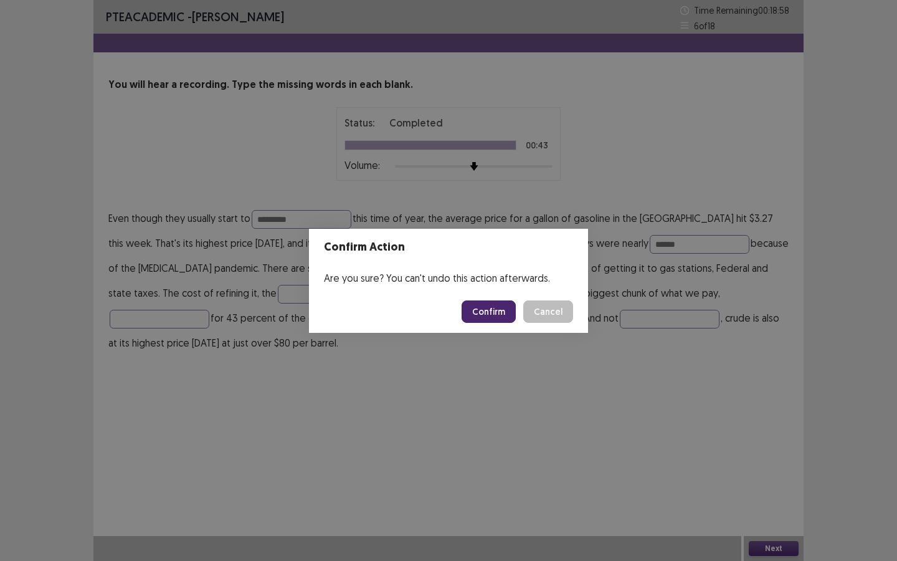
click at [480, 310] on button "Confirm" at bounding box center [489, 311] width 54 height 22
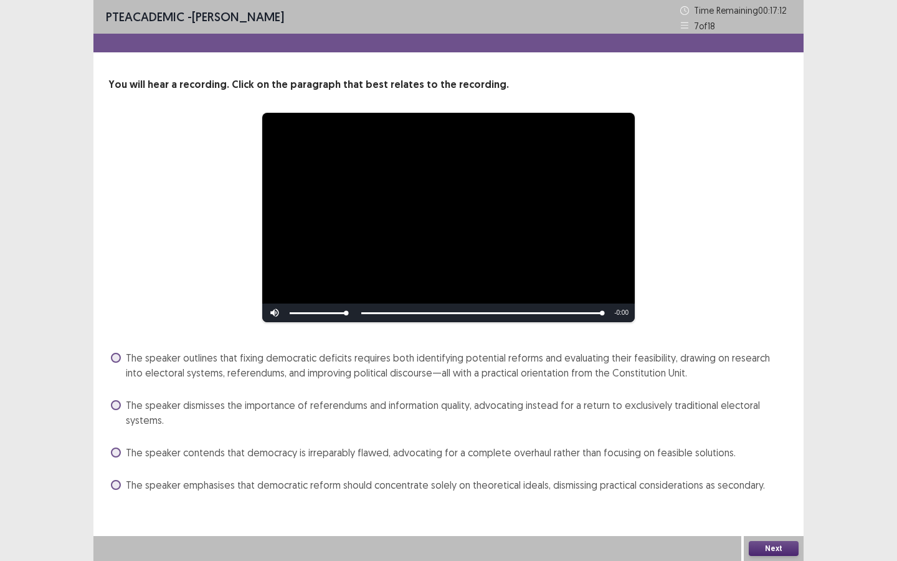
click at [118, 356] on span at bounding box center [116, 358] width 10 height 10
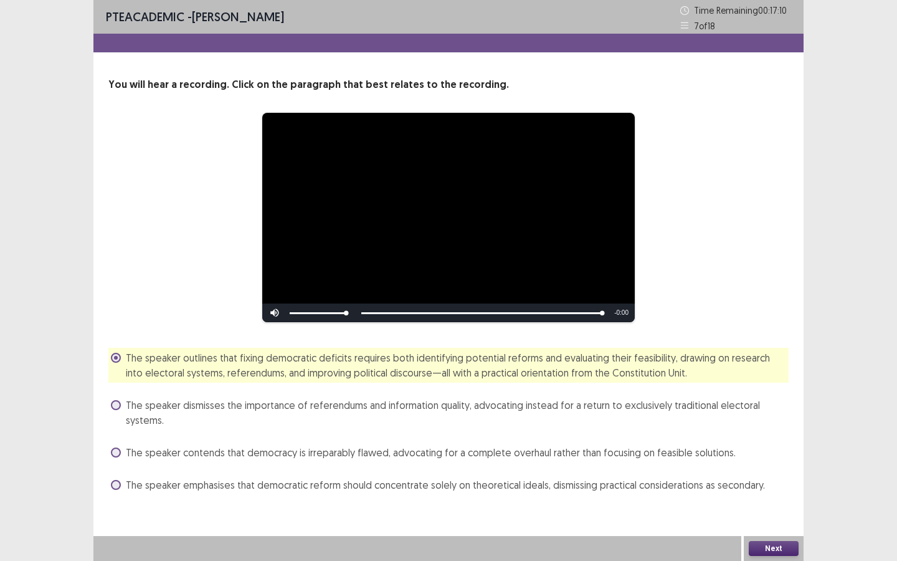
click at [769, 550] on button "Next" at bounding box center [774, 548] width 50 height 15
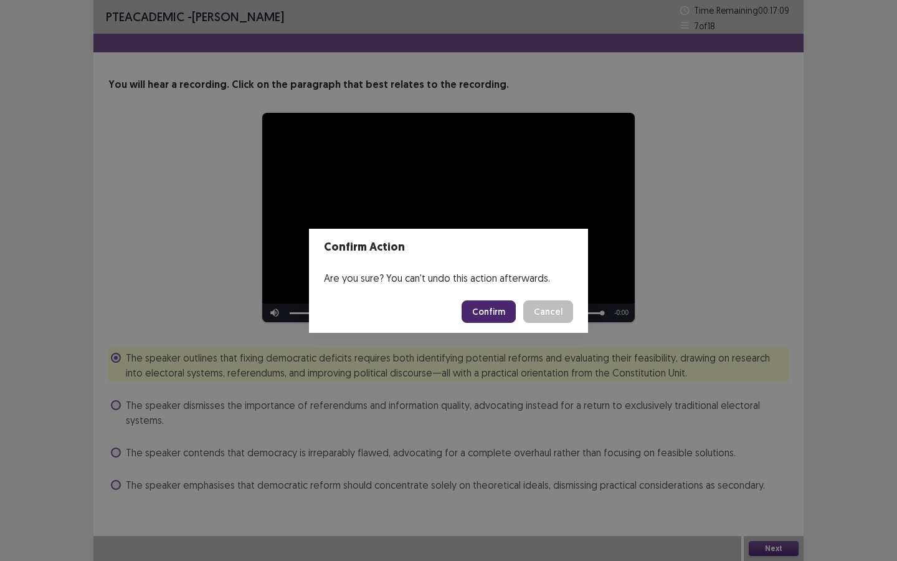
click at [502, 314] on button "Confirm" at bounding box center [489, 311] width 54 height 22
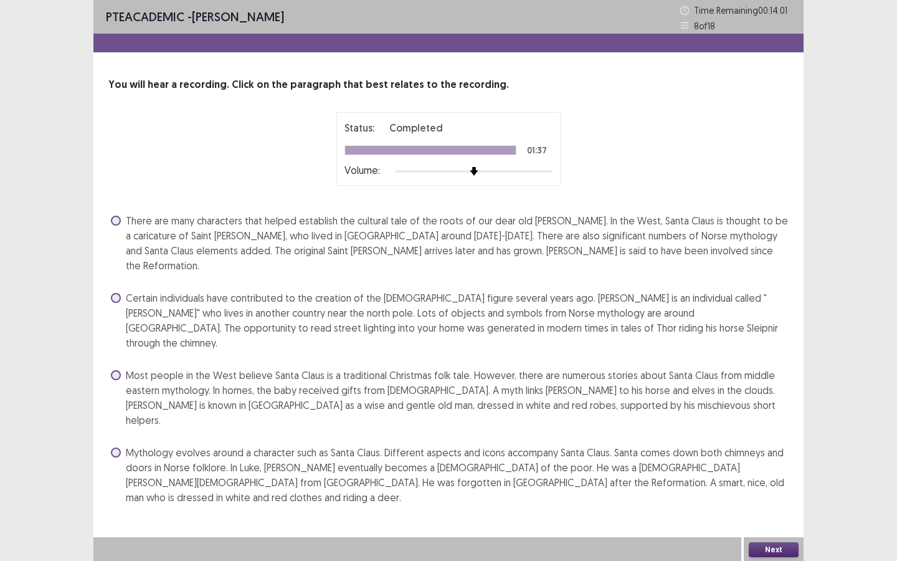
click at [121, 445] on label "Mythology evolves around a character such as Santa Claus. Different aspects and…" at bounding box center [450, 475] width 678 height 60
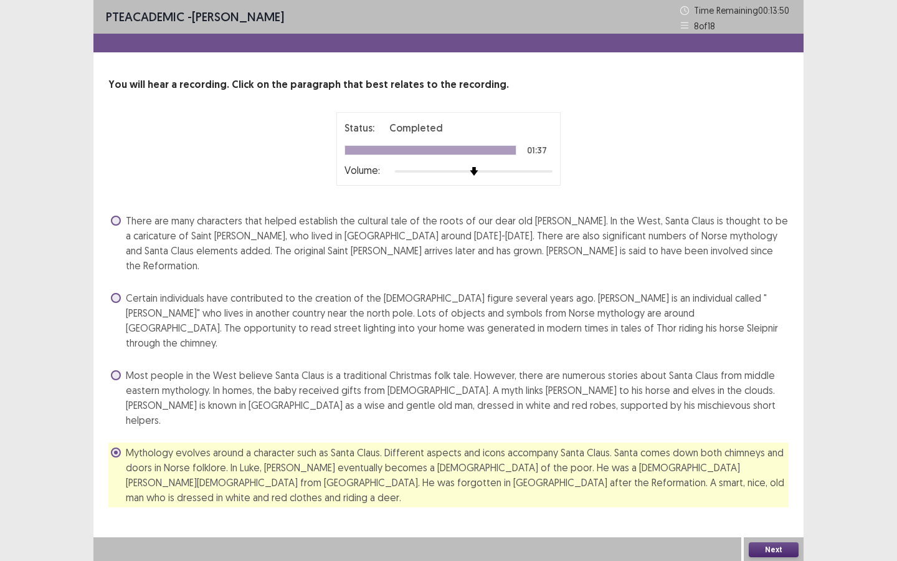
click at [778, 546] on button "Next" at bounding box center [774, 549] width 50 height 15
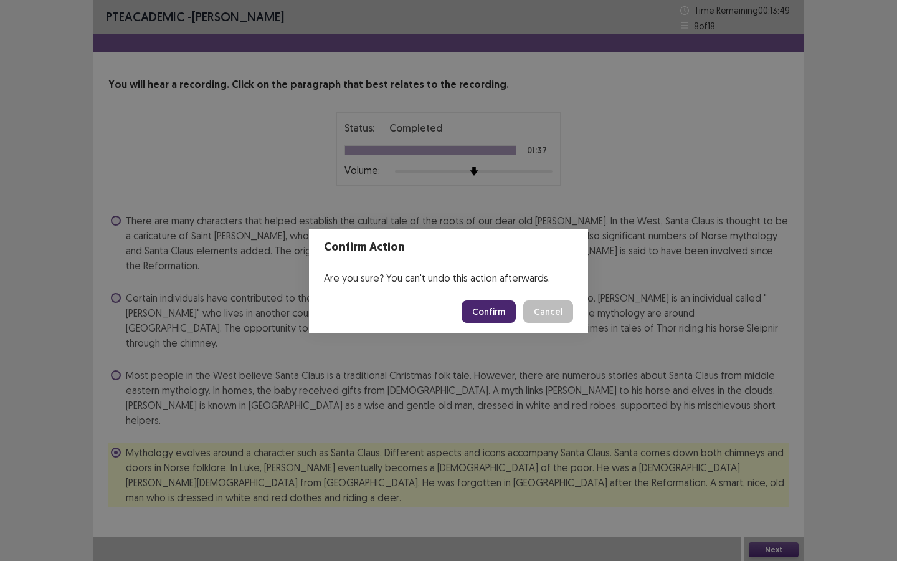
click at [477, 308] on button "Confirm" at bounding box center [489, 311] width 54 height 22
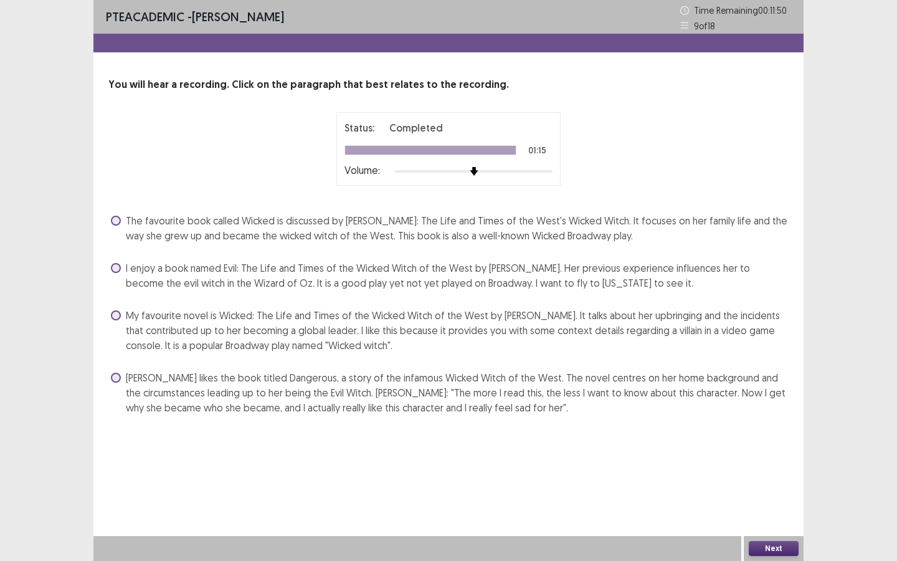
click at [117, 220] on span at bounding box center [116, 221] width 10 height 10
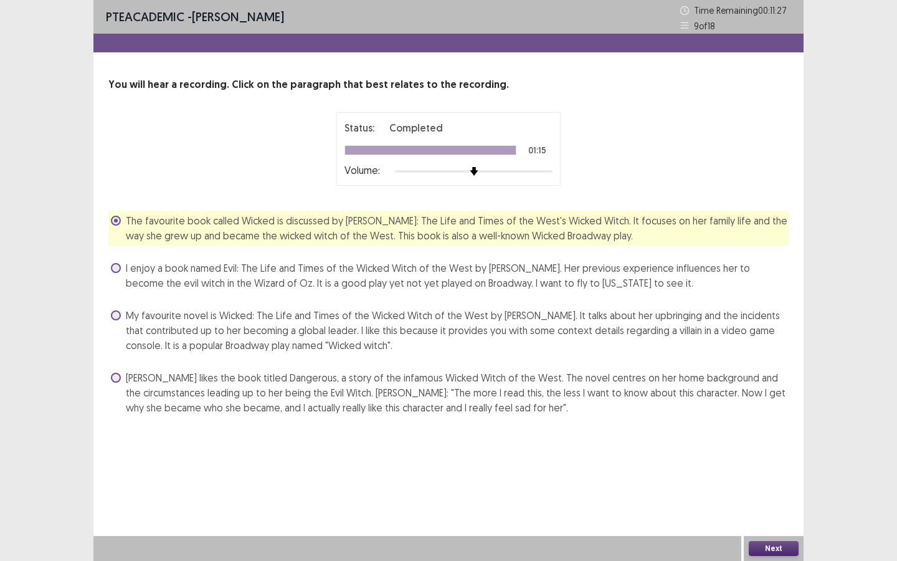
click at [769, 545] on button "Next" at bounding box center [774, 548] width 50 height 15
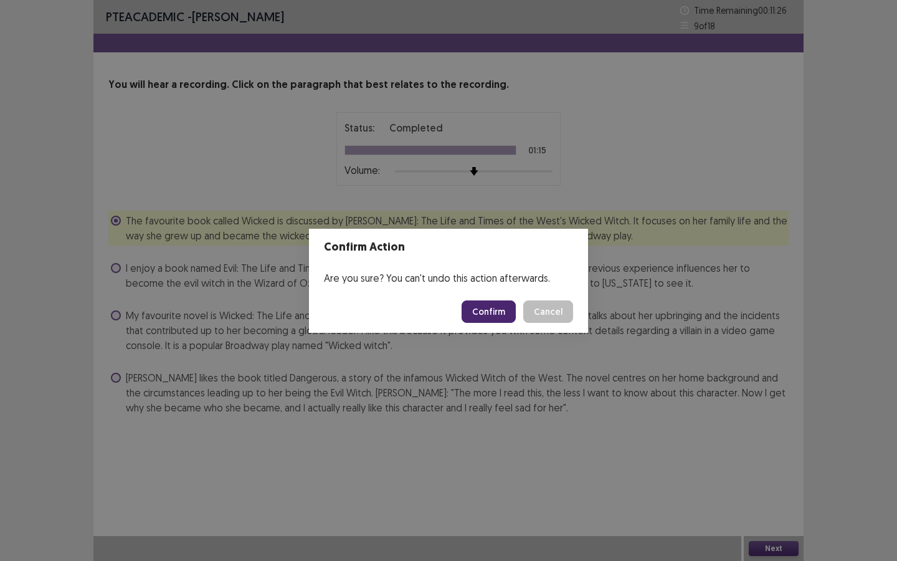
click at [495, 316] on button "Confirm" at bounding box center [489, 311] width 54 height 22
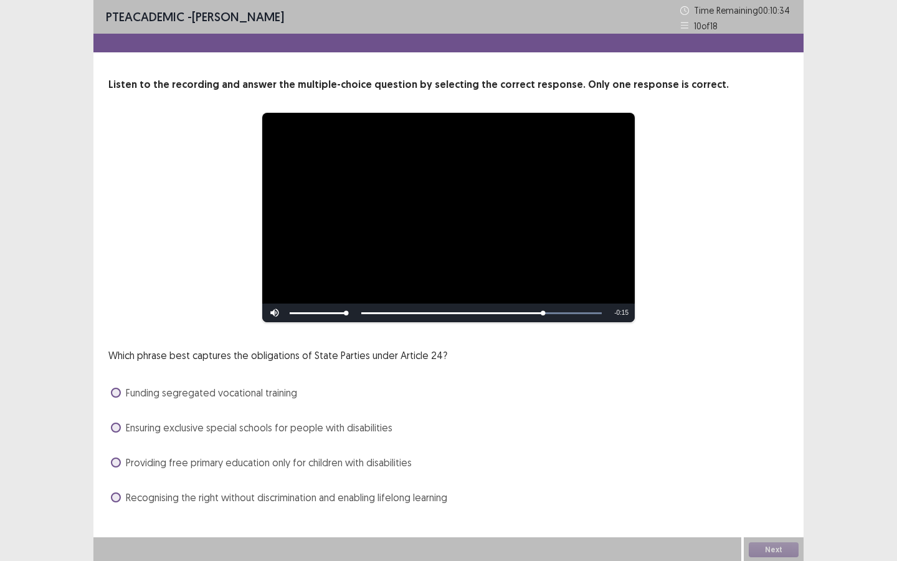
scroll to position [1, 0]
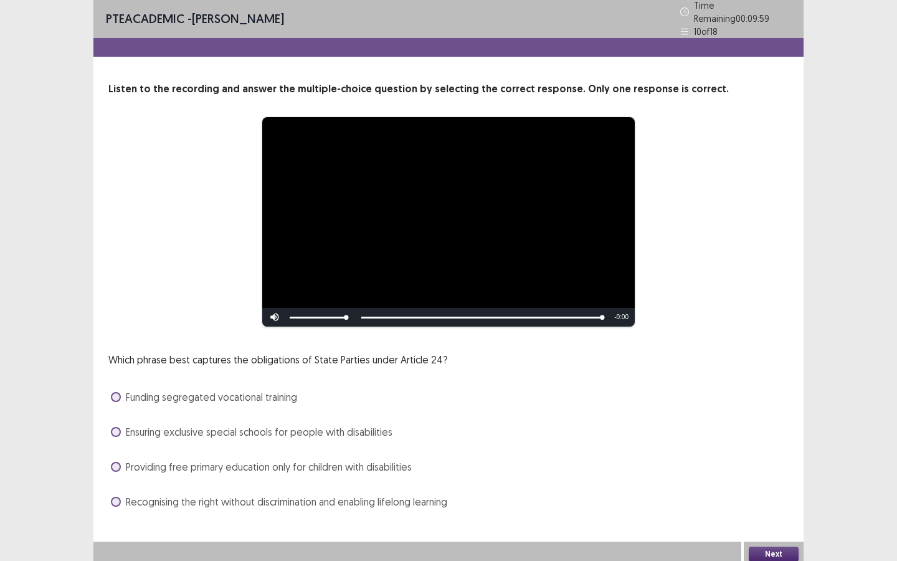
click at [113, 497] on span at bounding box center [116, 502] width 10 height 10
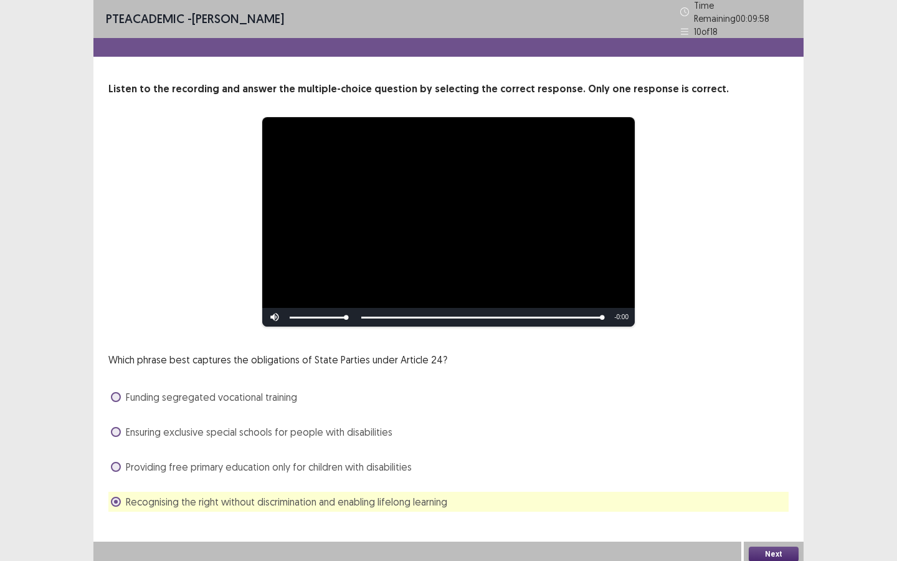
click at [779, 548] on button "Next" at bounding box center [774, 553] width 50 height 15
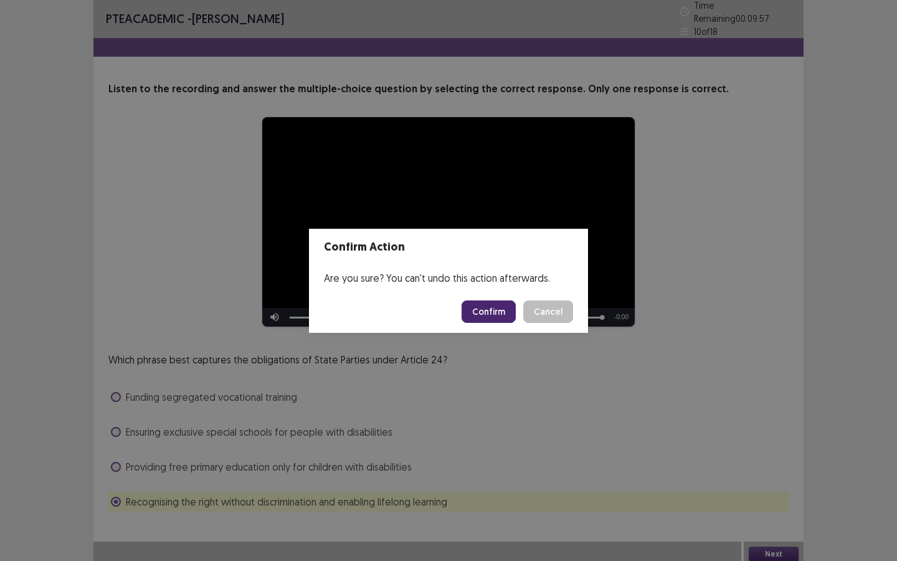
click at [492, 315] on button "Confirm" at bounding box center [489, 311] width 54 height 22
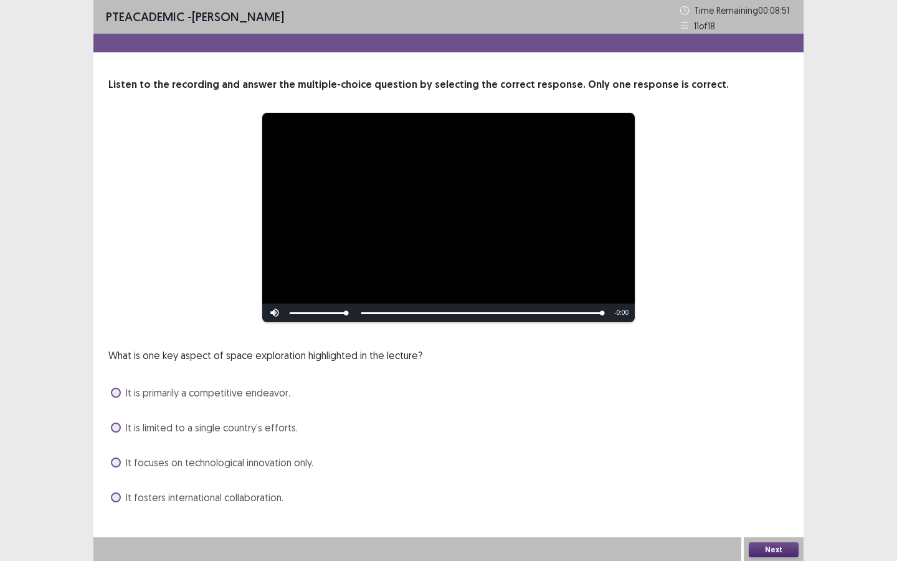
click at [119, 498] on span at bounding box center [116, 497] width 10 height 10
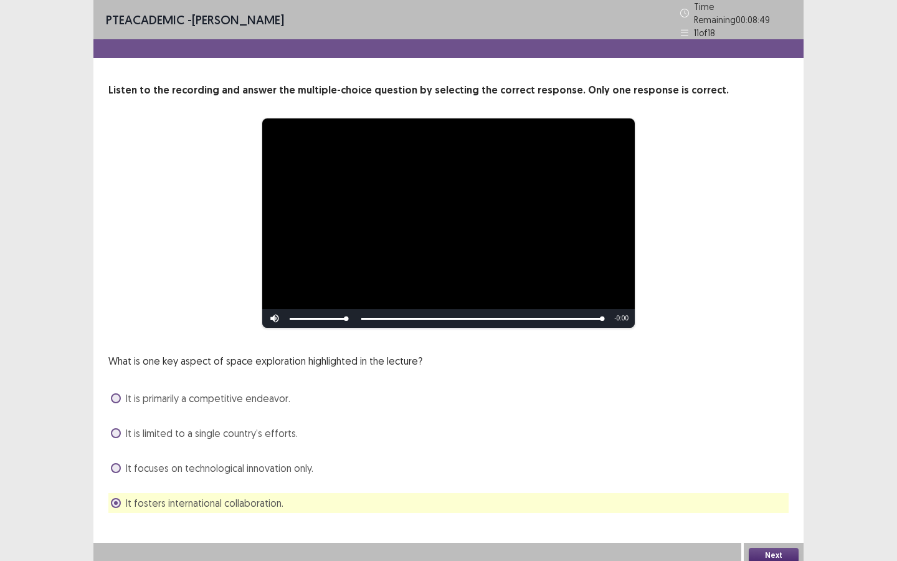
click at [783, 548] on button "Next" at bounding box center [774, 555] width 50 height 15
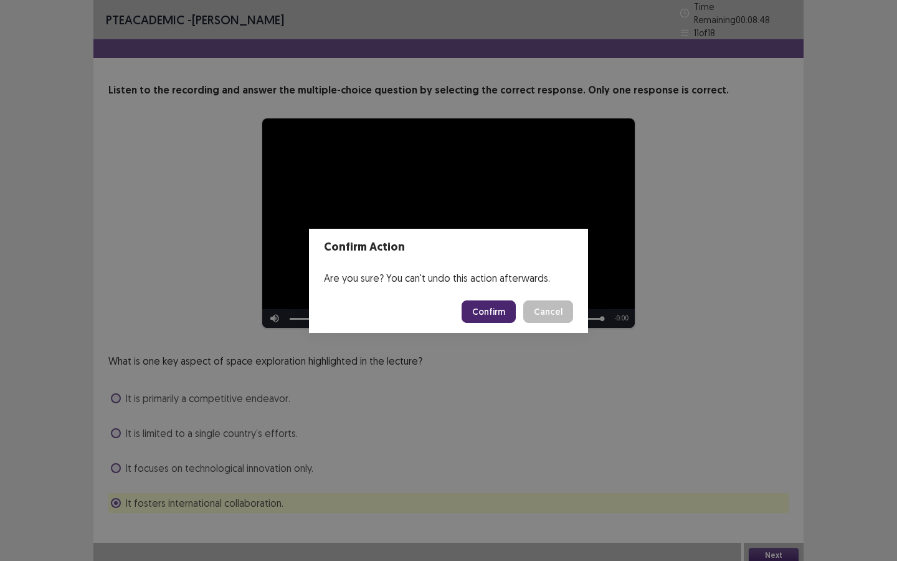
click at [505, 306] on button "Confirm" at bounding box center [489, 311] width 54 height 22
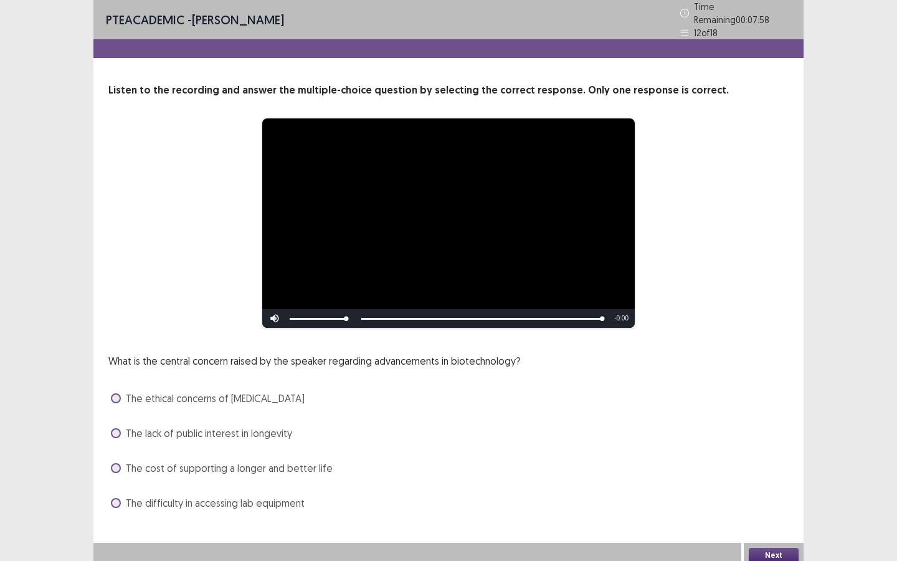
click at [114, 463] on span at bounding box center [116, 468] width 10 height 10
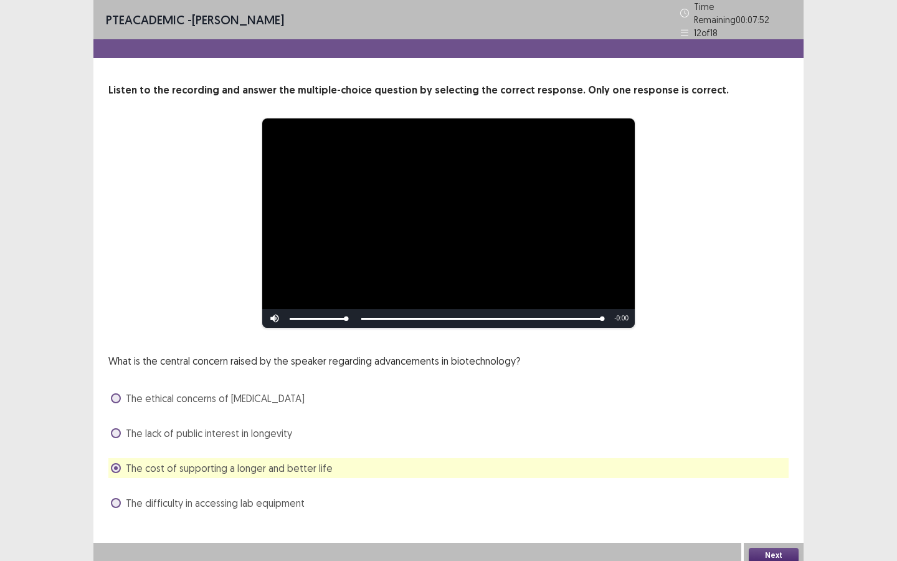
click at [773, 548] on button "Next" at bounding box center [774, 555] width 50 height 15
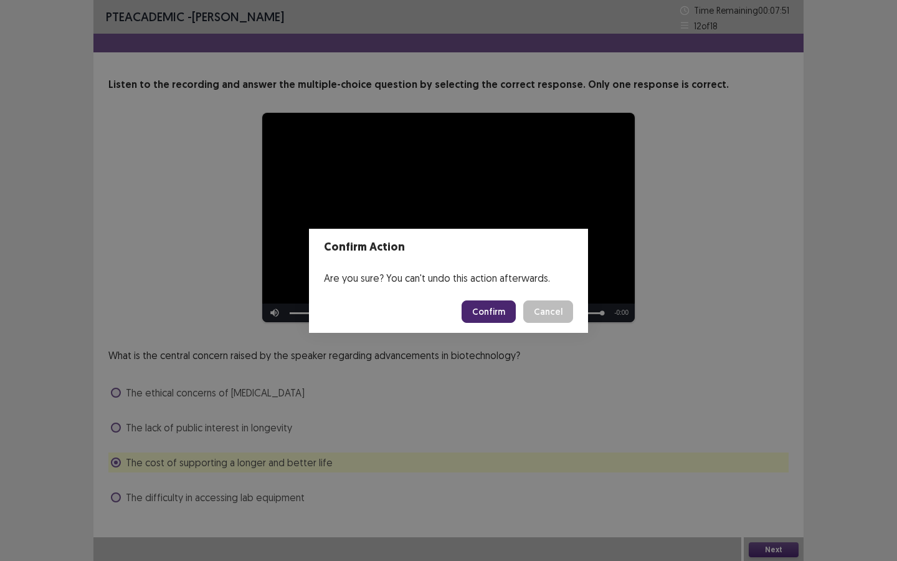
click at [499, 309] on button "Confirm" at bounding box center [489, 311] width 54 height 22
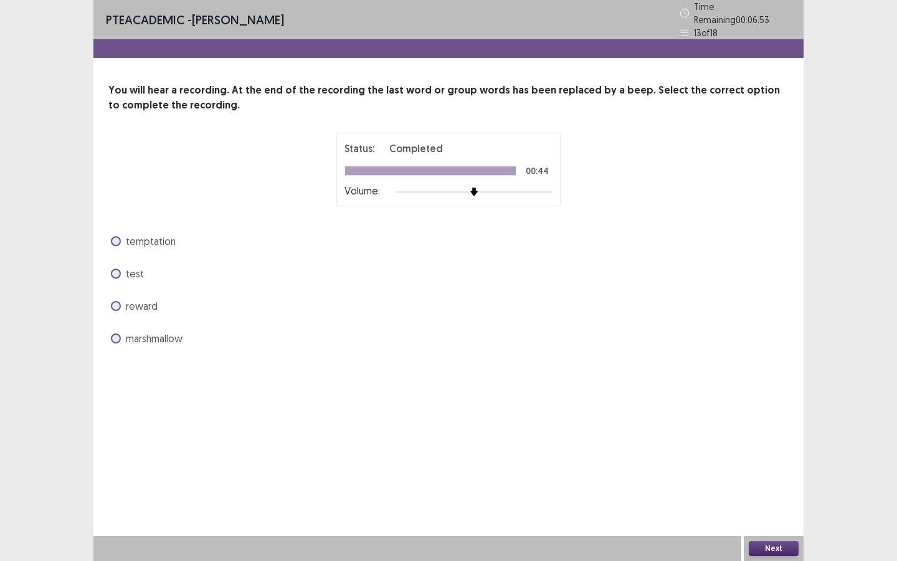
click at [118, 301] on span at bounding box center [116, 306] width 10 height 10
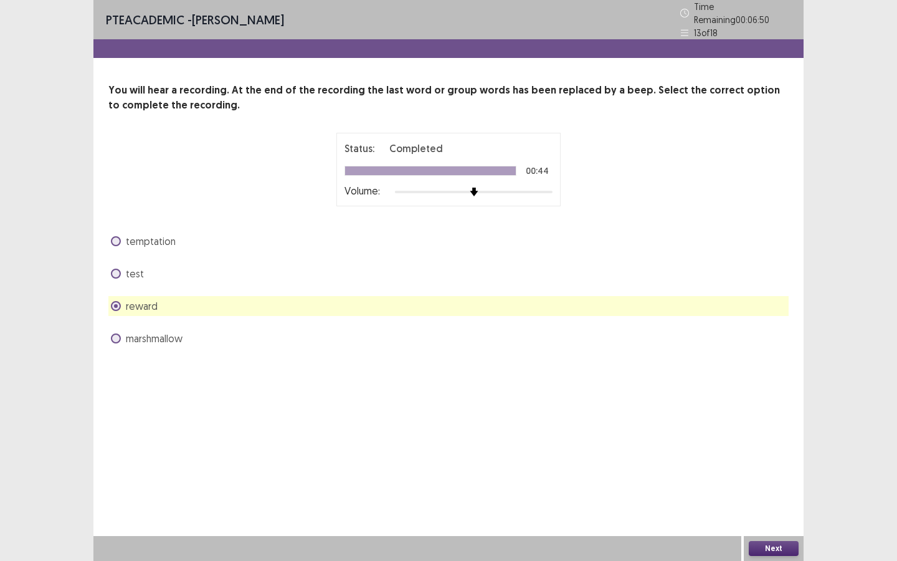
click at [114, 269] on span at bounding box center [116, 274] width 10 height 10
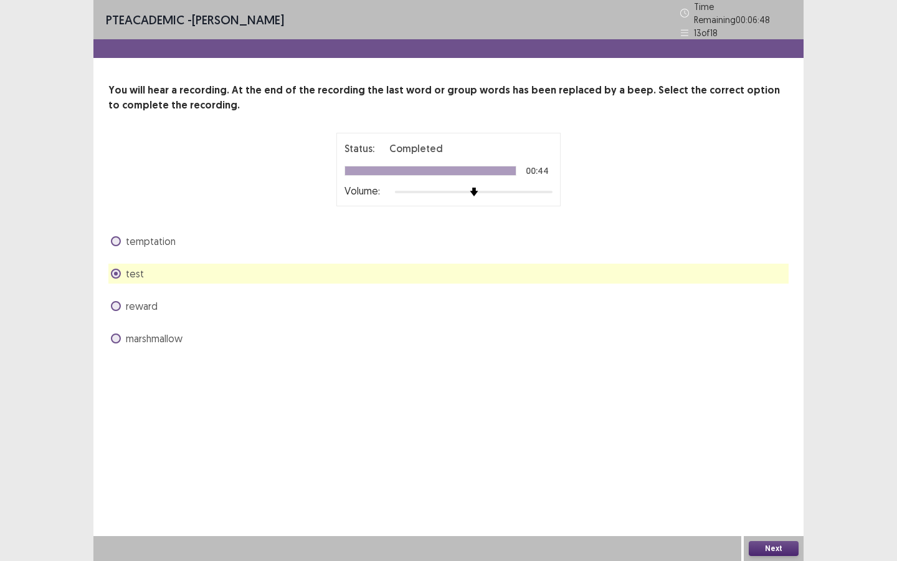
click at [777, 545] on button "Next" at bounding box center [774, 548] width 50 height 15
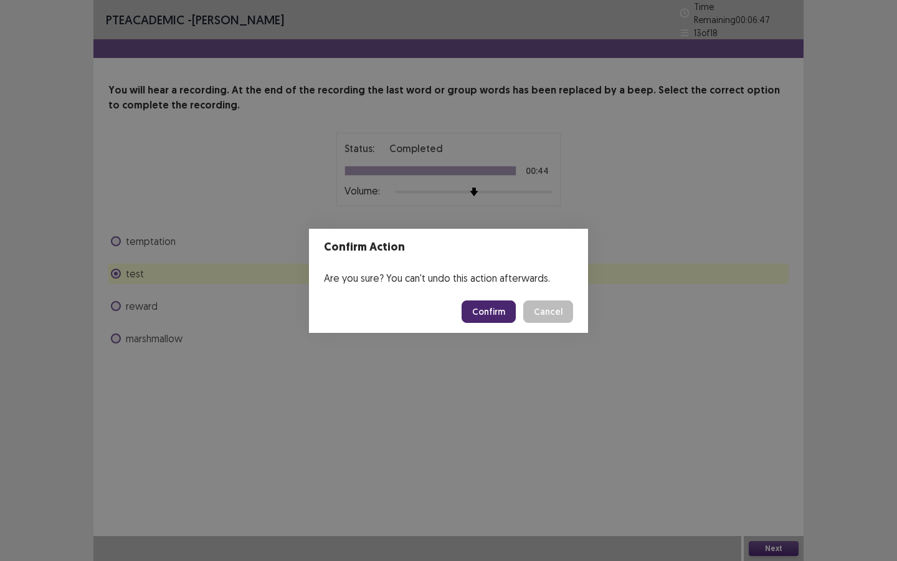
click at [490, 312] on button "Confirm" at bounding box center [489, 311] width 54 height 22
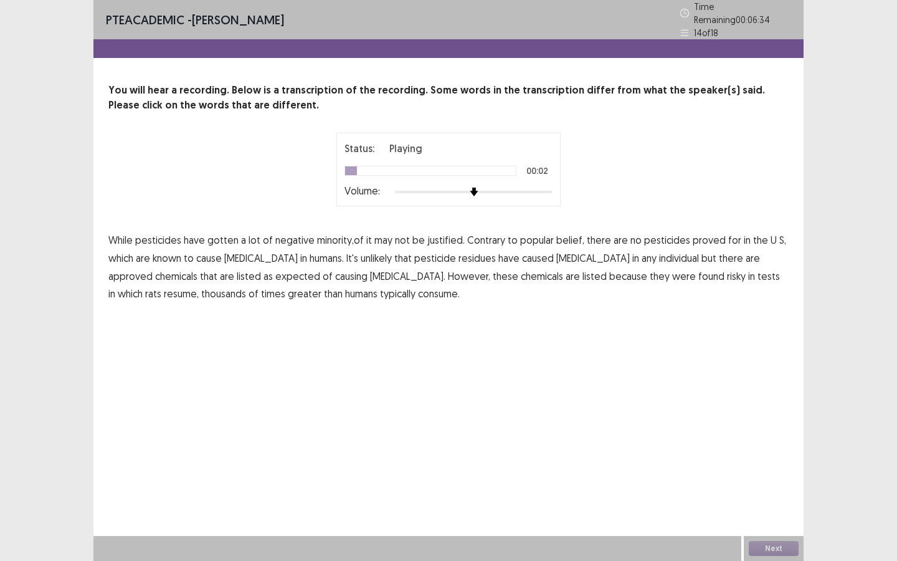
click at [220, 233] on span "gotten" at bounding box center [222, 239] width 31 height 15
click at [335, 234] on span "minority,of" at bounding box center [340, 239] width 47 height 15
click at [744, 234] on span "in" at bounding box center [747, 239] width 7 height 15
click at [199, 286] on span "resume," at bounding box center [181, 293] width 35 height 15
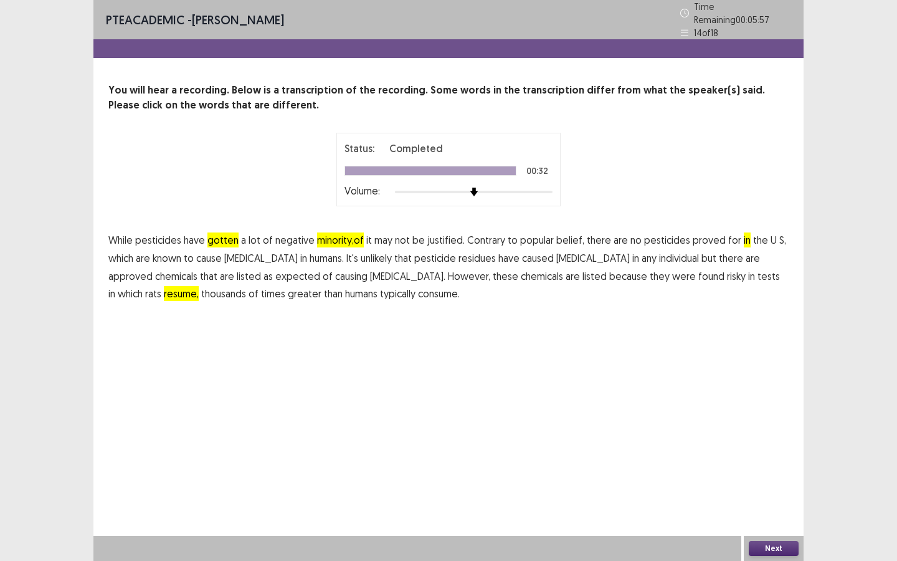
click at [772, 545] on button "Next" at bounding box center [774, 548] width 50 height 15
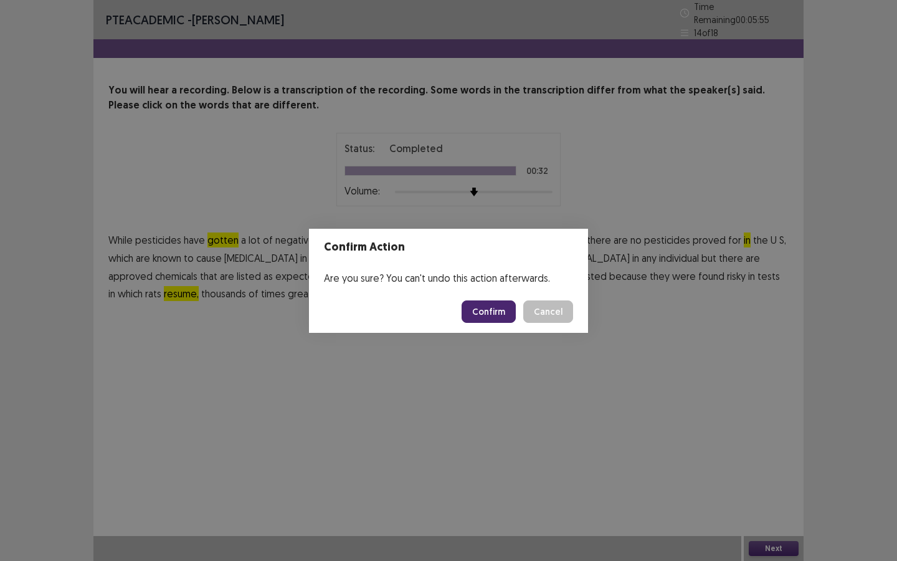
click at [493, 312] on button "Confirm" at bounding box center [489, 311] width 54 height 22
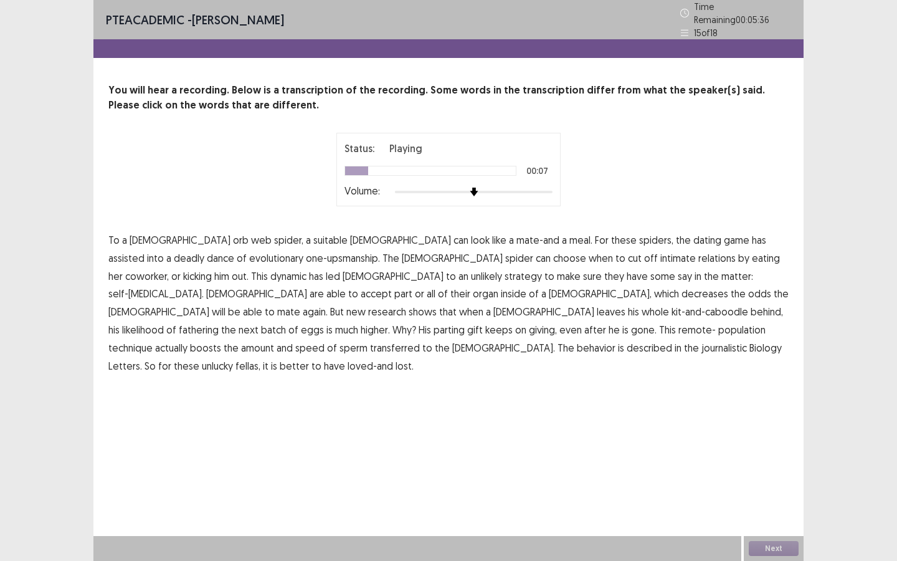
click at [145, 250] on span "assisted" at bounding box center [126, 257] width 36 height 15
click at [169, 269] on span "coworker," at bounding box center [147, 276] width 44 height 15
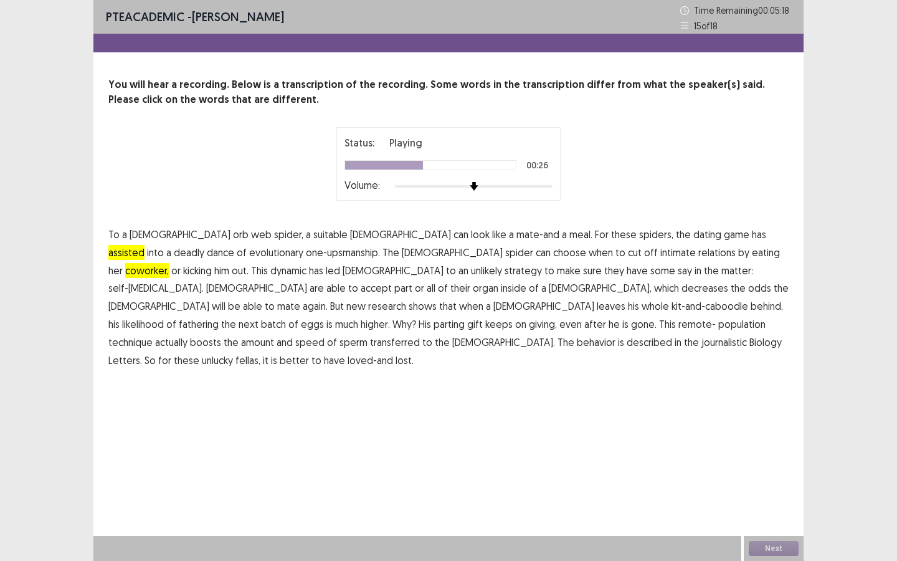
click at [392, 280] on span "accept" at bounding box center [376, 287] width 31 height 15
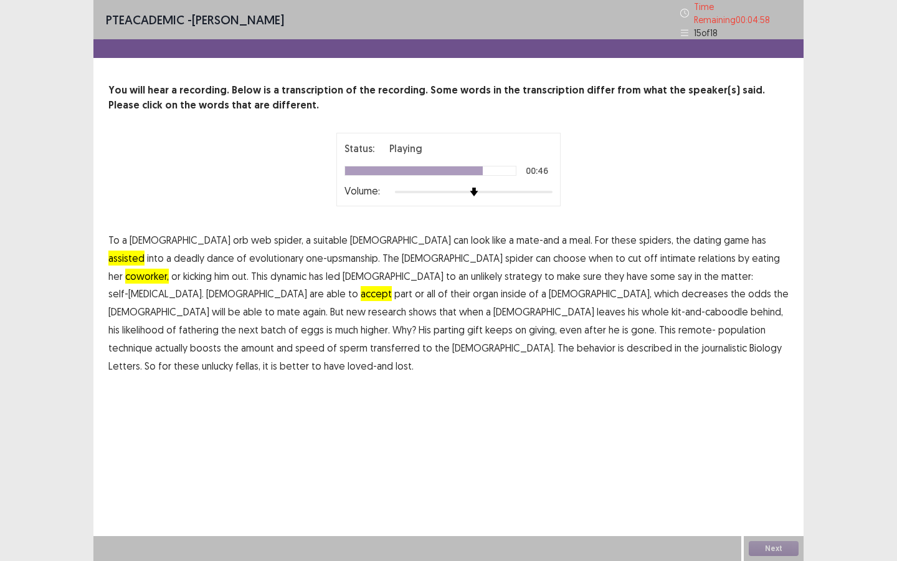
click at [718, 324] on span "population" at bounding box center [741, 329] width 47 height 15
click at [774, 542] on button "Next" at bounding box center [774, 548] width 50 height 15
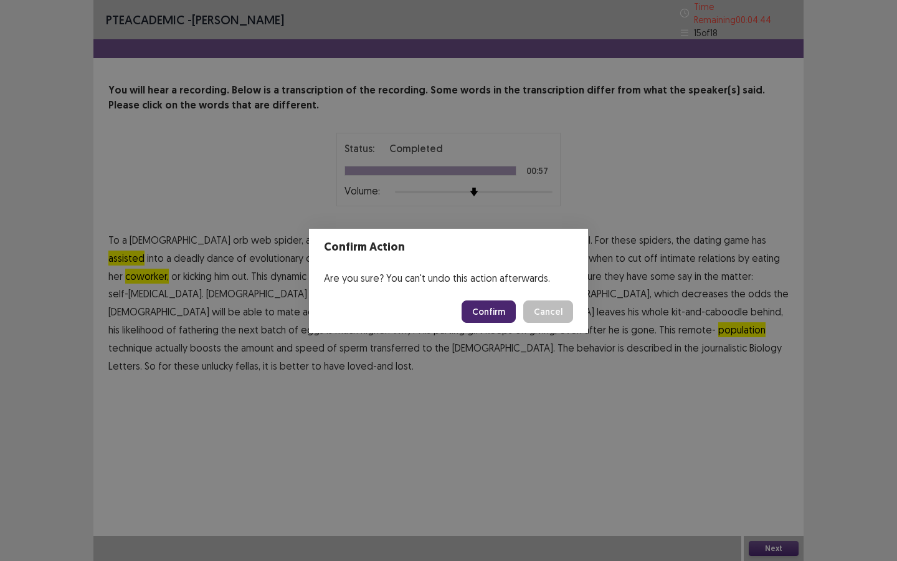
click at [504, 308] on button "Confirm" at bounding box center [489, 311] width 54 height 22
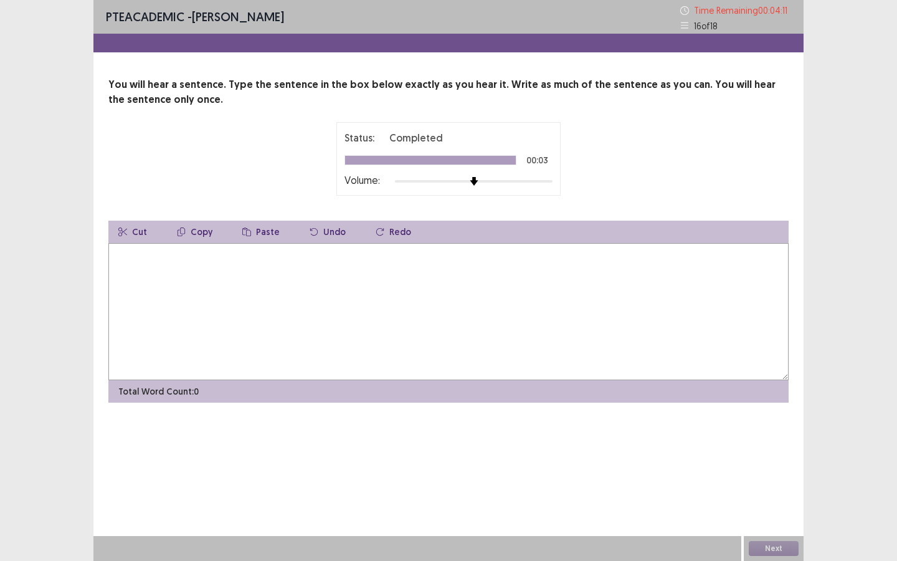
click at [351, 301] on textarea at bounding box center [448, 311] width 680 height 137
type textarea "**********"
click at [775, 546] on button "Next" at bounding box center [774, 548] width 50 height 15
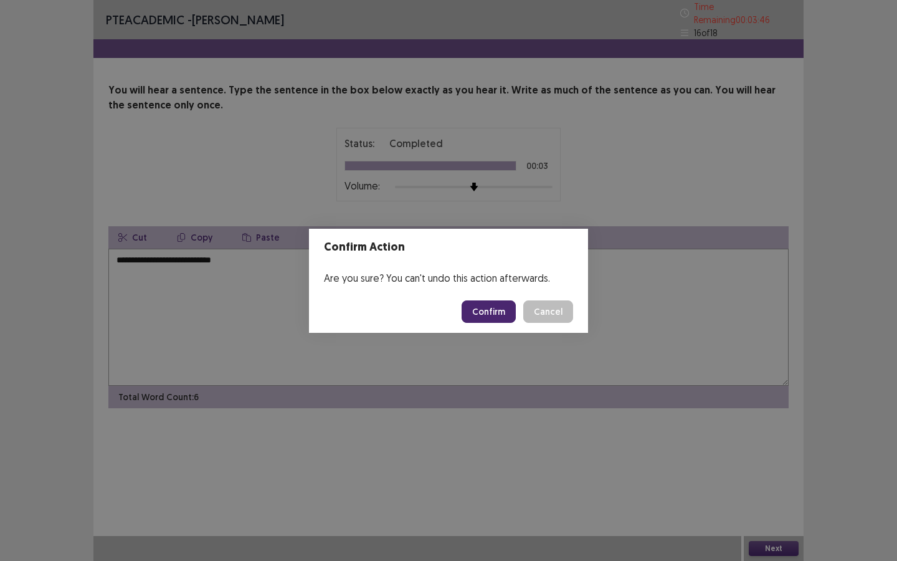
click at [503, 310] on button "Confirm" at bounding box center [489, 311] width 54 height 22
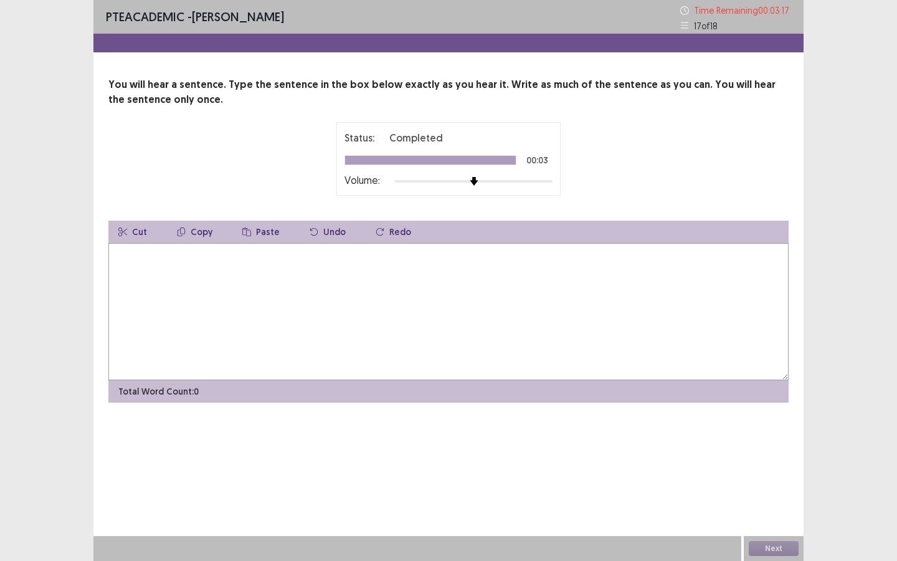
click at [503, 310] on textarea at bounding box center [448, 311] width 680 height 137
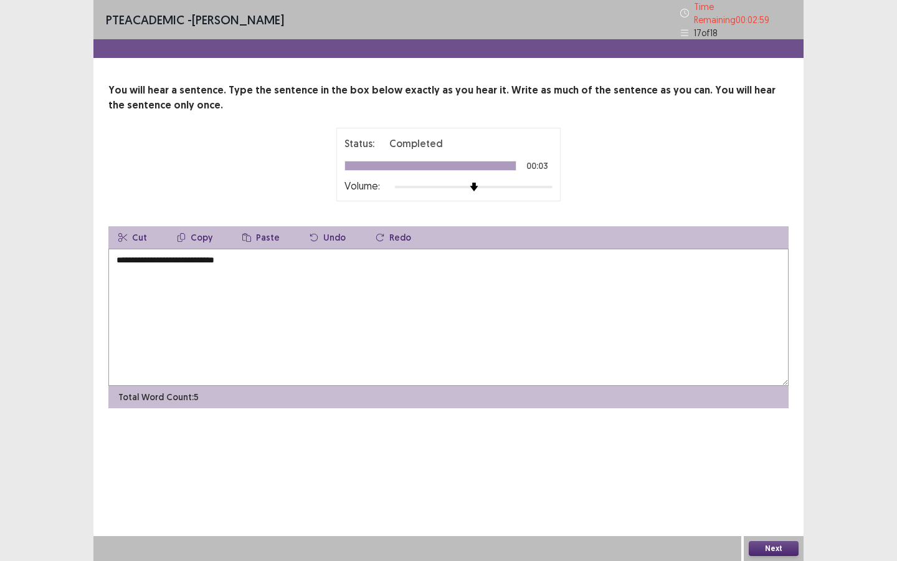
type textarea "**********"
click at [784, 548] on button "Next" at bounding box center [774, 548] width 50 height 15
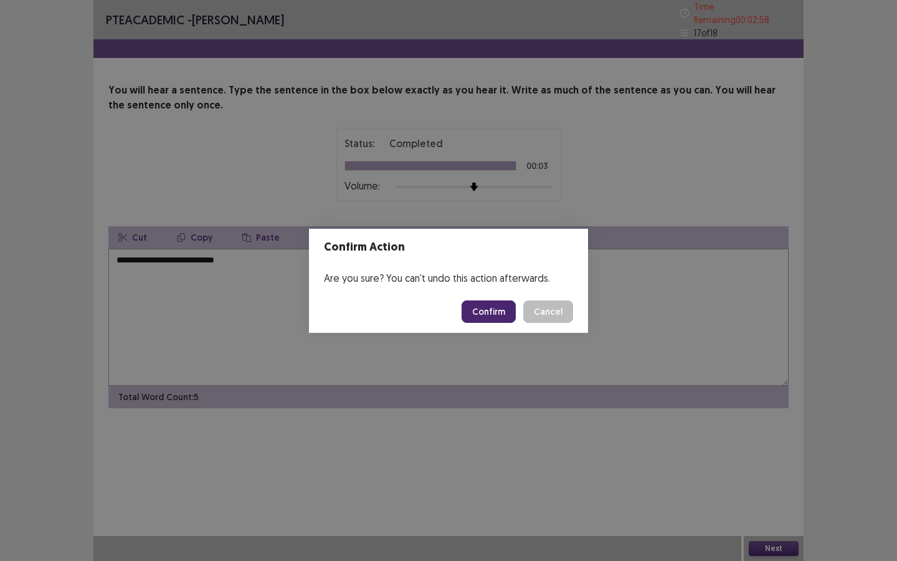
click at [505, 309] on button "Confirm" at bounding box center [489, 311] width 54 height 22
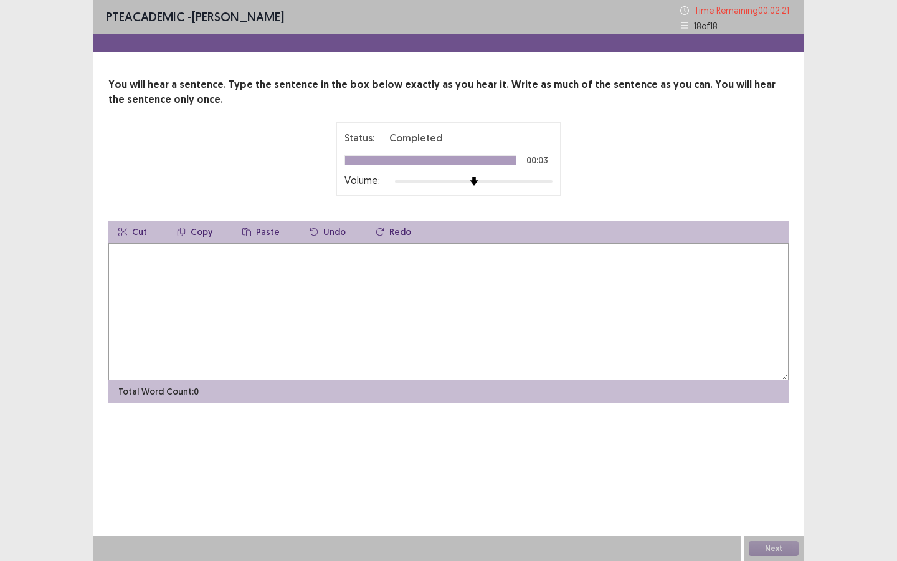
click at [470, 308] on textarea at bounding box center [448, 311] width 680 height 137
click at [183, 252] on textarea "**********" at bounding box center [448, 311] width 680 height 137
click at [304, 257] on textarea "**********" at bounding box center [448, 311] width 680 height 137
type textarea "**********"
click at [774, 546] on button "Next" at bounding box center [774, 548] width 50 height 15
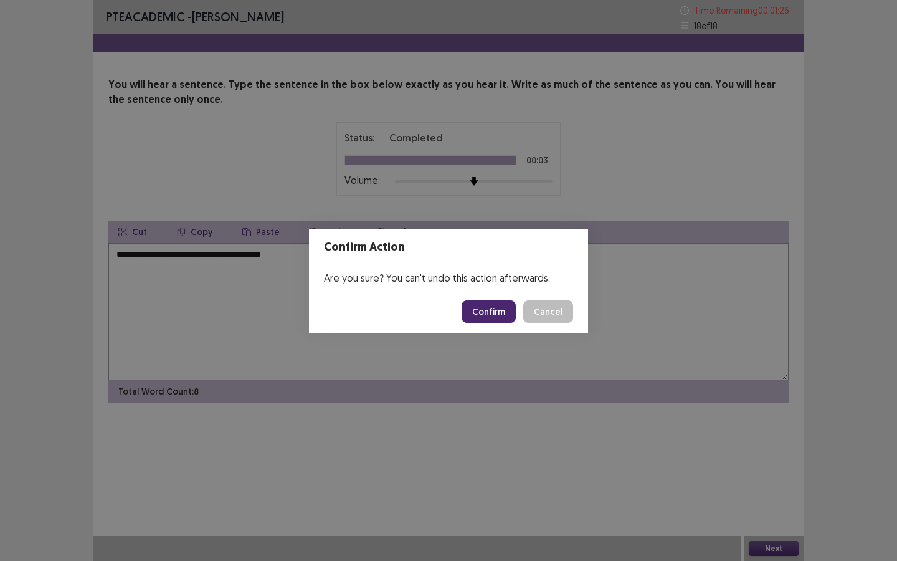
click at [483, 310] on button "Confirm" at bounding box center [489, 311] width 54 height 22
